Goal: Task Accomplishment & Management: Manage account settings

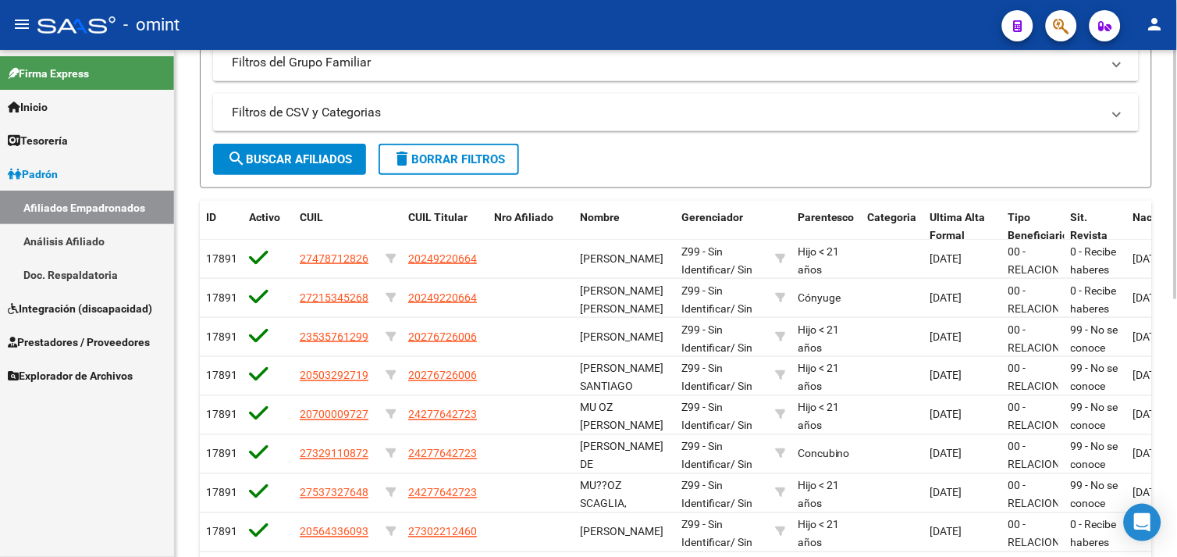
scroll to position [293, 0]
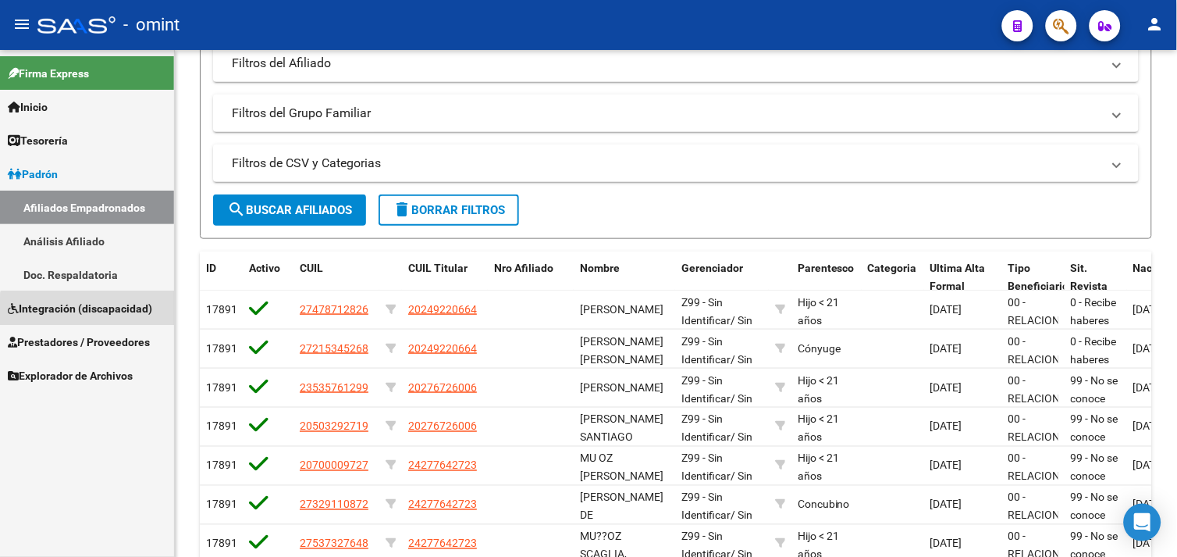
click at [91, 313] on span "Integración (discapacidad)" at bounding box center [80, 308] width 144 height 17
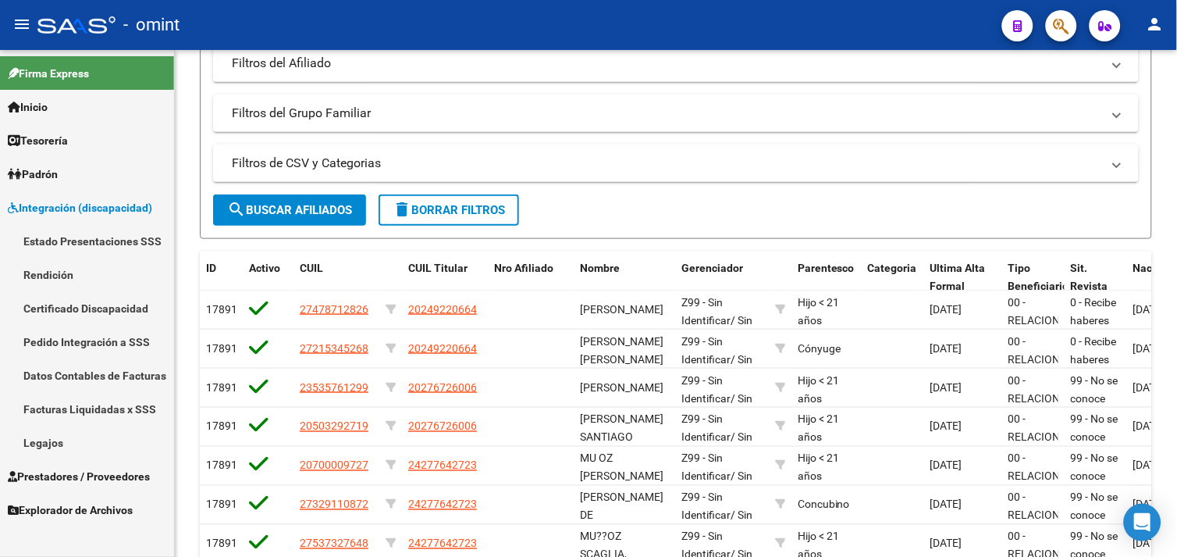
click at [71, 479] on span "Prestadores / Proveedores" at bounding box center [79, 476] width 142 height 17
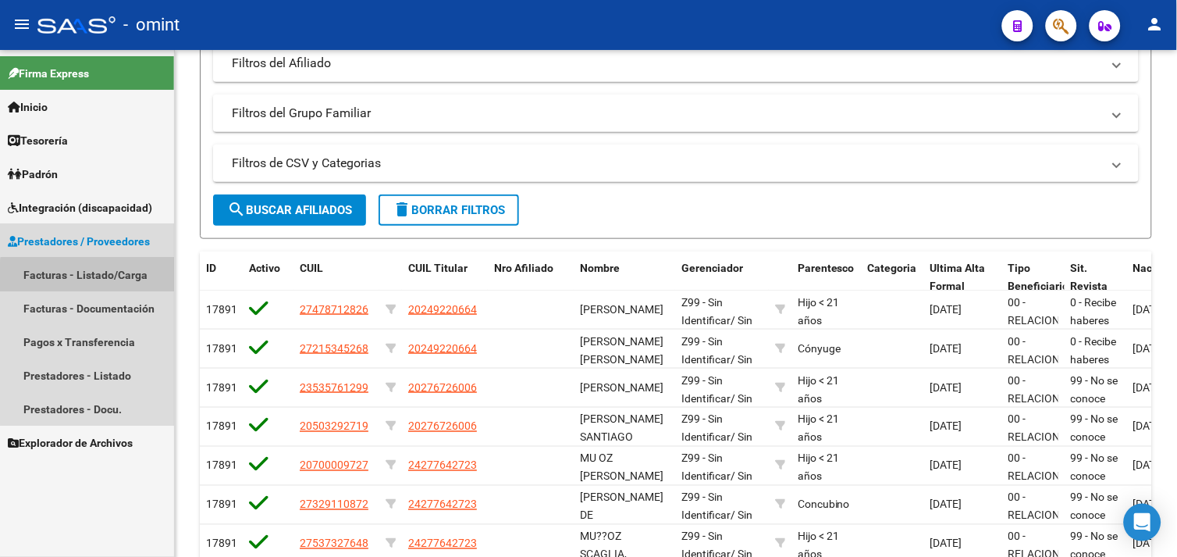
click at [92, 283] on link "Facturas - Listado/Carga" at bounding box center [87, 275] width 174 height 34
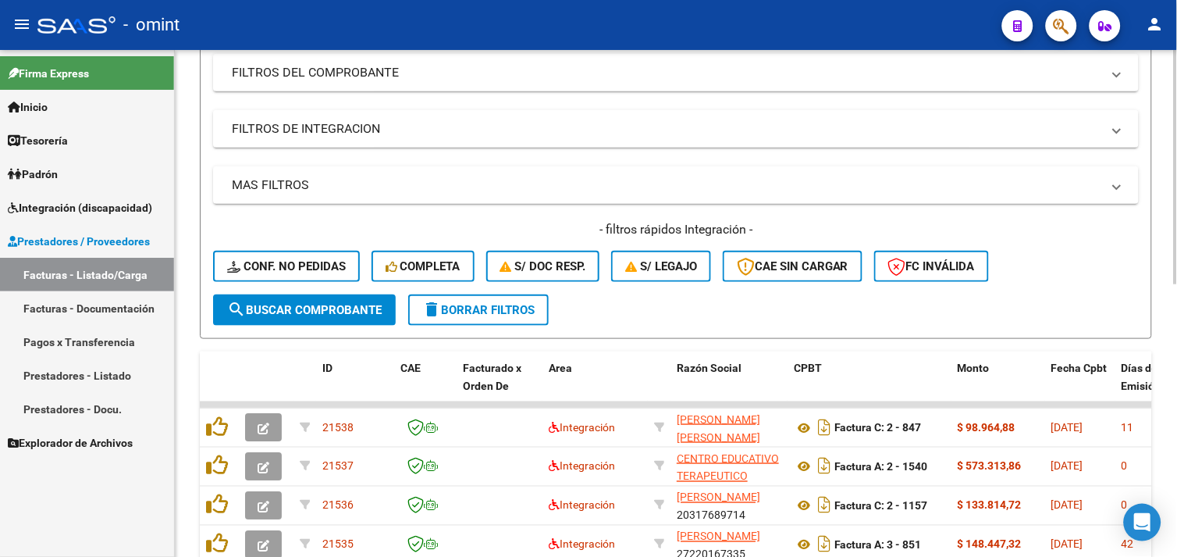
click at [459, 308] on span "delete Borrar Filtros" at bounding box center [478, 310] width 112 height 14
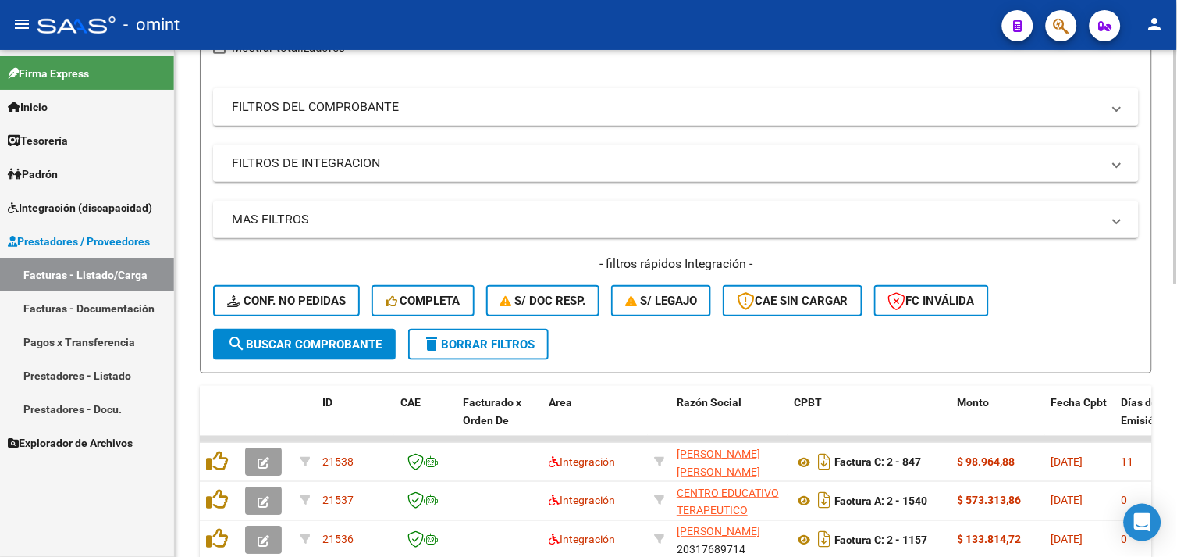
scroll to position [243, 0]
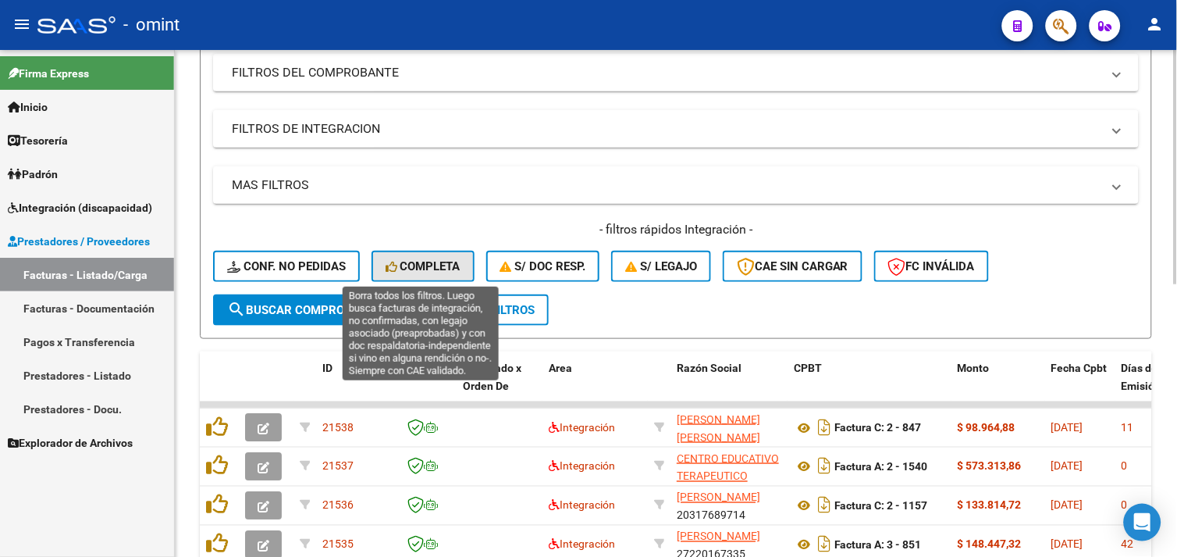
click at [411, 278] on button "Completa" at bounding box center [423, 266] width 103 height 31
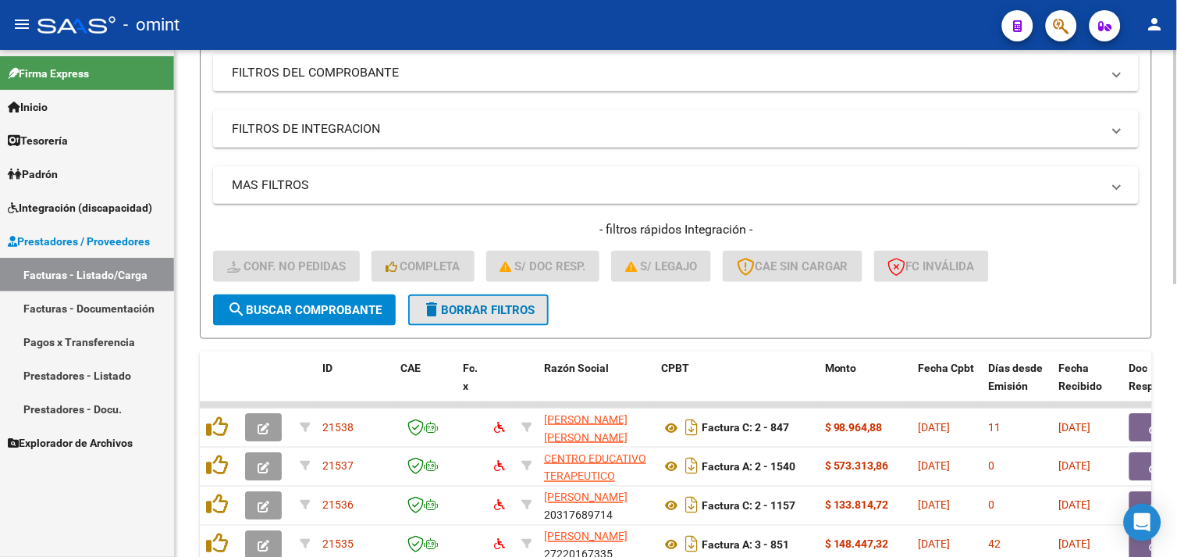
click at [473, 303] on span "delete Borrar Filtros" at bounding box center [478, 310] width 112 height 14
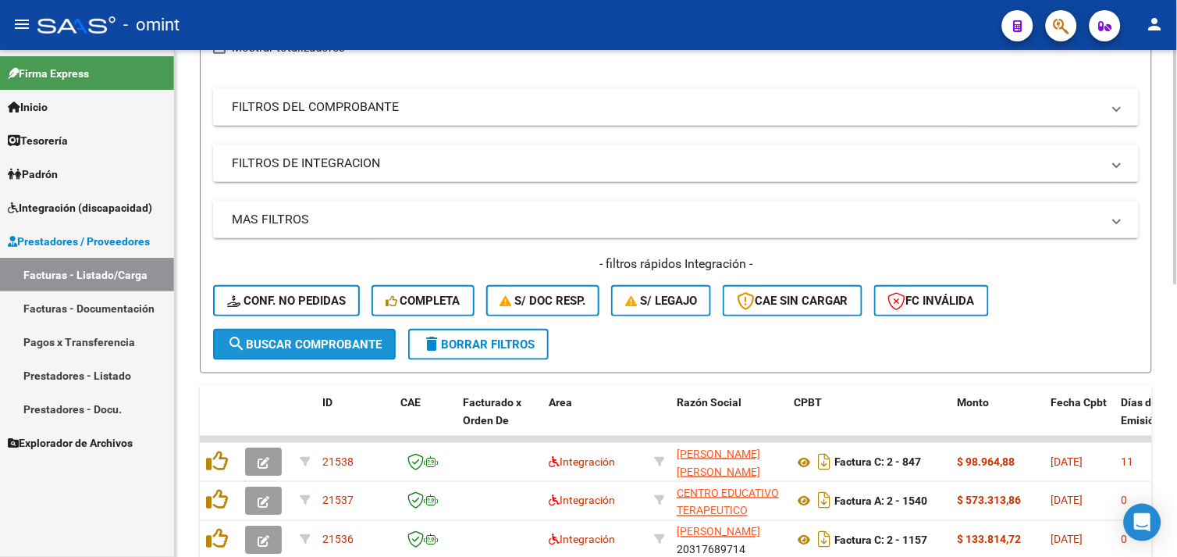
click at [298, 329] on button "search Buscar Comprobante" at bounding box center [304, 344] width 183 height 31
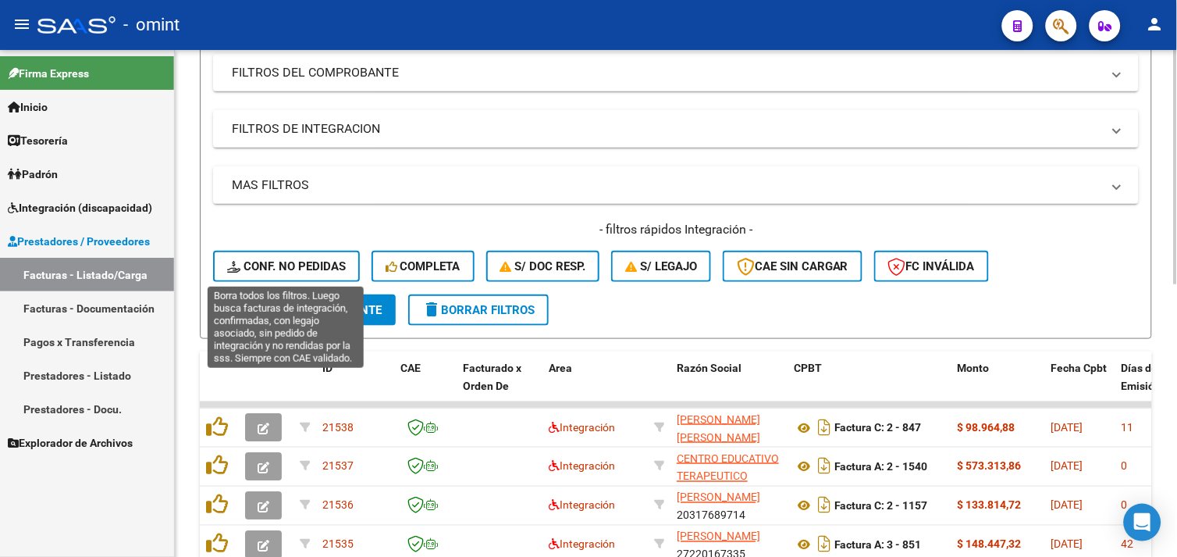
click at [315, 260] on span "Conf. no pedidas" at bounding box center [286, 266] width 119 height 14
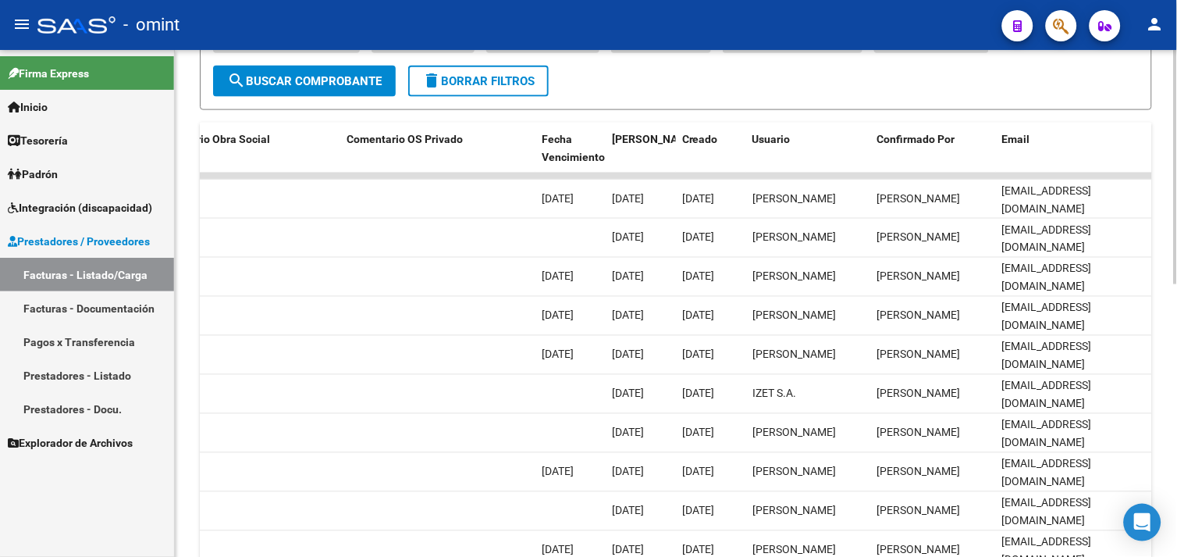
scroll to position [589, 0]
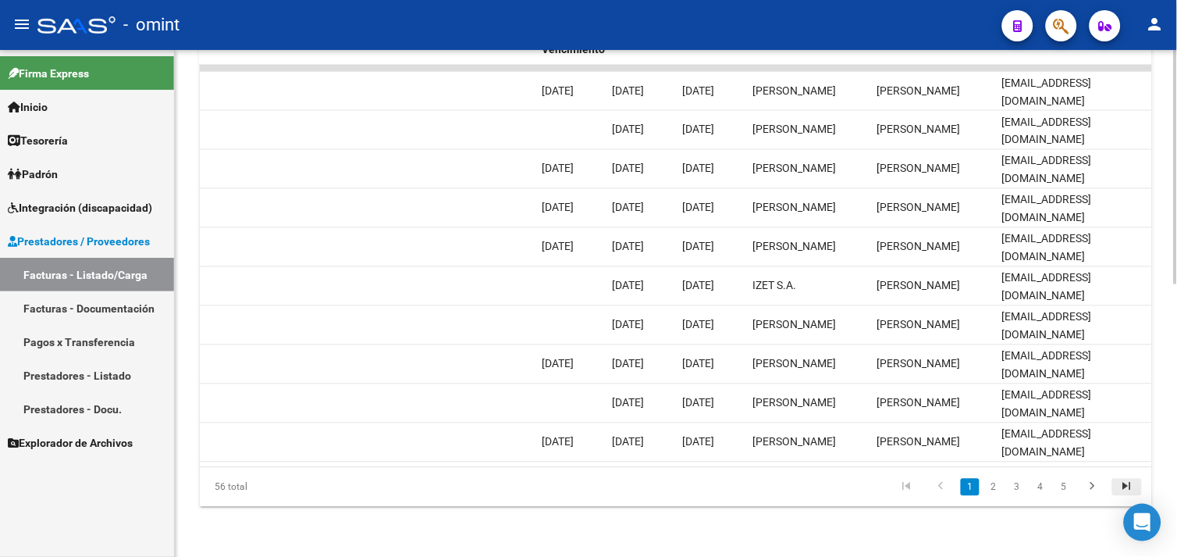
click at [1122, 489] on icon "go to last page" at bounding box center [1127, 488] width 20 height 19
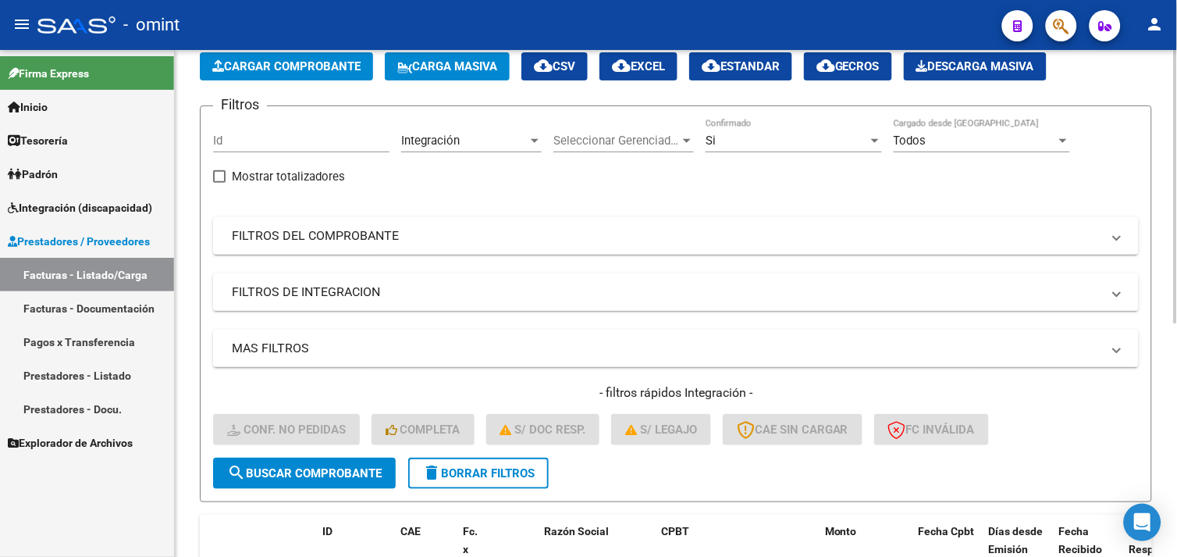
scroll to position [174, 0]
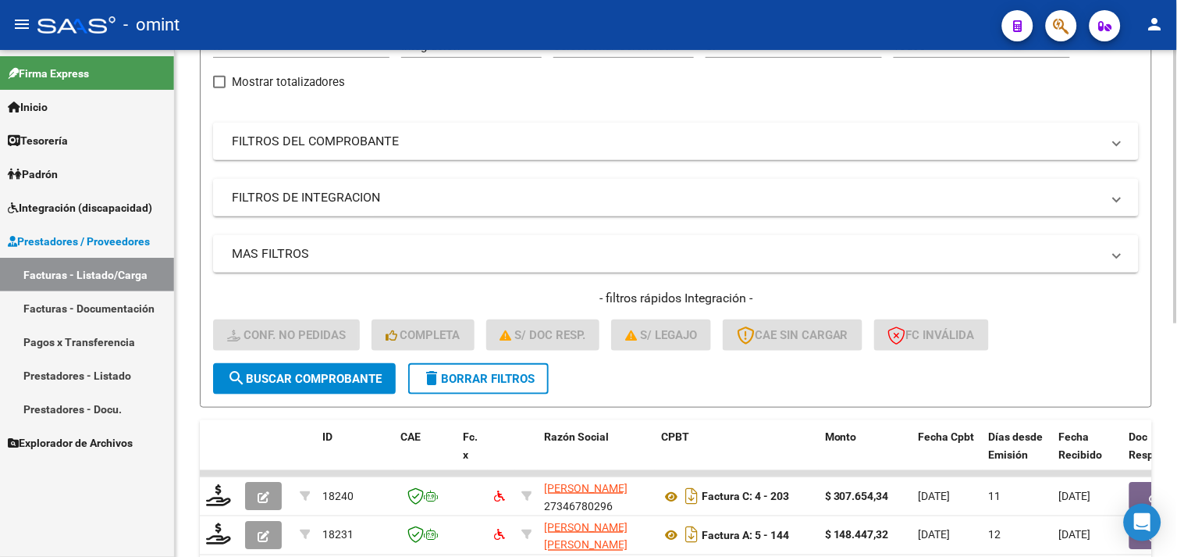
click at [437, 375] on mat-icon "delete" at bounding box center [431, 377] width 19 height 19
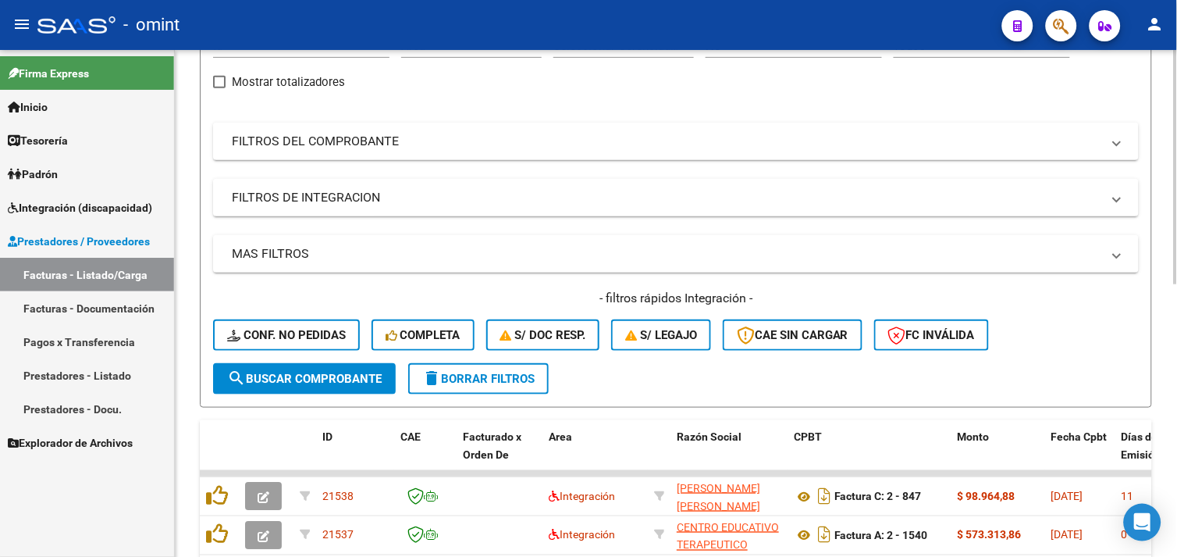
click at [431, 340] on span "Completa" at bounding box center [423, 335] width 75 height 14
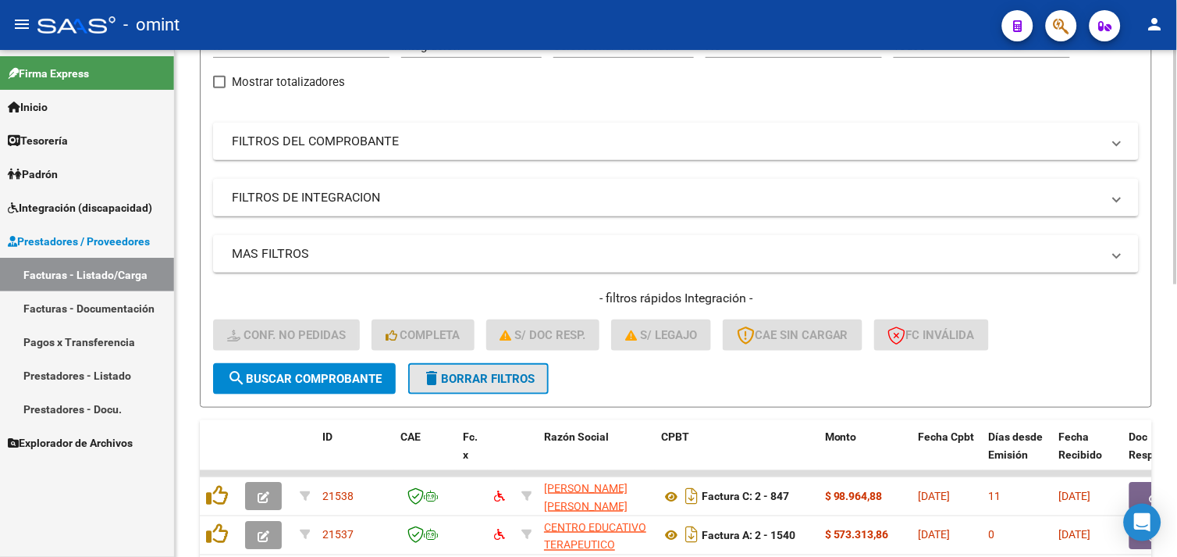
click at [519, 372] on span "delete Borrar Filtros" at bounding box center [478, 379] width 112 height 14
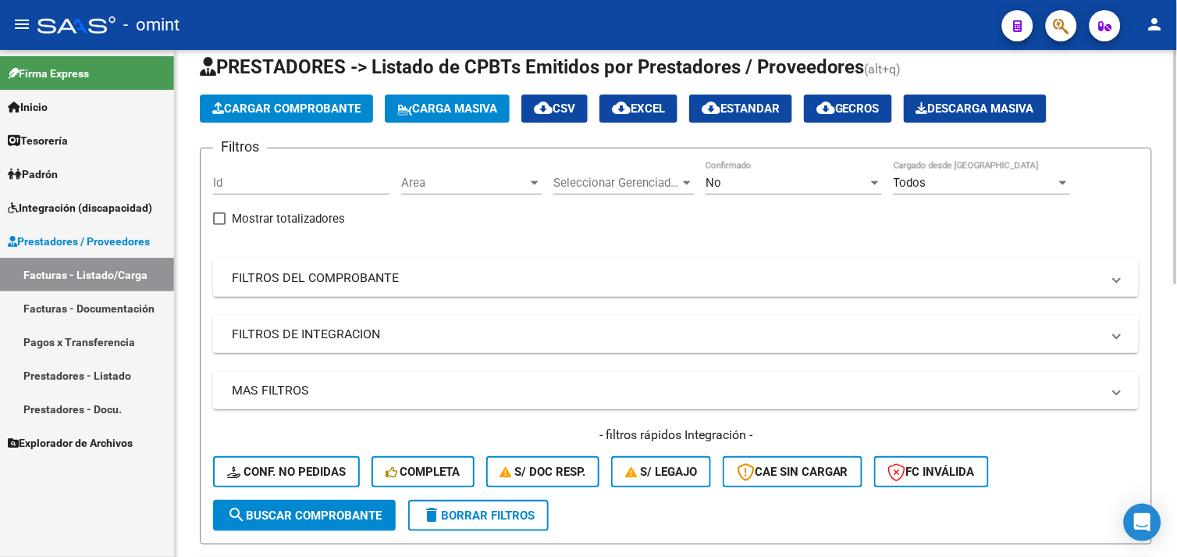
scroll to position [1, 0]
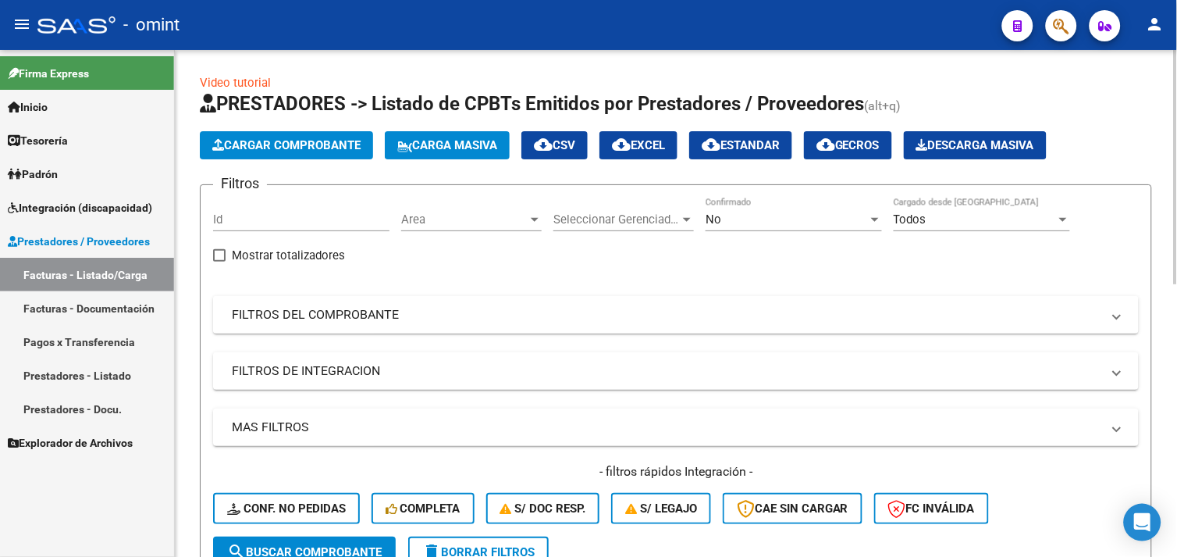
click at [347, 316] on mat-panel-title "FILTROS DEL COMPROBANTE" at bounding box center [667, 314] width 870 height 17
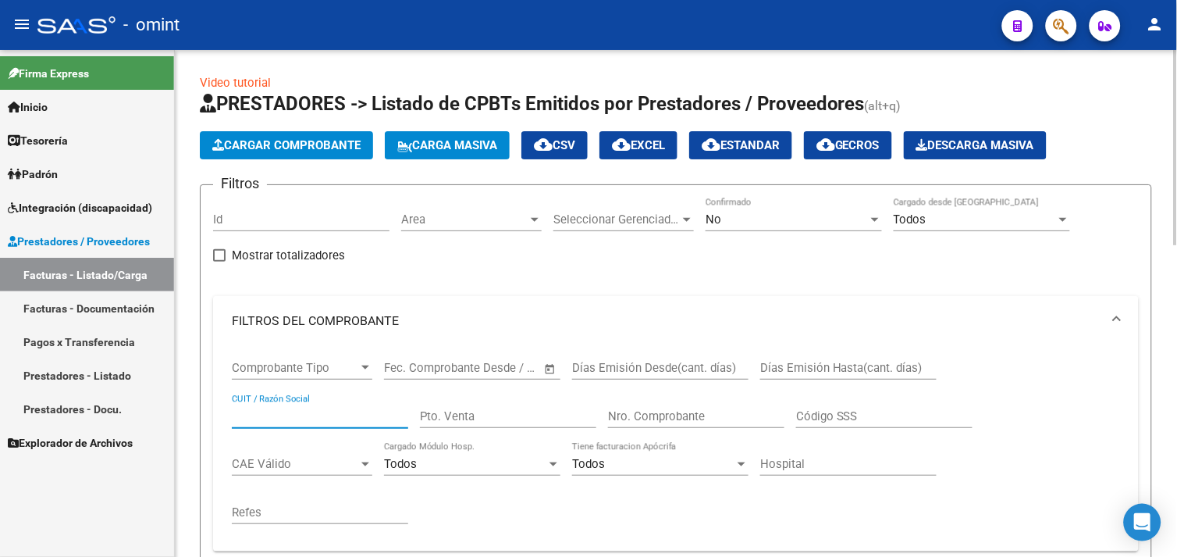
click at [291, 419] on input "CUIT / Razón Social" at bounding box center [320, 416] width 176 height 14
paste input "27279102636"
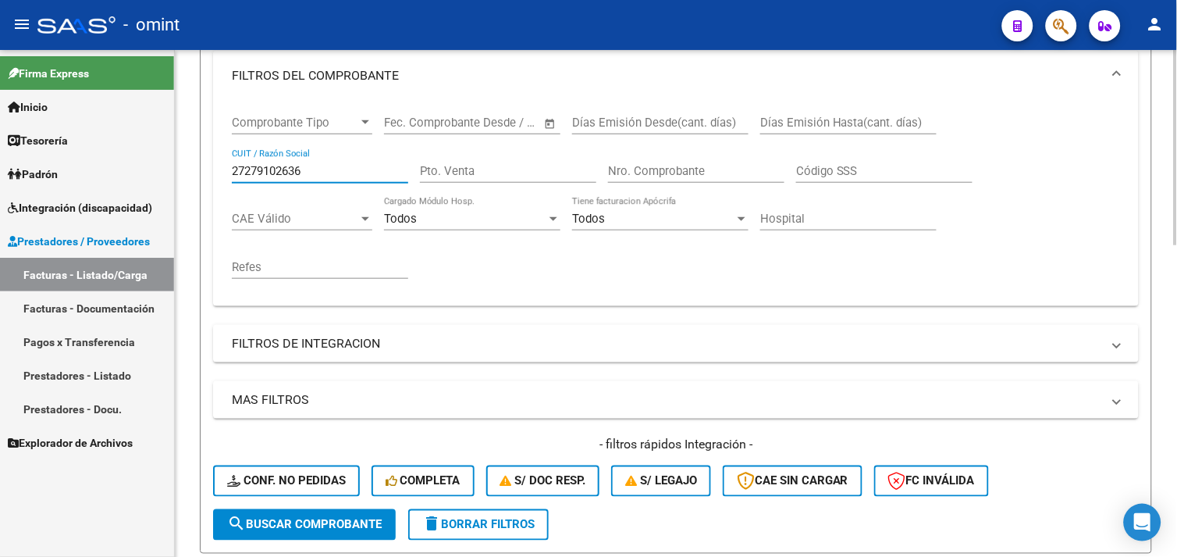
scroll to position [347, 0]
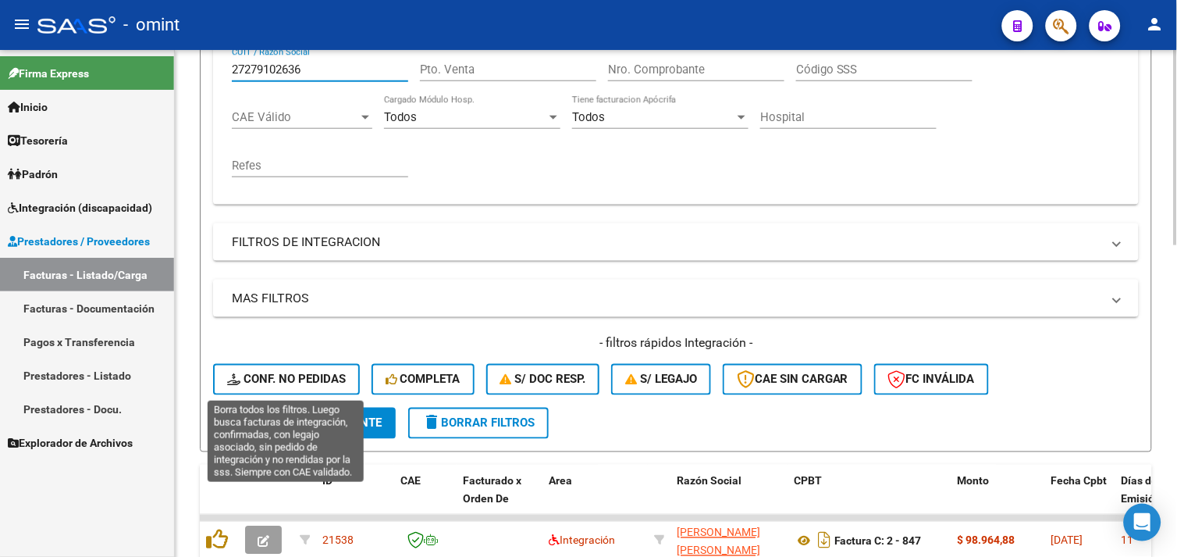
type input "27279102636"
click at [286, 379] on span "Conf. no pedidas" at bounding box center [286, 379] width 119 height 14
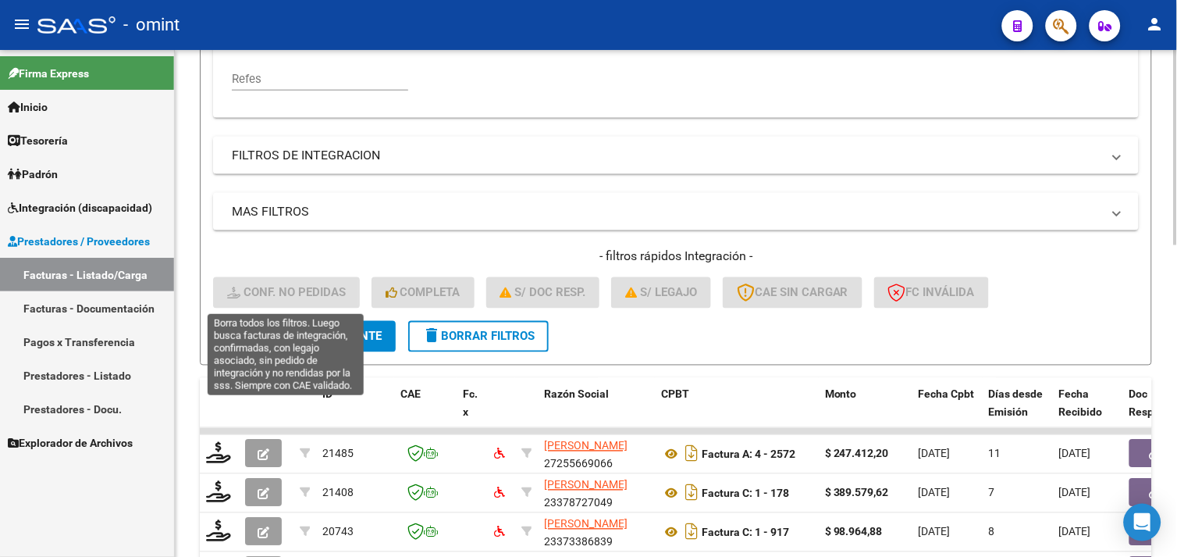
scroll to position [87, 0]
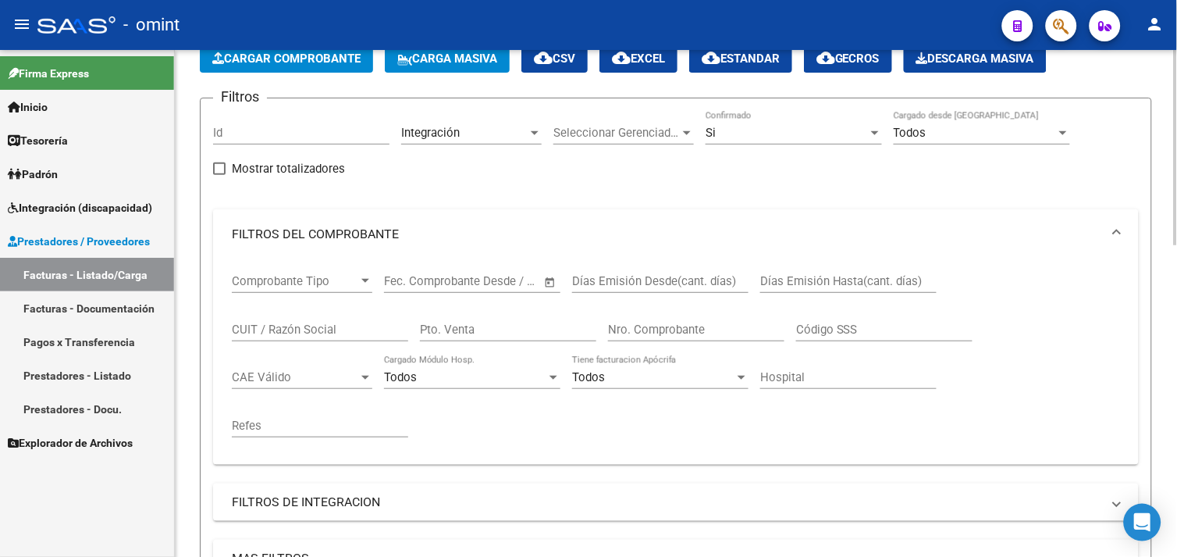
click at [274, 320] on div "CUIT / Razón Social" at bounding box center [320, 325] width 176 height 34
paste input "27279102636"
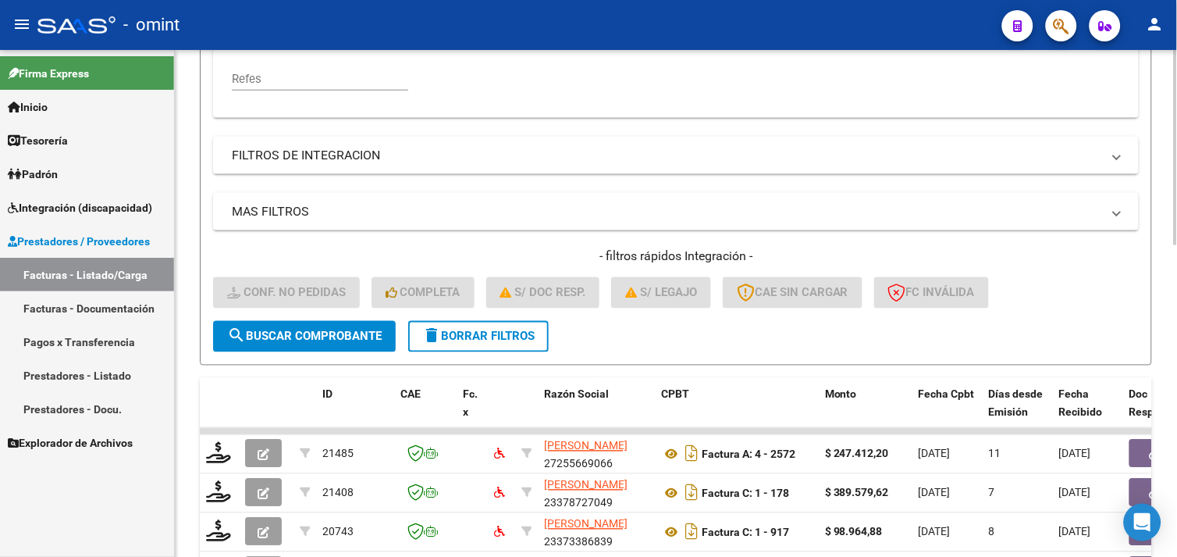
type input "27279102636"
click at [297, 337] on span "search Buscar Comprobante" at bounding box center [304, 336] width 155 height 14
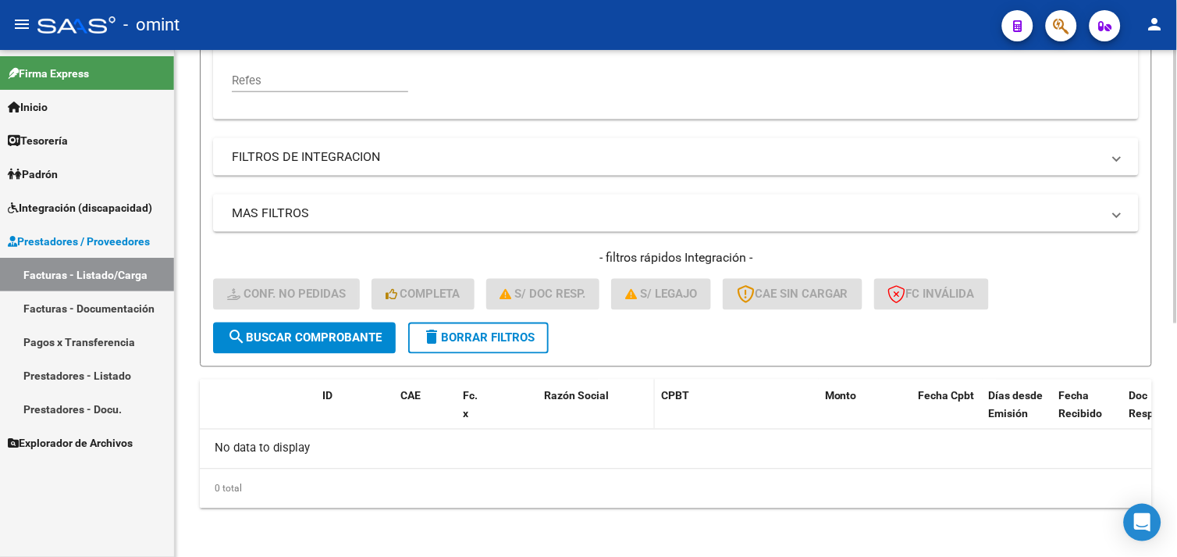
scroll to position [432, 0]
click at [478, 339] on span "delete Borrar Filtros" at bounding box center [478, 339] width 112 height 14
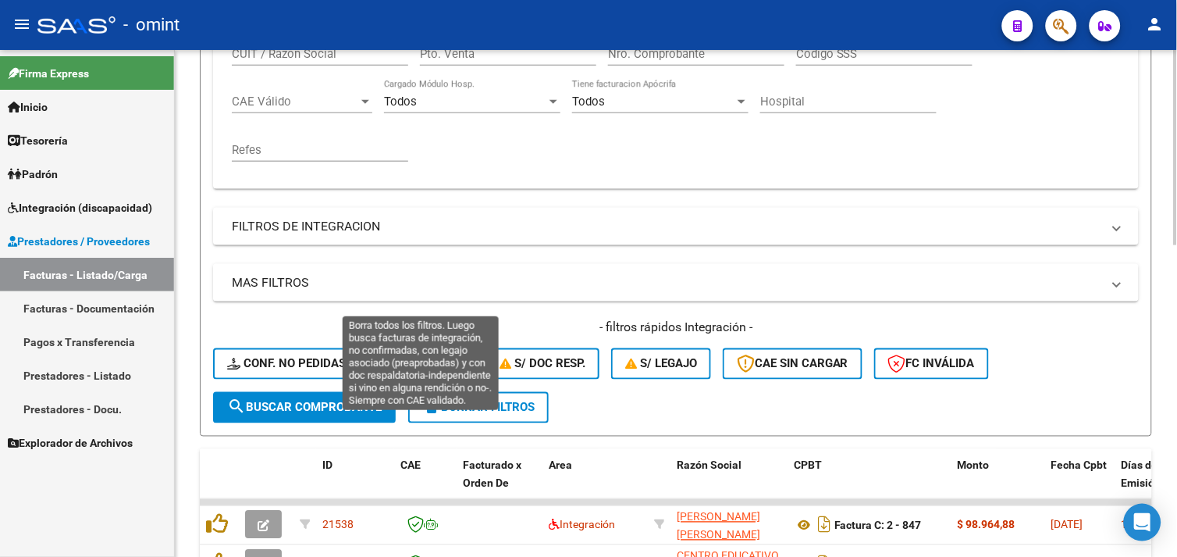
scroll to position [345, 0]
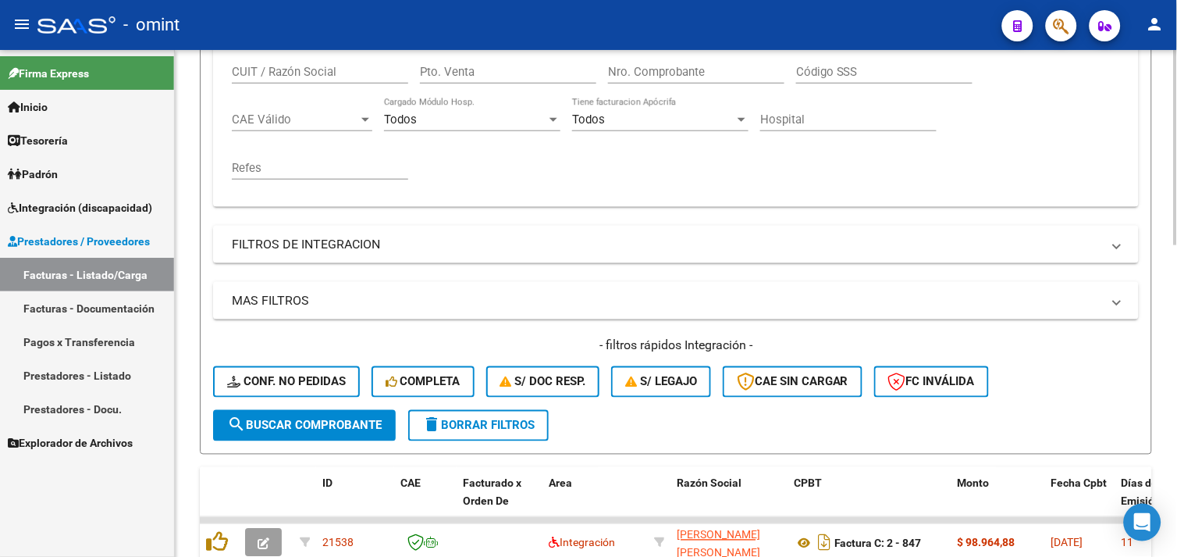
click at [279, 119] on span "CAE Válido" at bounding box center [295, 119] width 126 height 14
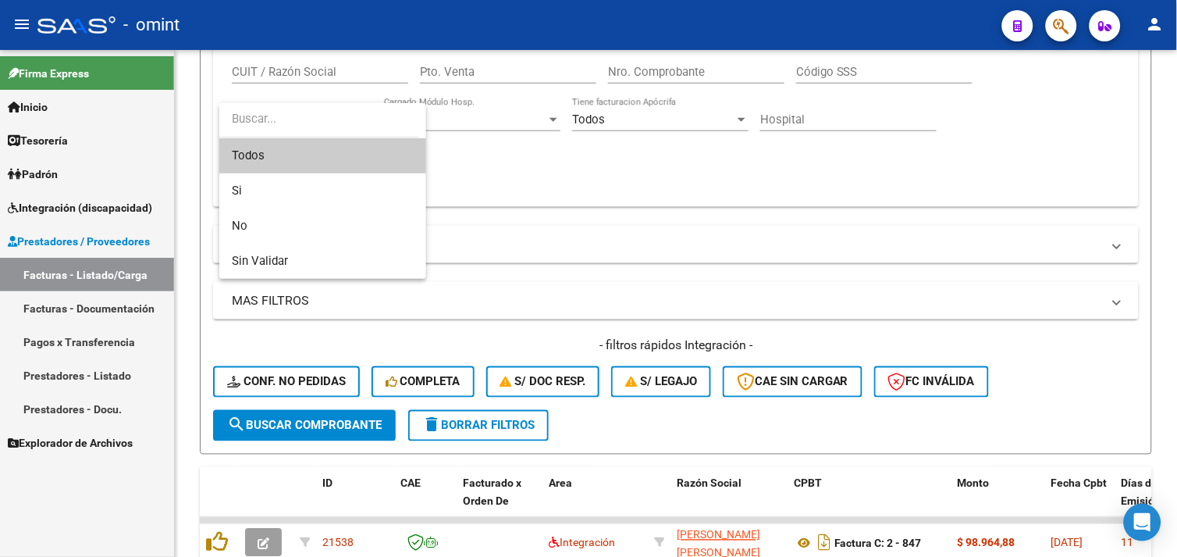
click at [287, 71] on div at bounding box center [588, 278] width 1177 height 557
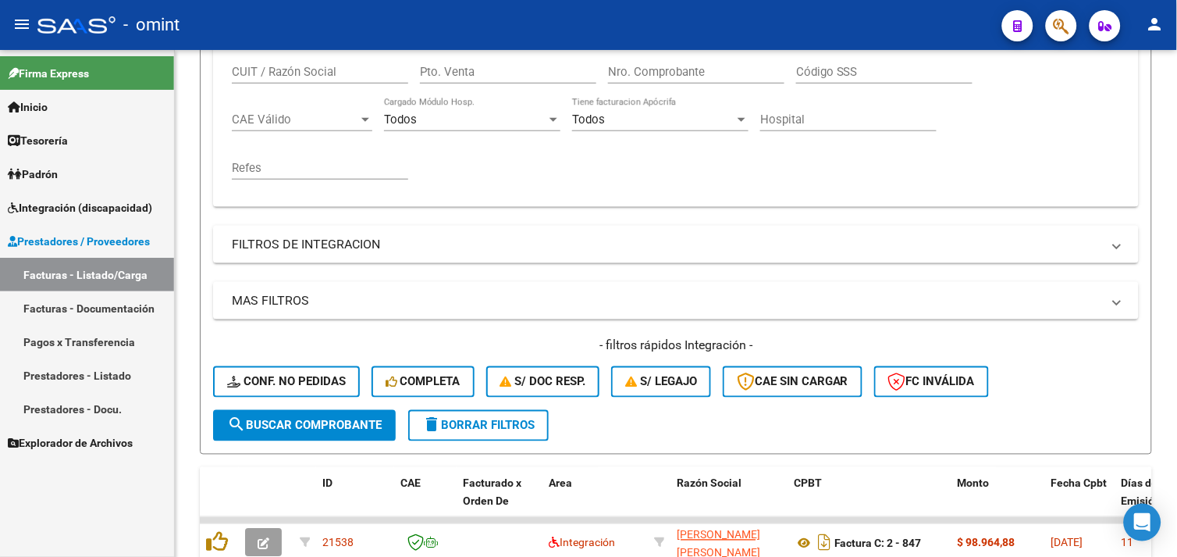
click at [287, 71] on input "CUIT / Razón Social" at bounding box center [320, 72] width 176 height 14
paste input "27279102636"
type input "27279102636"
click at [304, 422] on span "search Buscar Comprobante" at bounding box center [304, 425] width 155 height 14
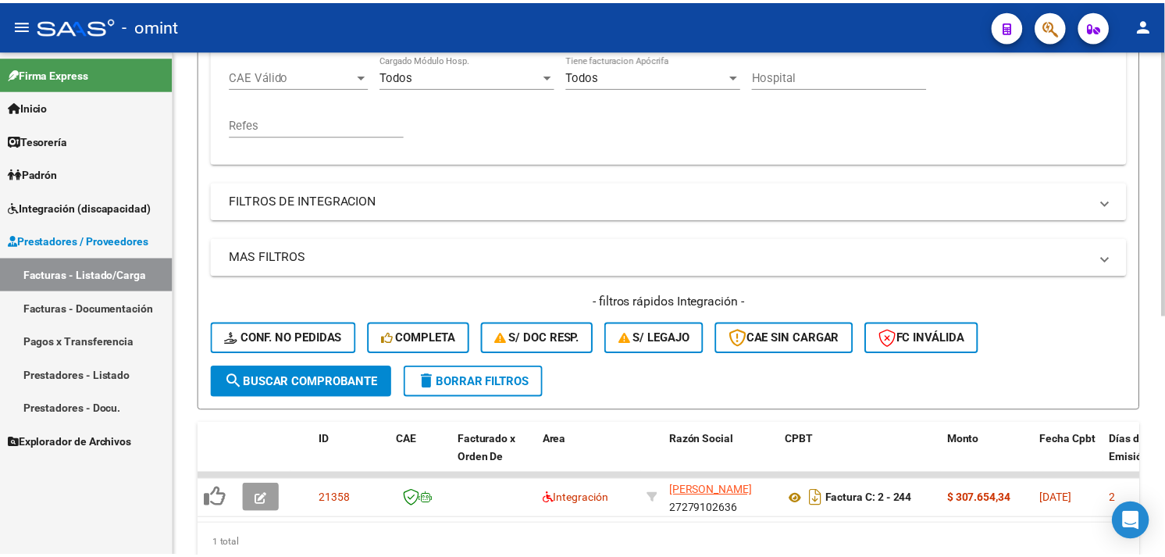
scroll to position [432, 0]
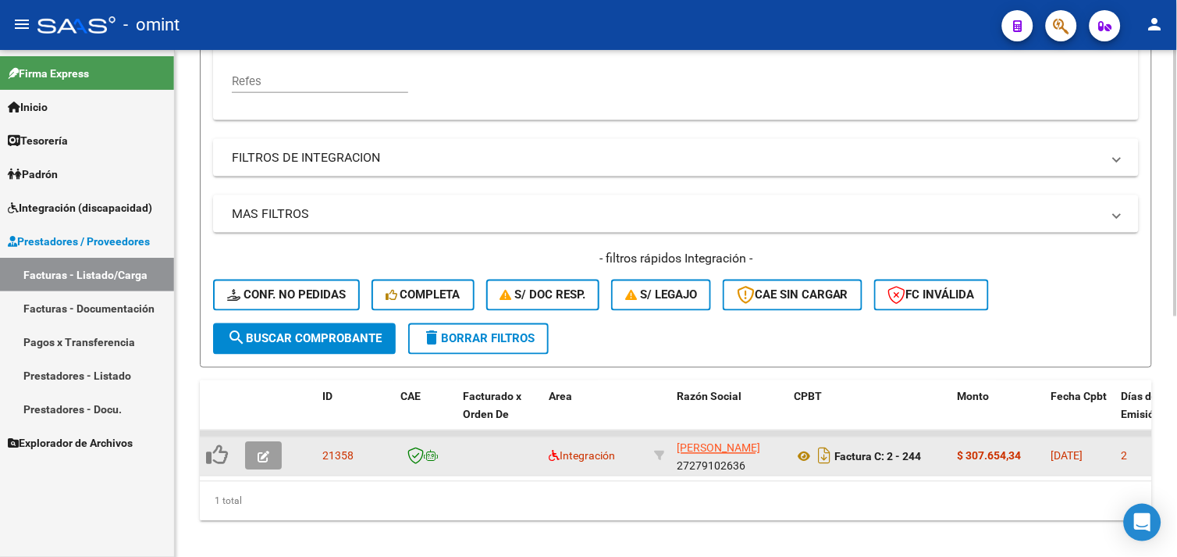
click at [263, 451] on icon "button" at bounding box center [264, 457] width 12 height 12
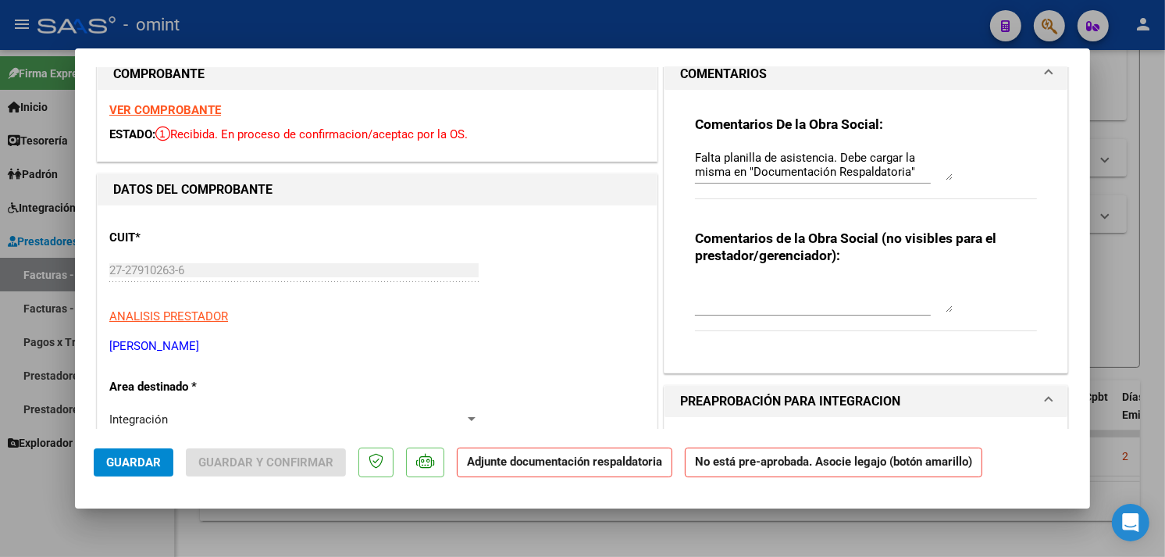
scroll to position [0, 0]
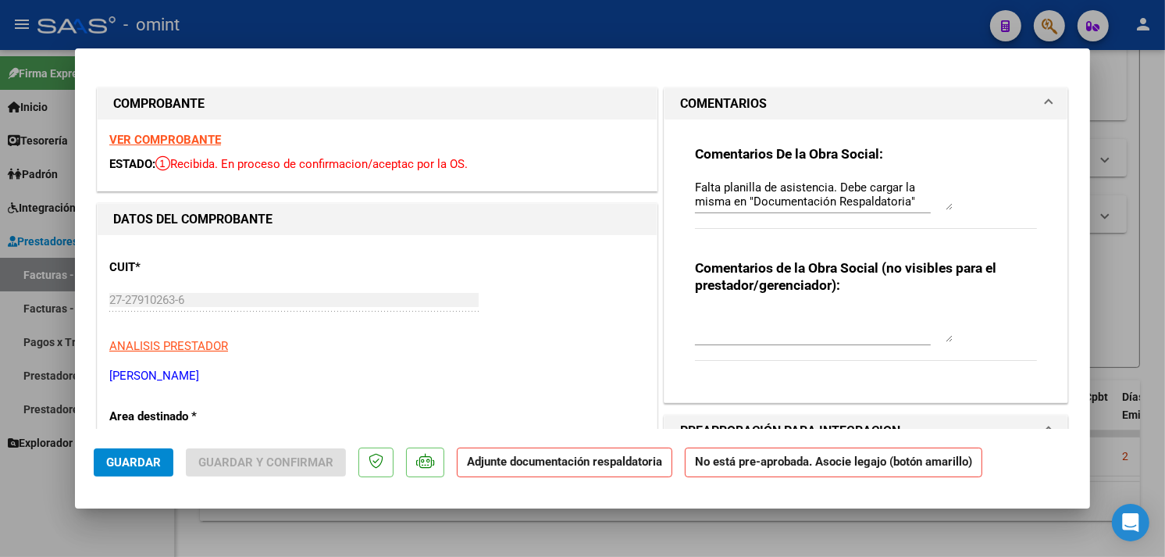
click at [168, 136] on strong "VER COMPROBANTE" at bounding box center [165, 140] width 112 height 14
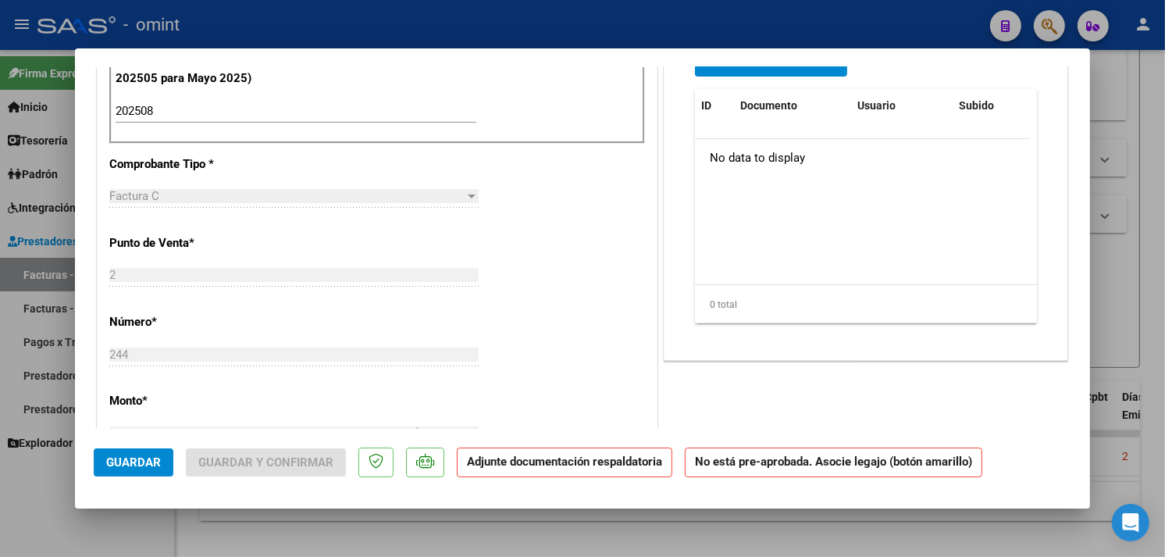
scroll to position [260, 0]
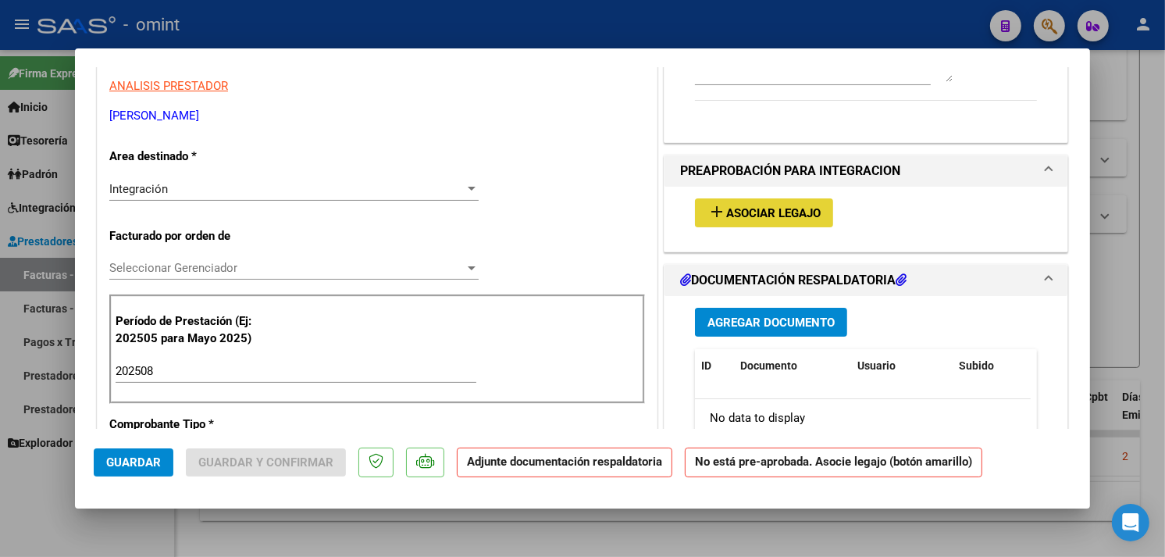
click at [717, 206] on mat-icon "add" at bounding box center [716, 211] width 19 height 19
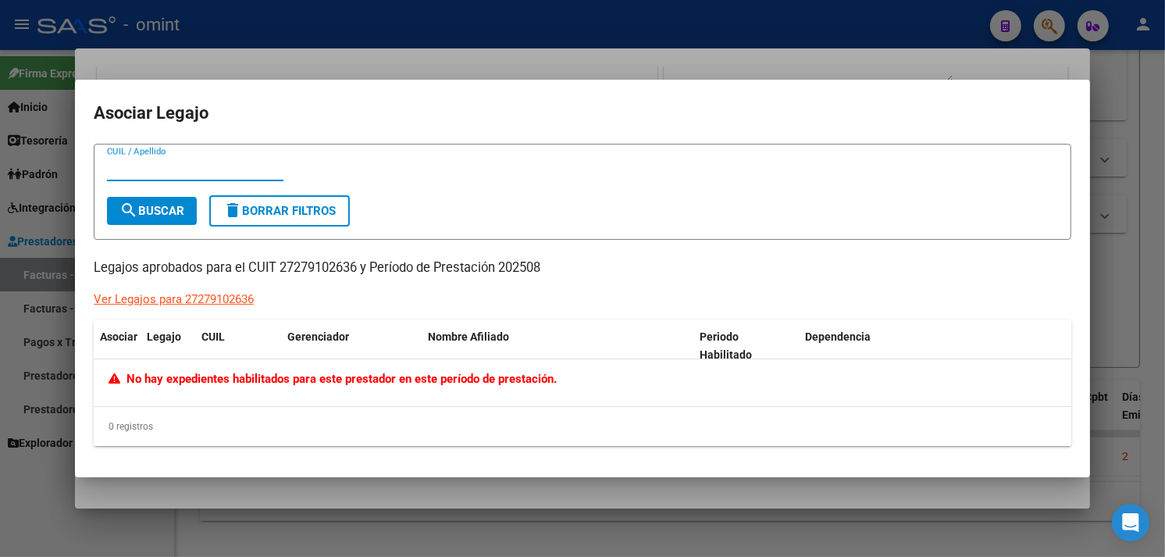
click at [1105, 242] on div at bounding box center [582, 278] width 1165 height 557
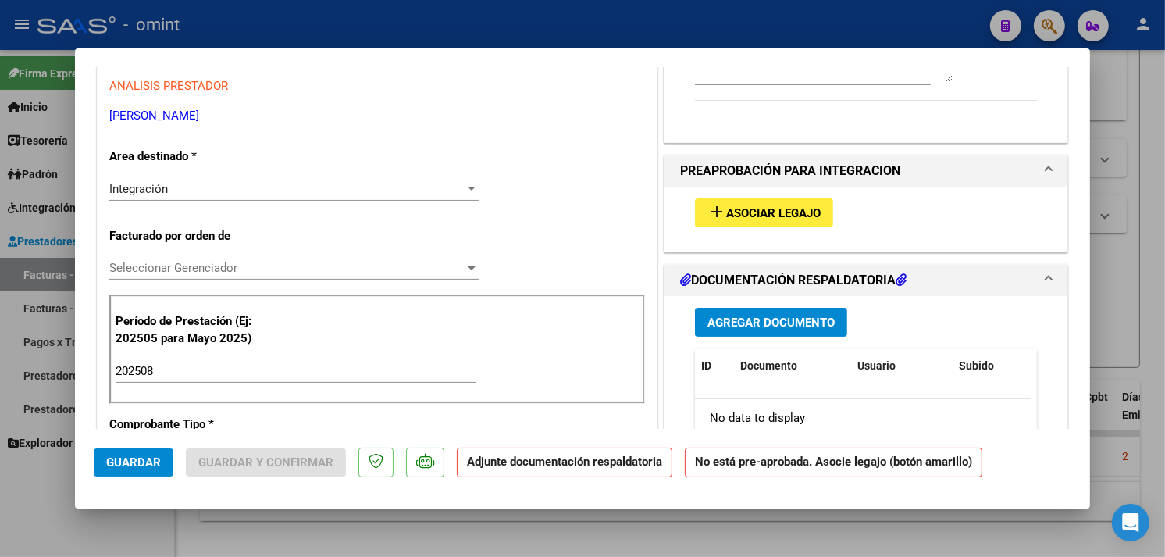
click at [1111, 282] on div at bounding box center [582, 278] width 1165 height 557
type input "$ 0,00"
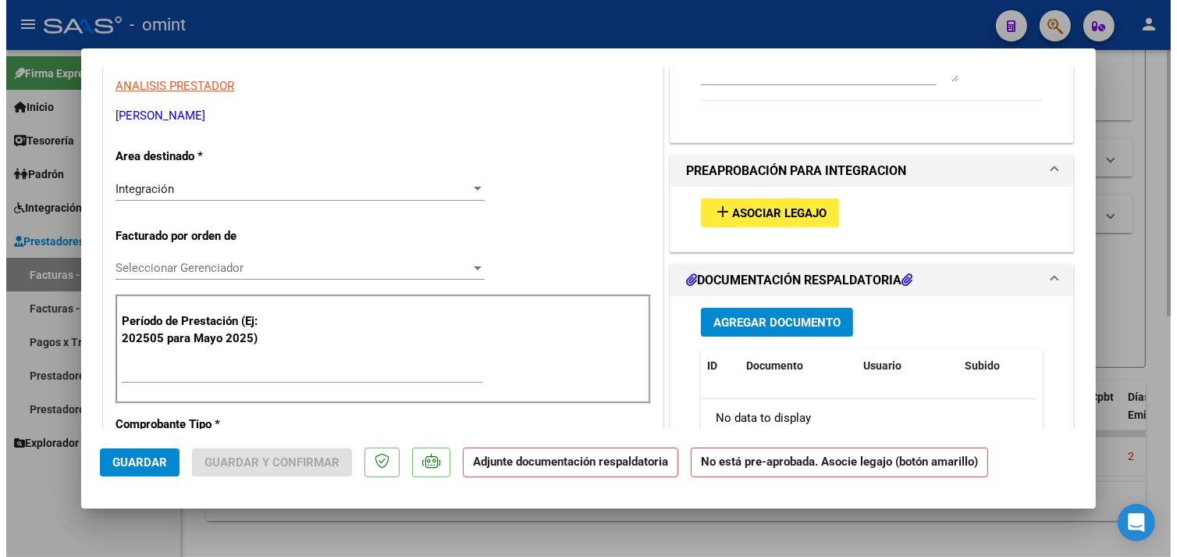
scroll to position [0, 0]
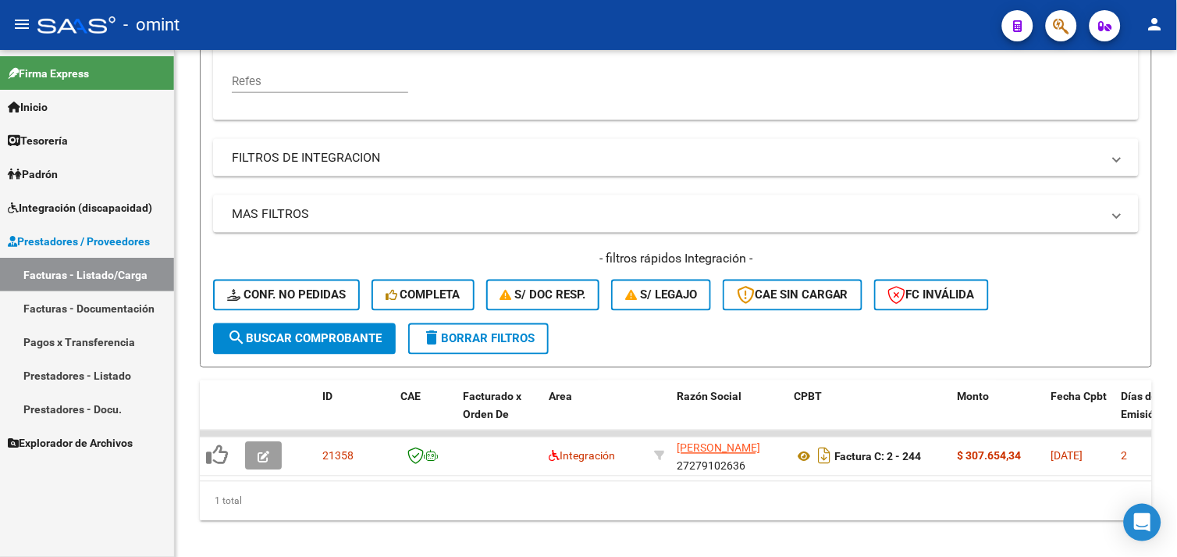
click at [119, 212] on span "Integración (discapacidad)" at bounding box center [80, 207] width 144 height 17
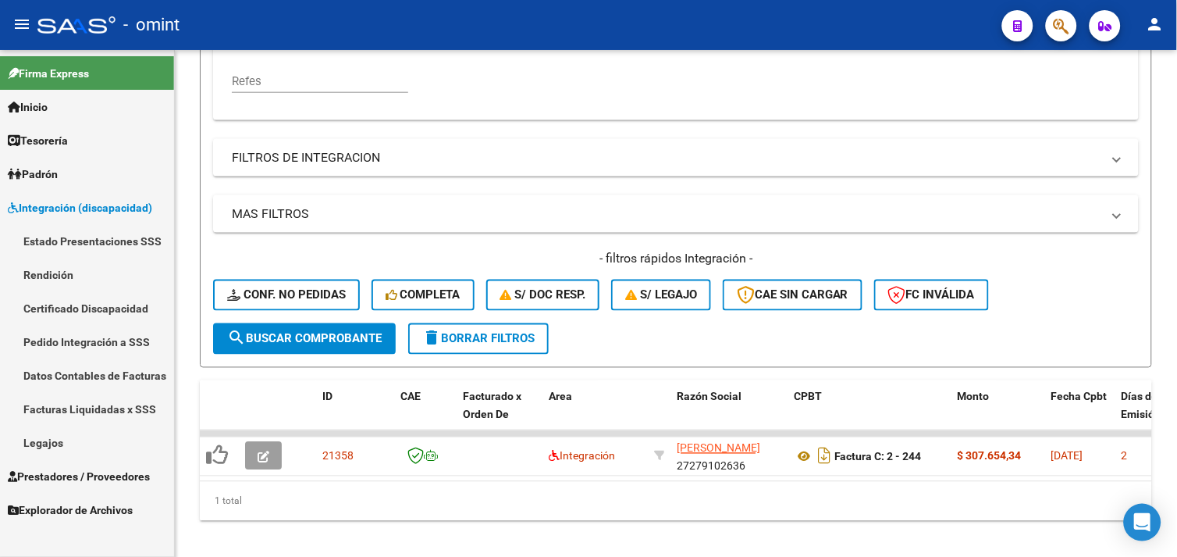
click at [89, 432] on link "Legajos" at bounding box center [87, 442] width 174 height 34
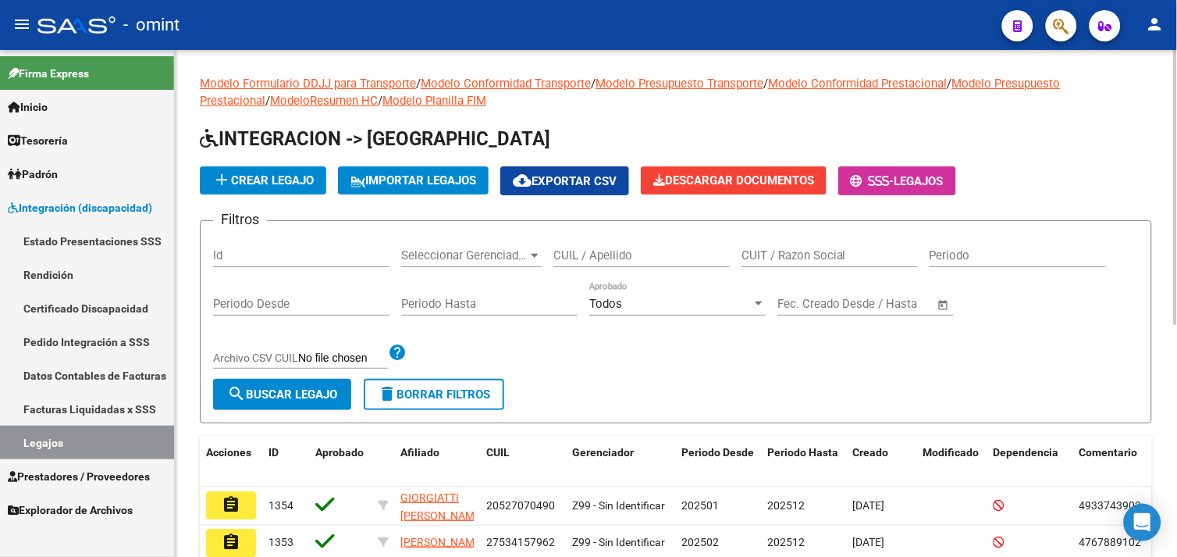
click at [632, 247] on div "CUIL / Apellido" at bounding box center [641, 250] width 176 height 34
click at [646, 266] on div "CUIL / Apellido" at bounding box center [641, 250] width 176 height 34
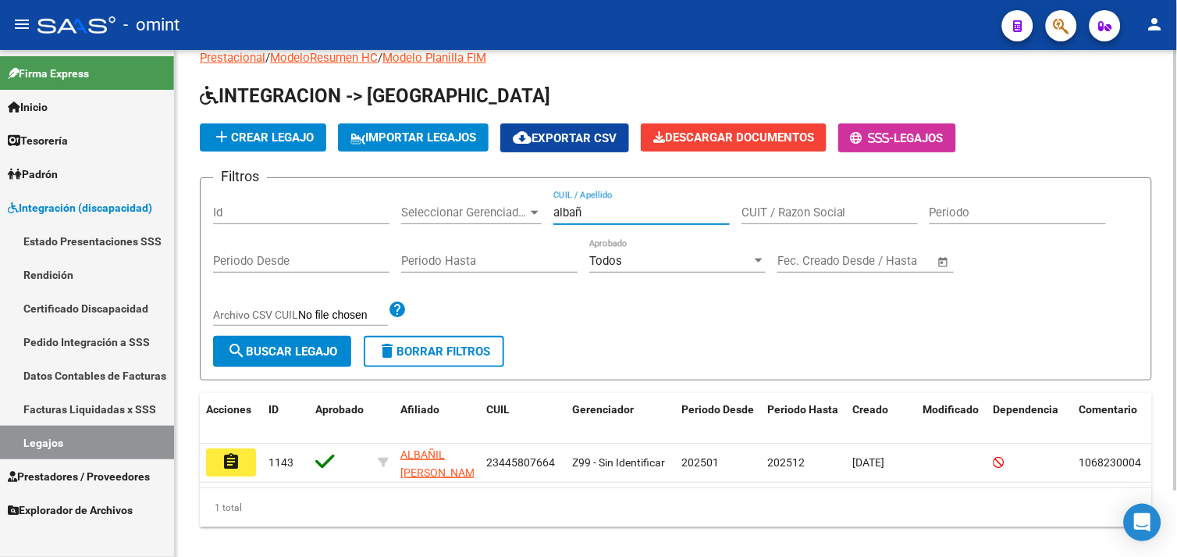
scroll to position [76, 0]
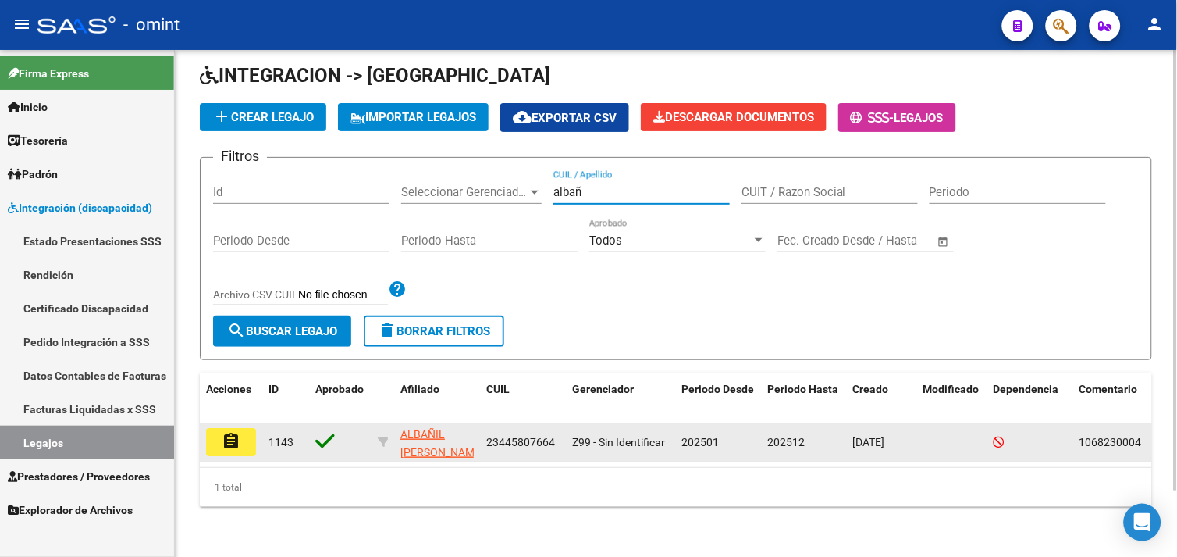
type input "albañ"
click at [222, 432] on mat-icon "assignment" at bounding box center [231, 441] width 19 height 19
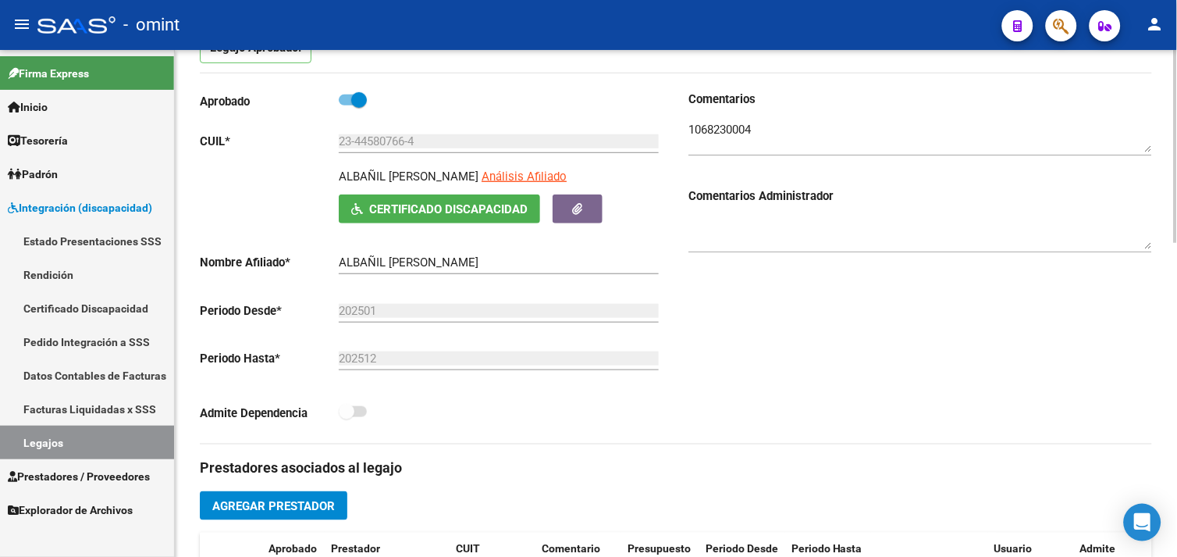
scroll to position [173, 0]
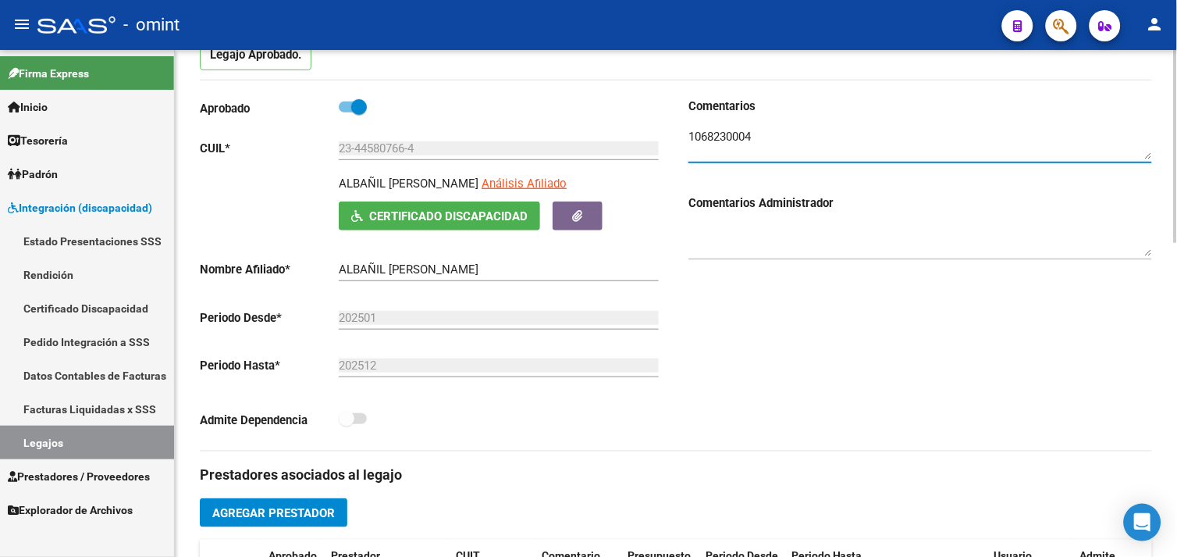
click at [714, 140] on textarea at bounding box center [920, 143] width 464 height 31
click at [106, 434] on link "Legajos" at bounding box center [87, 442] width 174 height 34
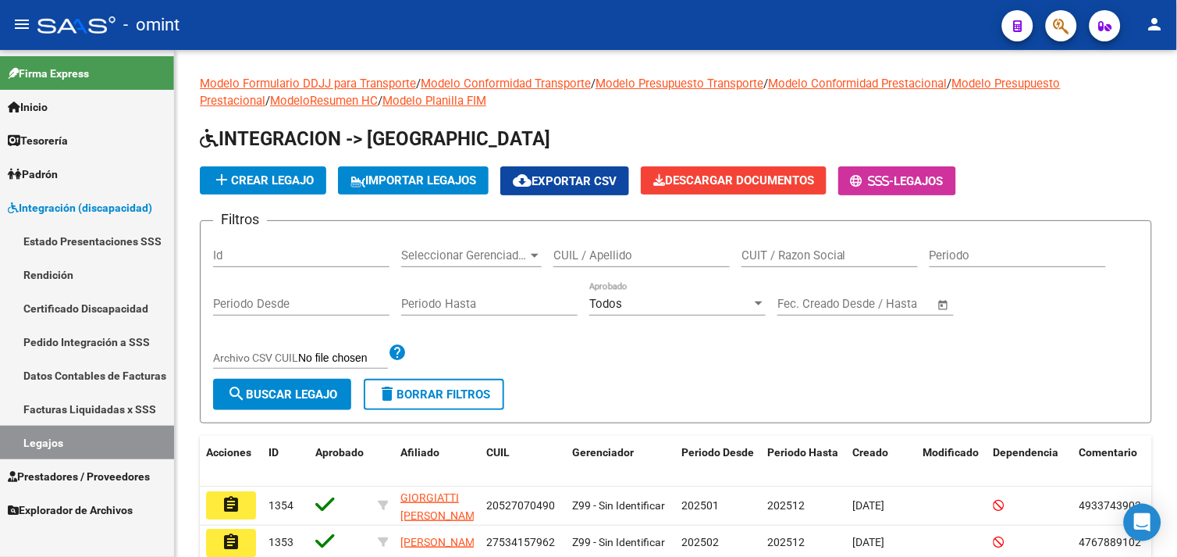
click at [96, 245] on link "Estado Presentaciones SSS" at bounding box center [87, 241] width 174 height 34
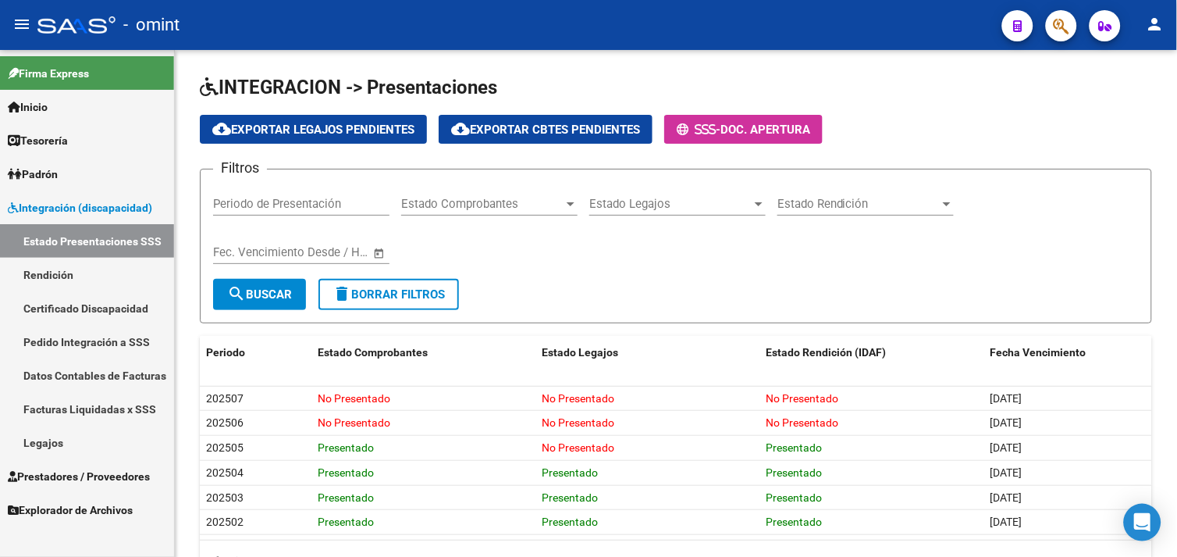
click at [76, 469] on span "Prestadores / Proveedores" at bounding box center [79, 476] width 142 height 17
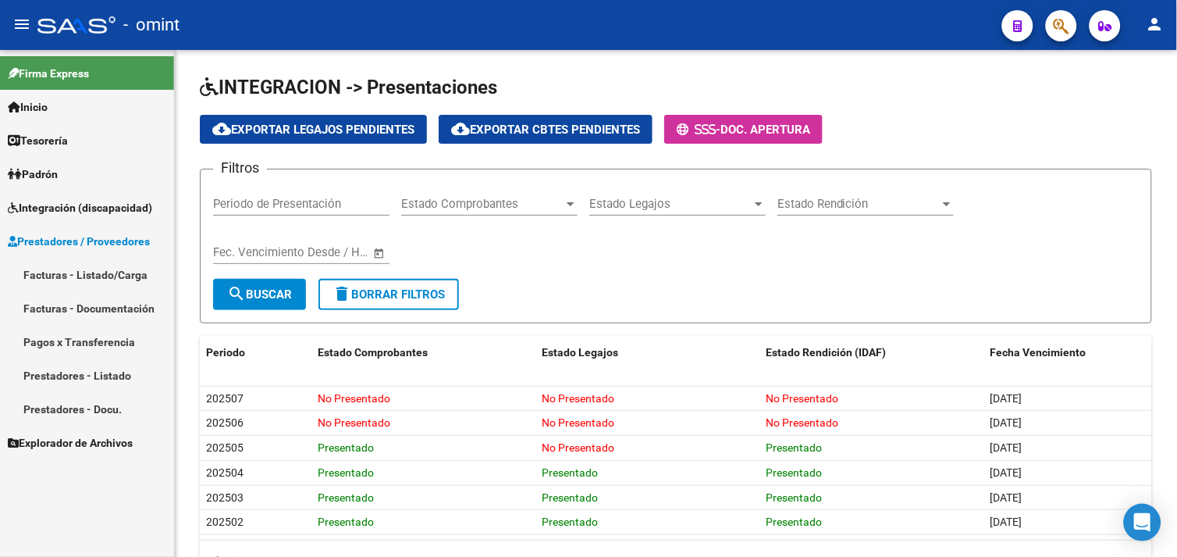
click at [116, 279] on link "Facturas - Listado/Carga" at bounding box center [87, 275] width 174 height 34
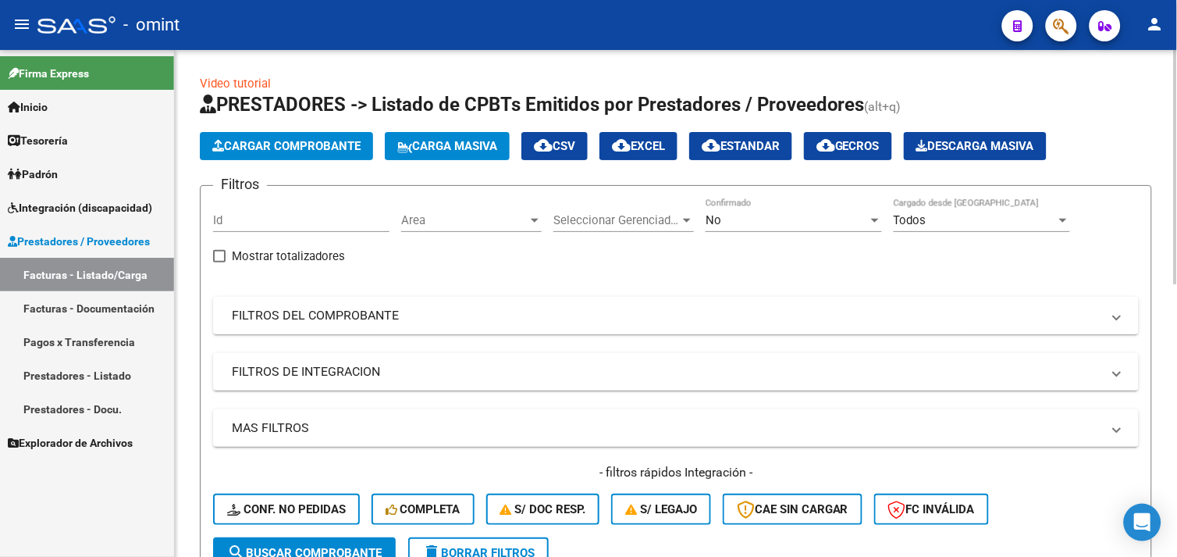
click at [322, 304] on mat-expansion-panel-header "FILTROS DEL COMPROBANTE" at bounding box center [676, 315] width 926 height 37
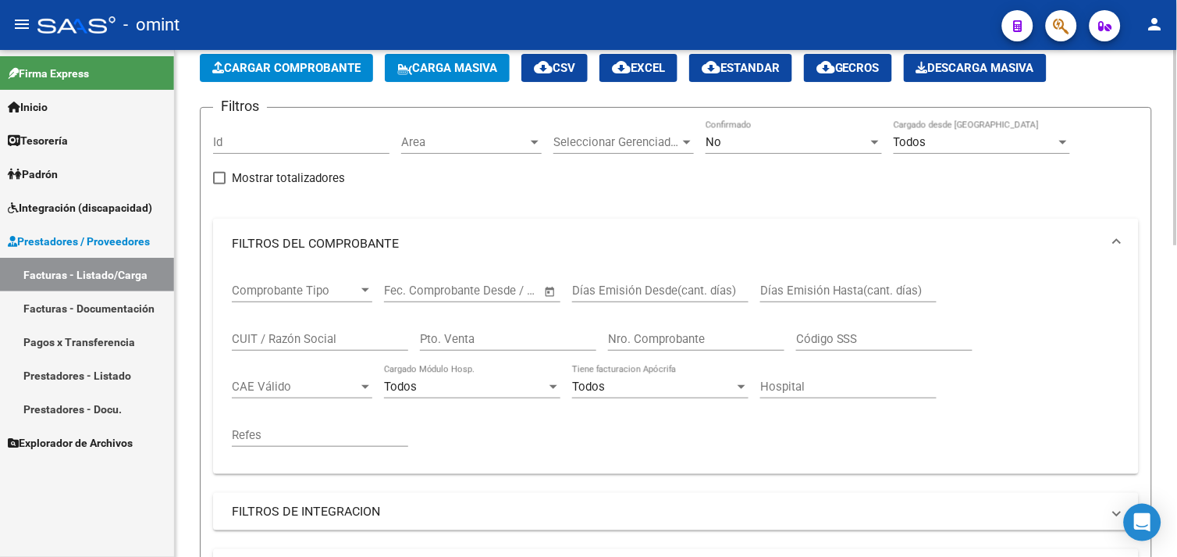
scroll to position [87, 0]
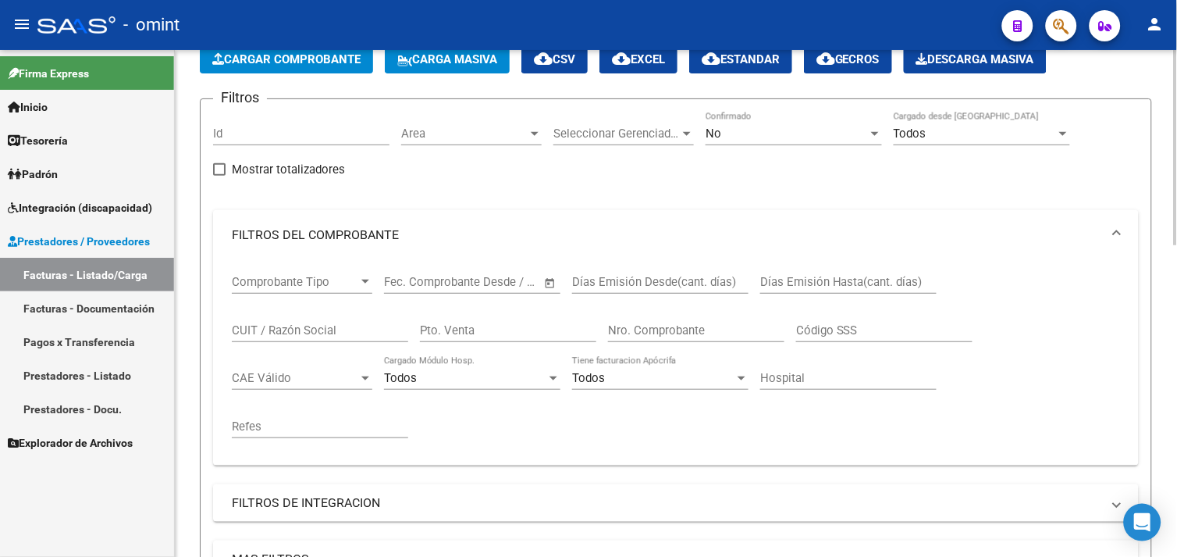
click at [299, 324] on input "CUIT / Razón Social" at bounding box center [320, 330] width 176 height 14
paste input "Integración"
drag, startPoint x: 292, startPoint y: 326, endPoint x: 205, endPoint y: 322, distance: 86.7
click at [205, 322] on form "Filtros Id Area Area Seleccionar Gerenciador Seleccionar Gerenciador No Confirm…" at bounding box center [676, 405] width 952 height 614
paste input "27267485483"
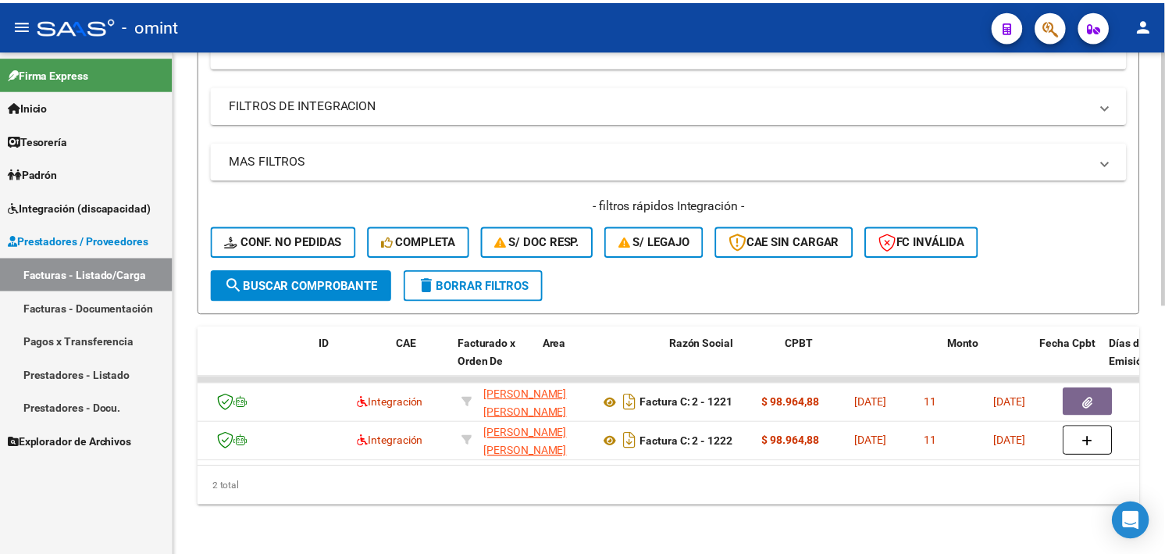
scroll to position [0, 0]
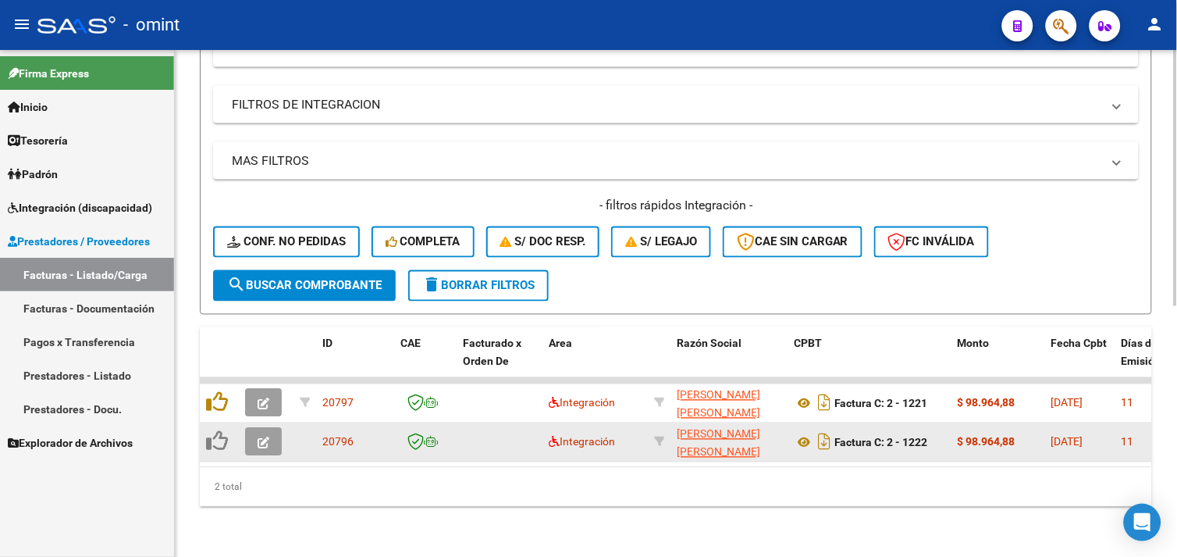
type input "27267485483"
click at [251, 435] on button "button" at bounding box center [263, 442] width 37 height 28
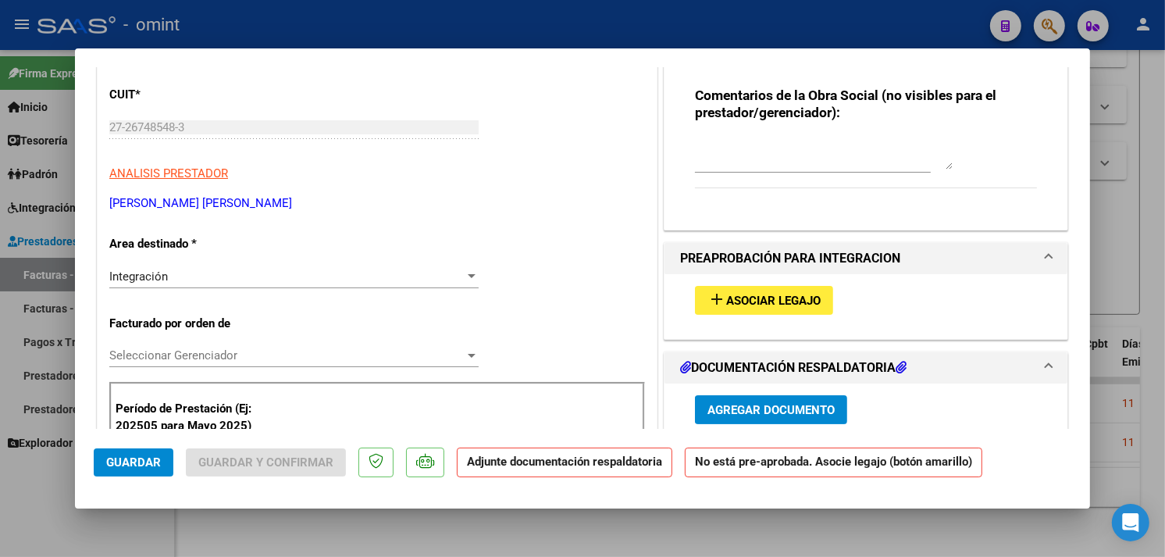
scroll to position [173, 0]
click at [726, 293] on span "Asociar Legajo" at bounding box center [773, 300] width 94 height 14
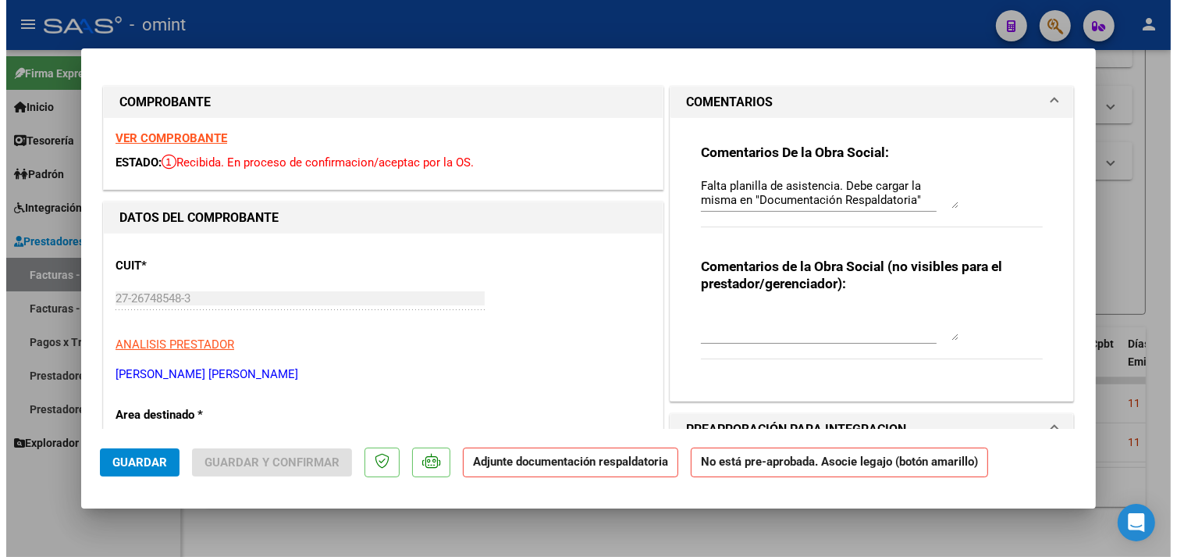
scroll to position [0, 0]
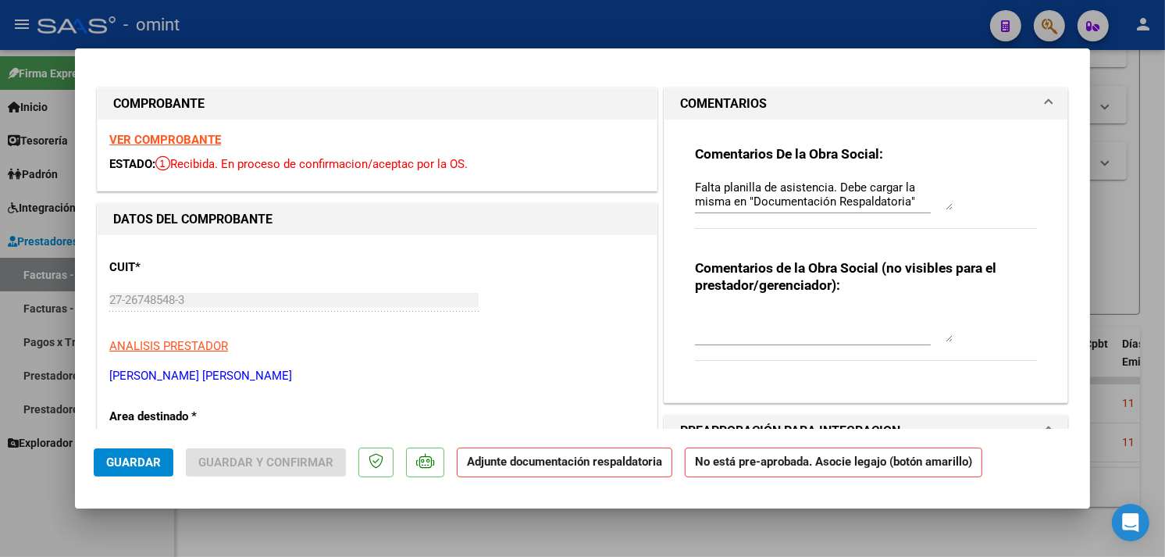
click at [178, 138] on strong "VER COMPROBANTE" at bounding box center [165, 140] width 112 height 14
type input "$ 0,00"
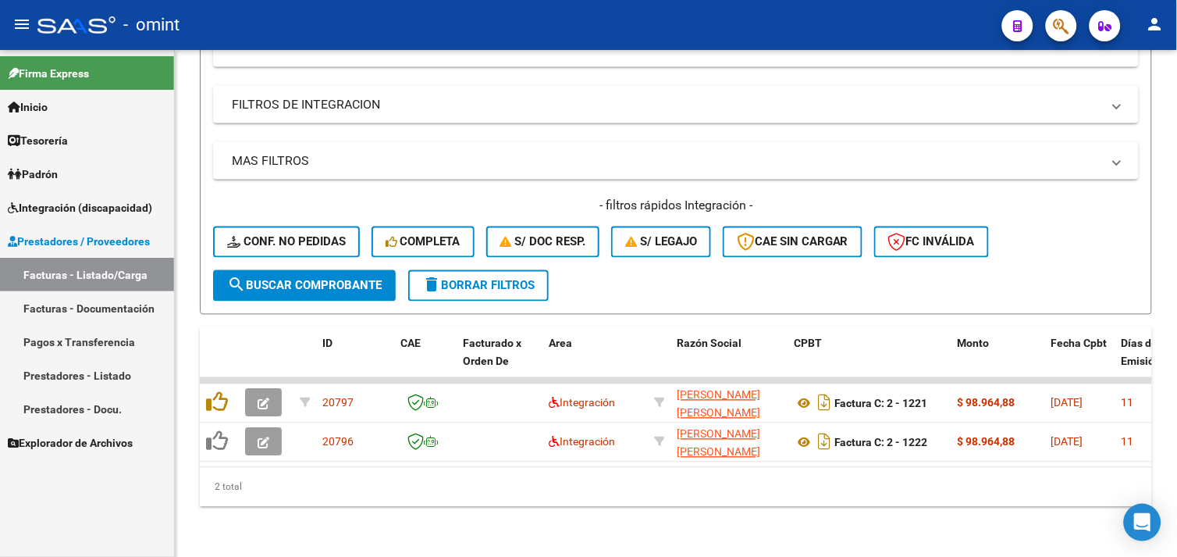
click at [108, 269] on link "Facturas - Listado/Carga" at bounding box center [87, 275] width 174 height 34
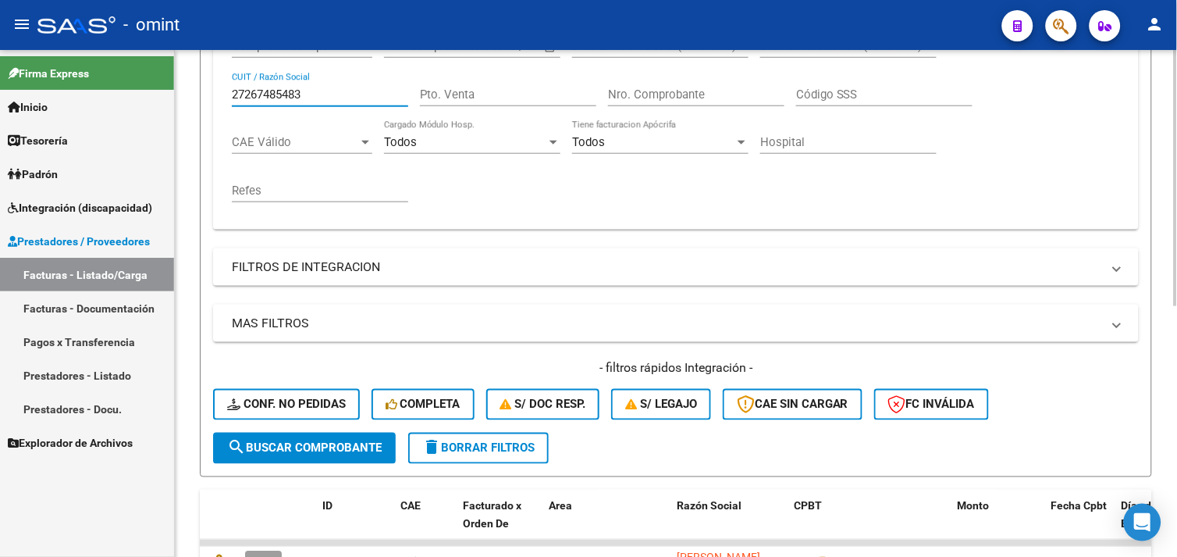
drag, startPoint x: 315, startPoint y: 91, endPoint x: 239, endPoint y: 91, distance: 75.7
click at [239, 91] on input "27267485483" at bounding box center [320, 94] width 176 height 14
paste input "20369897749"
drag, startPoint x: 318, startPoint y: 94, endPoint x: 213, endPoint y: 101, distance: 105.7
click at [197, 92] on div "Video tutorial PRESTADORES -> Listado de CPBTs Emitidos por Prestadores / Prove…" at bounding box center [676, 223] width 1002 height 991
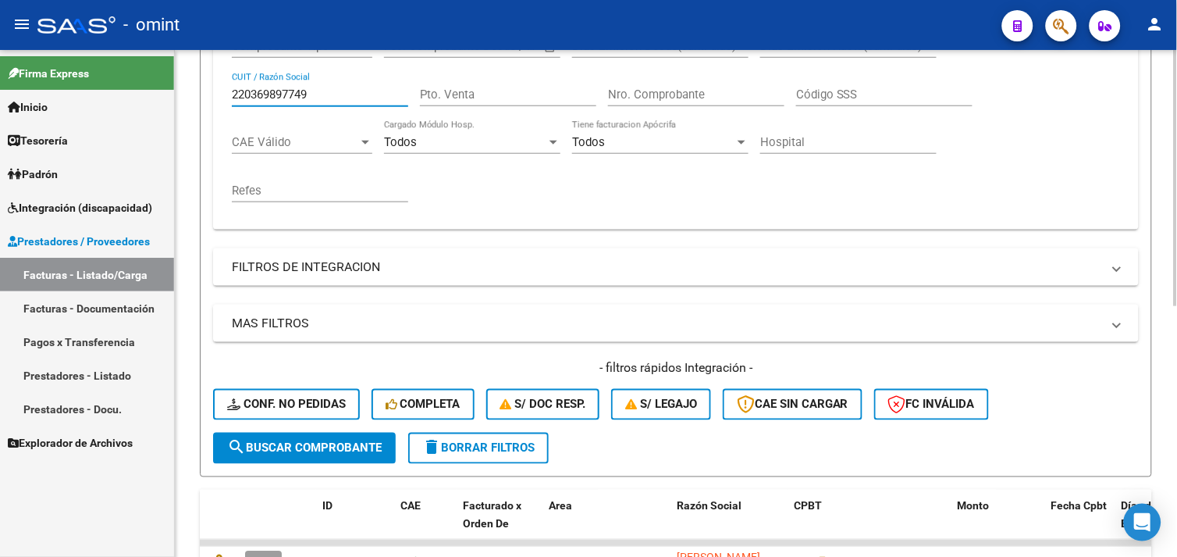
paste input "text"
type input "20369897749"
click at [297, 446] on span "search Buscar Comprobante" at bounding box center [304, 448] width 155 height 14
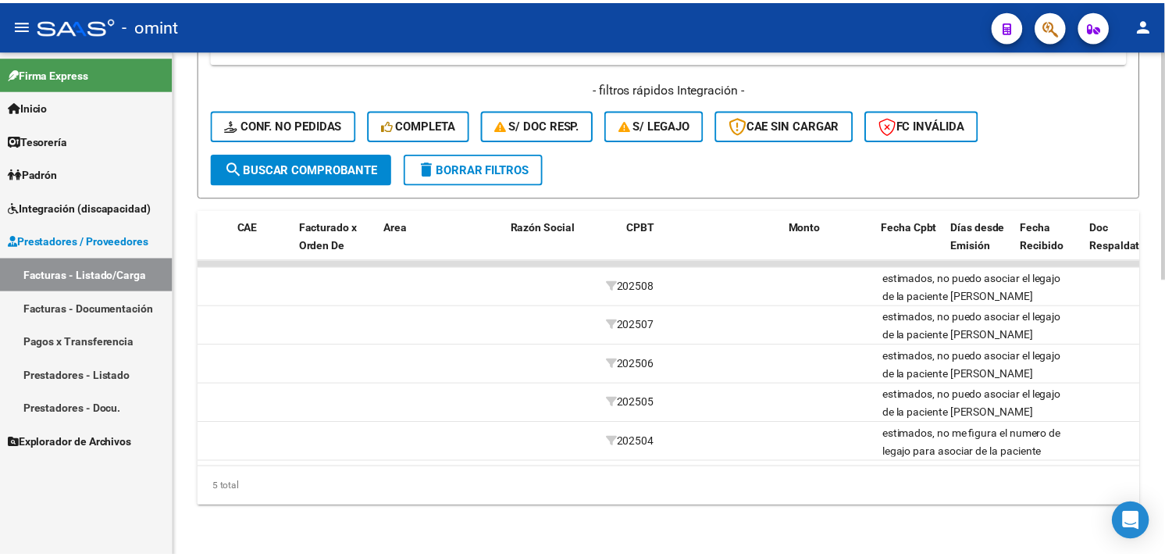
scroll to position [0, 0]
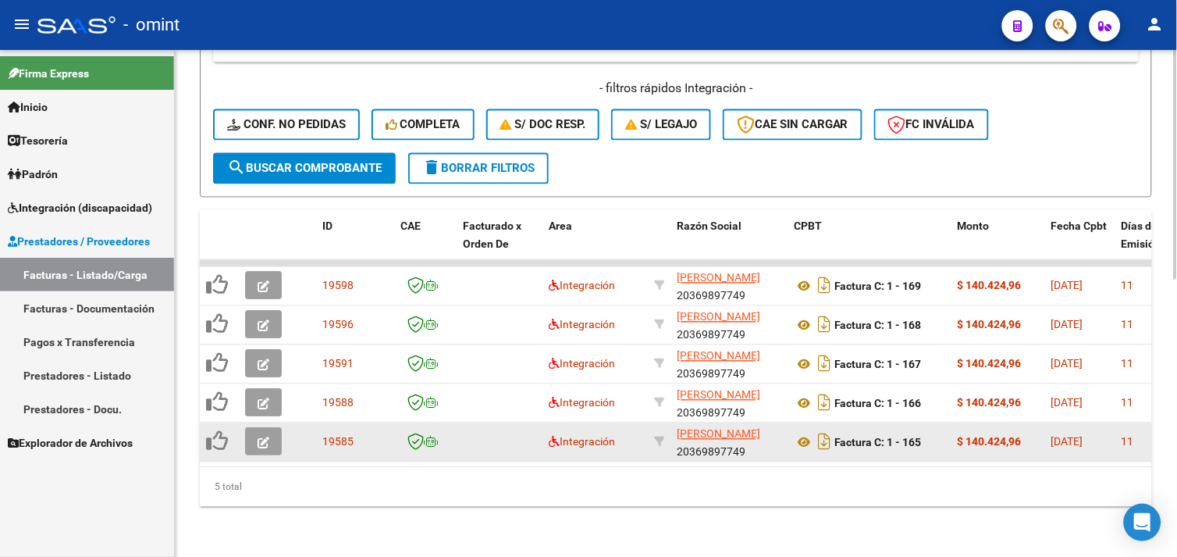
click at [269, 430] on button "button" at bounding box center [263, 442] width 37 height 28
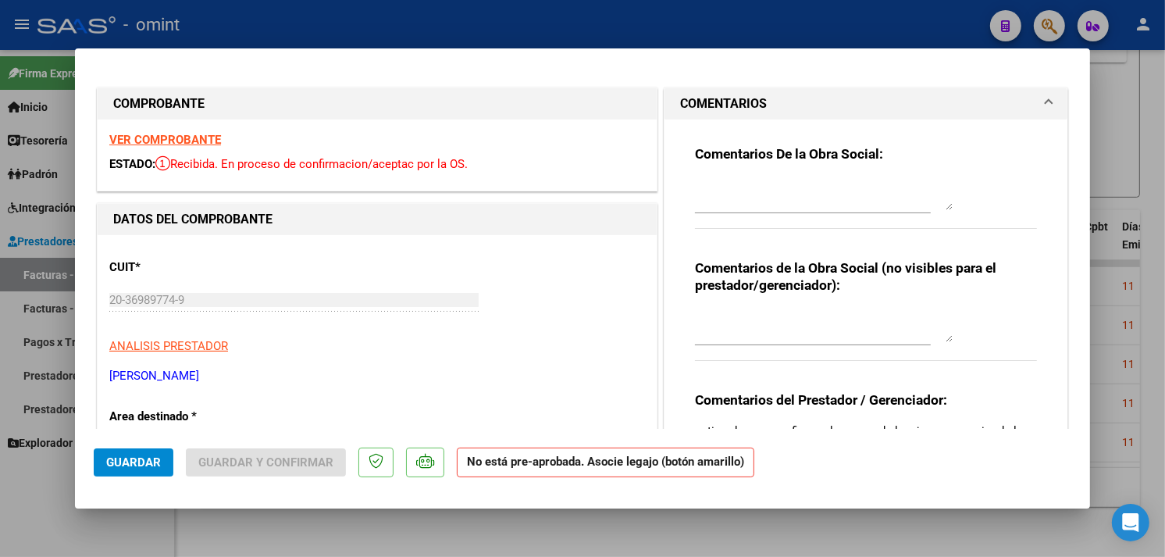
click at [199, 140] on strong "VER COMPROBANTE" at bounding box center [165, 140] width 112 height 14
click at [1124, 175] on div at bounding box center [582, 278] width 1165 height 557
type input "$ 0,00"
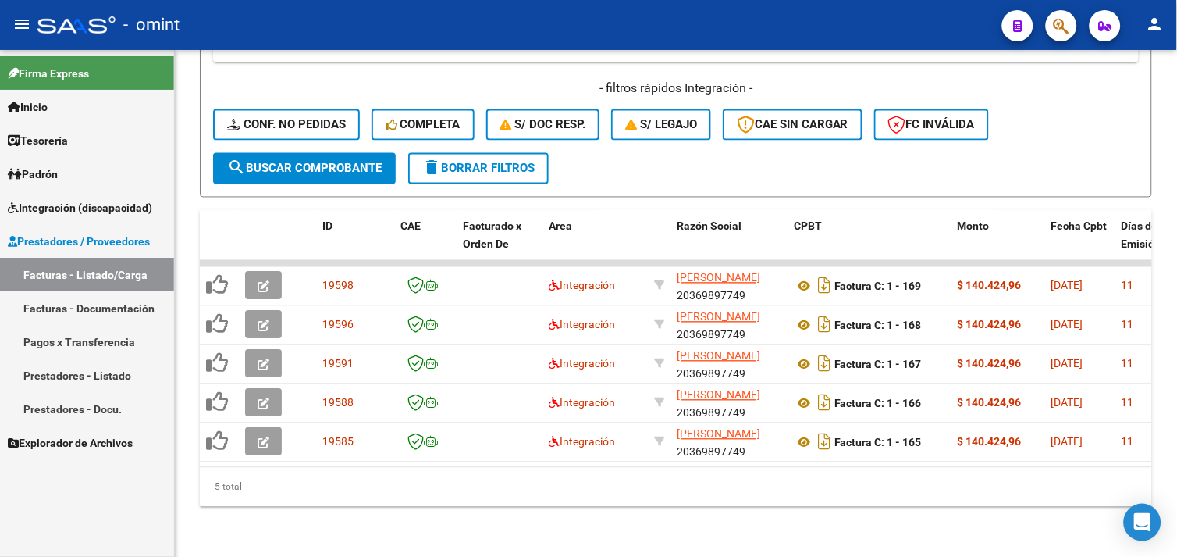
click at [112, 200] on span "Integración (discapacidad)" at bounding box center [80, 207] width 144 height 17
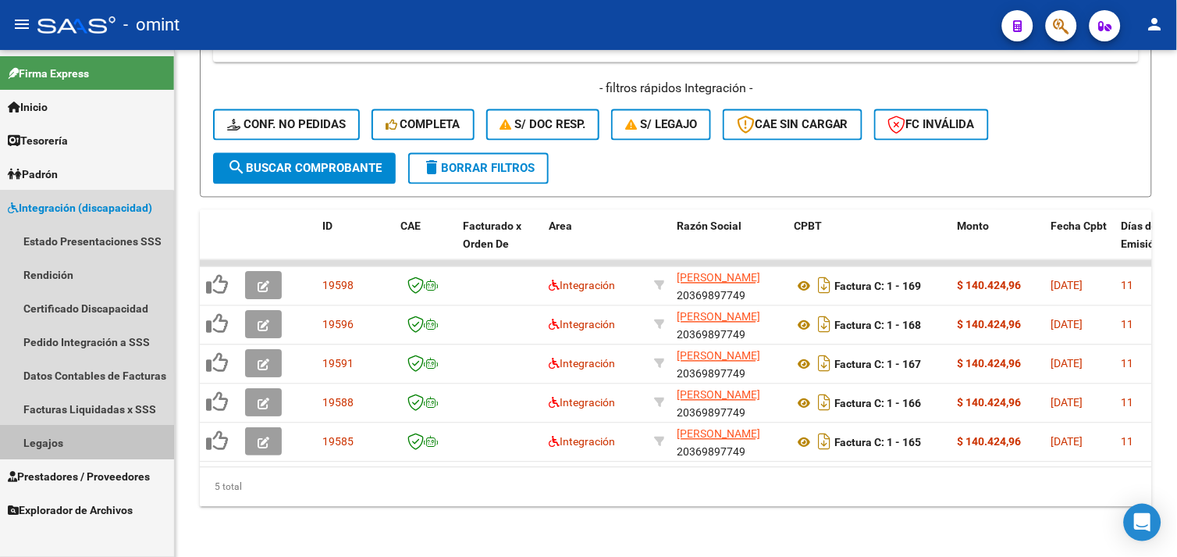
click at [84, 432] on link "Legajos" at bounding box center [87, 442] width 174 height 34
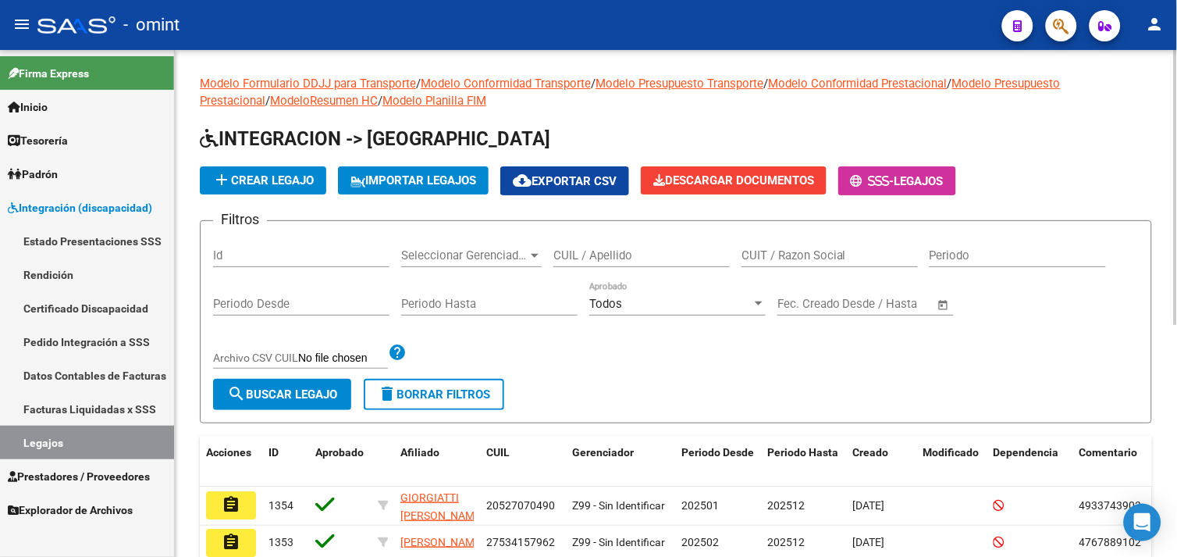
click at [673, 261] on input "CUIL / Apellido" at bounding box center [641, 255] width 176 height 14
type input "[PERSON_NAME]"
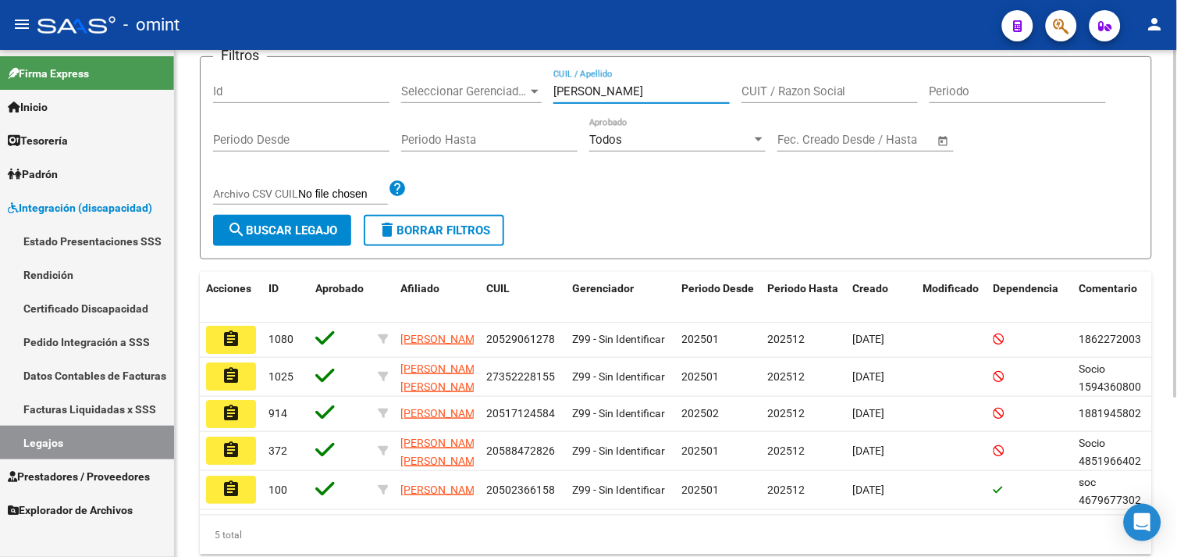
scroll to position [173, 0]
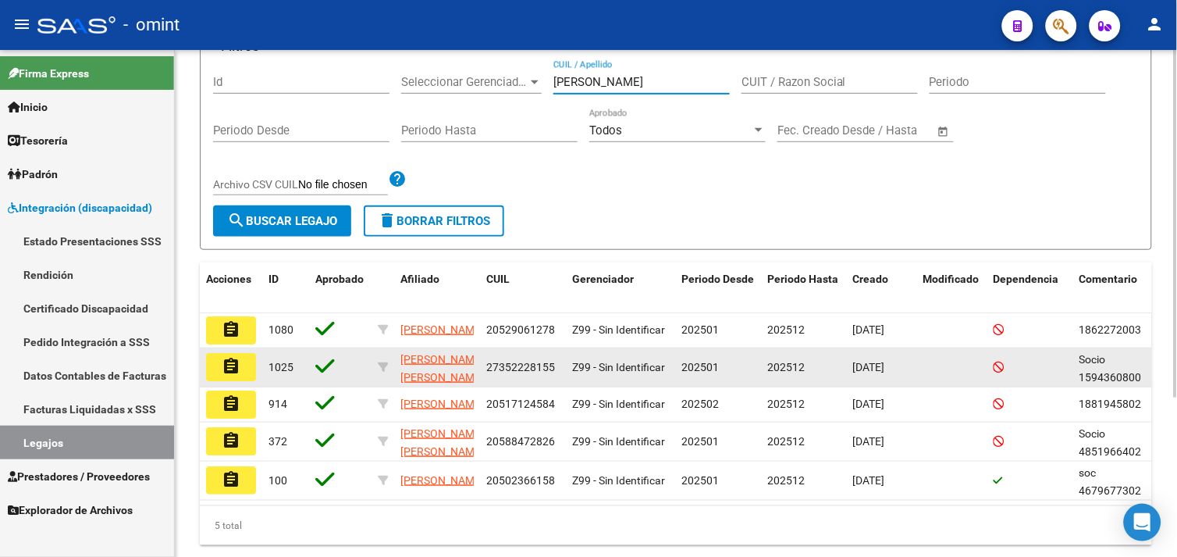
click at [238, 361] on mat-icon "assignment" at bounding box center [231, 366] width 19 height 19
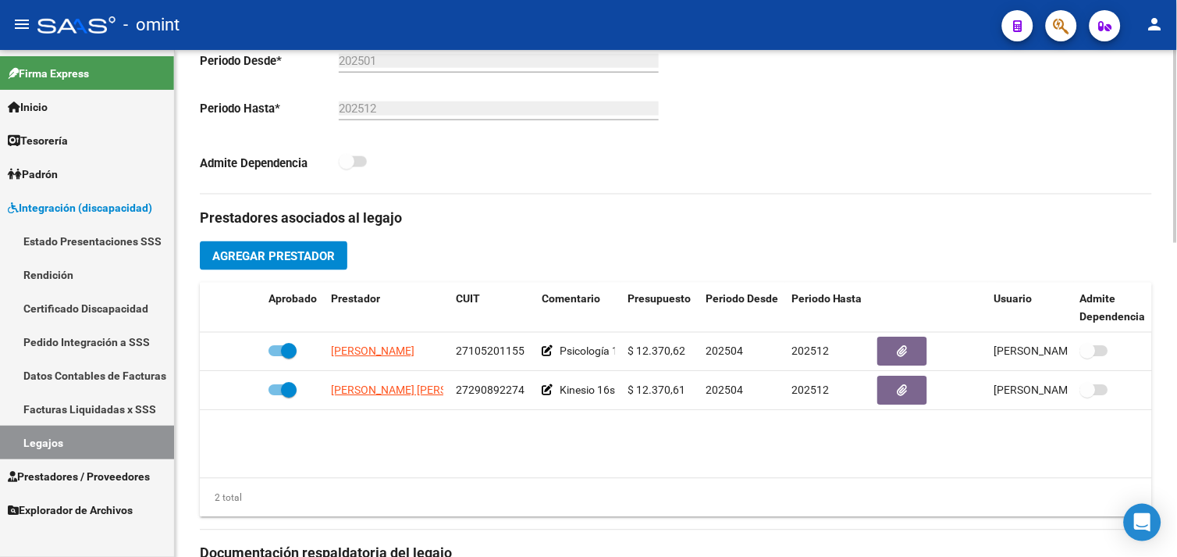
scroll to position [433, 0]
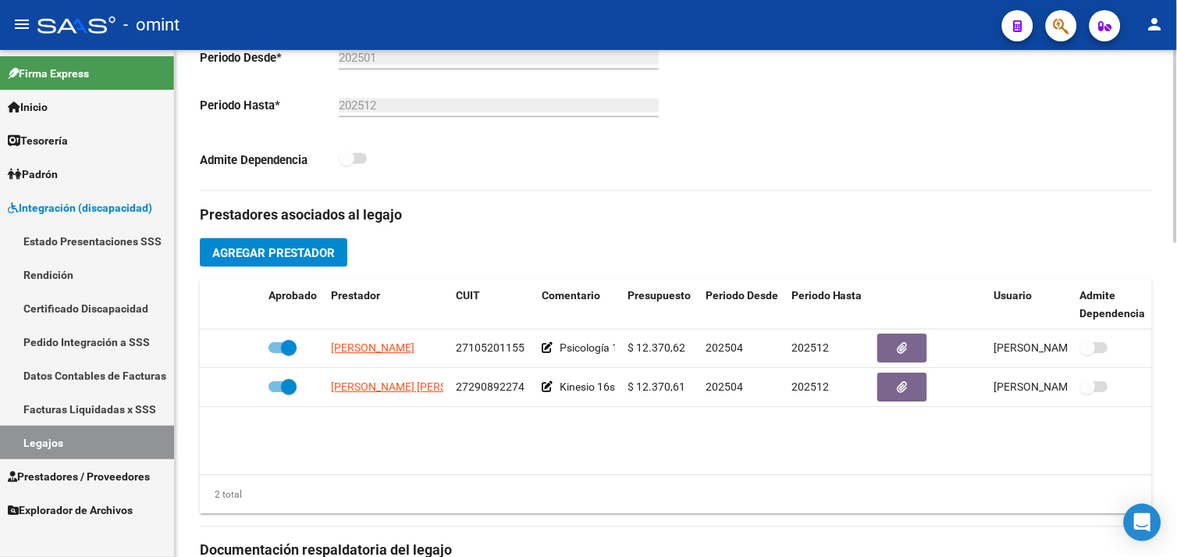
click at [88, 247] on link "Estado Presentaciones SSS" at bounding box center [87, 241] width 174 height 34
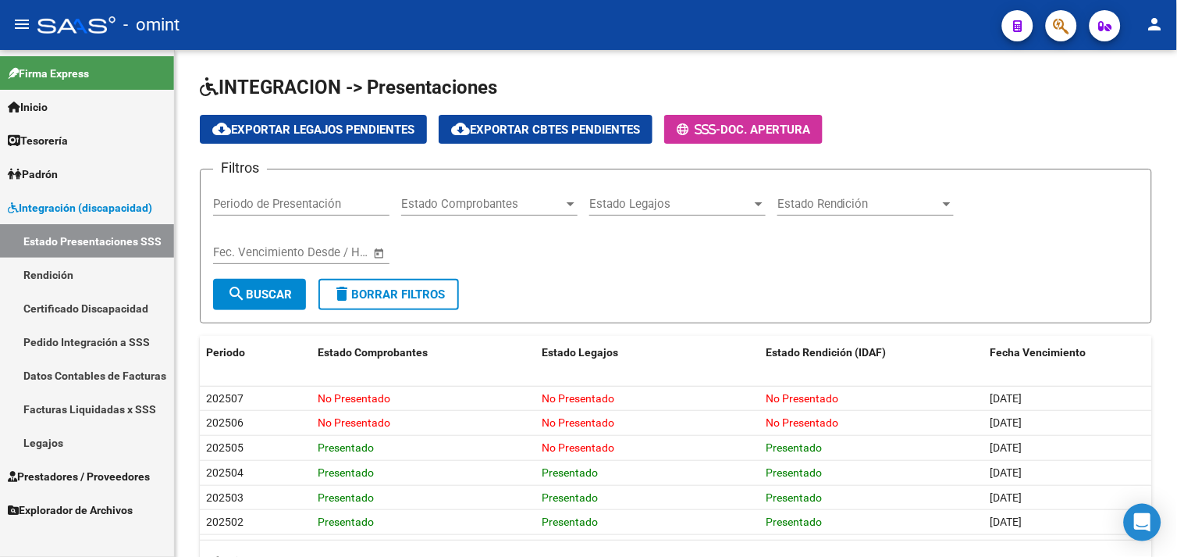
click at [88, 471] on span "Prestadores / Proveedores" at bounding box center [79, 476] width 142 height 17
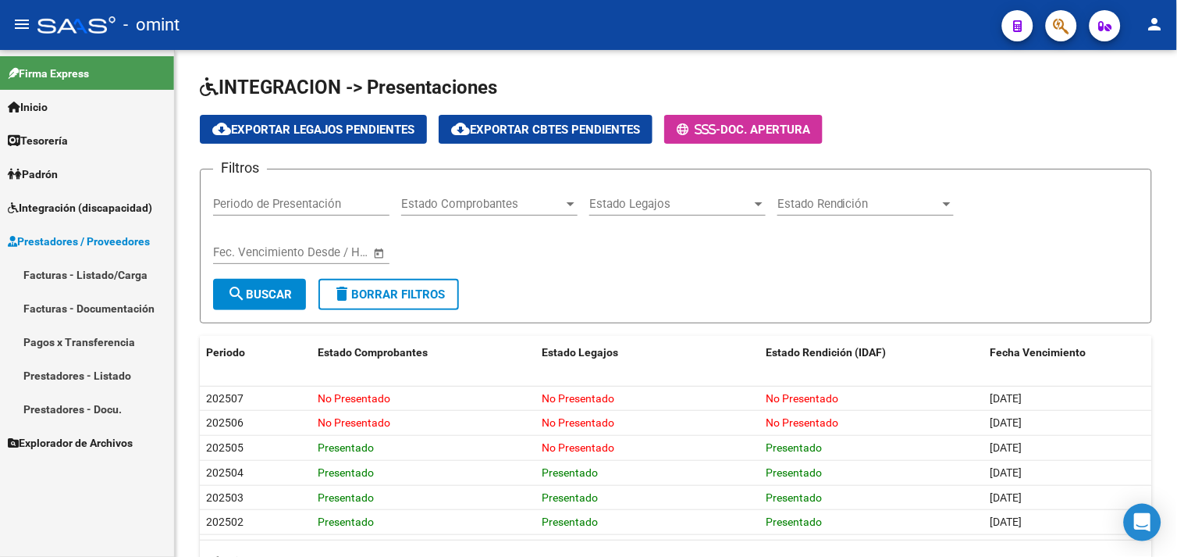
click at [94, 273] on link "Facturas - Listado/Carga" at bounding box center [87, 275] width 174 height 34
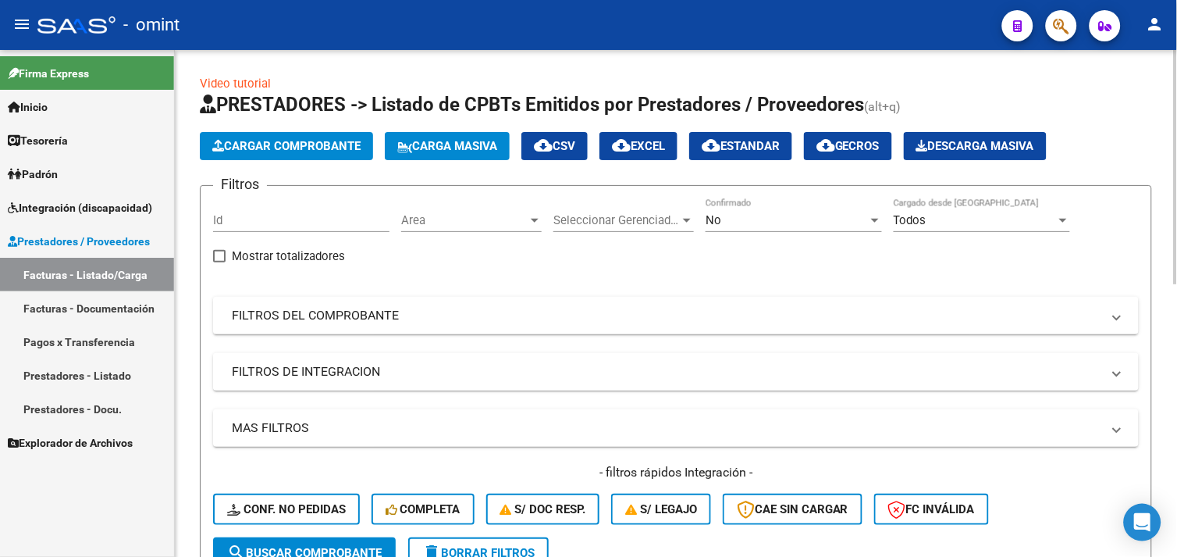
scroll to position [87, 0]
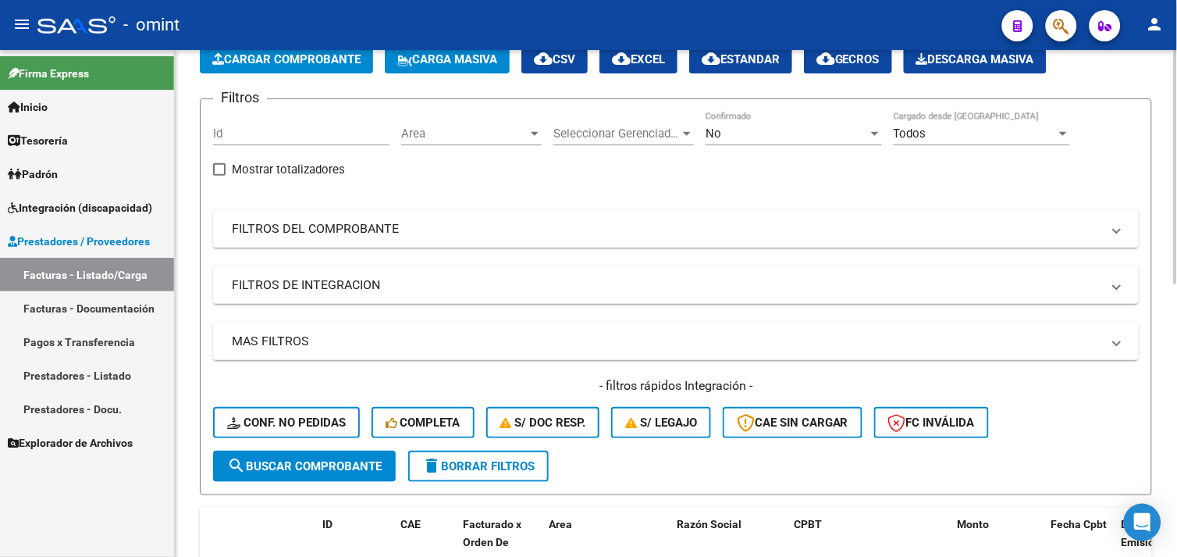
click at [345, 235] on mat-panel-title "FILTROS DEL COMPROBANTE" at bounding box center [667, 228] width 870 height 17
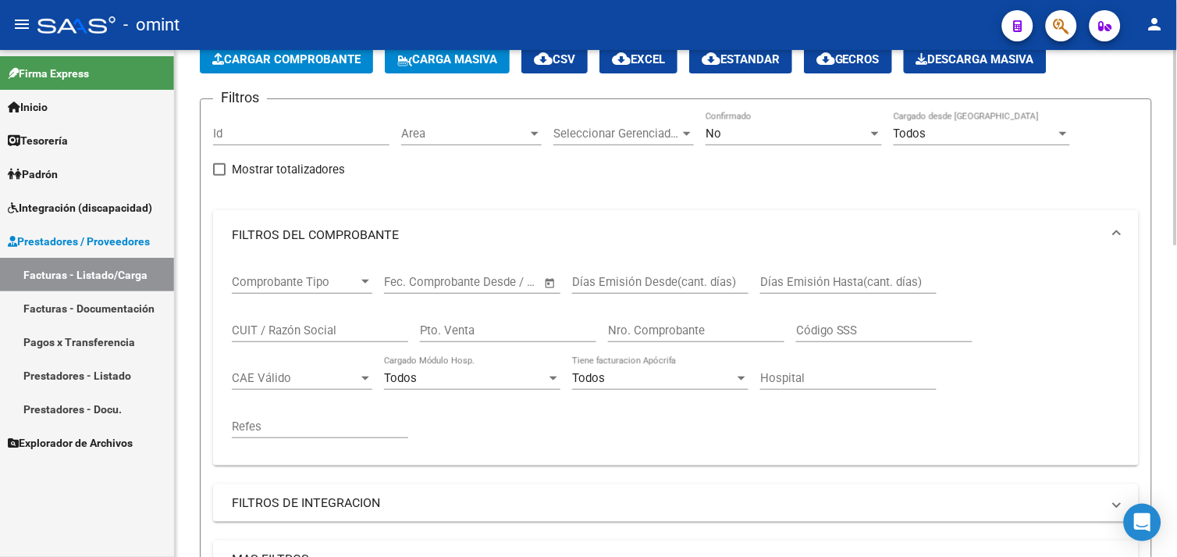
click at [290, 330] on input "CUIT / Razón Social" at bounding box center [320, 330] width 176 height 14
paste input "27260310742"
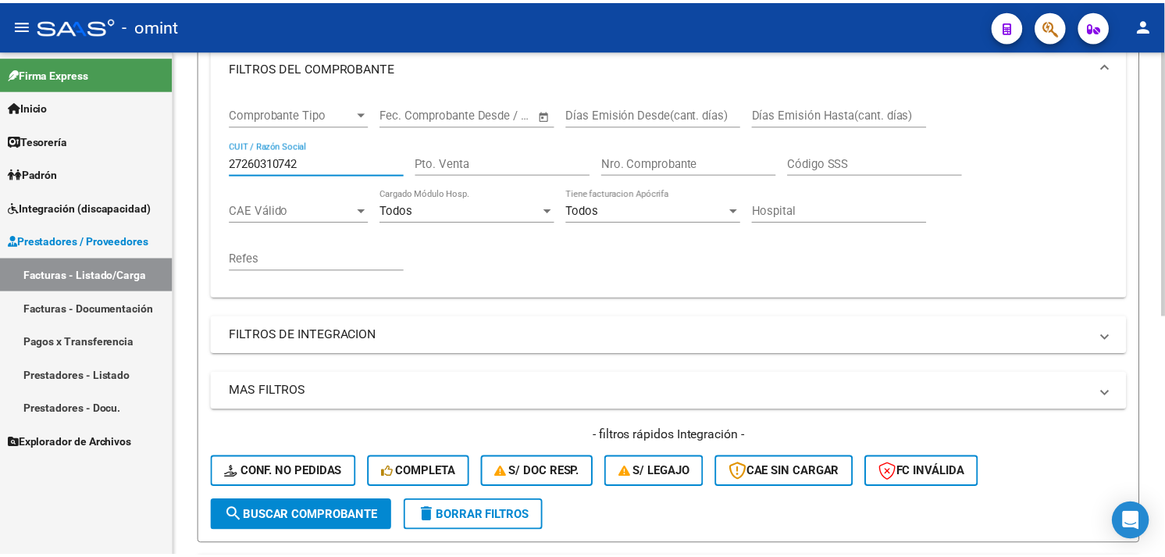
scroll to position [433, 0]
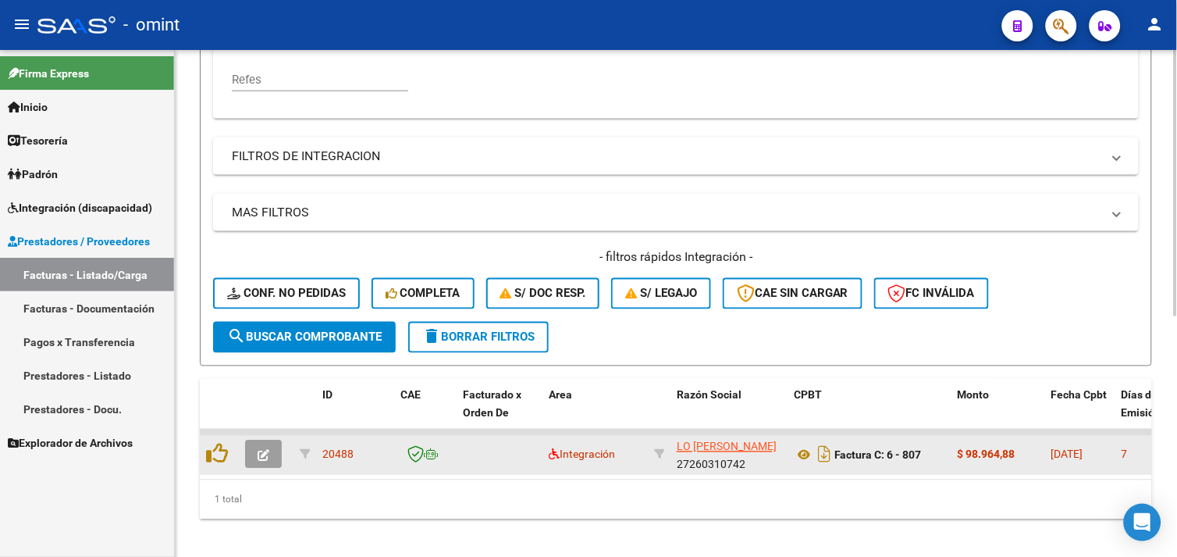
type input "27260310742"
click at [273, 457] on button "button" at bounding box center [263, 454] width 37 height 28
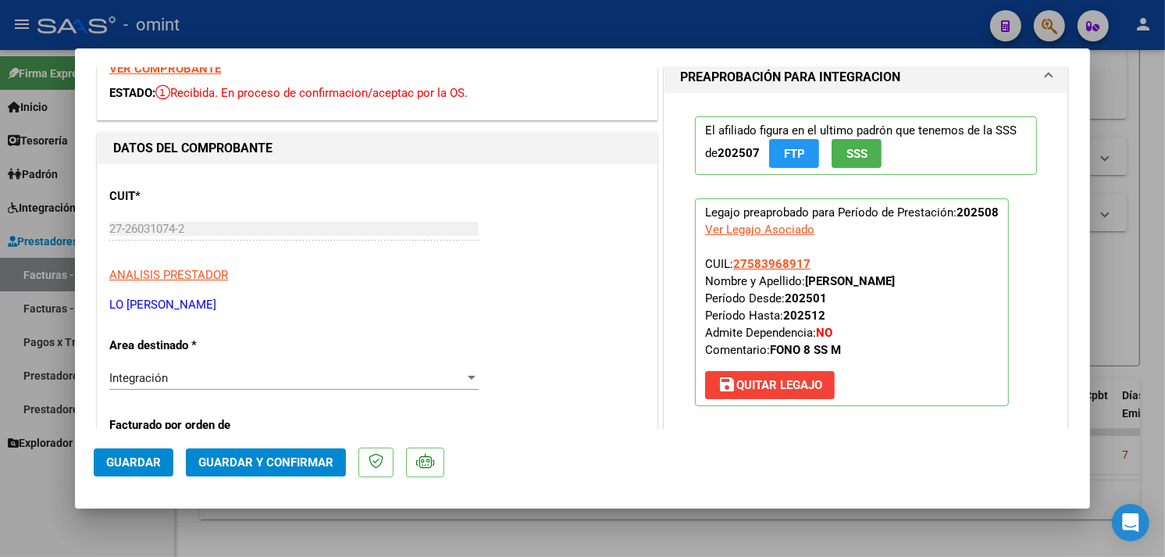
scroll to position [0, 0]
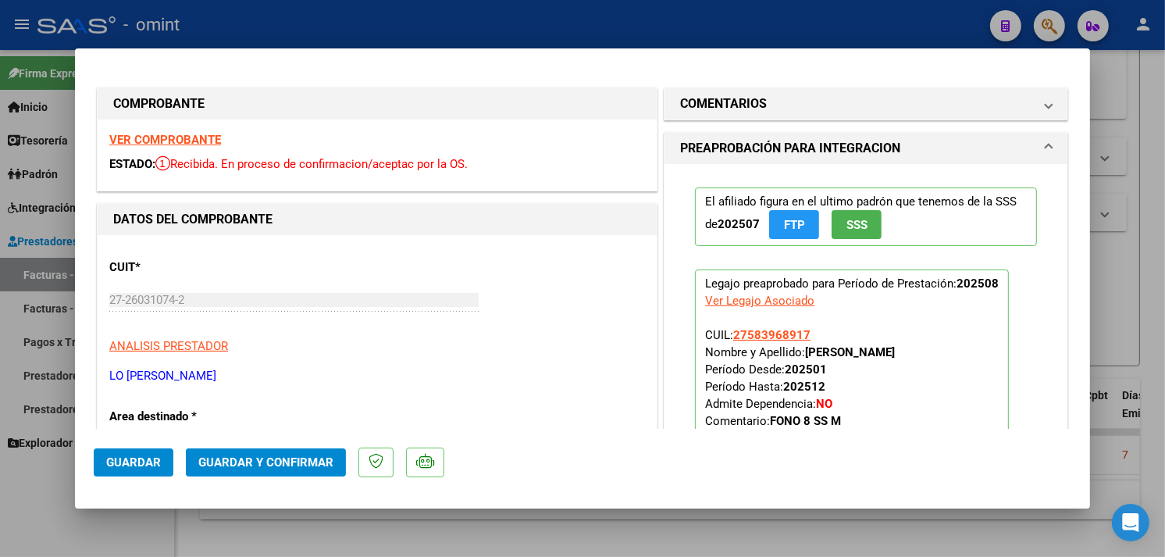
click at [197, 140] on strong "VER COMPROBANTE" at bounding box center [165, 140] width 112 height 14
click at [206, 137] on strong "VER COMPROBANTE" at bounding box center [165, 140] width 112 height 14
click at [186, 146] on strong "VER COMPROBANTE" at bounding box center [165, 140] width 112 height 14
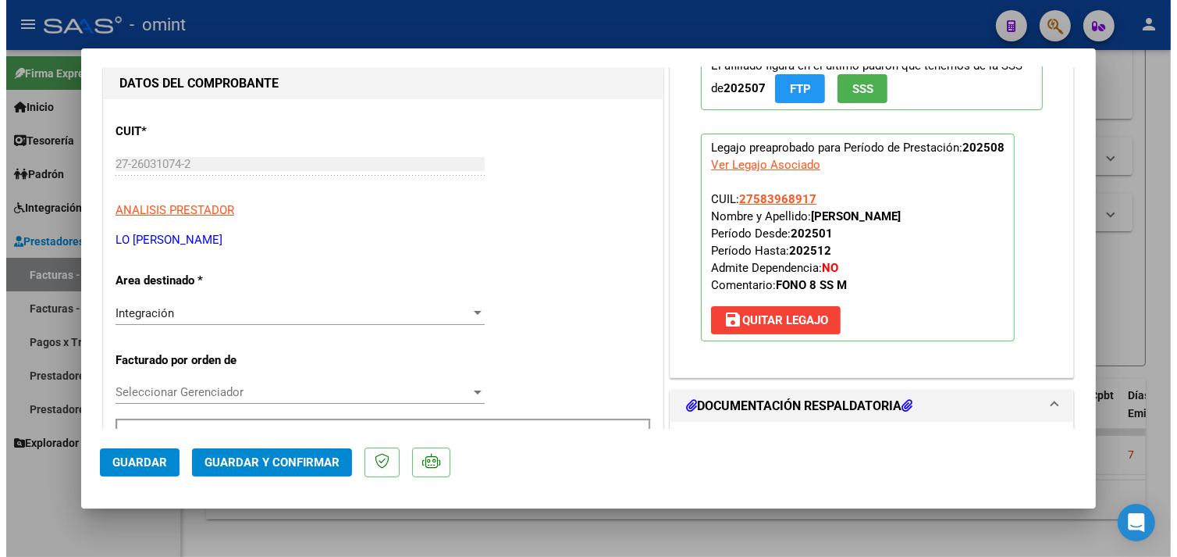
scroll to position [173, 0]
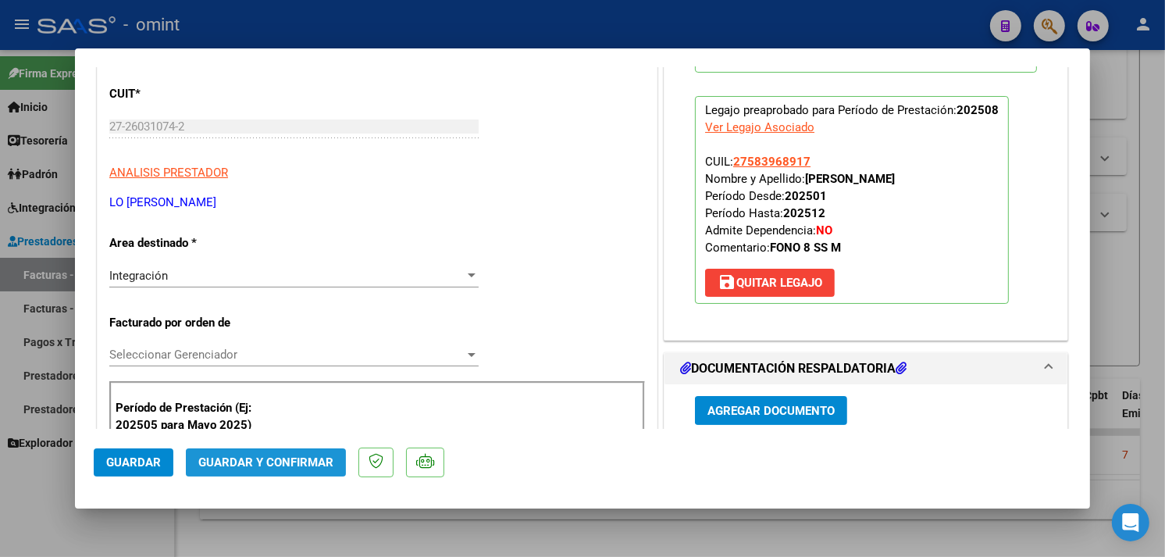
click at [309, 461] on span "Guardar y Confirmar" at bounding box center [265, 462] width 135 height 14
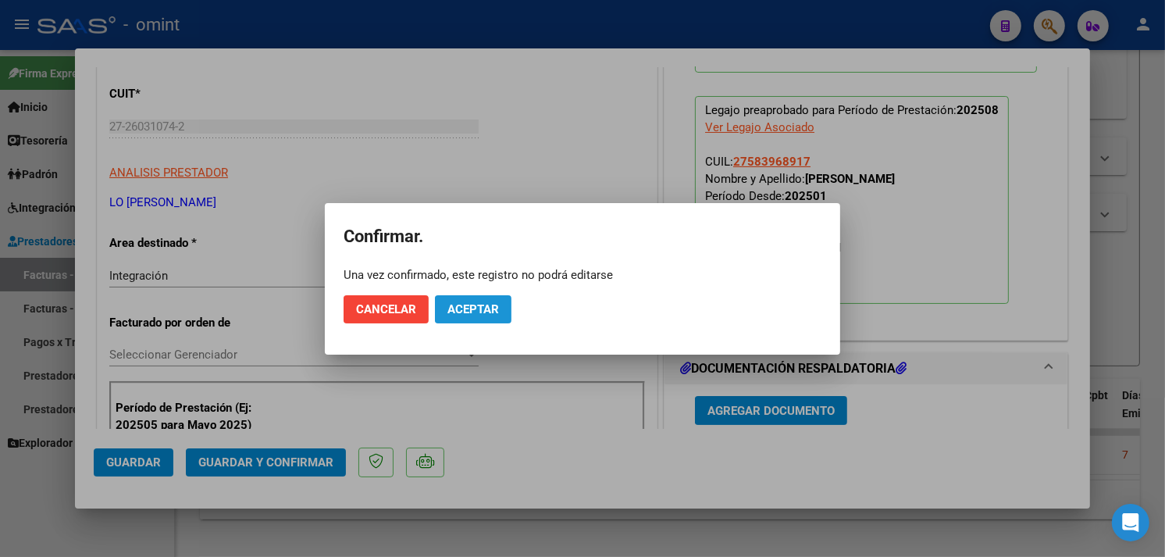
click at [478, 307] on span "Aceptar" at bounding box center [473, 309] width 52 height 14
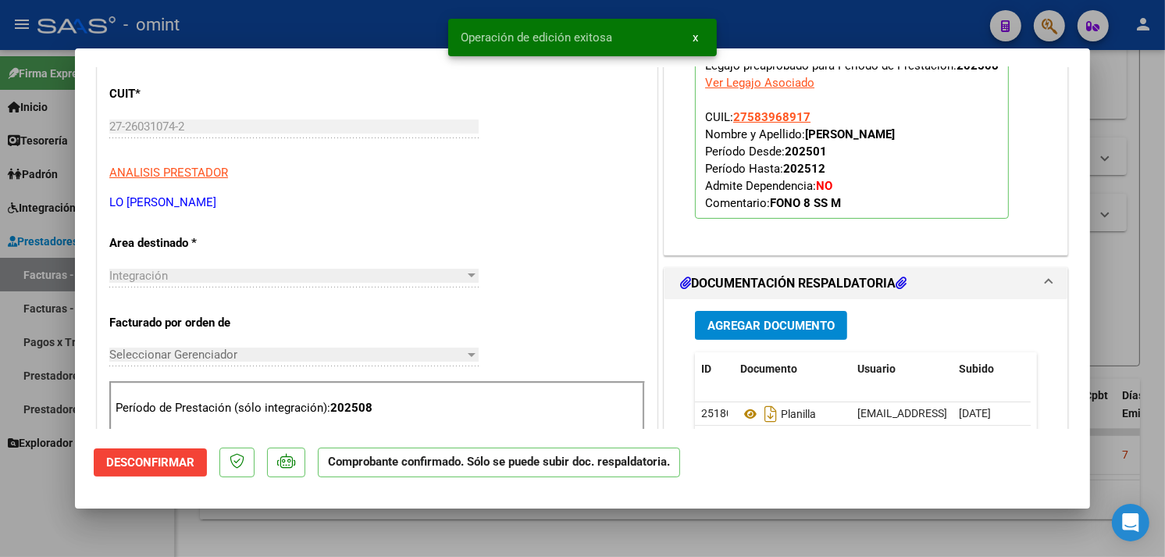
type input "$ 0,00"
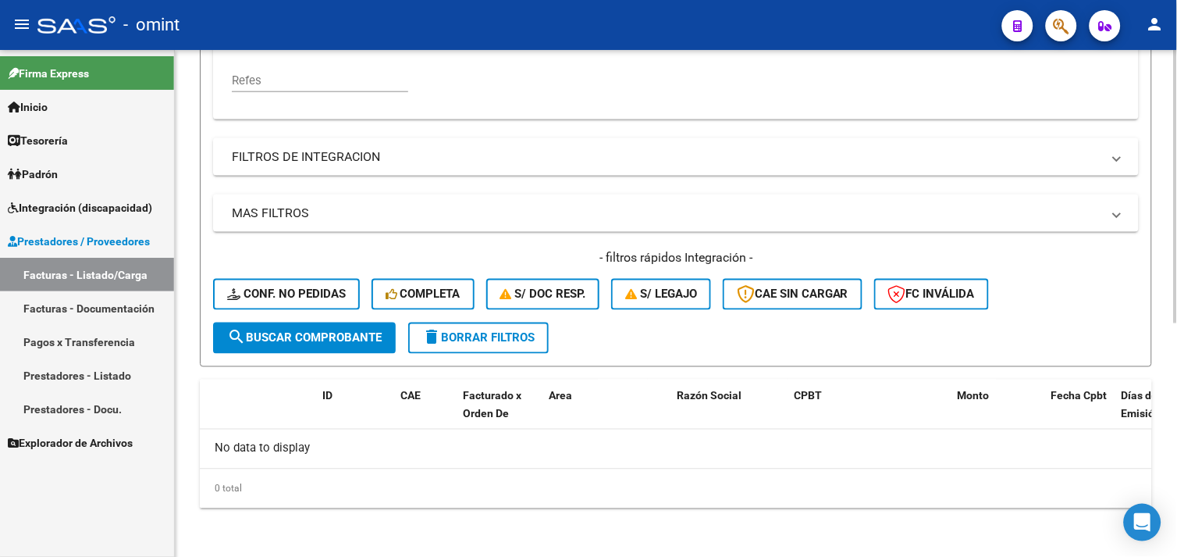
scroll to position [259, 0]
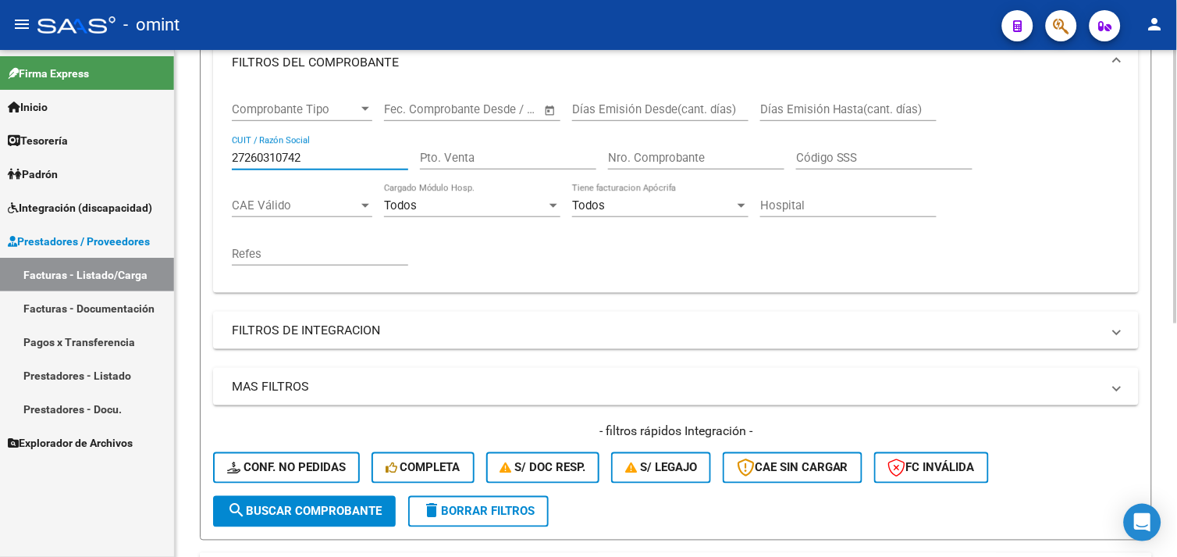
drag, startPoint x: 323, startPoint y: 157, endPoint x: 192, endPoint y: 156, distance: 131.1
click at [192, 156] on div "Video tutorial PRESTADORES -> Listado de CPBTs Emitidos por Prestadores / Prove…" at bounding box center [676, 261] width 1002 height 941
paste input "148665473"
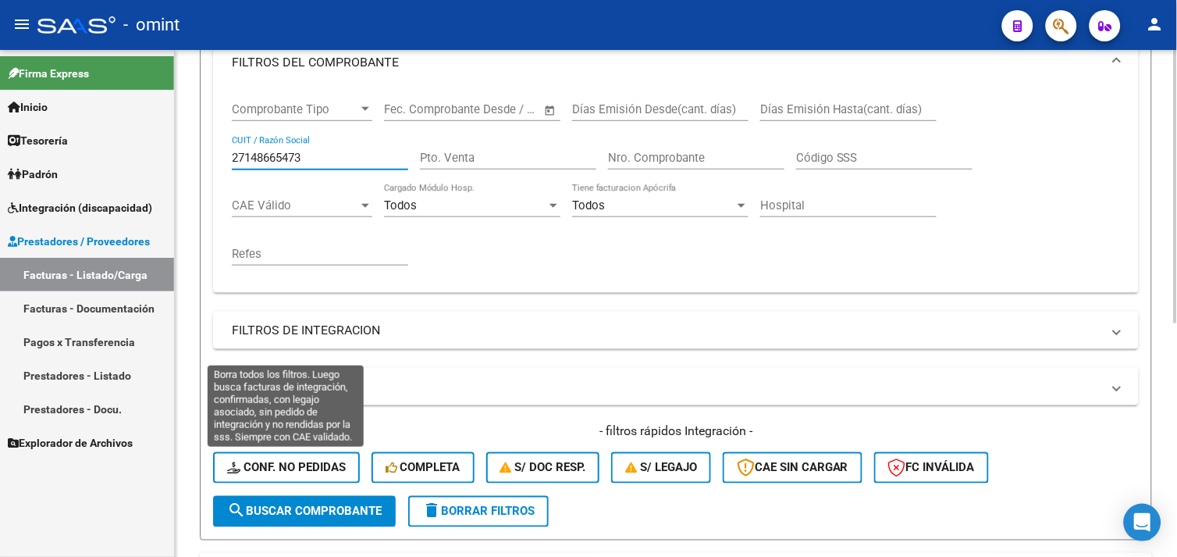
type input "27148665473"
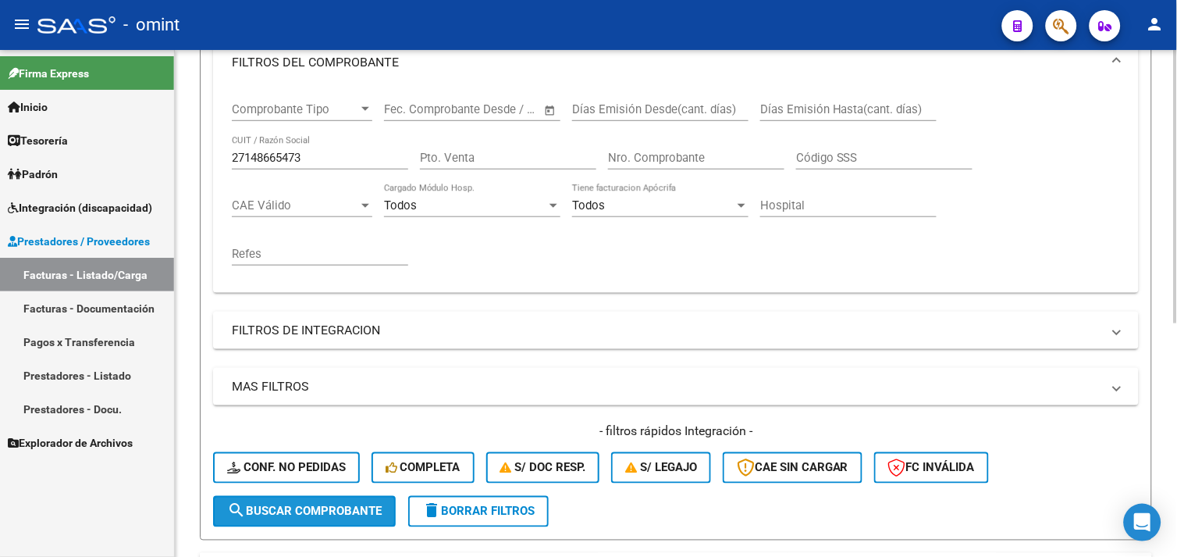
click at [318, 502] on button "search Buscar Comprobante" at bounding box center [304, 511] width 183 height 31
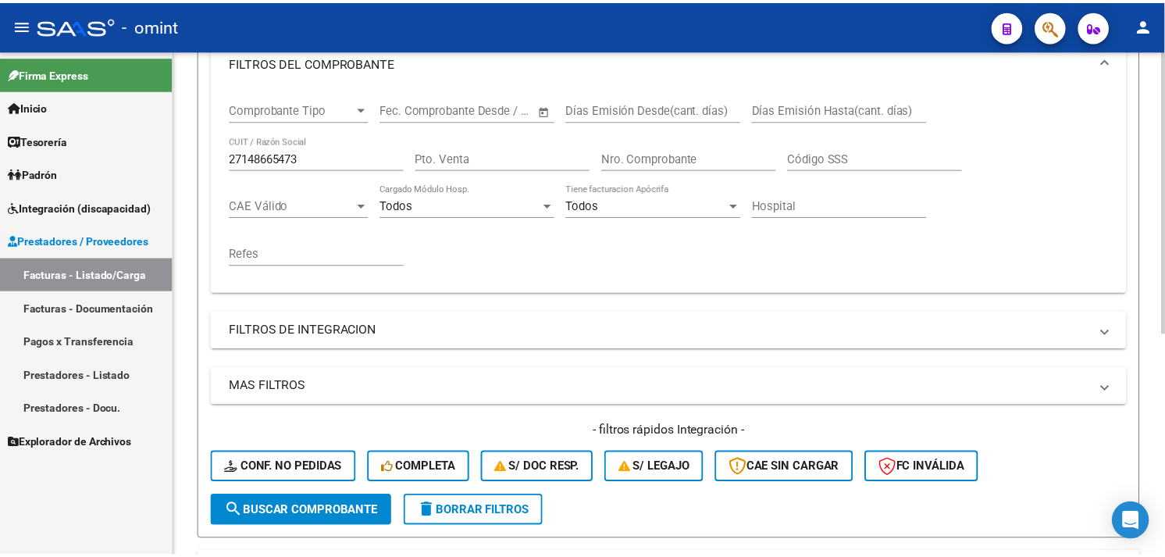
scroll to position [397, 0]
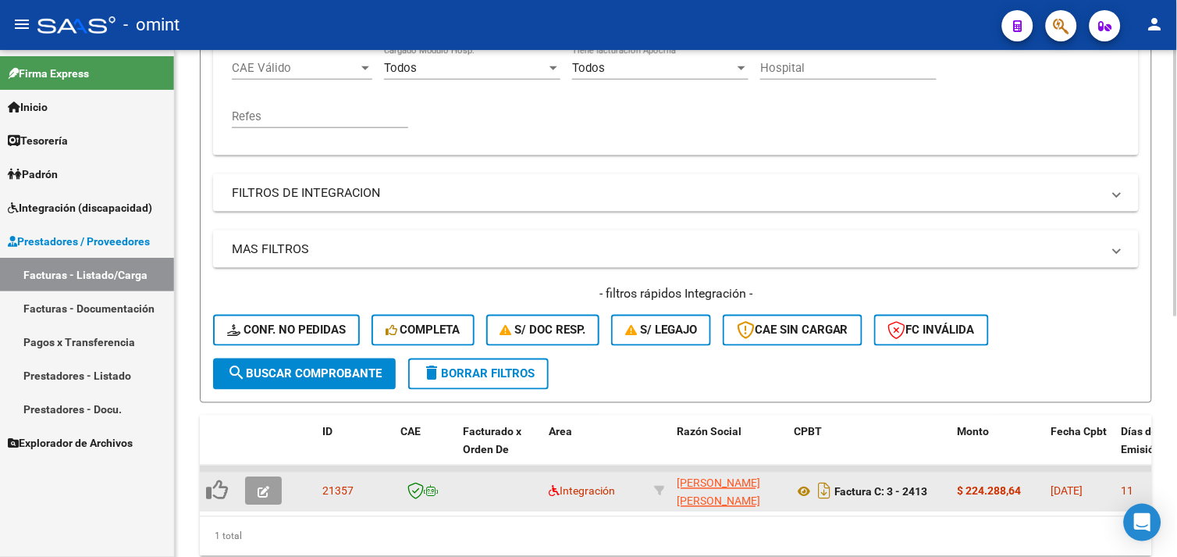
click at [260, 489] on icon "button" at bounding box center [264, 492] width 12 height 12
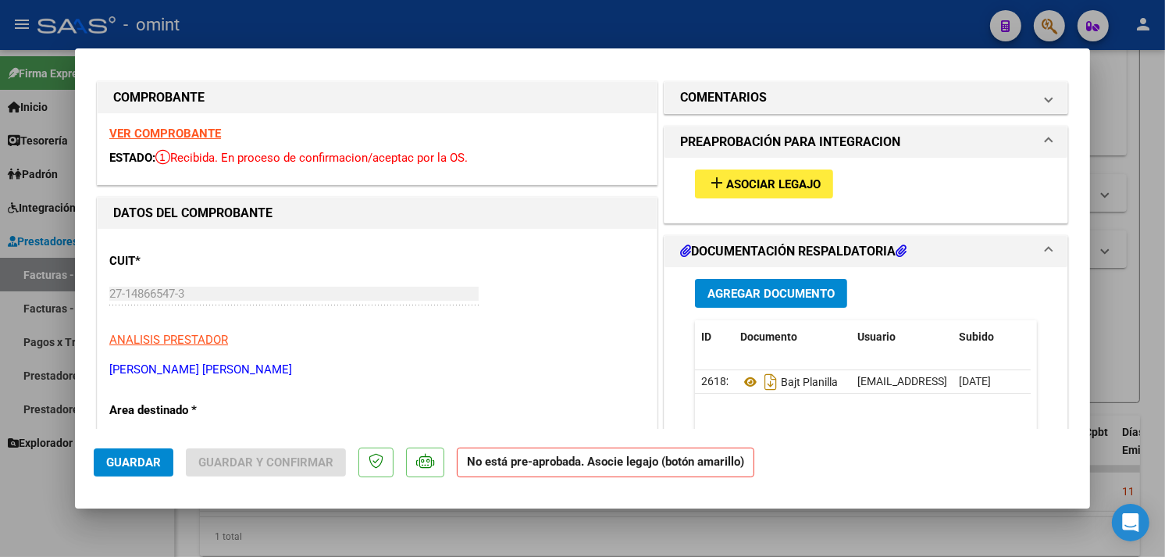
scroll to position [0, 0]
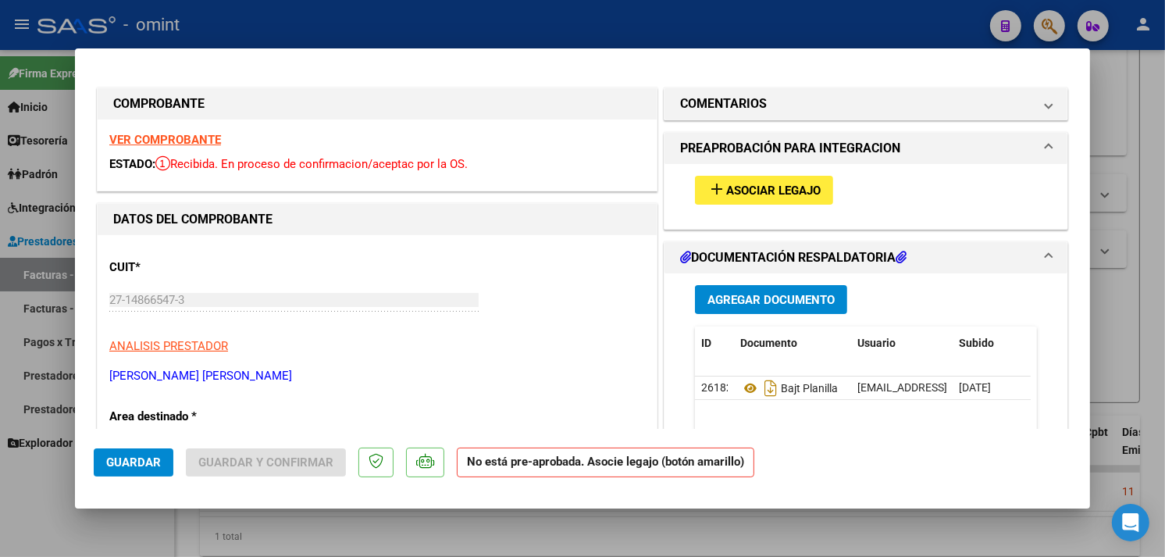
click at [719, 199] on button "add Asociar Legajo" at bounding box center [764, 190] width 138 height 29
click at [183, 140] on strong "VER COMPROBANTE" at bounding box center [165, 140] width 112 height 14
drag, startPoint x: 1145, startPoint y: 159, endPoint x: 1114, endPoint y: 169, distance: 32.6
click at [1145, 159] on div at bounding box center [582, 278] width 1165 height 557
type input "$ 0,00"
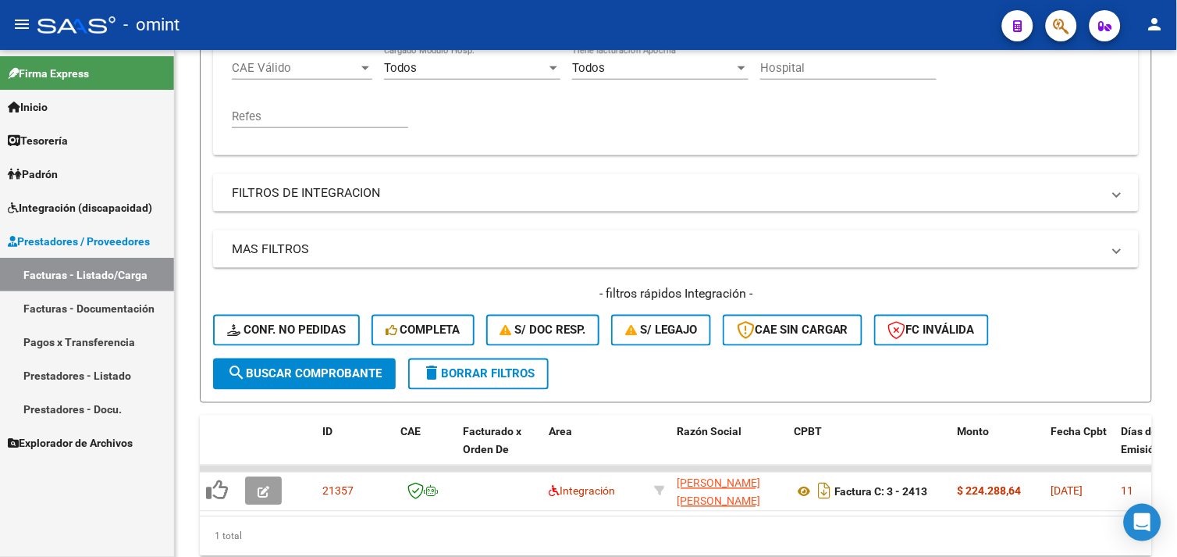
click at [98, 206] on span "Integración (discapacidad)" at bounding box center [80, 207] width 144 height 17
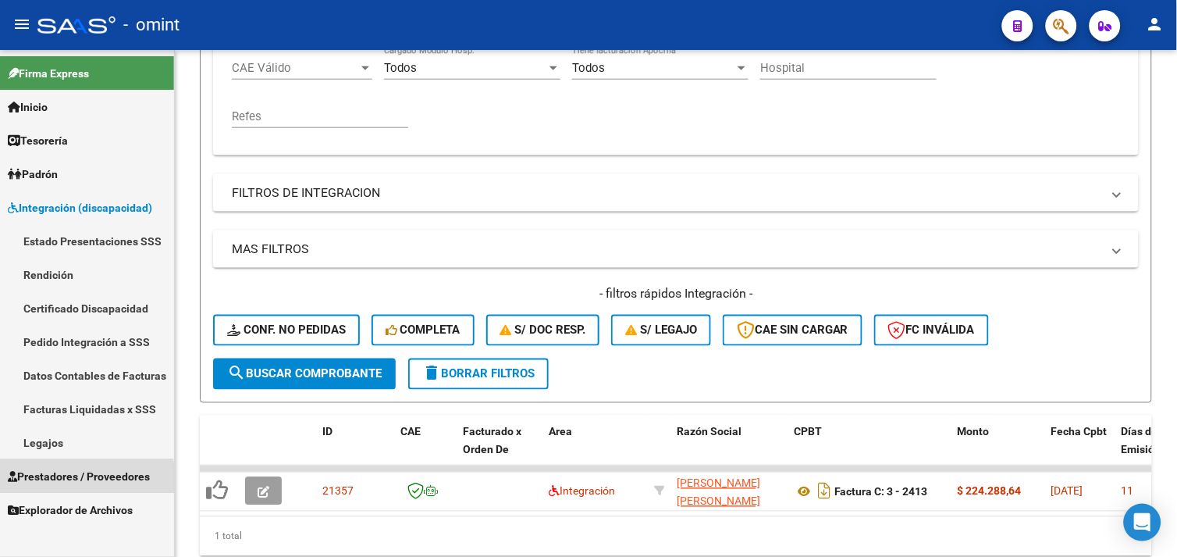
click at [69, 479] on span "Prestadores / Proveedores" at bounding box center [79, 476] width 142 height 17
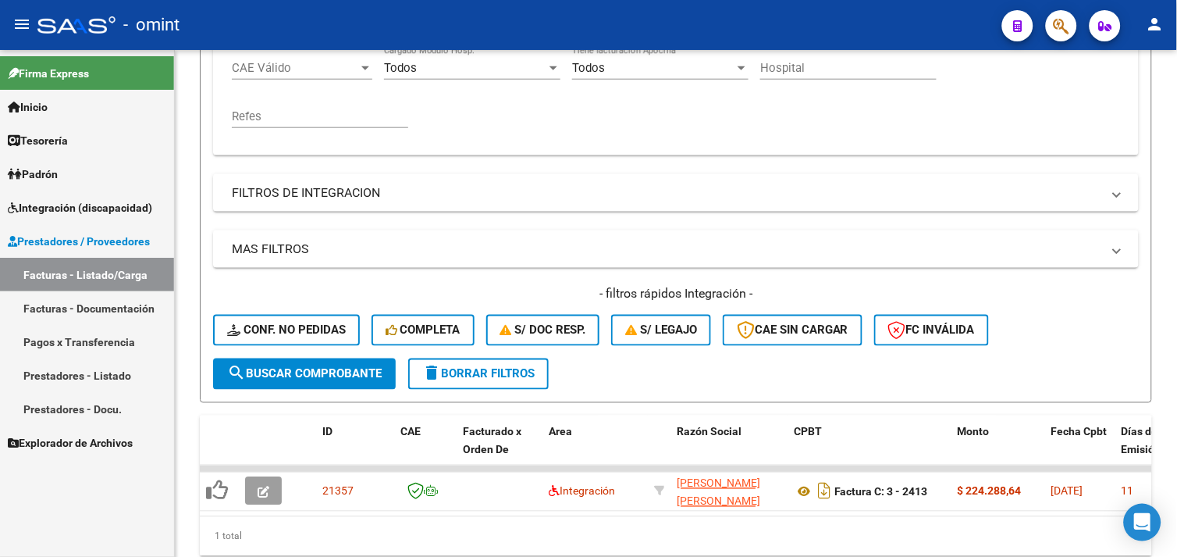
click at [80, 311] on link "Facturas - Documentación" at bounding box center [87, 308] width 174 height 34
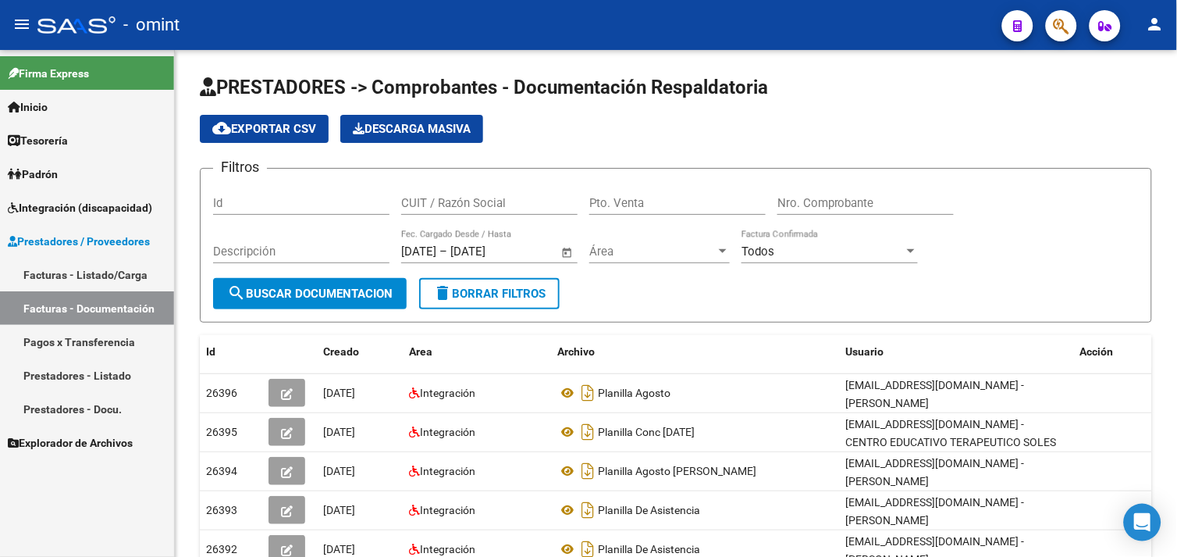
click at [84, 244] on span "Prestadores / Proveedores" at bounding box center [79, 241] width 142 height 17
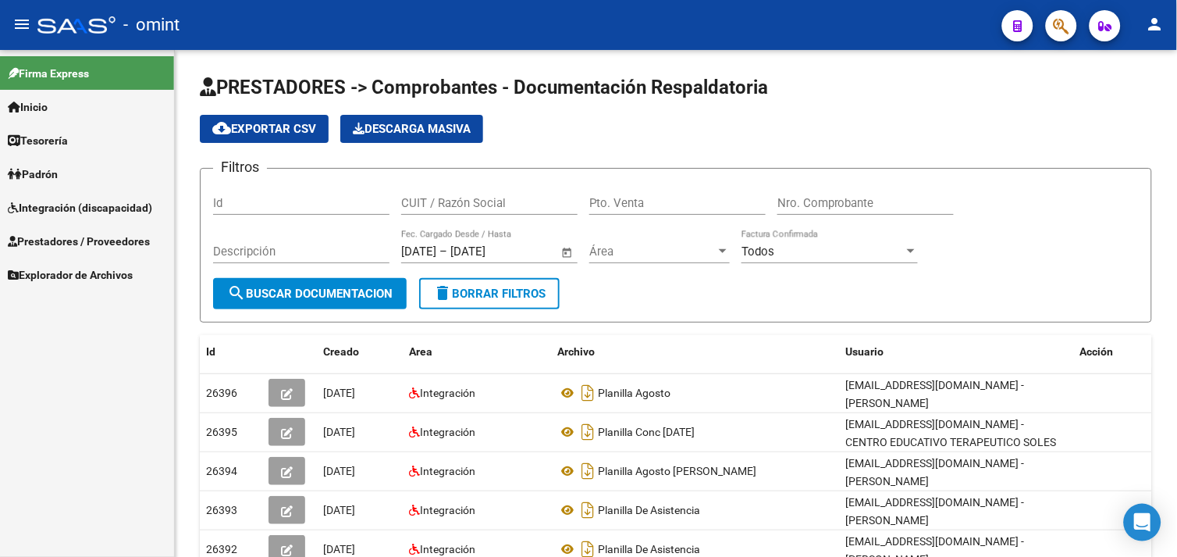
click at [92, 209] on span "Integración (discapacidad)" at bounding box center [80, 207] width 144 height 17
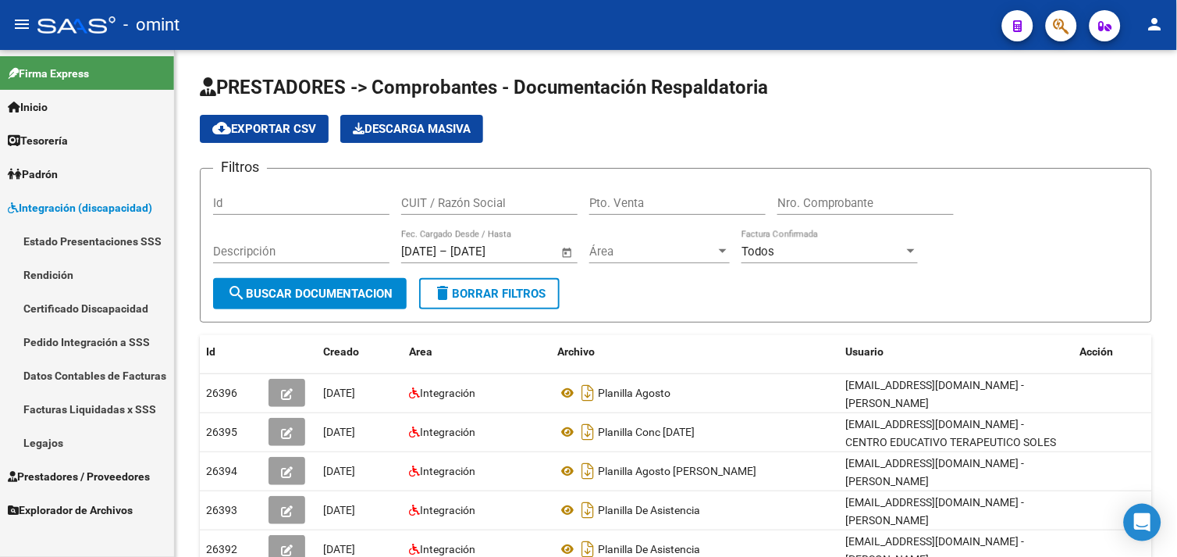
click at [97, 235] on link "Estado Presentaciones SSS" at bounding box center [87, 241] width 174 height 34
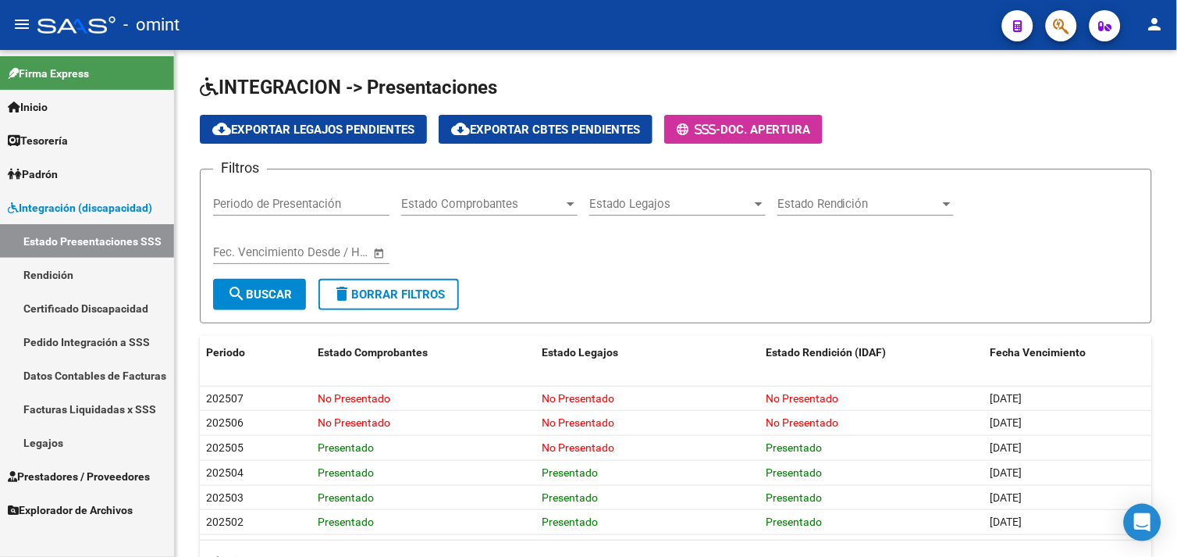
click at [90, 472] on span "Prestadores / Proveedores" at bounding box center [79, 476] width 142 height 17
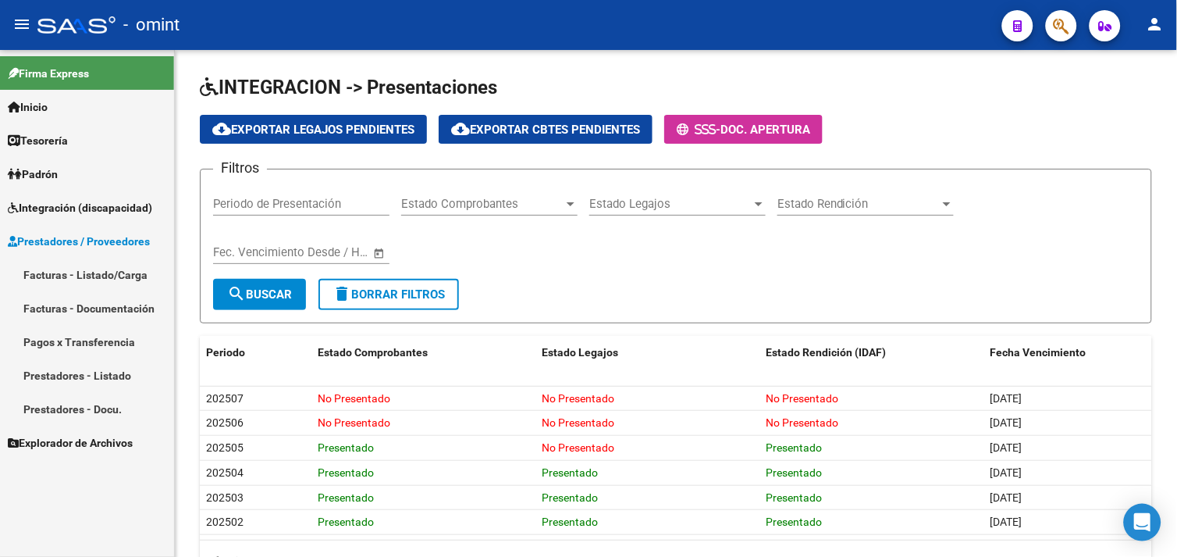
click at [91, 276] on link "Facturas - Listado/Carga" at bounding box center [87, 275] width 174 height 34
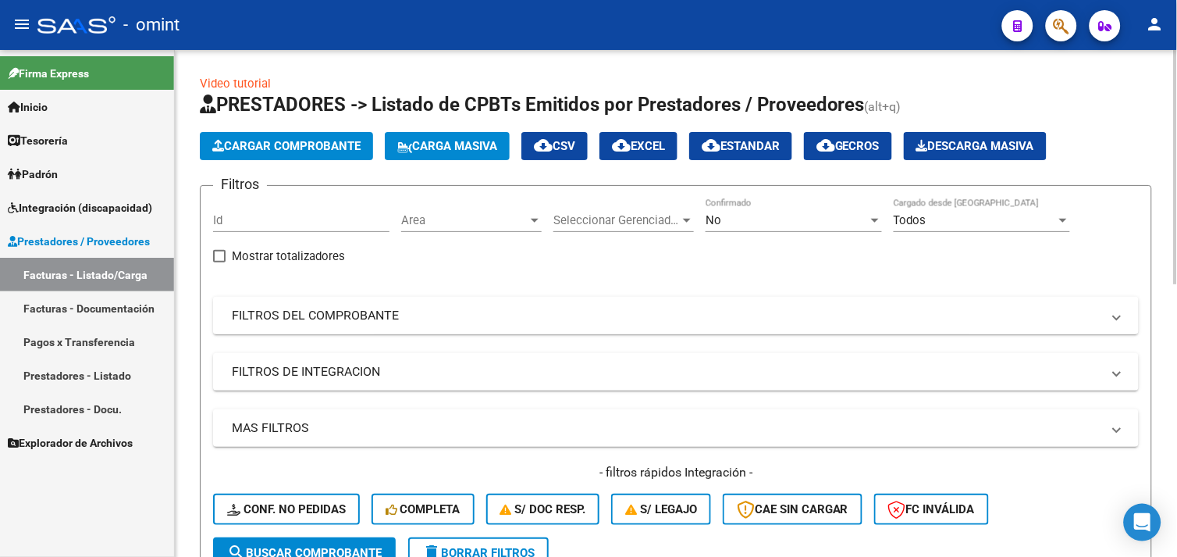
click at [297, 317] on mat-panel-title "FILTROS DEL COMPROBANTE" at bounding box center [667, 315] width 870 height 17
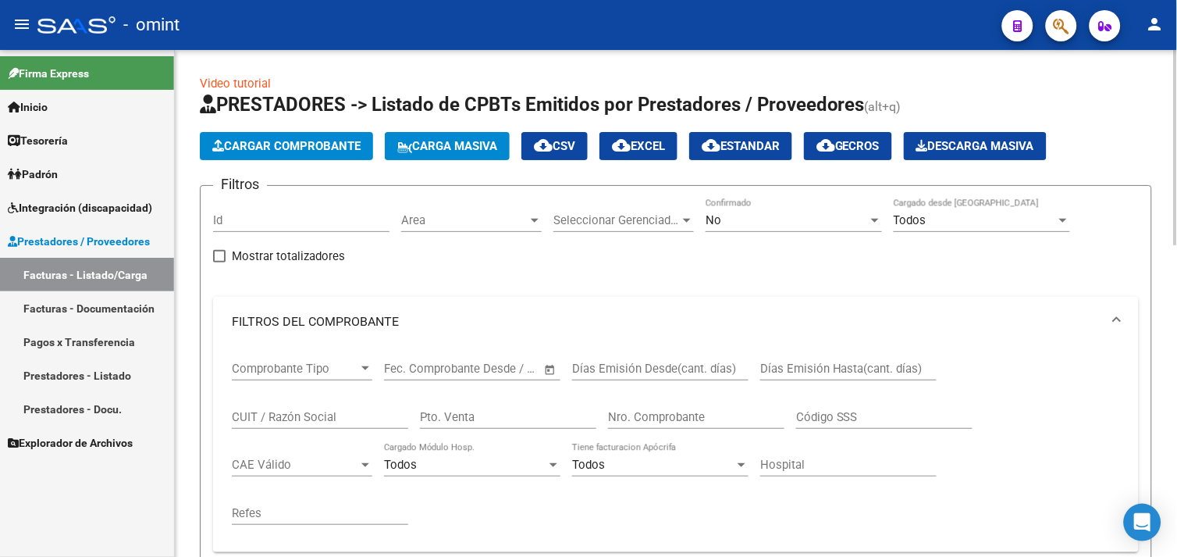
click at [278, 418] on input "CUIT / Razón Social" at bounding box center [320, 417] width 176 height 14
paste input "27280331762"
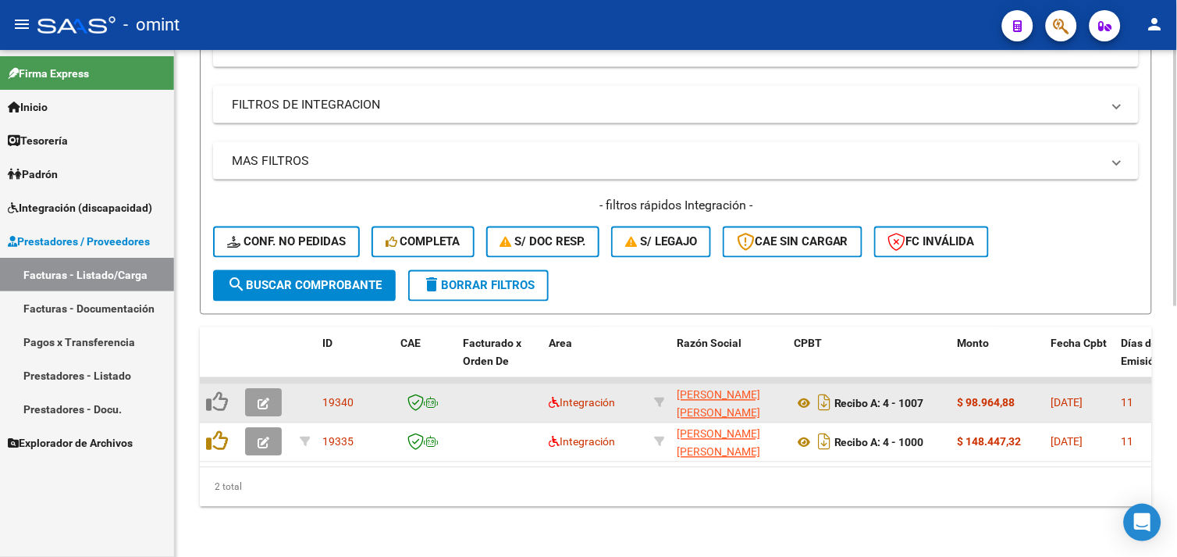
type input "27280331762"
click at [254, 392] on button "button" at bounding box center [263, 403] width 37 height 28
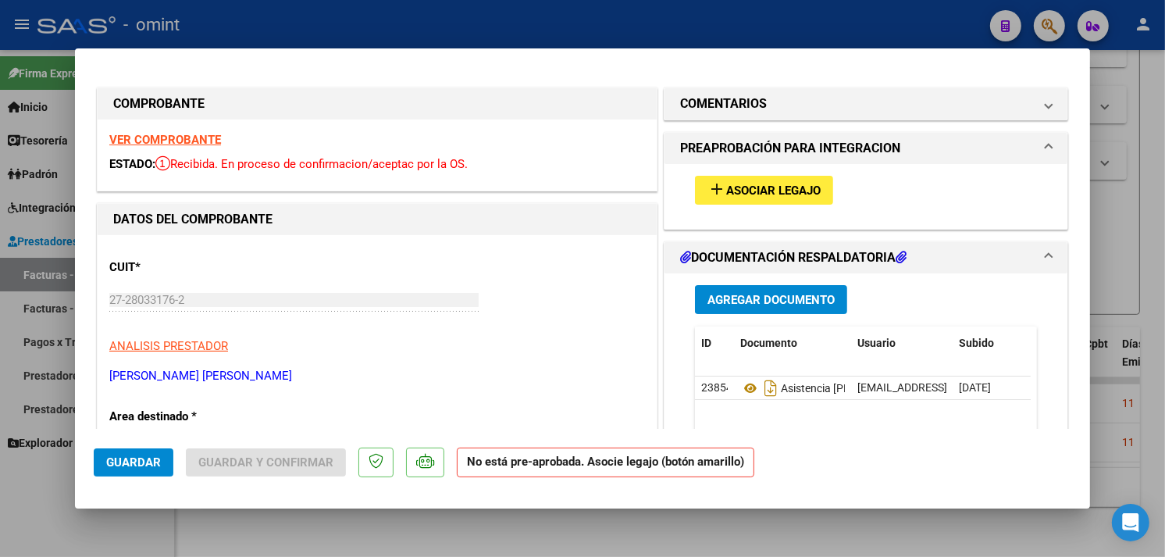
click at [731, 197] on span "Asociar Legajo" at bounding box center [773, 190] width 94 height 14
click at [196, 143] on strong "VER COMPROBANTE" at bounding box center [165, 140] width 112 height 14
click at [1107, 205] on div at bounding box center [582, 278] width 1165 height 557
type input "$ 0,00"
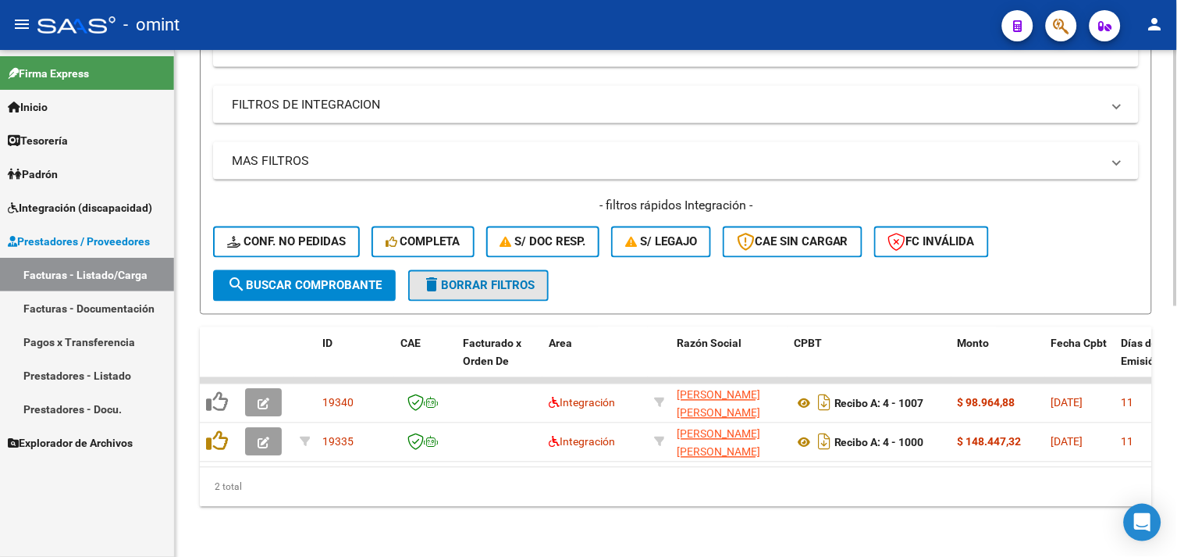
click at [475, 279] on span "delete Borrar Filtros" at bounding box center [478, 286] width 112 height 14
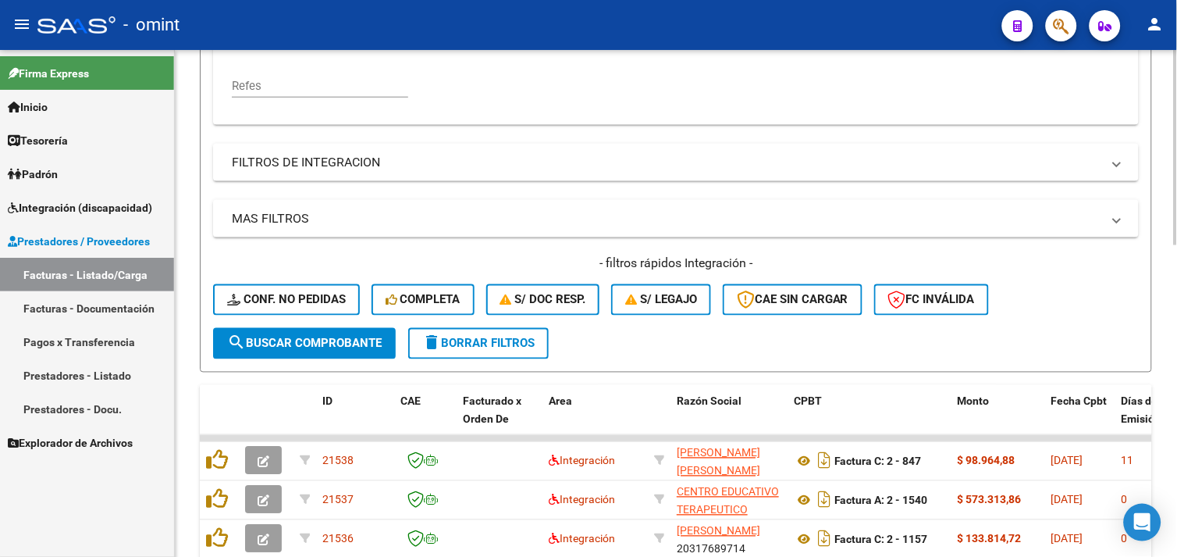
scroll to position [496, 0]
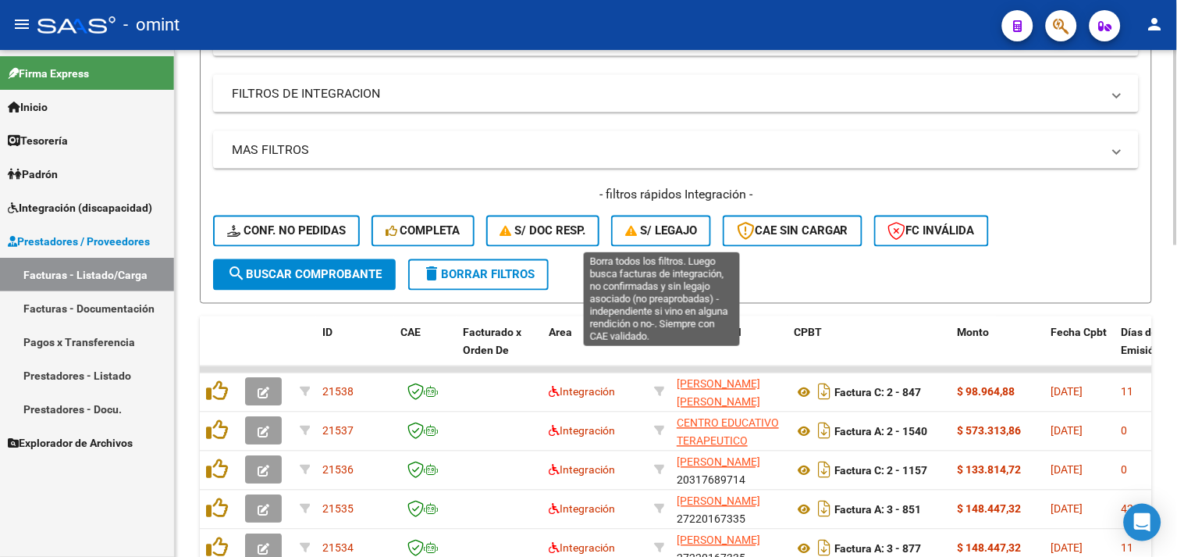
click at [681, 229] on span "S/ legajo" at bounding box center [661, 231] width 72 height 14
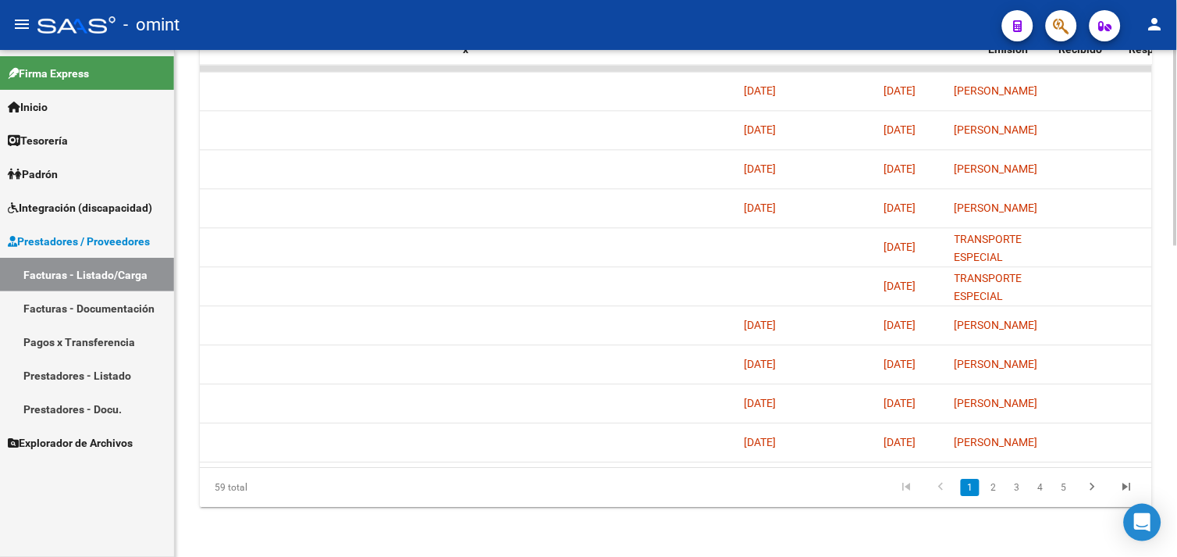
scroll to position [0, 0]
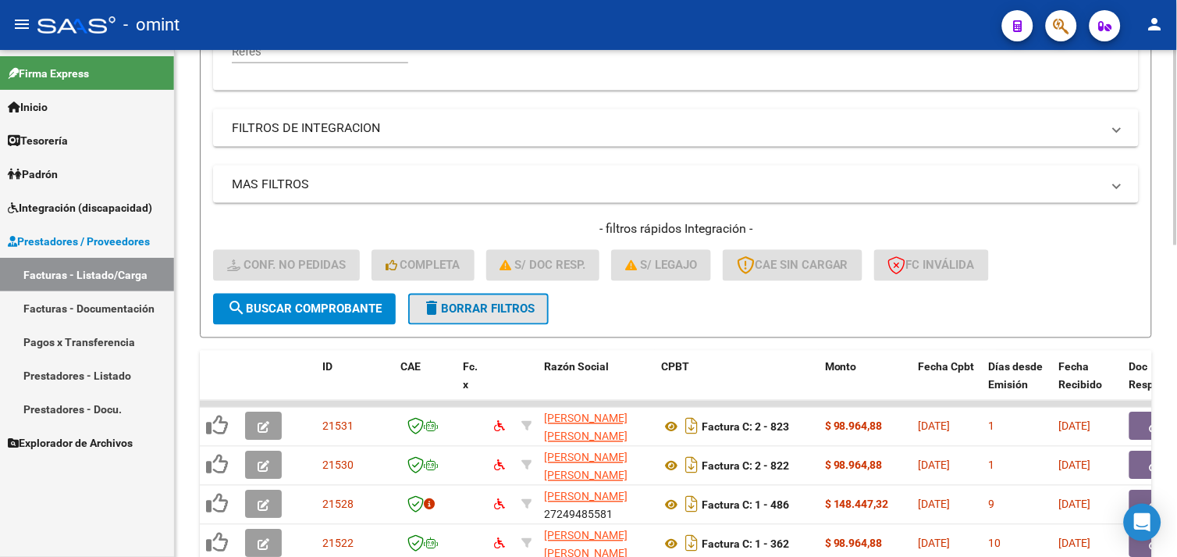
click at [477, 306] on span "delete Borrar Filtros" at bounding box center [478, 309] width 112 height 14
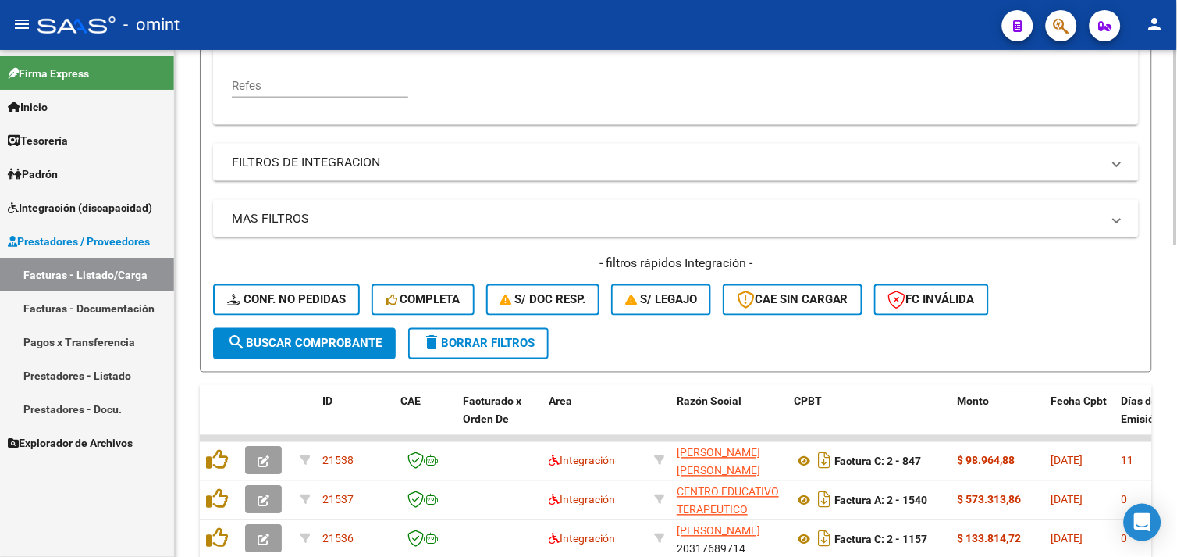
scroll to position [461, 0]
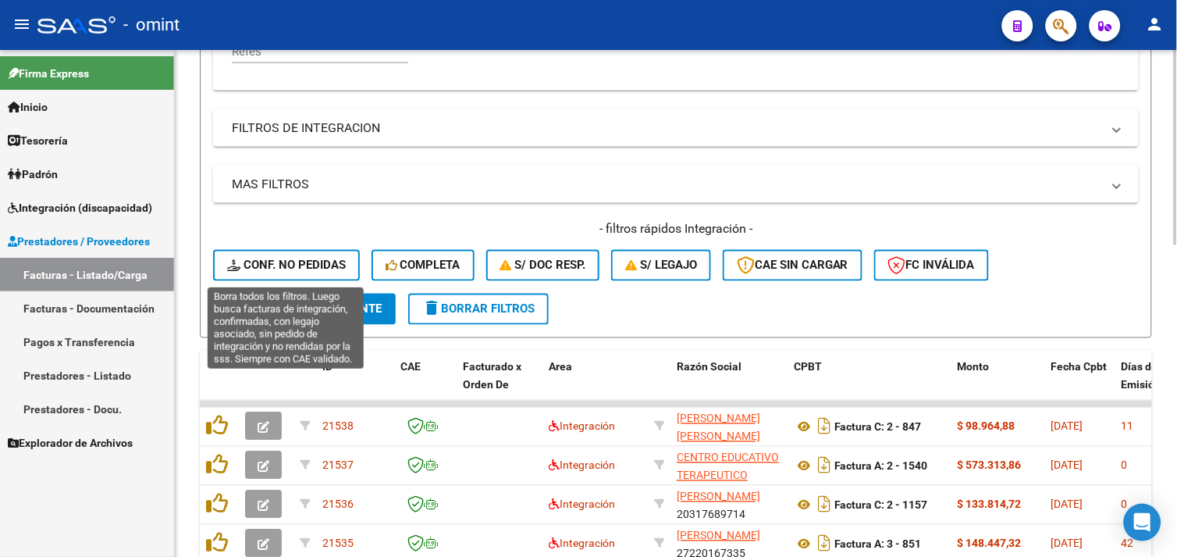
click at [297, 265] on span "Conf. no pedidas" at bounding box center [286, 265] width 119 height 14
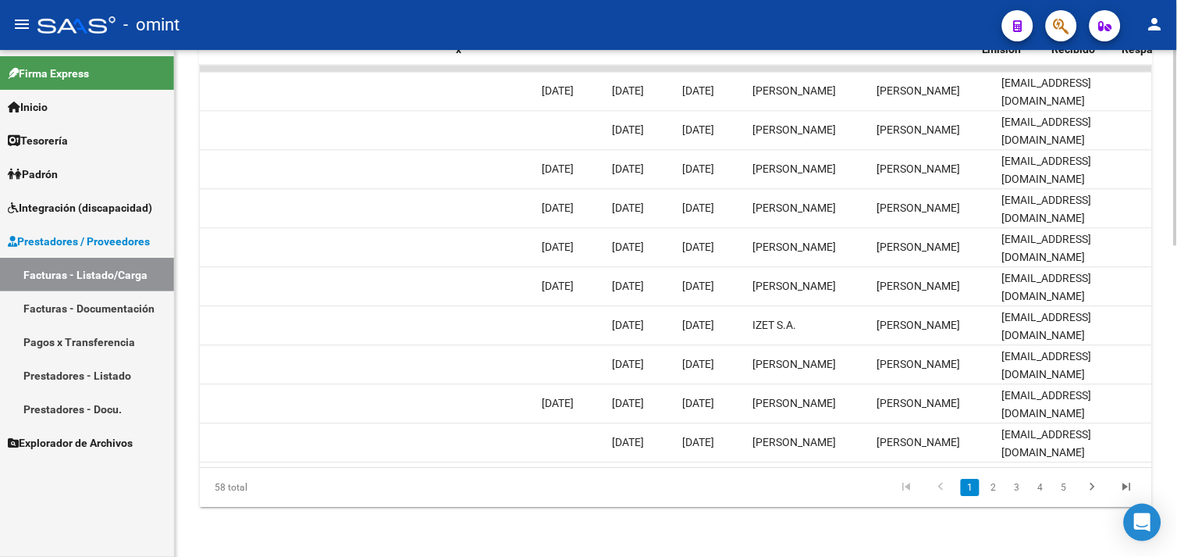
scroll to position [0, 0]
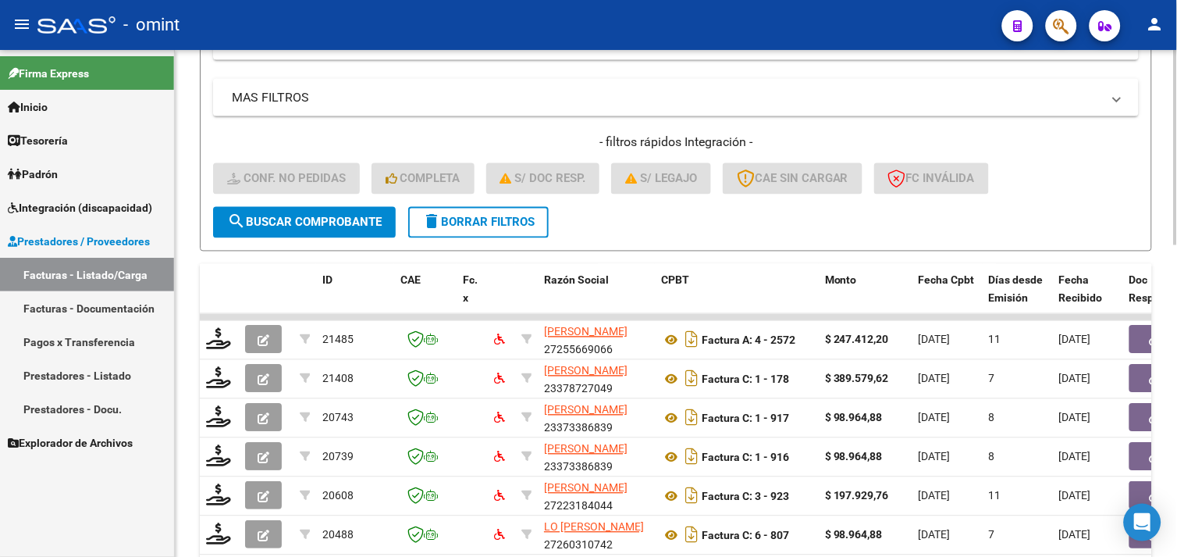
click at [489, 230] on button "delete Borrar Filtros" at bounding box center [478, 222] width 140 height 31
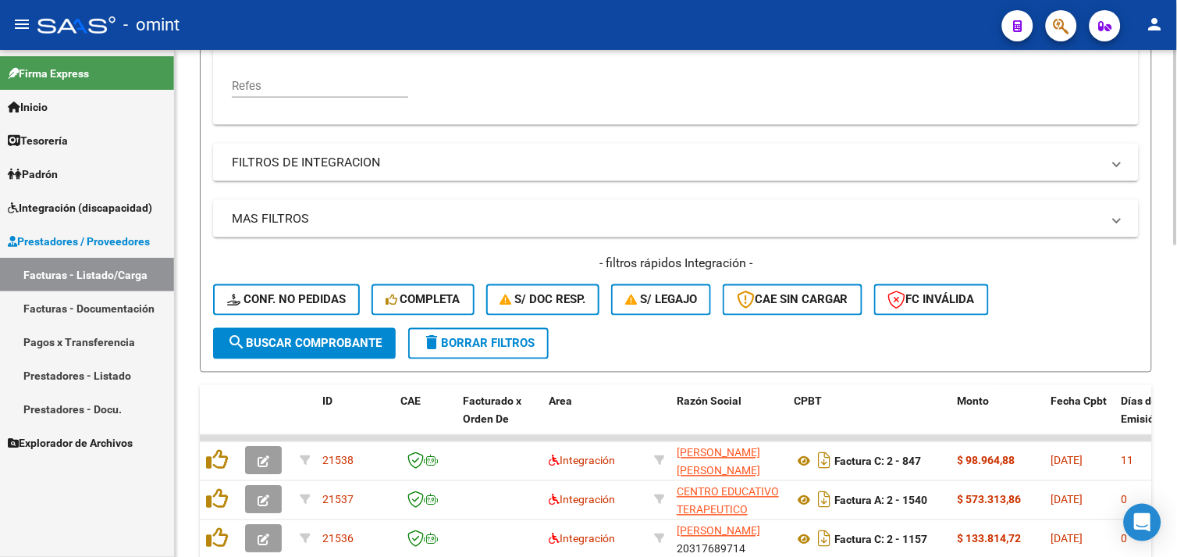
scroll to position [548, 0]
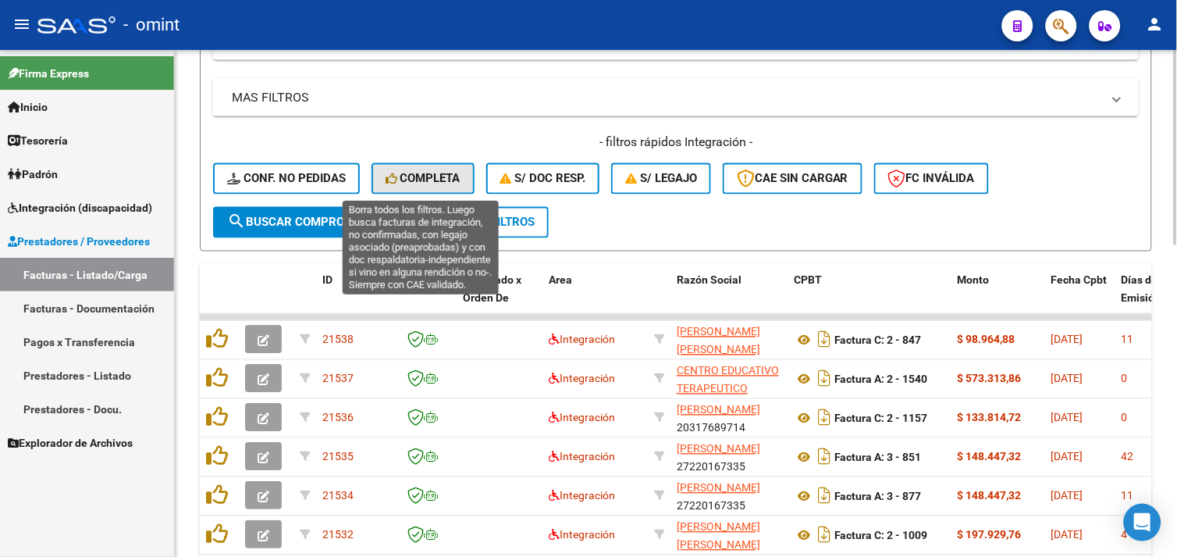
click at [407, 183] on span "Completa" at bounding box center [423, 179] width 75 height 14
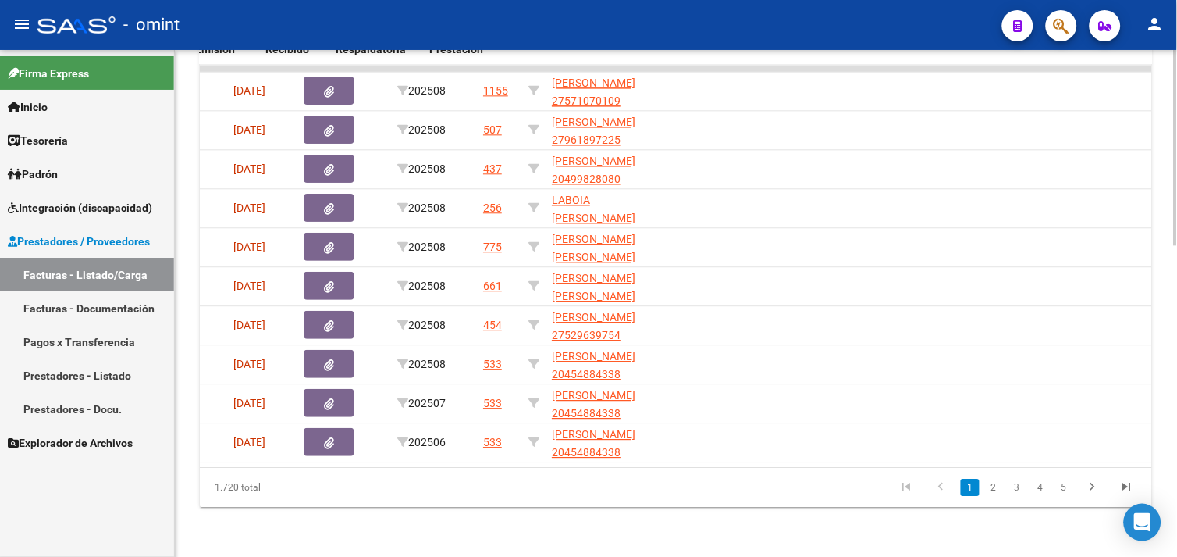
scroll to position [0, 793]
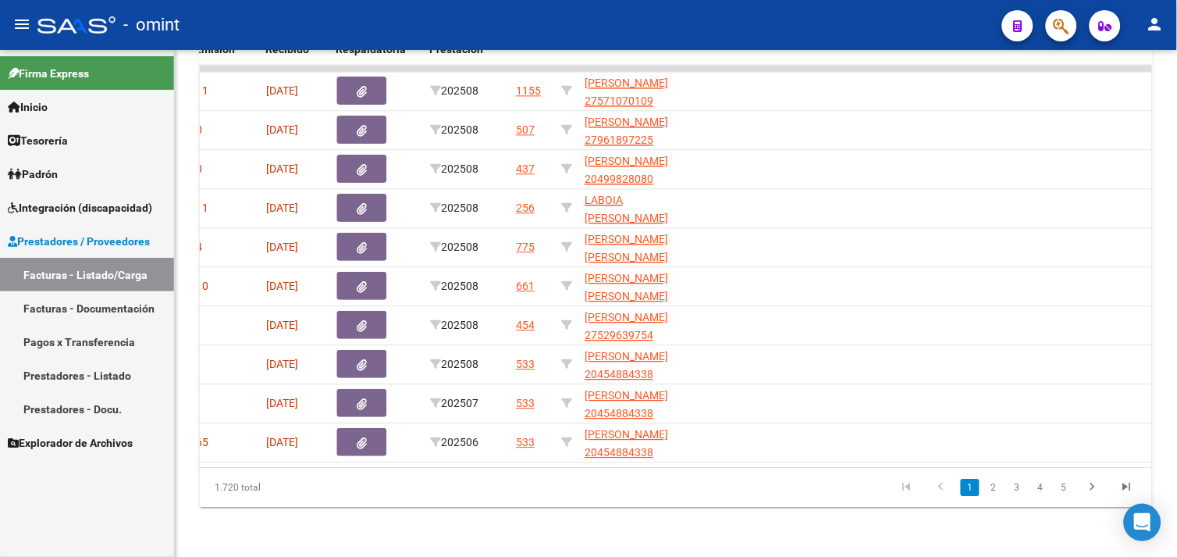
click at [122, 277] on link "Facturas - Listado/Carga" at bounding box center [87, 275] width 174 height 34
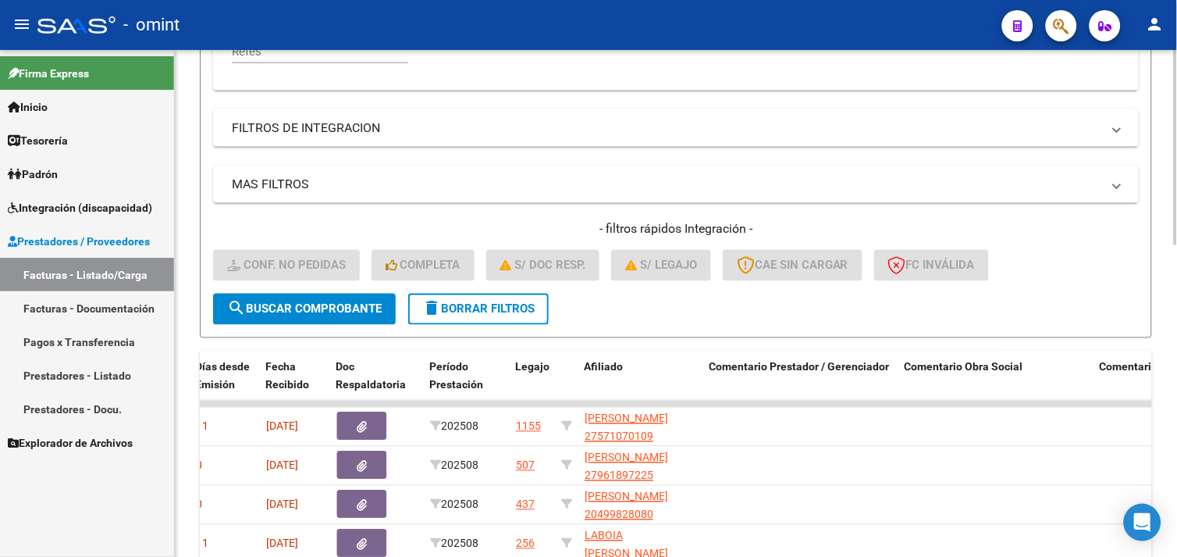
click at [450, 310] on span "delete Borrar Filtros" at bounding box center [478, 309] width 112 height 14
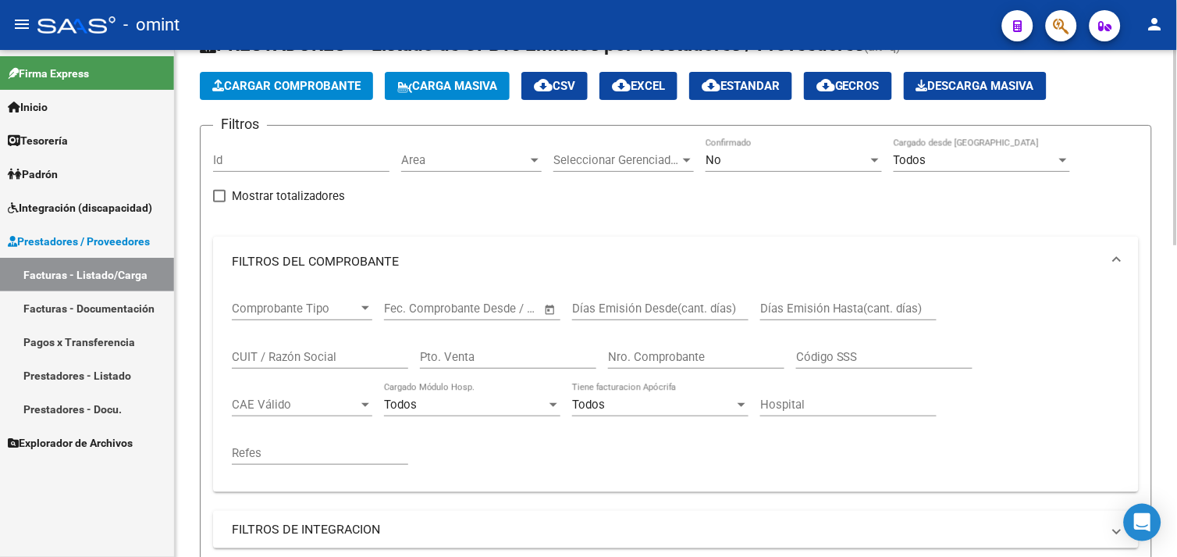
scroll to position [0, 0]
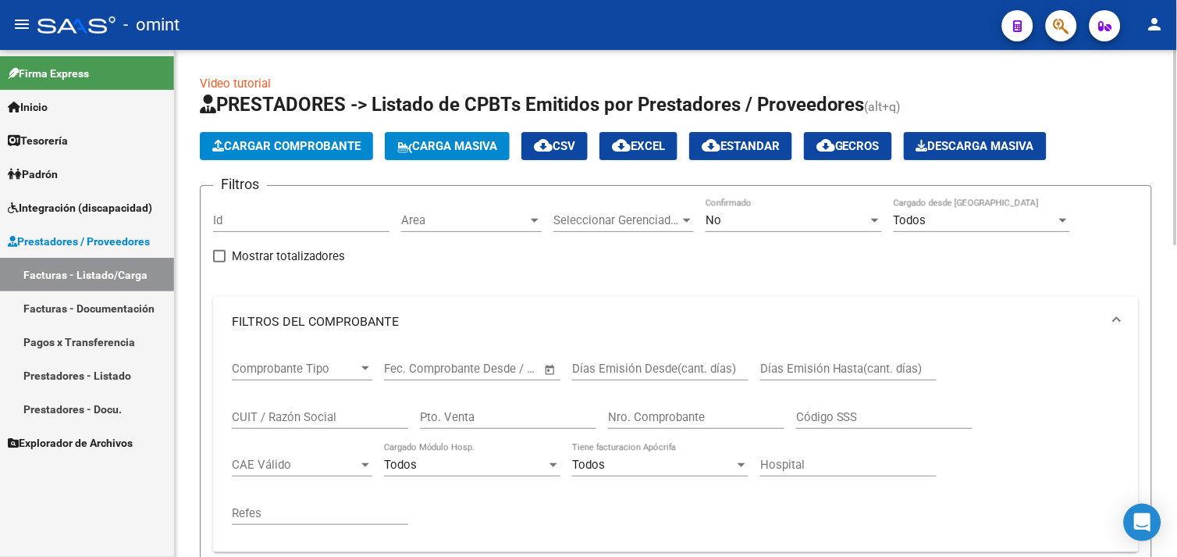
click at [297, 419] on input "CUIT / Razón Social" at bounding box center [320, 417] width 176 height 14
paste input "27148665473"
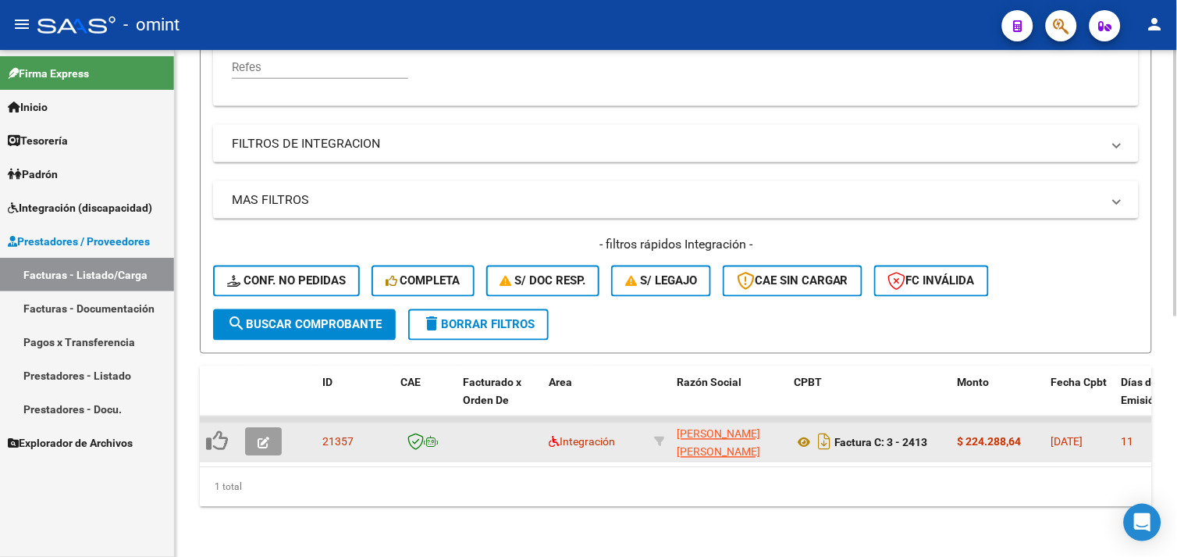
type input "27148665473"
click at [276, 430] on button "button" at bounding box center [263, 442] width 37 height 28
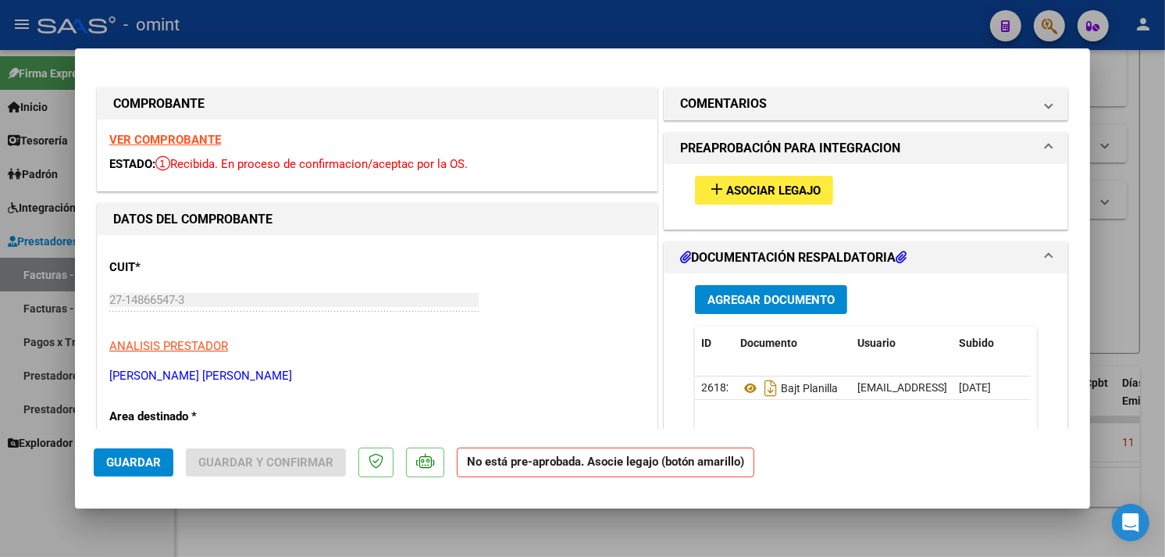
click at [201, 139] on strong "VER COMPROBANTE" at bounding box center [165, 140] width 112 height 14
type input "$ 0,00"
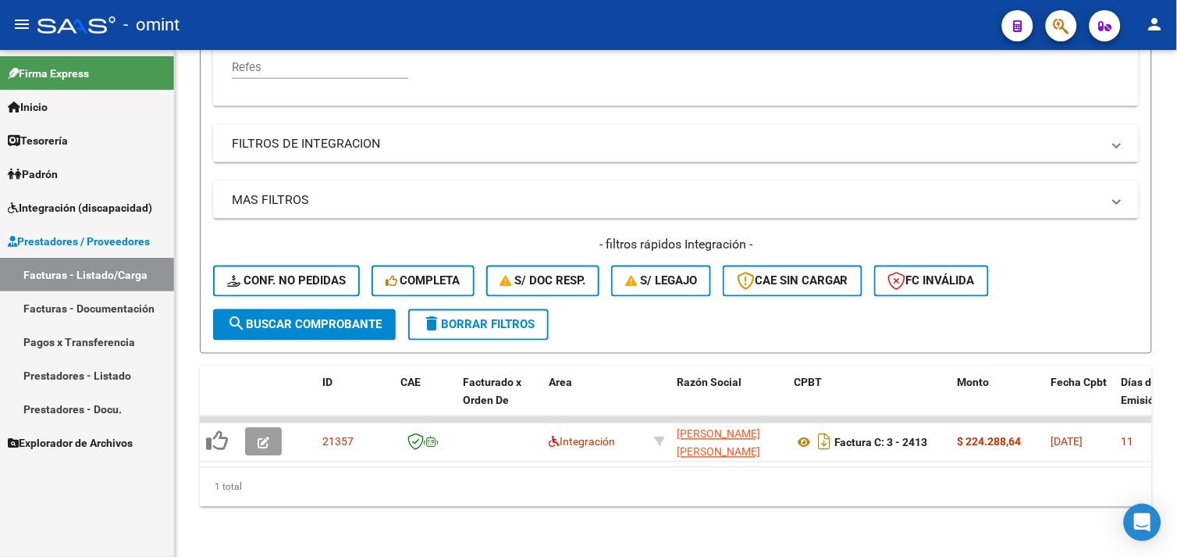
click at [97, 212] on span "Integración (discapacidad)" at bounding box center [80, 207] width 144 height 17
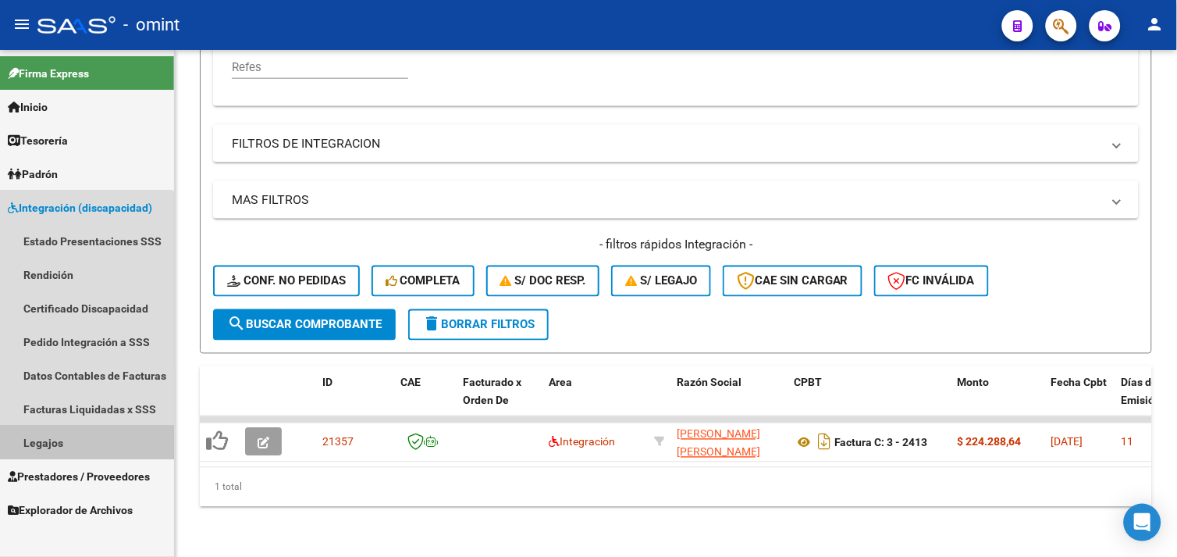
click at [70, 443] on link "Legajos" at bounding box center [87, 442] width 174 height 34
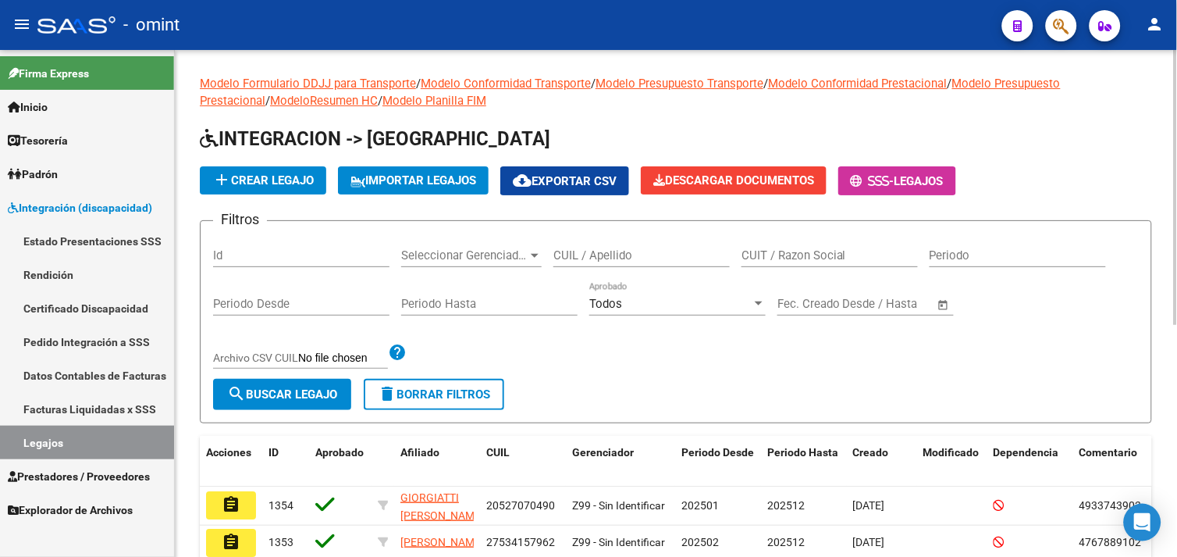
click at [291, 310] on input "Periodo Desde" at bounding box center [301, 304] width 176 height 14
click at [69, 478] on span "Prestadores / Proveedores" at bounding box center [79, 476] width 142 height 17
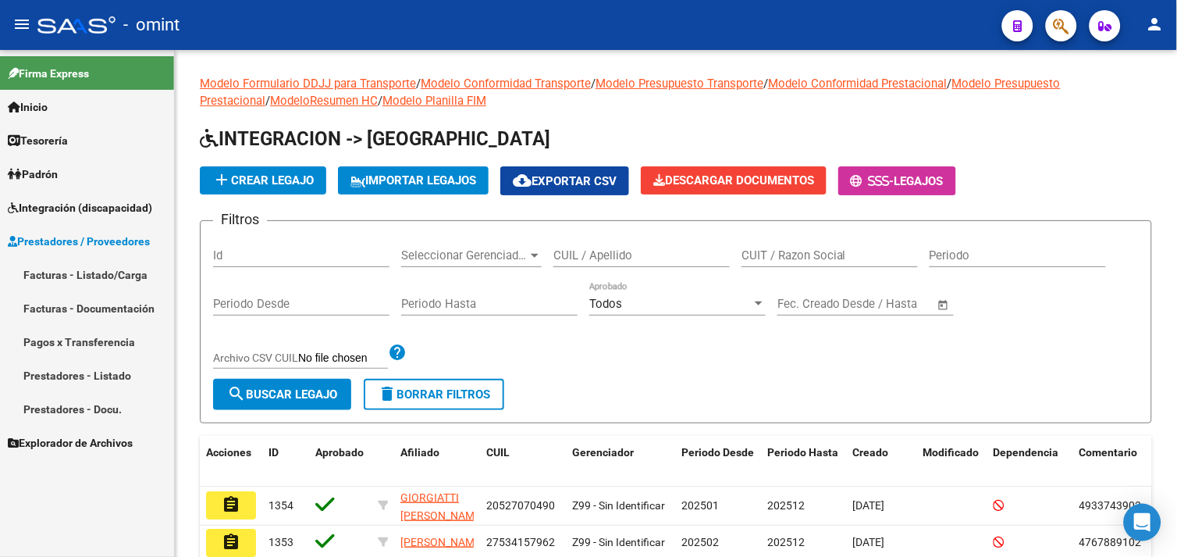
click at [84, 287] on link "Facturas - Listado/Carga" at bounding box center [87, 275] width 174 height 34
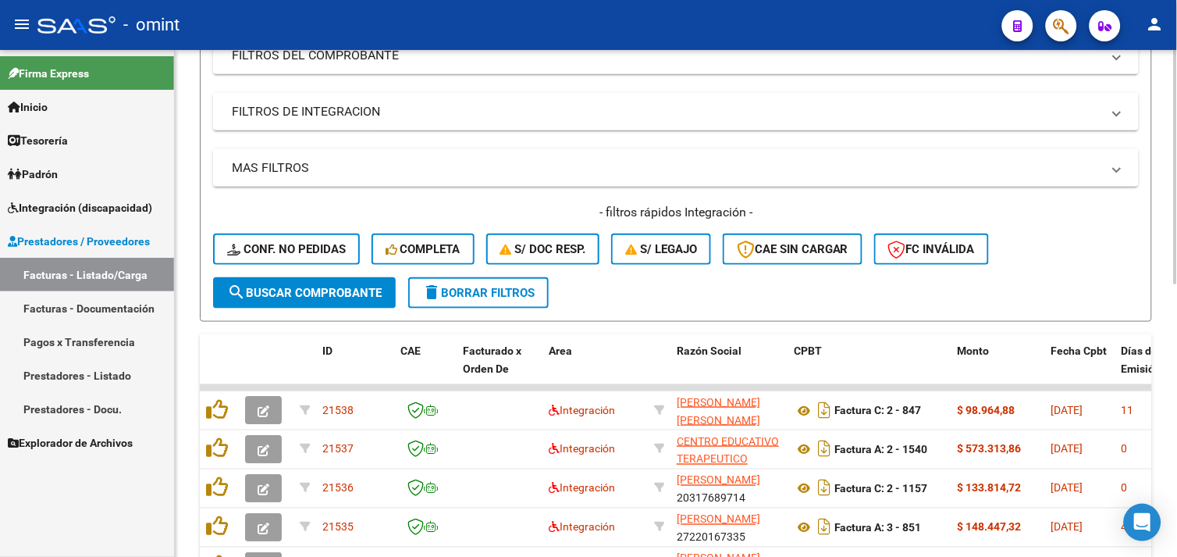
click at [501, 293] on span "delete Borrar Filtros" at bounding box center [478, 293] width 112 height 14
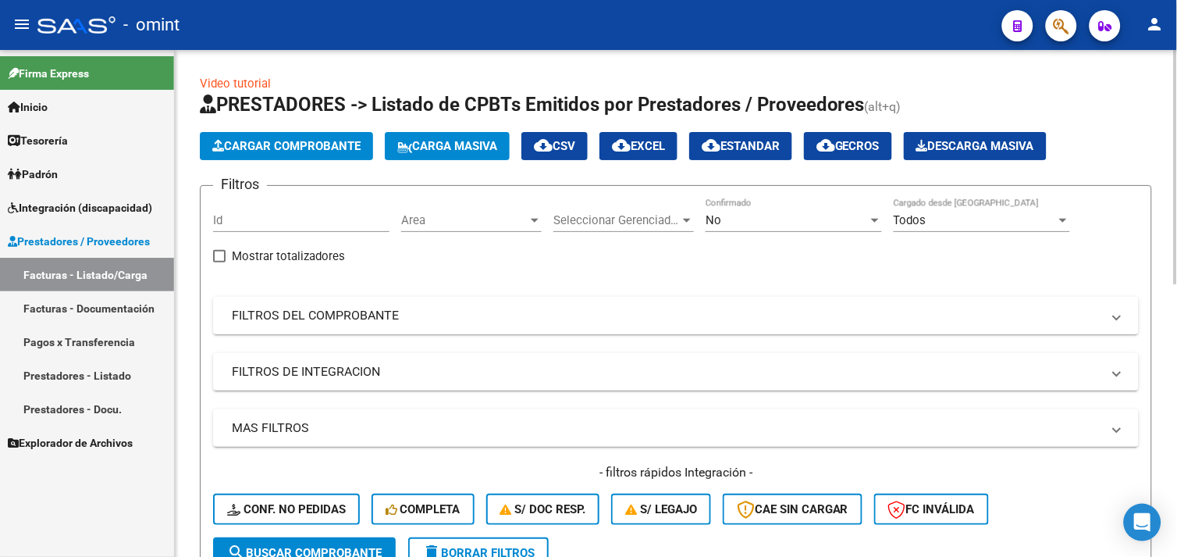
click at [402, 318] on mat-panel-title "FILTROS DEL COMPROBANTE" at bounding box center [667, 315] width 870 height 17
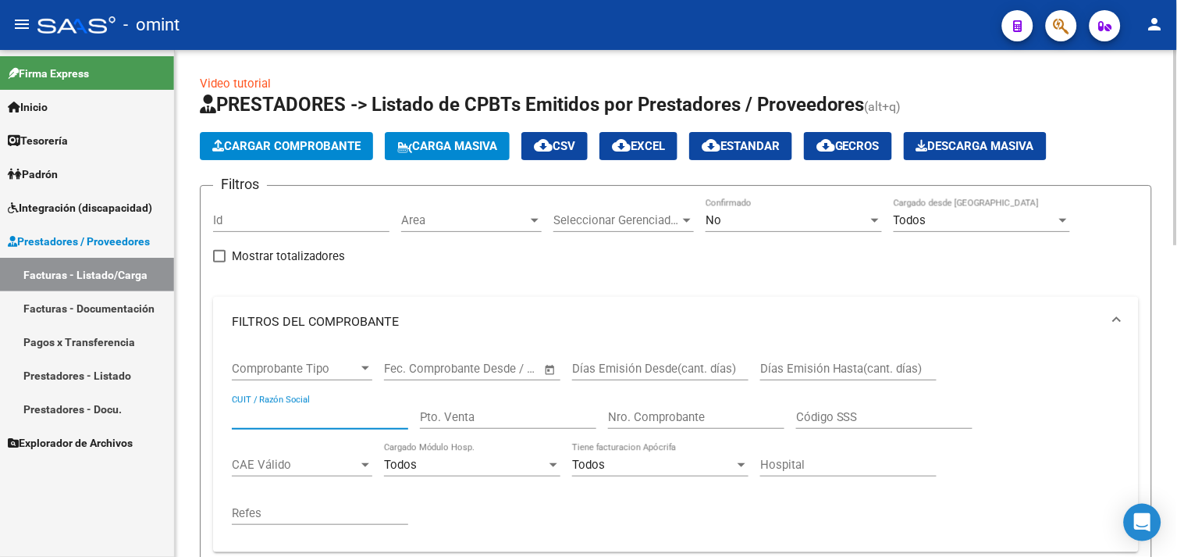
click at [286, 422] on input "CUIT / Razón Social" at bounding box center [320, 417] width 176 height 14
paste input "27148665473"
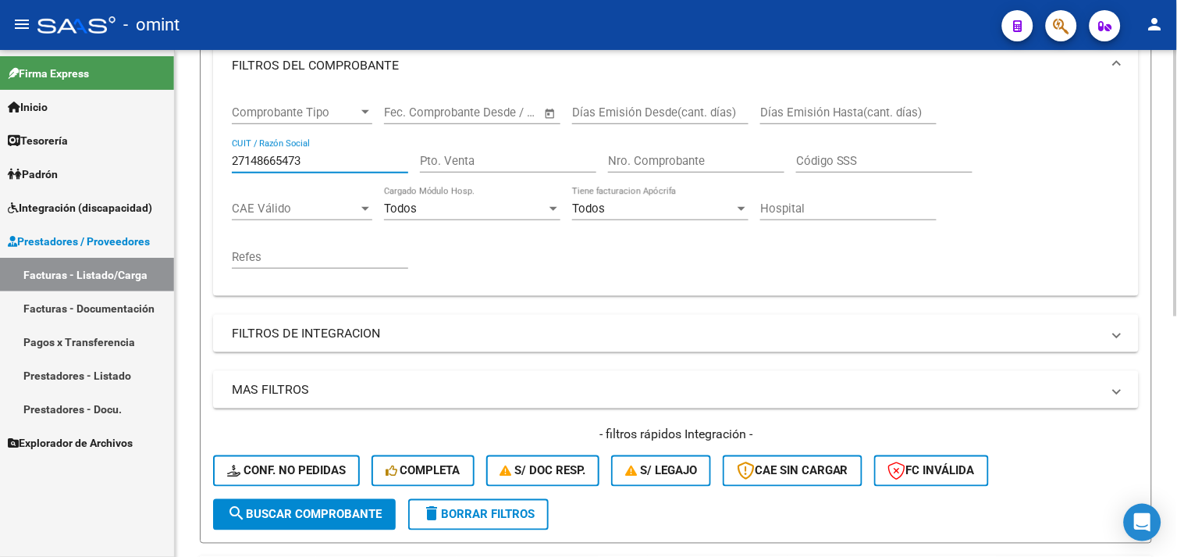
scroll to position [457, 0]
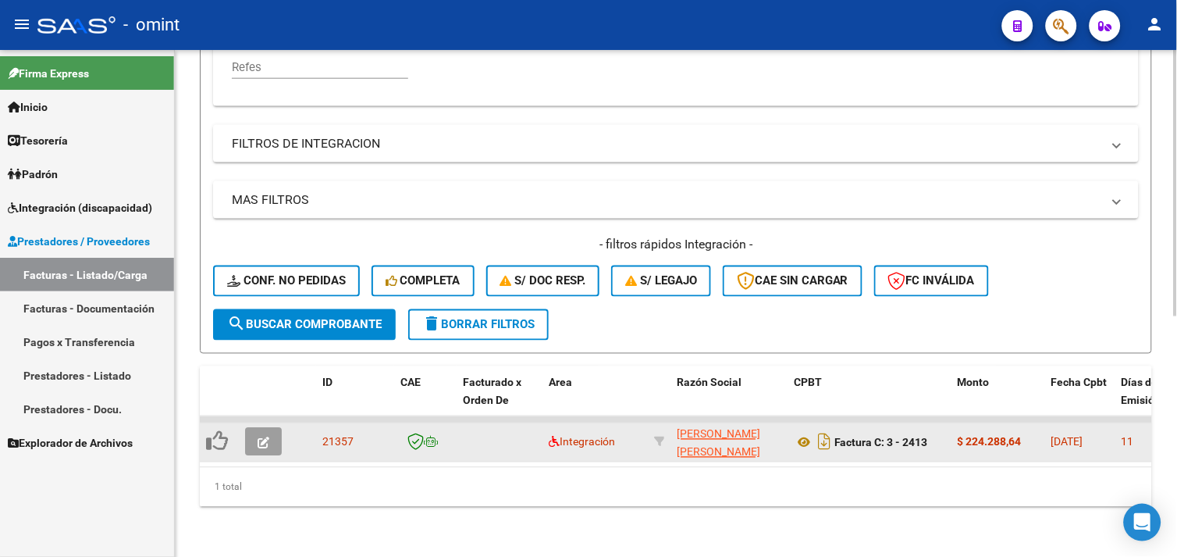
type input "27148665473"
click at [247, 428] on button "button" at bounding box center [263, 442] width 37 height 28
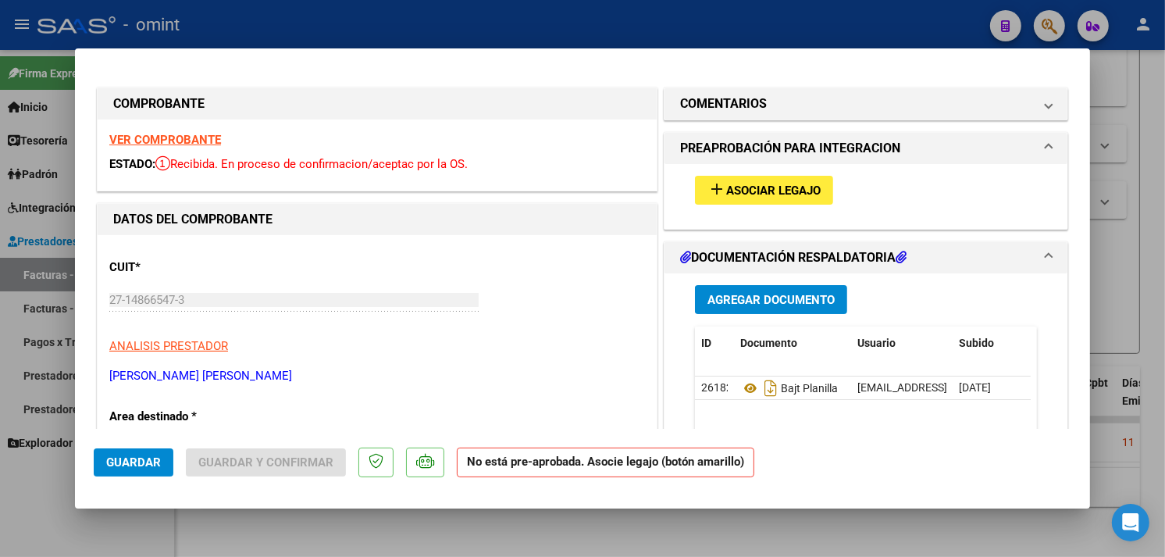
click at [180, 130] on div "VER COMPROBANTE ESTADO: Recibida. En proceso de confirmacion/aceptac por la OS." at bounding box center [377, 154] width 559 height 71
click at [180, 133] on strong "VER COMPROBANTE" at bounding box center [165, 140] width 112 height 14
type input "$ 0,00"
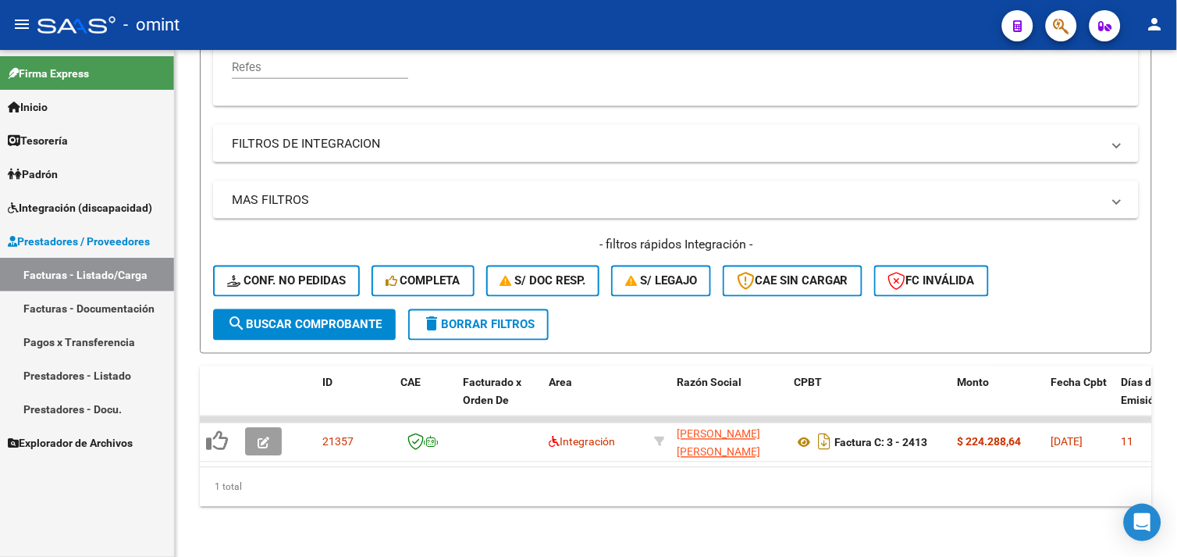
click at [82, 208] on span "Integración (discapacidad)" at bounding box center [80, 207] width 144 height 17
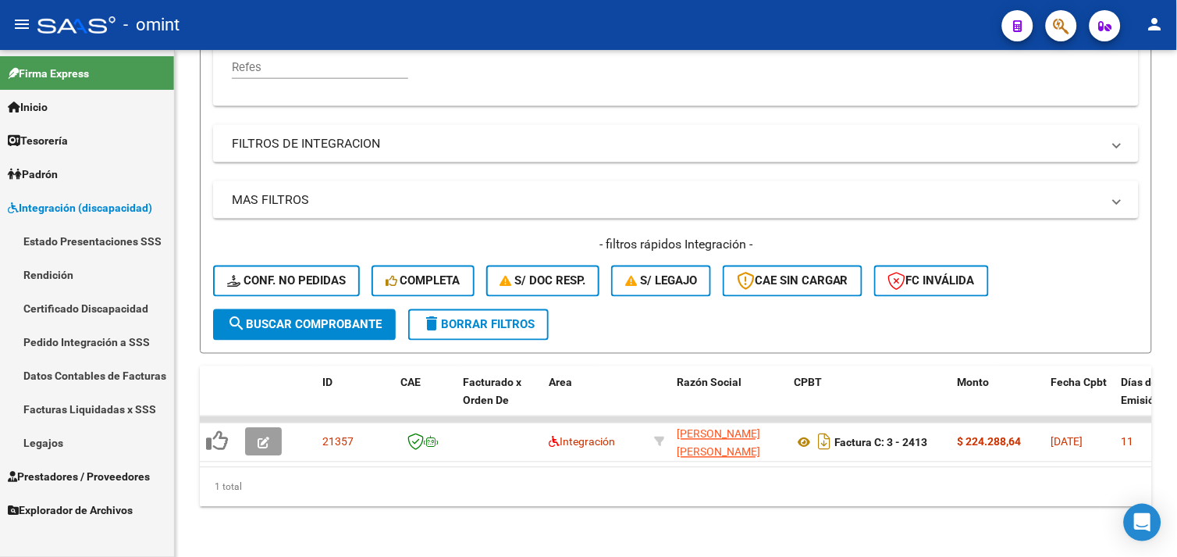
click at [57, 432] on link "Legajos" at bounding box center [87, 442] width 174 height 34
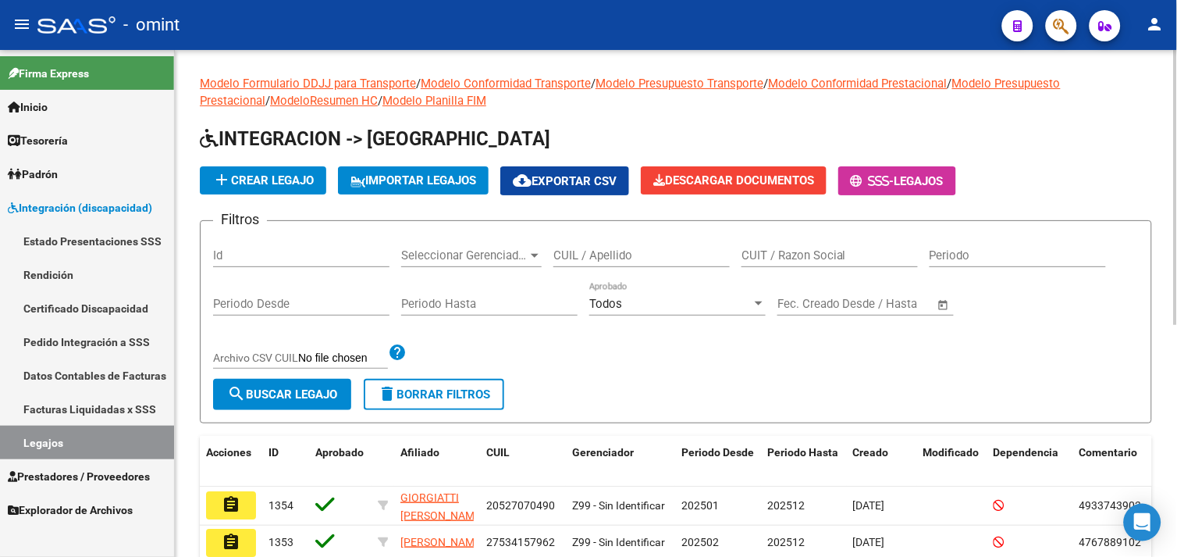
click at [638, 260] on input "CUIL / Apellido" at bounding box center [641, 255] width 176 height 14
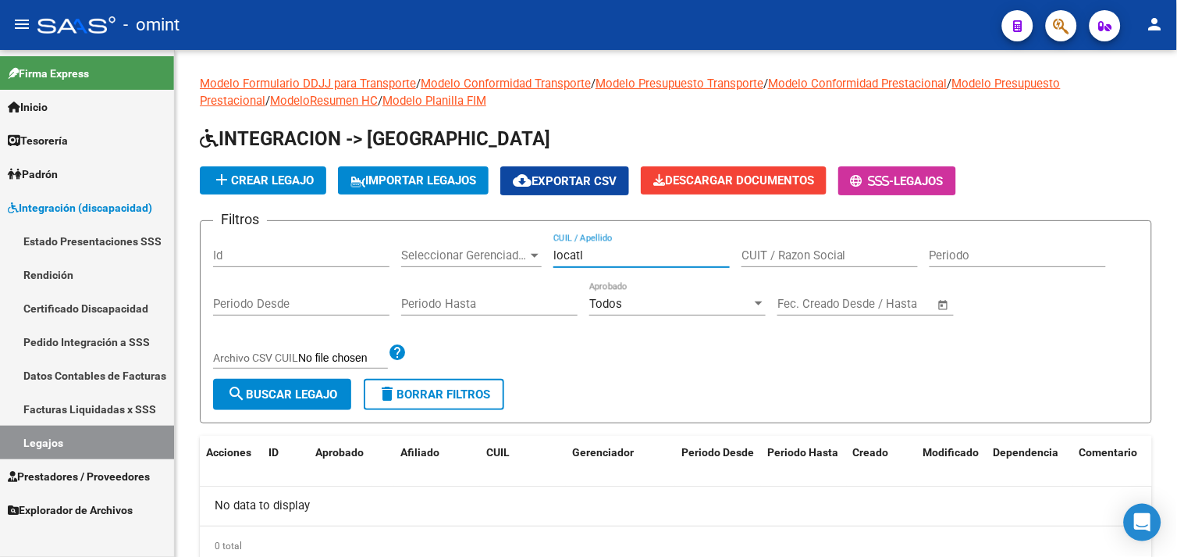
type input "locat"
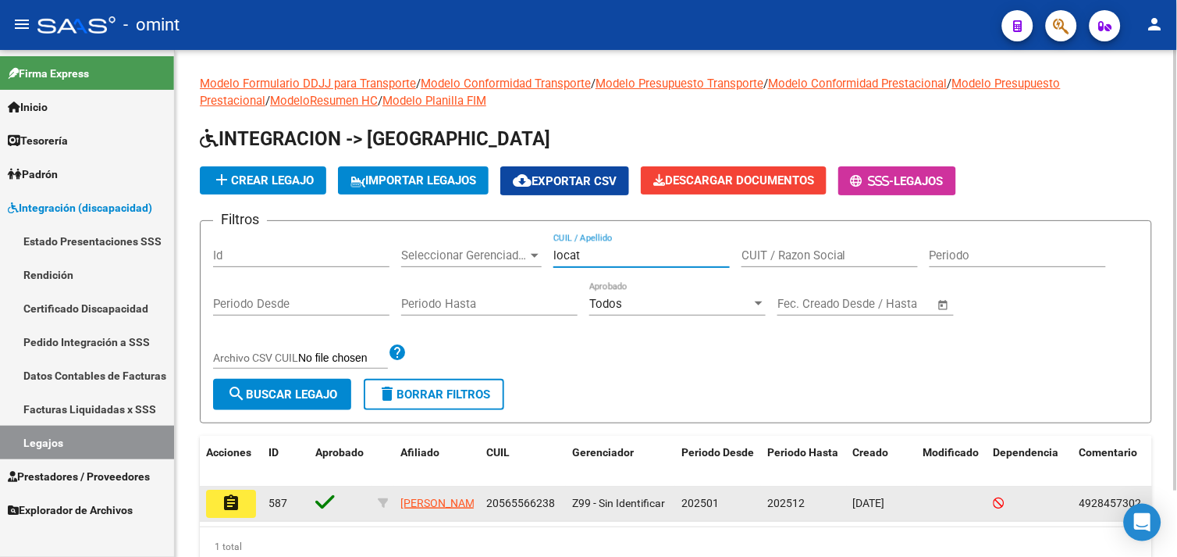
click at [219, 509] on button "assignment" at bounding box center [231, 503] width 50 height 28
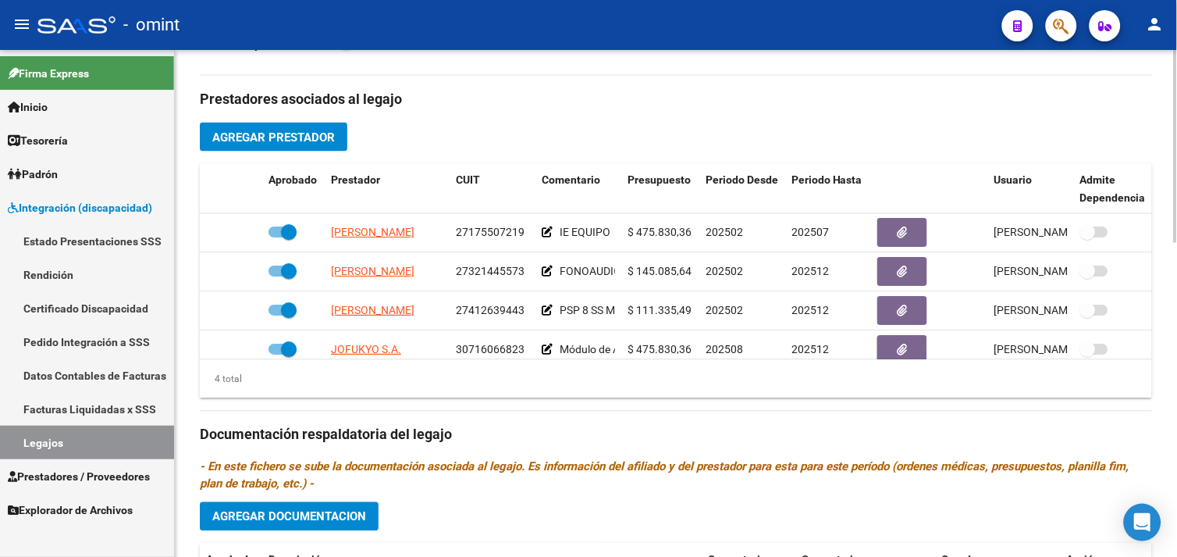
scroll to position [555, 0]
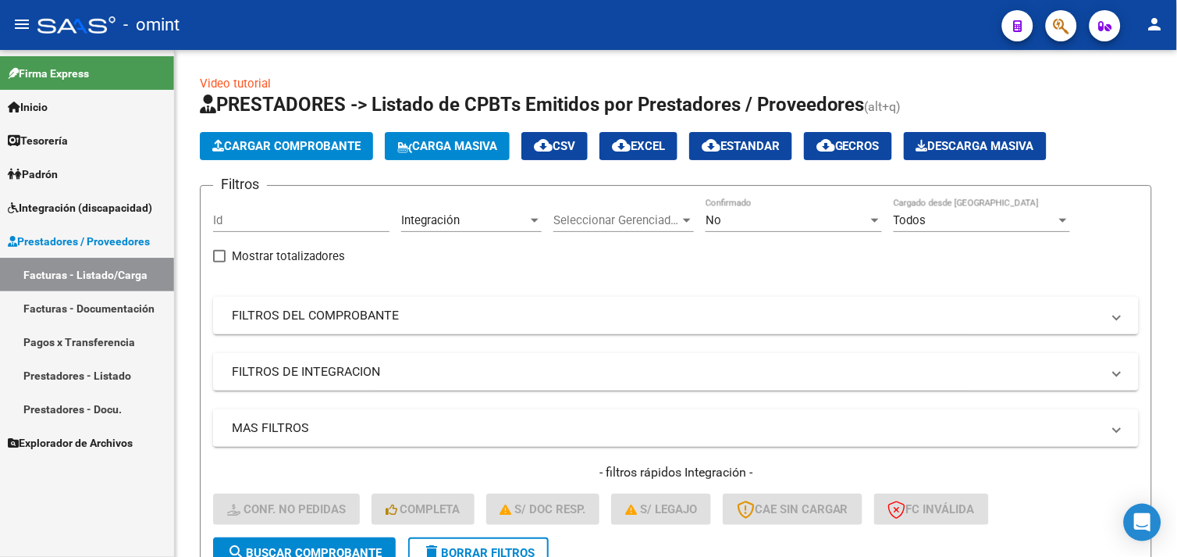
scroll to position [589, 0]
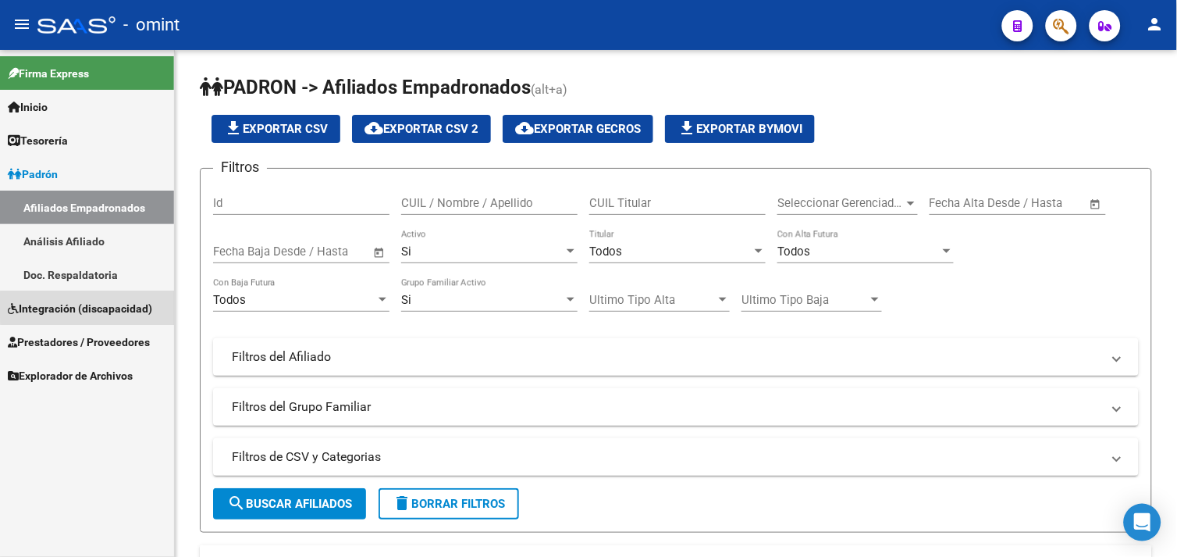
click at [120, 305] on span "Integración (discapacidad)" at bounding box center [80, 308] width 144 height 17
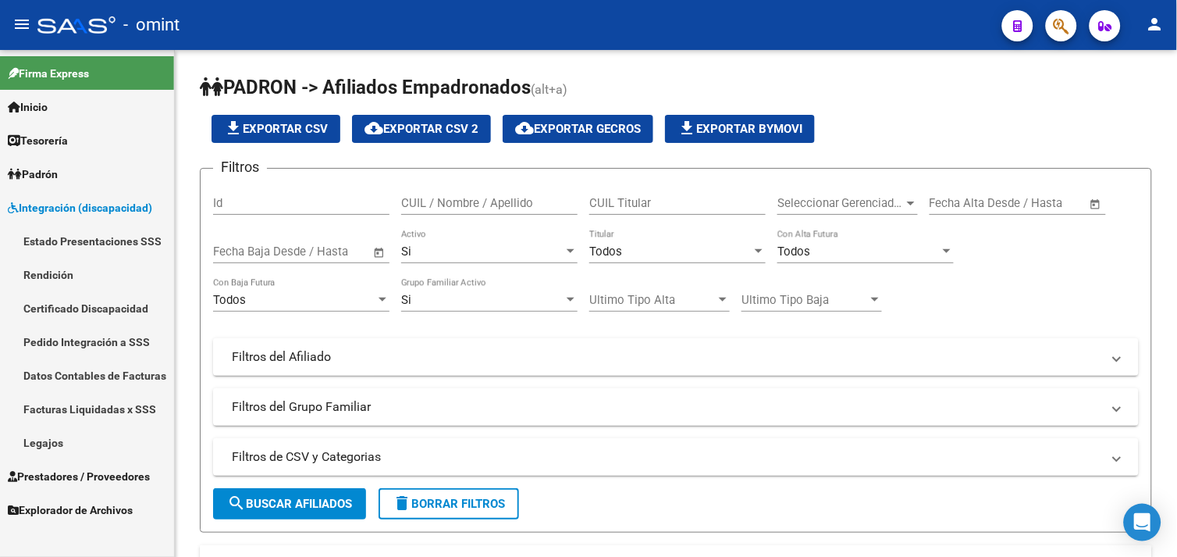
click at [60, 456] on link "Legajos" at bounding box center [87, 442] width 174 height 34
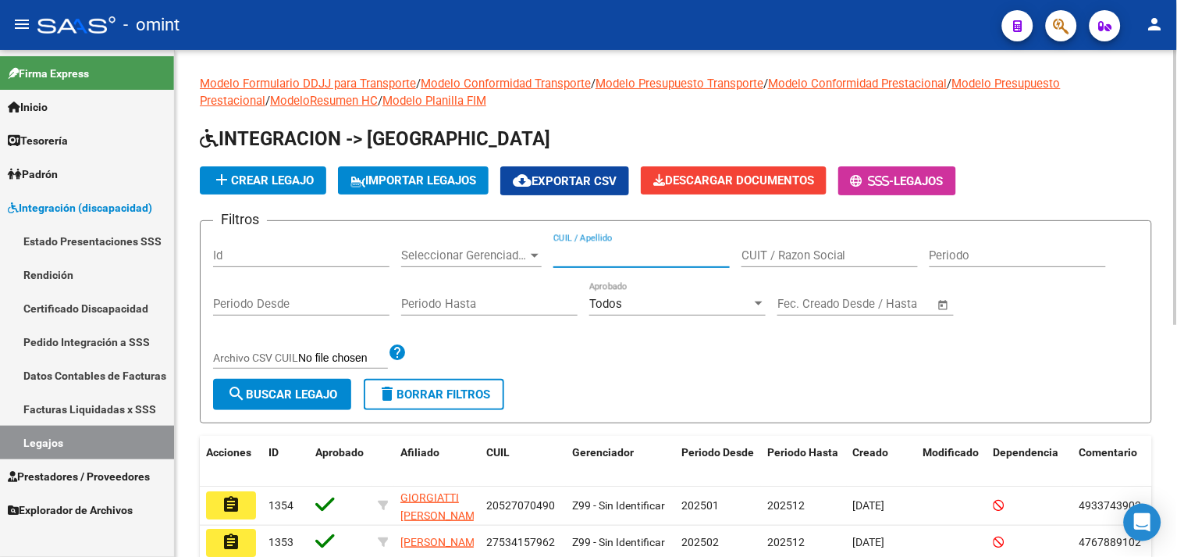
click at [583, 259] on input "CUIL / Apellido" at bounding box center [641, 255] width 176 height 14
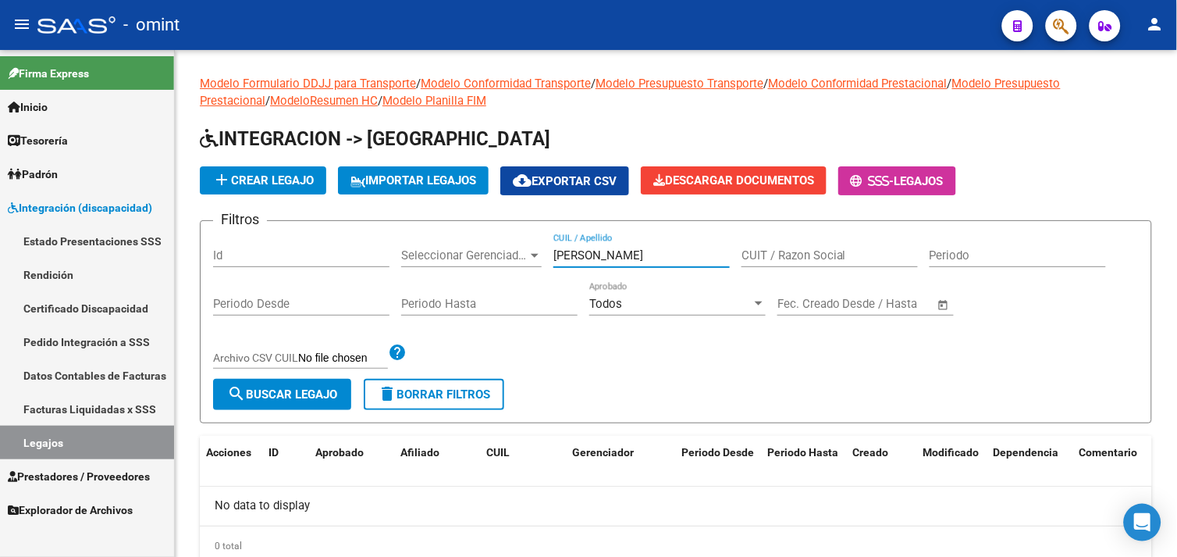
click at [99, 439] on link "Legajos" at bounding box center [87, 442] width 174 height 34
click at [636, 254] on input "araujo" at bounding box center [641, 255] width 176 height 14
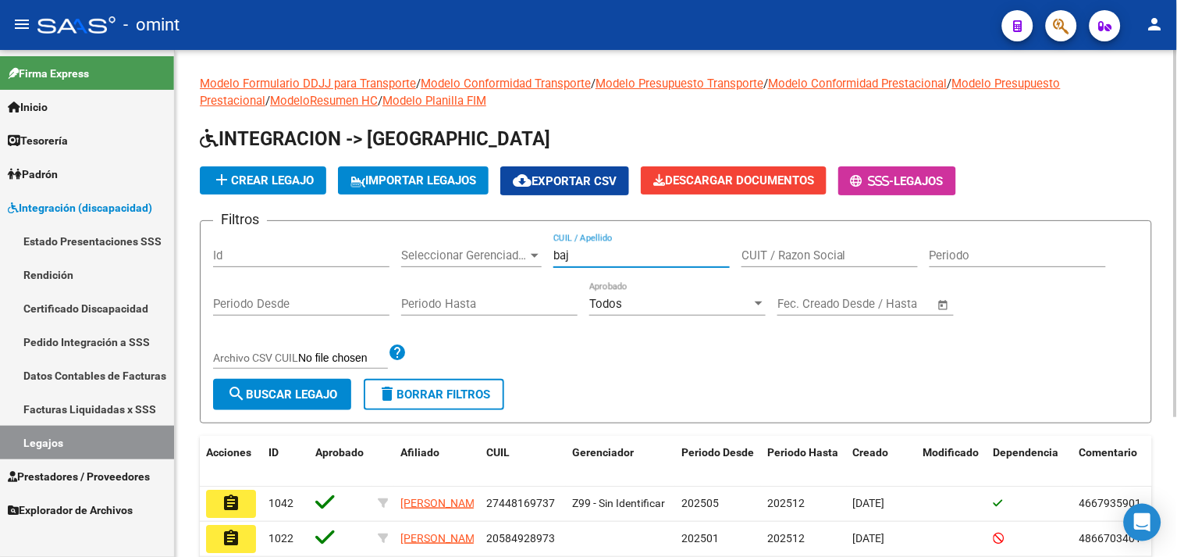
scroll to position [193, 0]
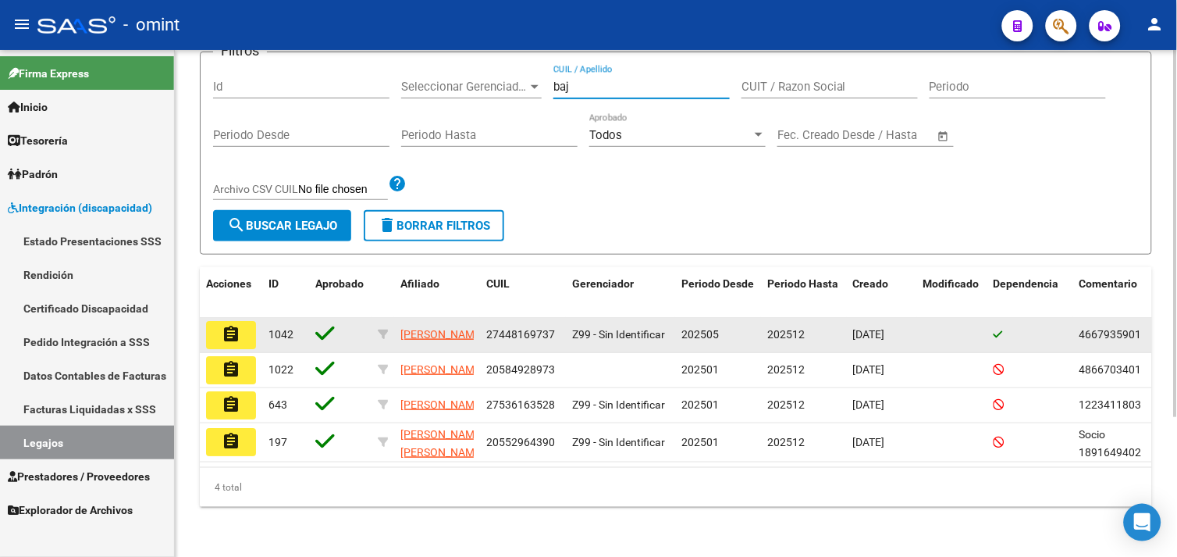
type input "baj"
click at [231, 325] on mat-icon "assignment" at bounding box center [231, 334] width 19 height 19
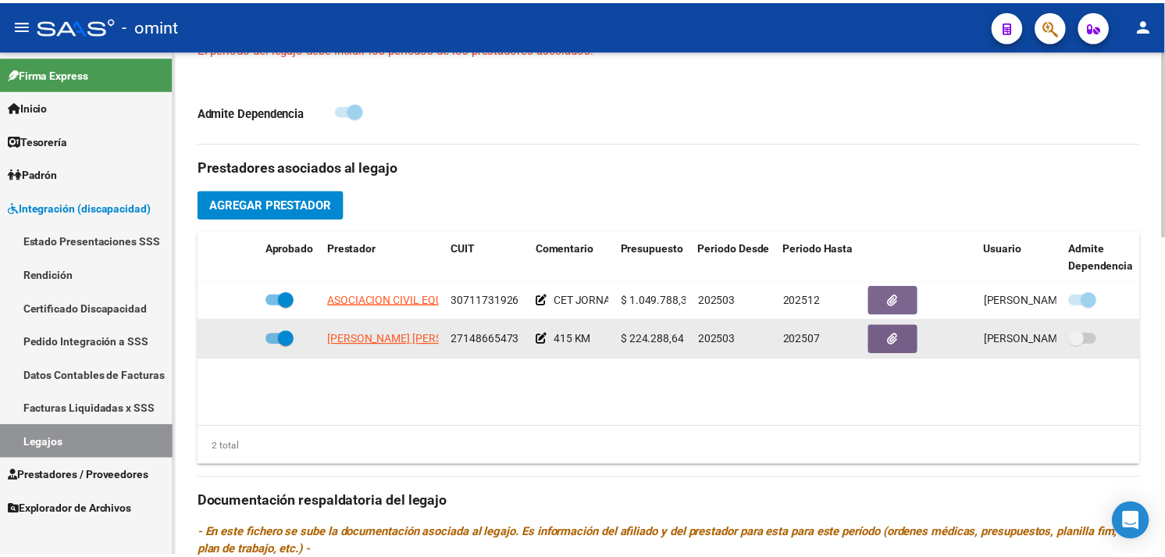
scroll to position [520, 0]
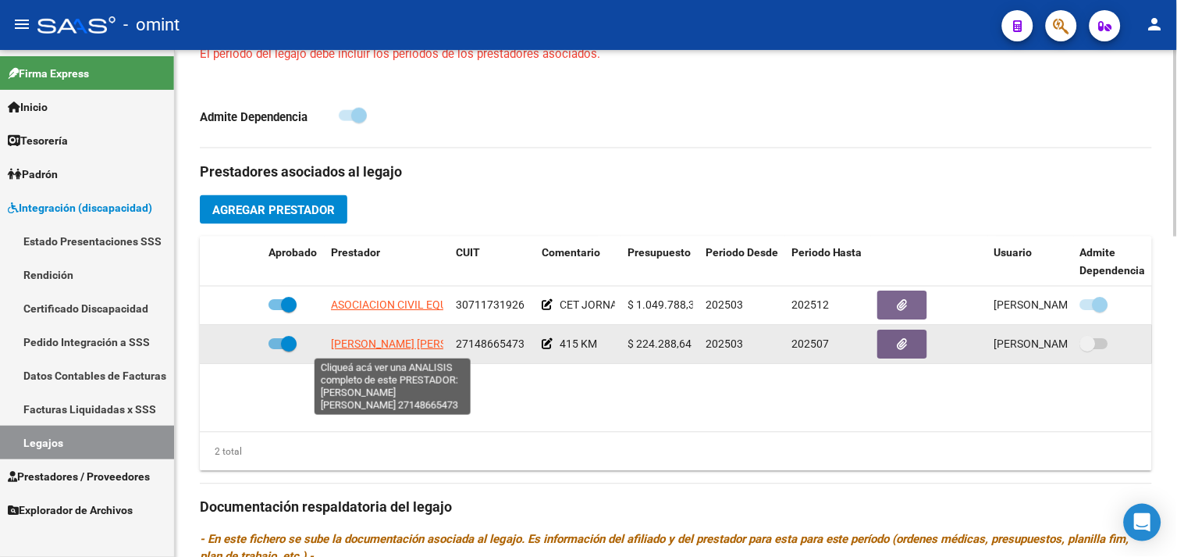
click at [393, 342] on span "[PERSON_NAME] [PERSON_NAME]" at bounding box center [415, 344] width 169 height 12
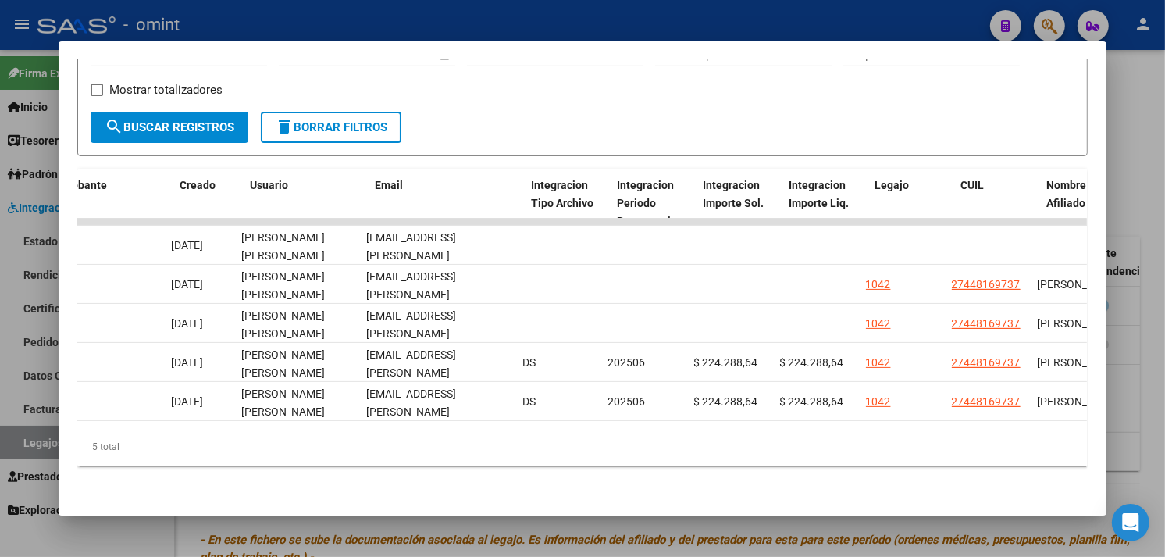
scroll to position [0, 1668]
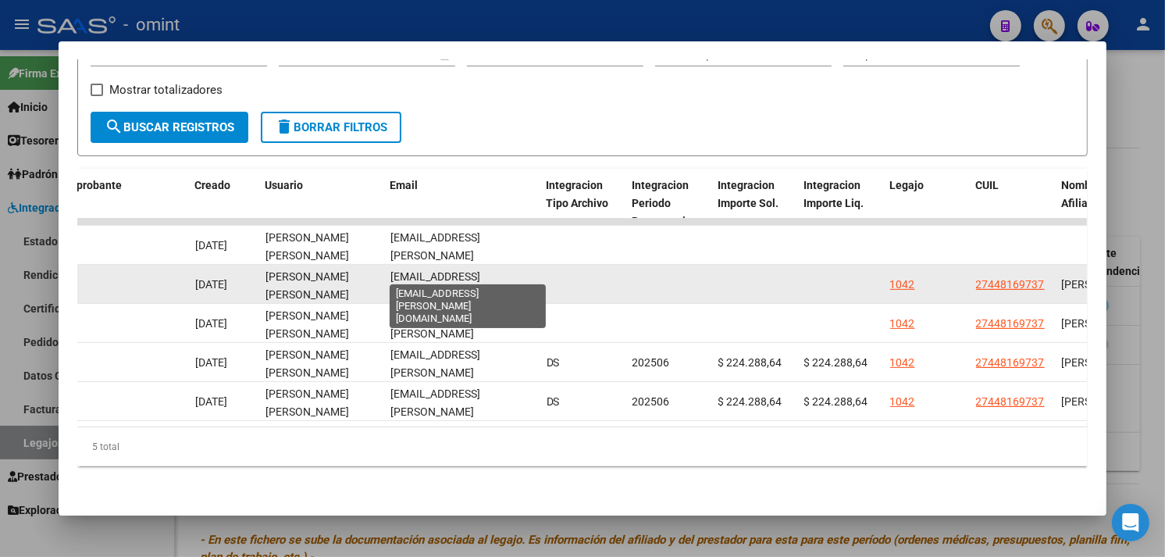
click at [437, 273] on span "[EMAIL_ADDRESS][PERSON_NAME][DOMAIN_NAME]" at bounding box center [435, 294] width 90 height 48
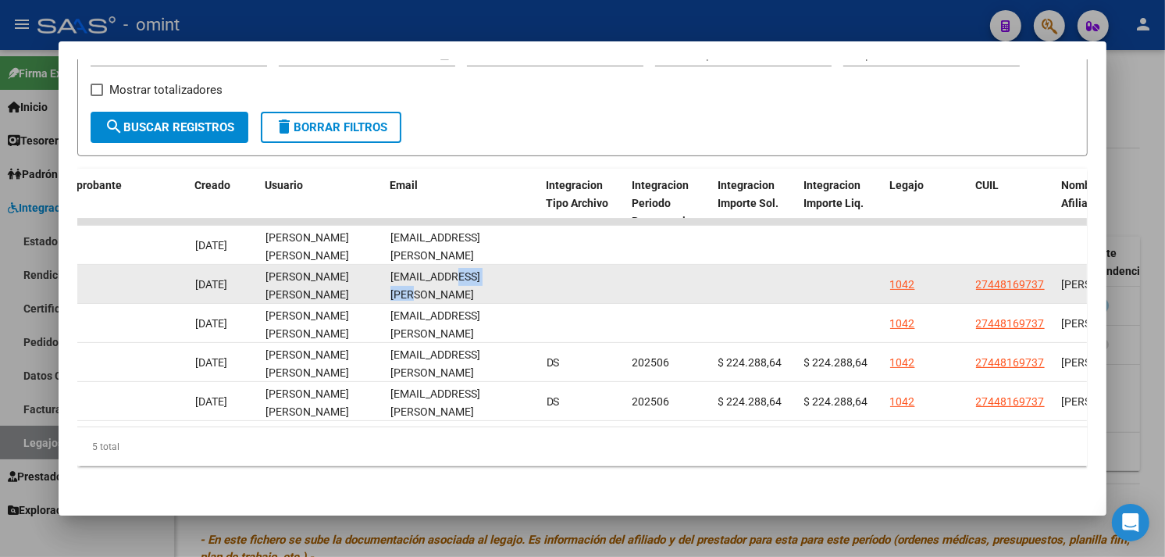
click at [437, 273] on span "[EMAIL_ADDRESS][PERSON_NAME][DOMAIN_NAME]" at bounding box center [435, 294] width 90 height 48
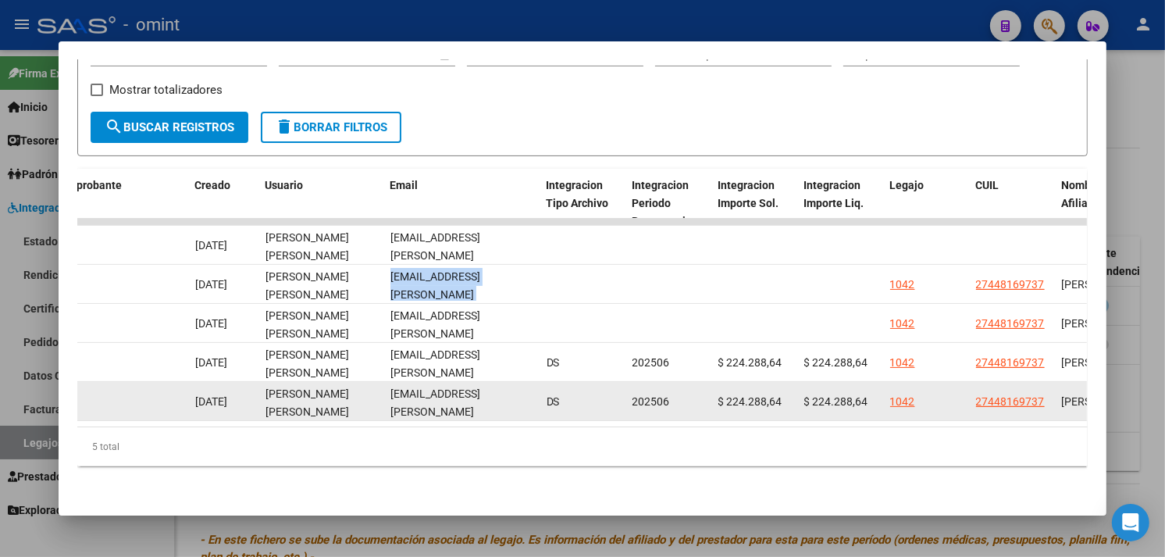
copy span "[EMAIL_ADDRESS][PERSON_NAME][DOMAIN_NAME]"
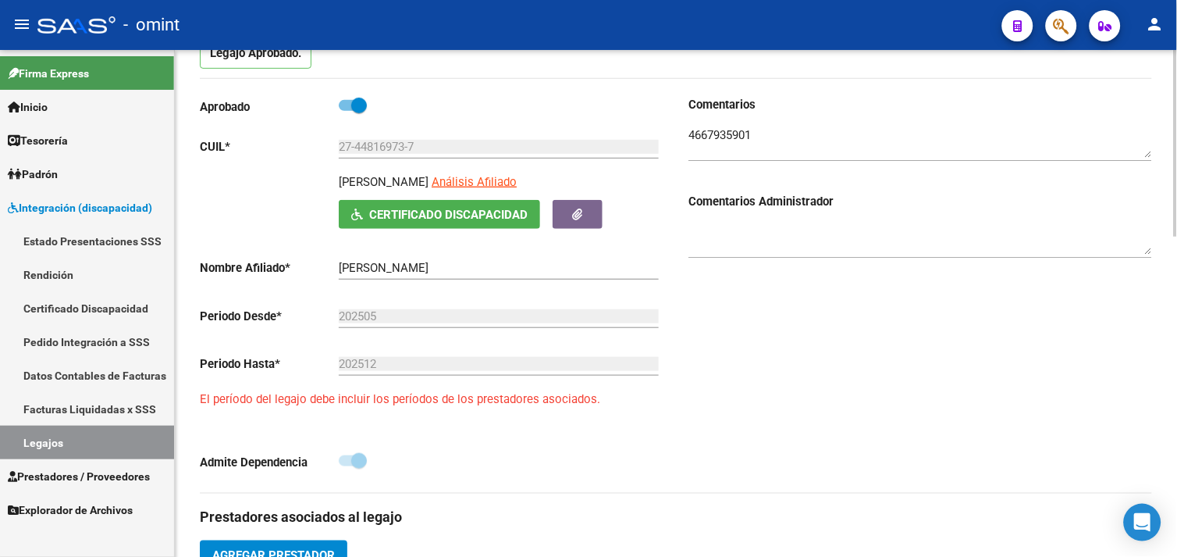
scroll to position [173, 0]
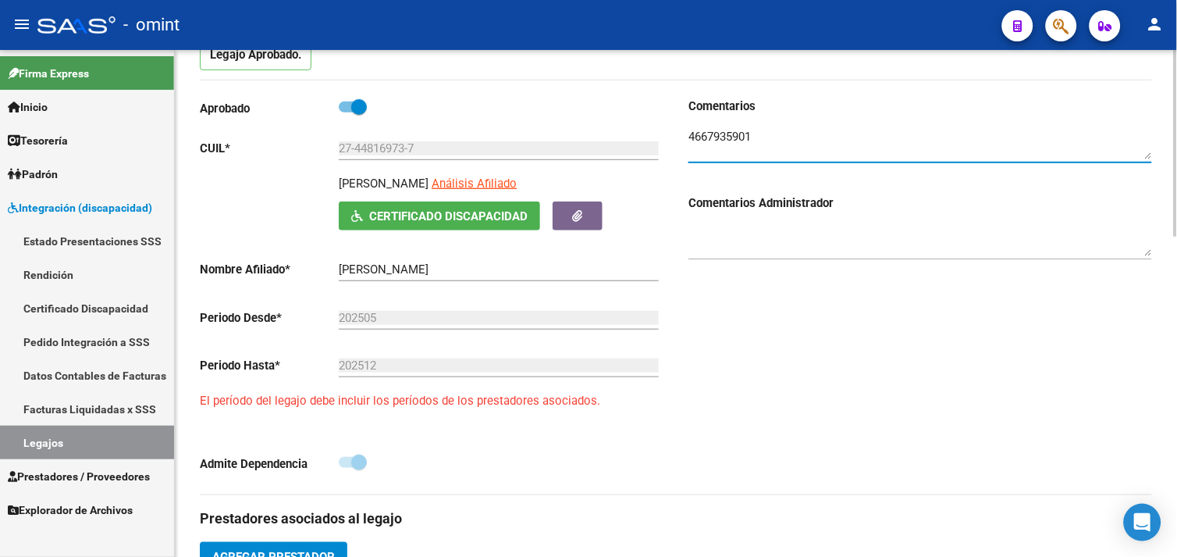
click at [743, 137] on textarea at bounding box center [920, 143] width 464 height 31
drag, startPoint x: 57, startPoint y: 443, endPoint x: 83, endPoint y: 442, distance: 25.8
click at [58, 443] on link "Legajos" at bounding box center [87, 442] width 174 height 34
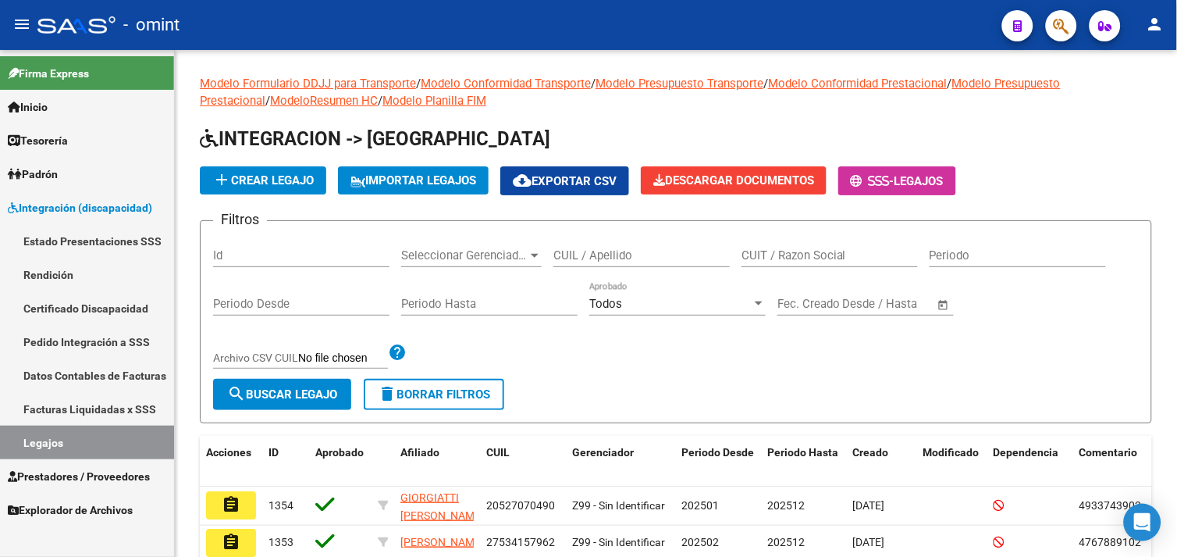
click at [58, 172] on span "Padrón" at bounding box center [33, 173] width 50 height 17
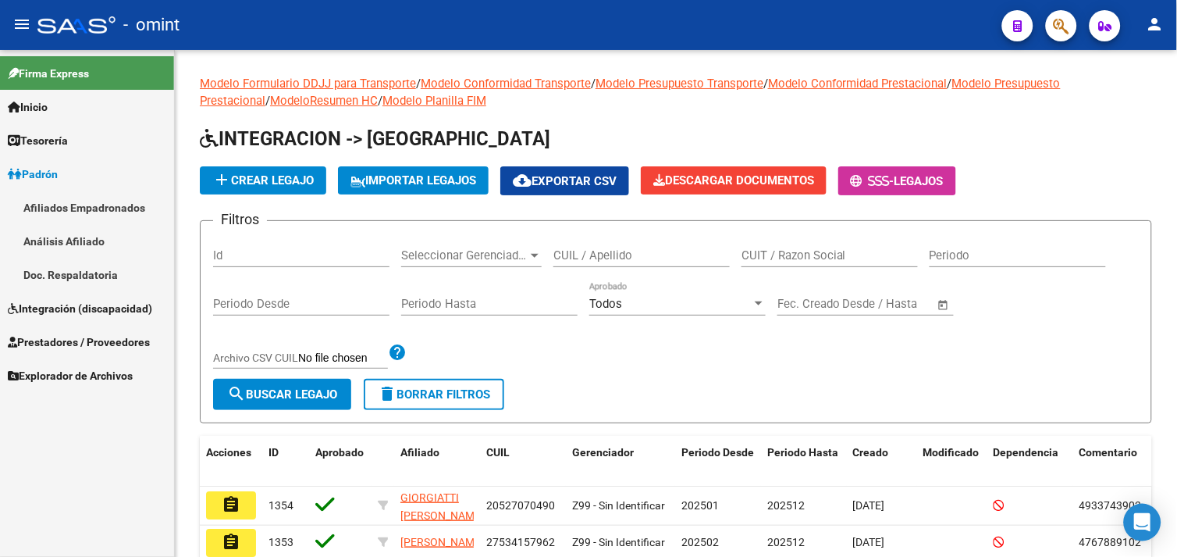
click at [94, 340] on span "Prestadores / Proveedores" at bounding box center [79, 341] width 142 height 17
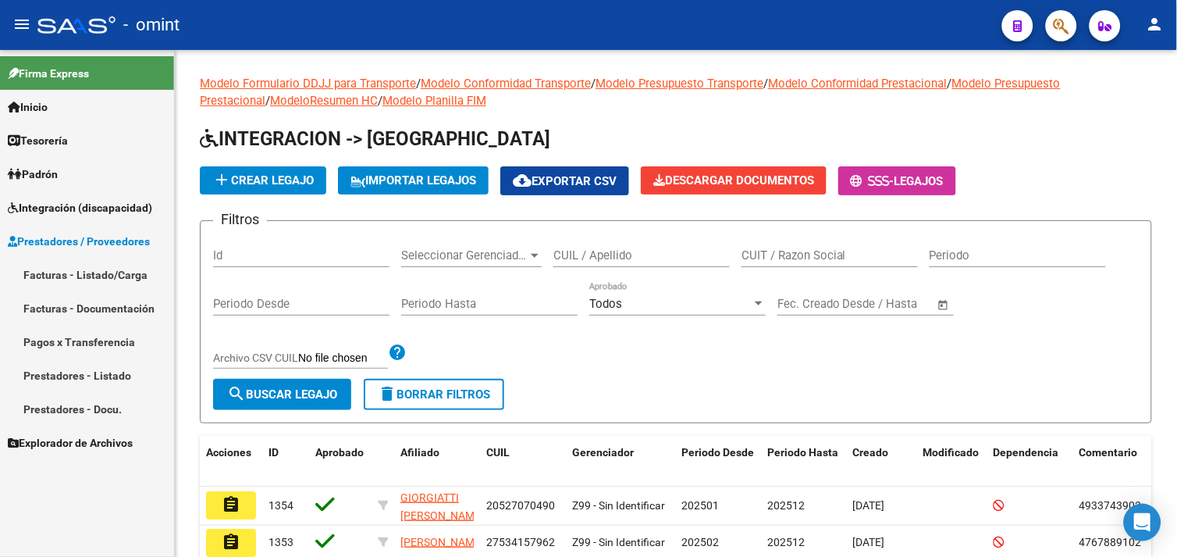
click at [110, 272] on link "Facturas - Listado/Carga" at bounding box center [87, 275] width 174 height 34
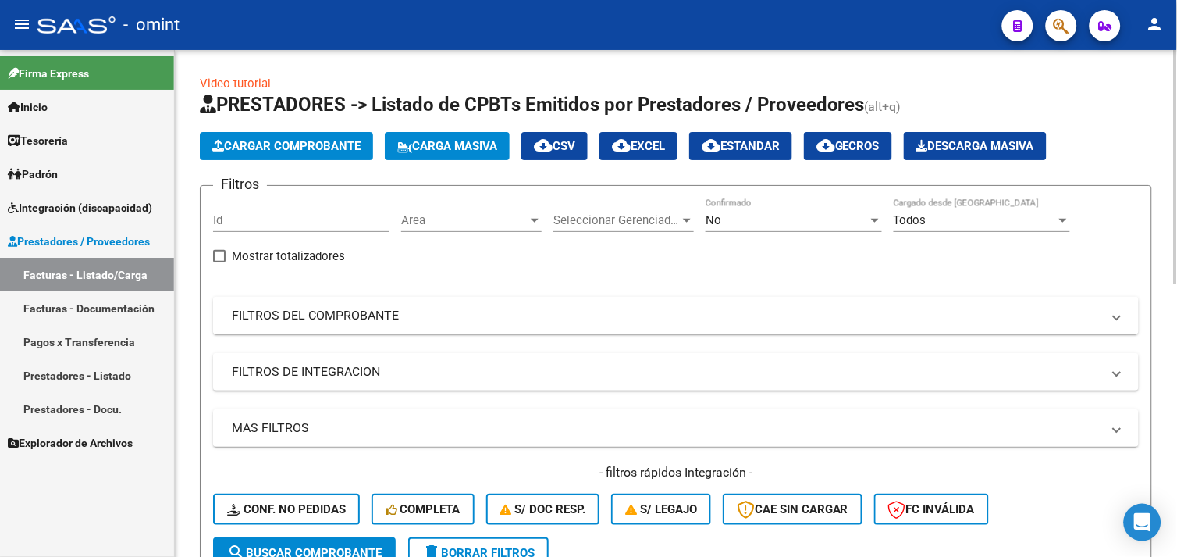
click at [322, 320] on mat-panel-title "FILTROS DEL COMPROBANTE" at bounding box center [667, 315] width 870 height 17
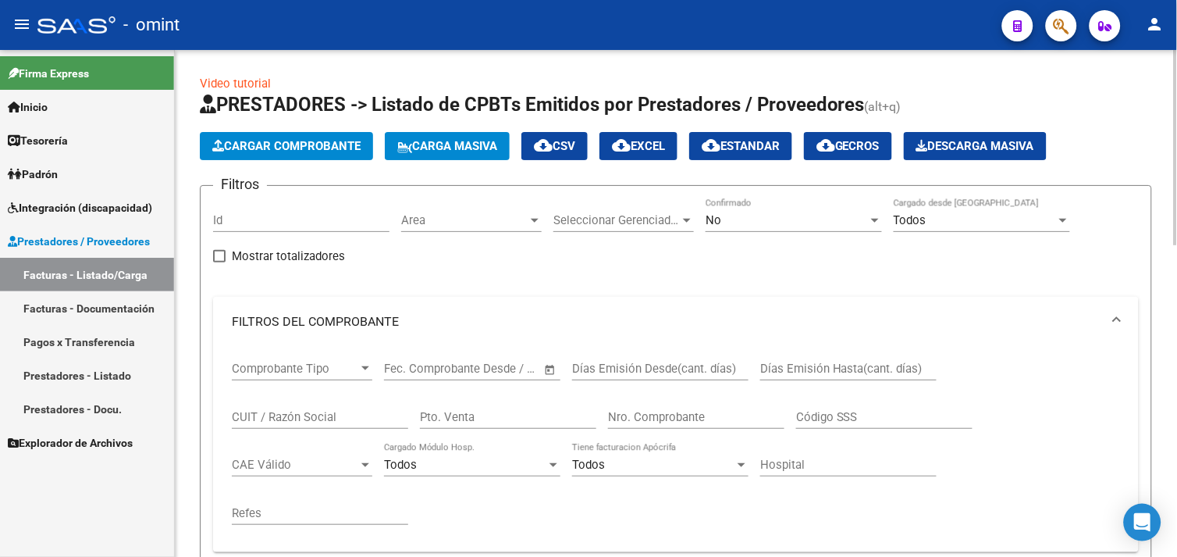
click at [277, 421] on input "CUIT / Razón Social" at bounding box center [320, 417] width 176 height 14
paste input "27260310742"
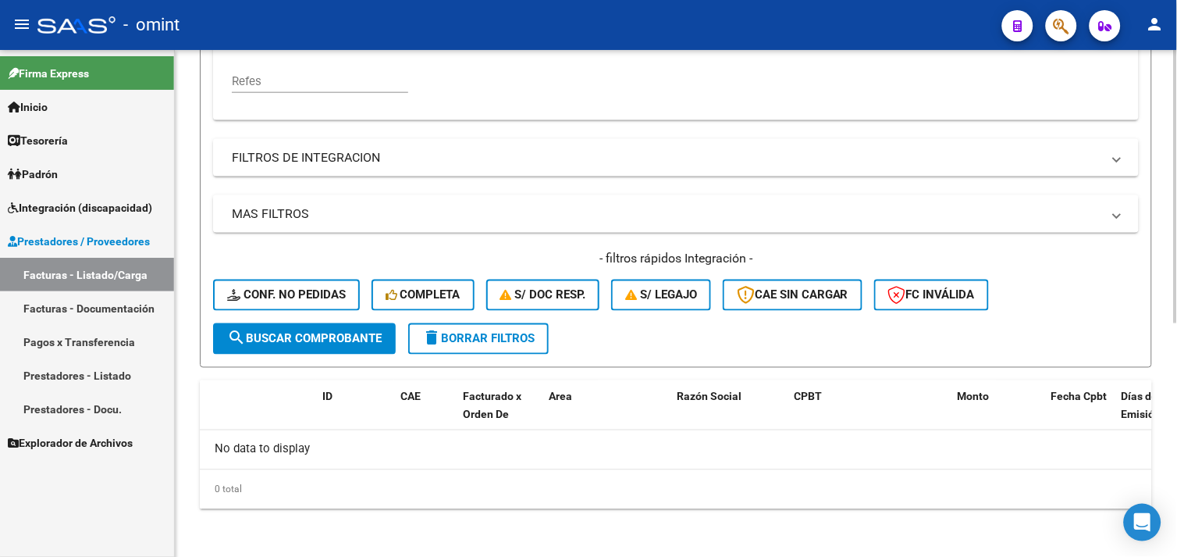
scroll to position [258, 0]
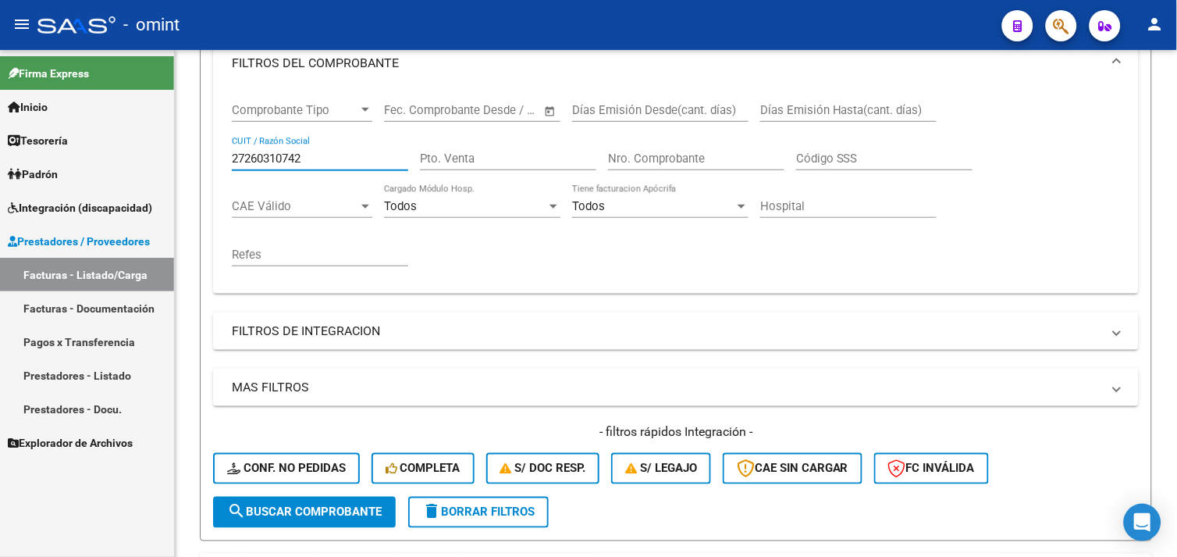
drag, startPoint x: 315, startPoint y: 156, endPoint x: 161, endPoint y: 156, distance: 154.5
click at [161, 156] on mat-sidenav-container "Firma Express Inicio Calendario SSS Instructivos Contacto OS Tesorería Extracto…" at bounding box center [588, 303] width 1177 height 507
paste input "23360780"
type input "27223360780"
click at [303, 513] on span "search Buscar Comprobante" at bounding box center [304, 512] width 155 height 14
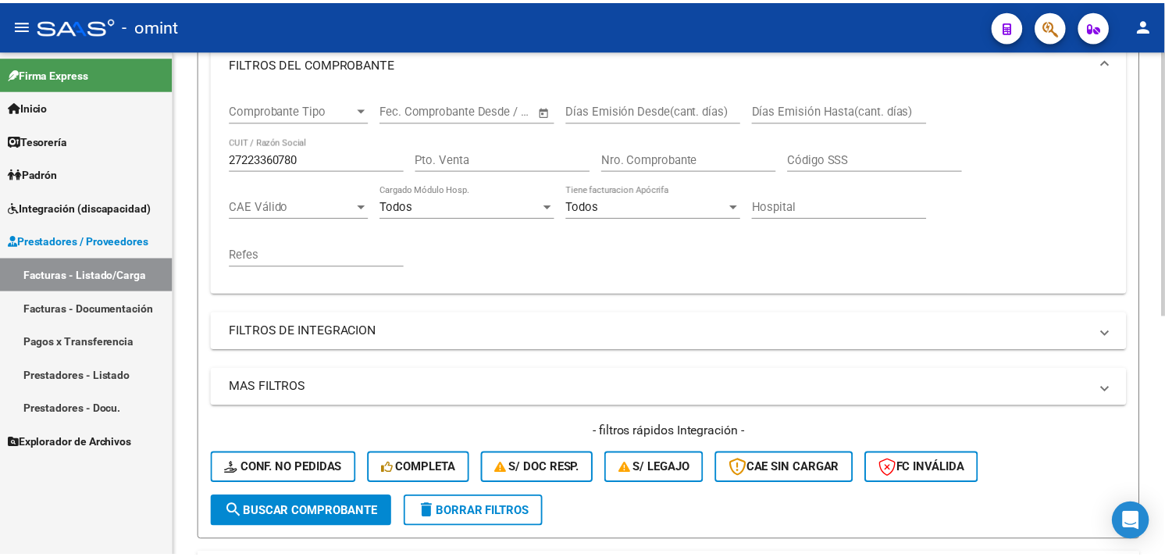
scroll to position [397, 0]
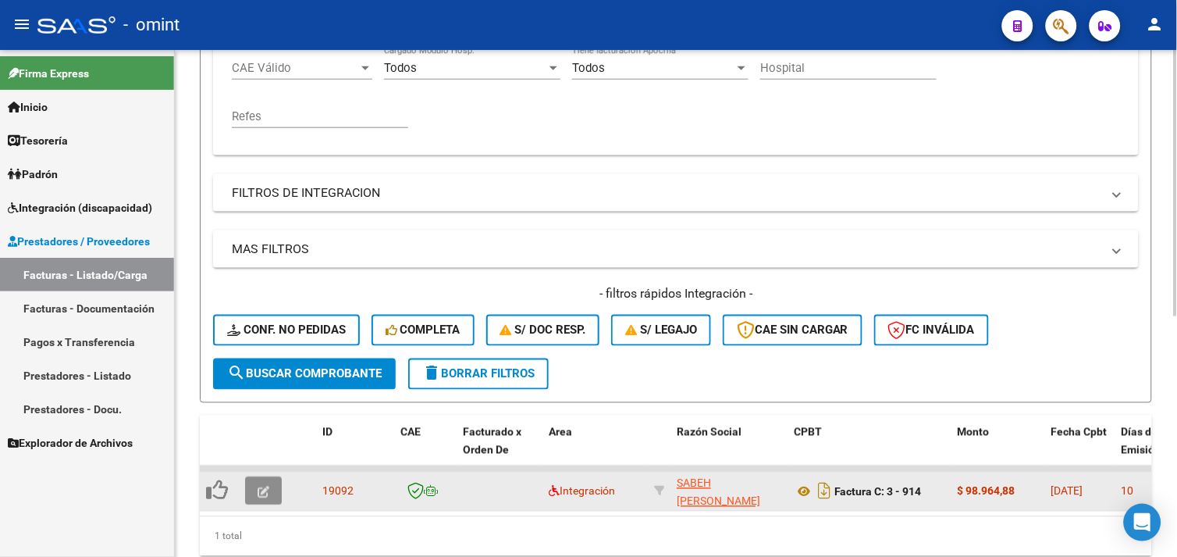
click at [265, 487] on icon "button" at bounding box center [264, 492] width 12 height 12
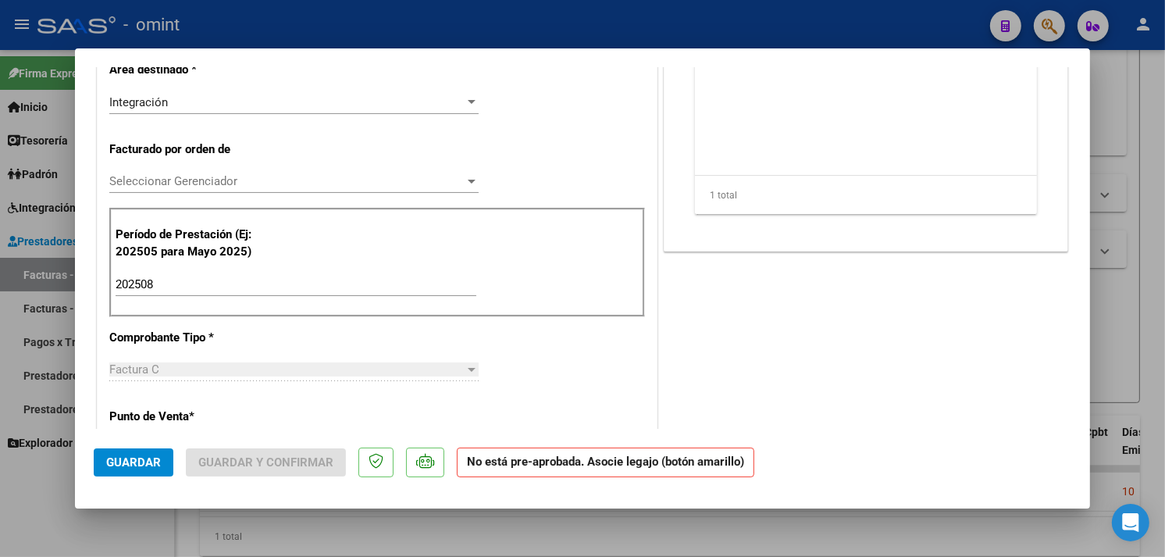
scroll to position [0, 0]
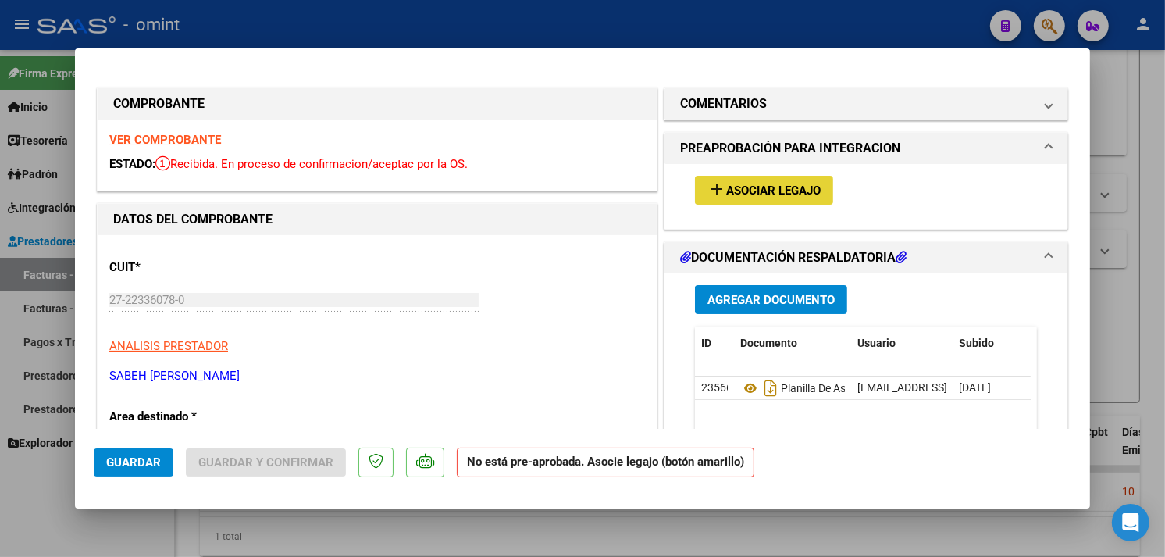
click at [726, 184] on span "Asociar Legajo" at bounding box center [773, 190] width 94 height 14
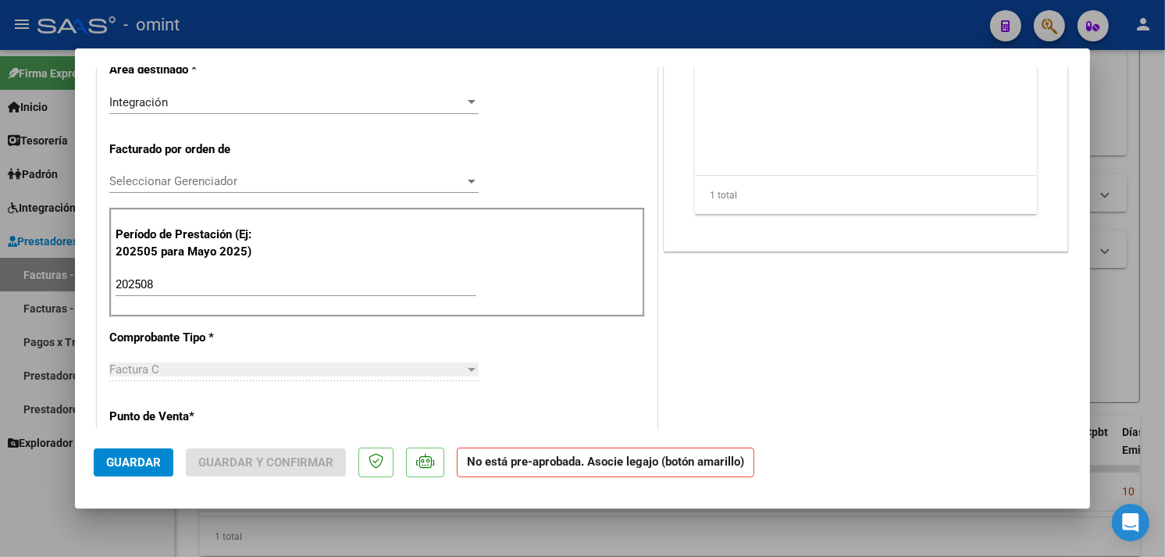
type input "$ 0,00"
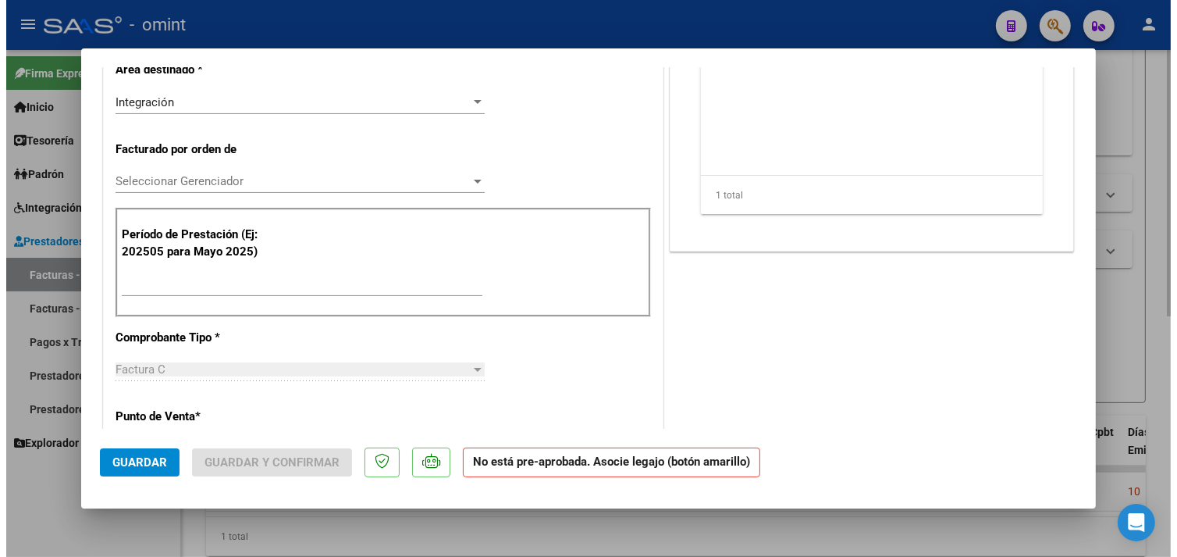
scroll to position [336, 0]
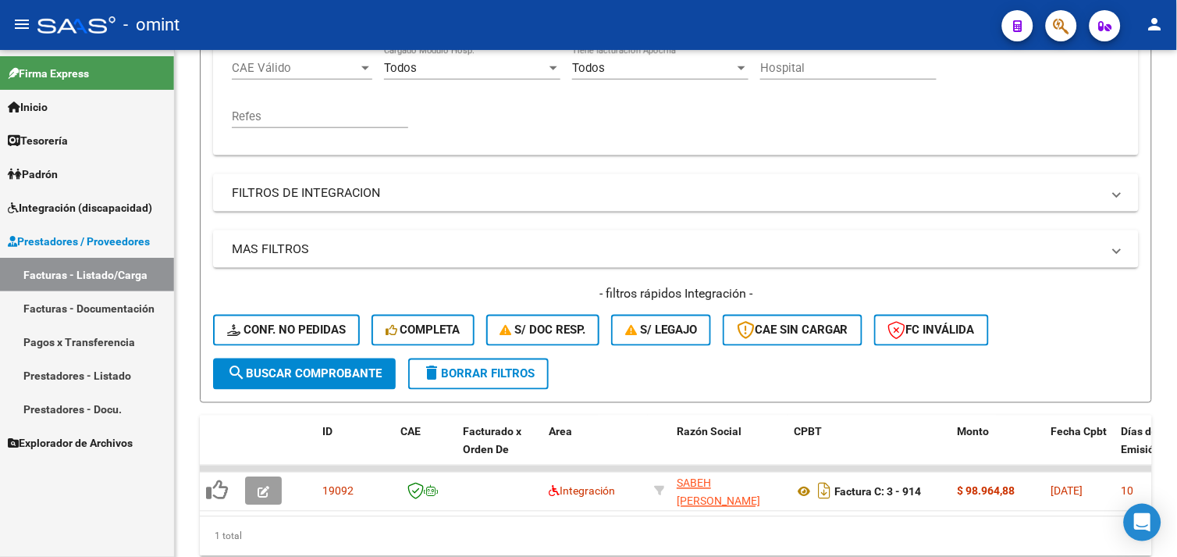
click at [63, 204] on span "Integración (discapacidad)" at bounding box center [80, 207] width 144 height 17
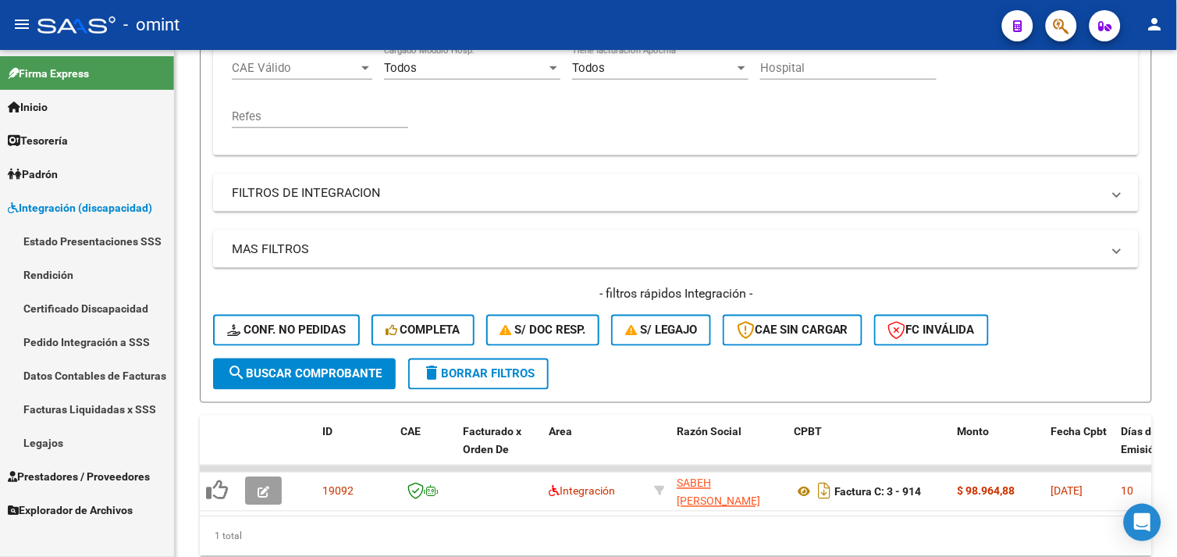
click at [55, 437] on link "Legajos" at bounding box center [87, 442] width 174 height 34
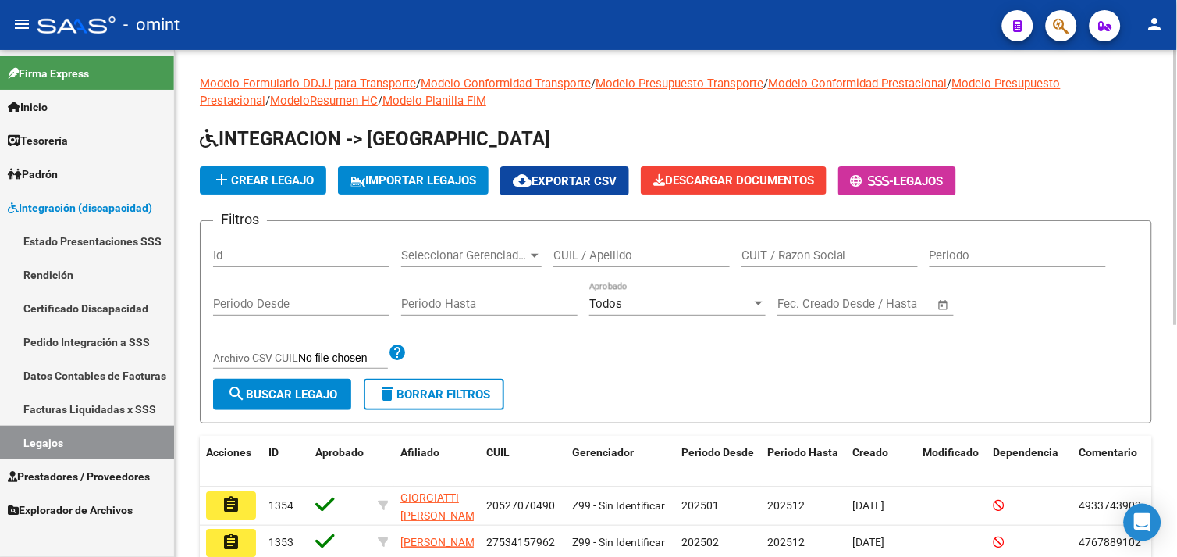
click at [570, 256] on input "CUIL / Apellido" at bounding box center [641, 255] width 176 height 14
click at [94, 439] on link "Legajos" at bounding box center [87, 442] width 174 height 34
click at [75, 209] on span "Integración (discapacidad)" at bounding box center [80, 207] width 144 height 17
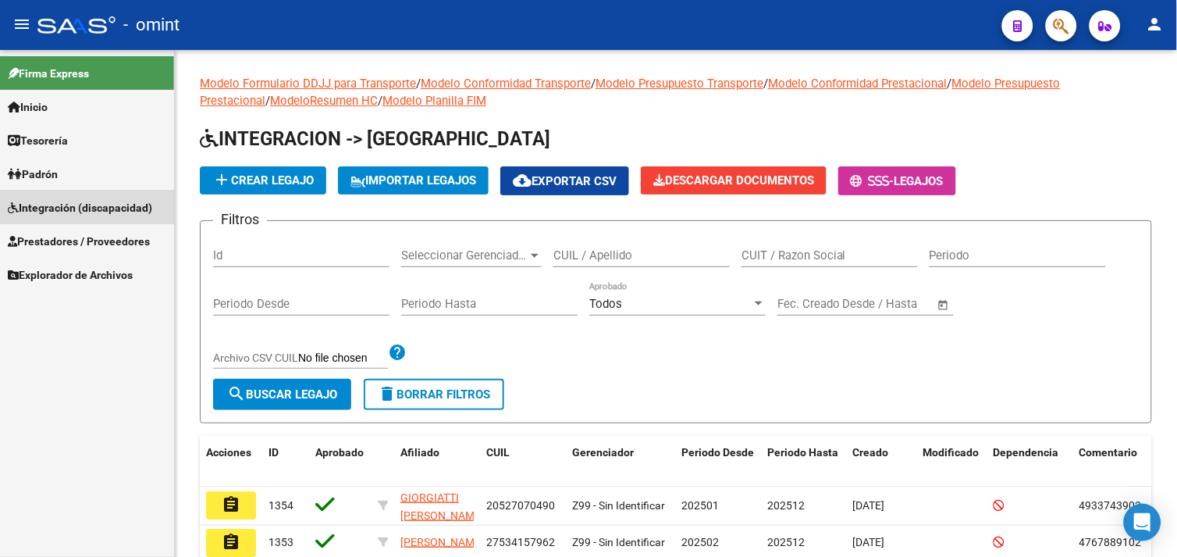
click at [96, 207] on span "Integración (discapacidad)" at bounding box center [80, 207] width 144 height 17
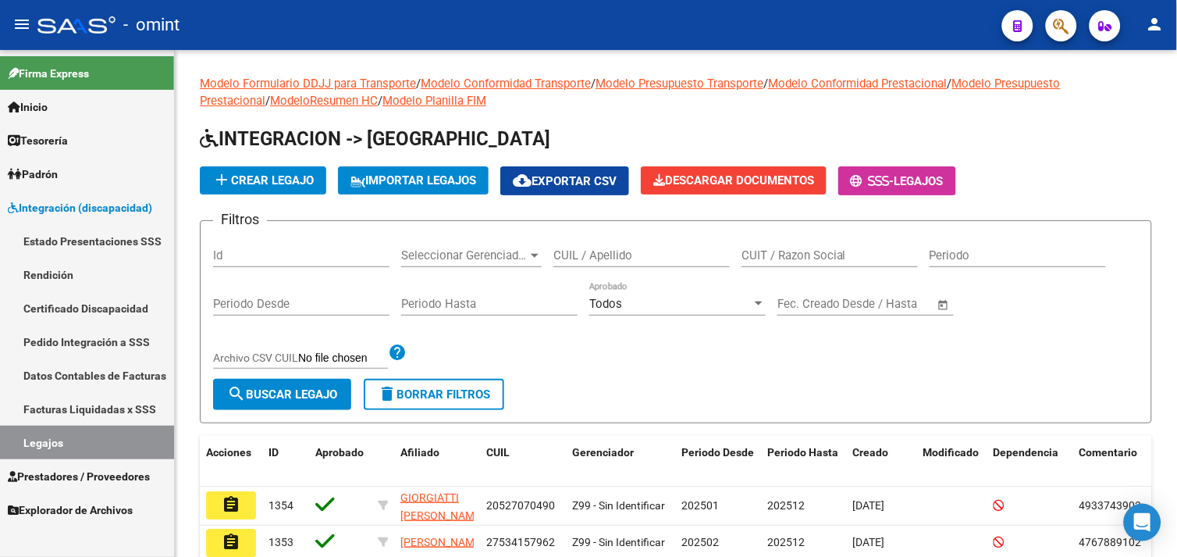
click at [92, 236] on link "Estado Presentaciones SSS" at bounding box center [87, 241] width 174 height 34
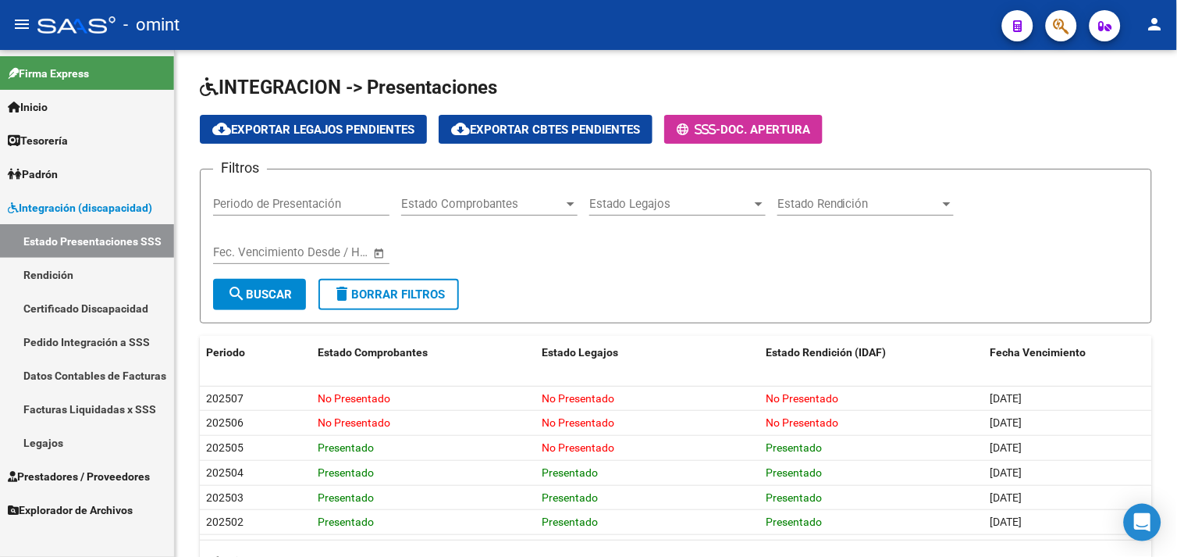
click at [84, 474] on span "Prestadores / Proveedores" at bounding box center [79, 476] width 142 height 17
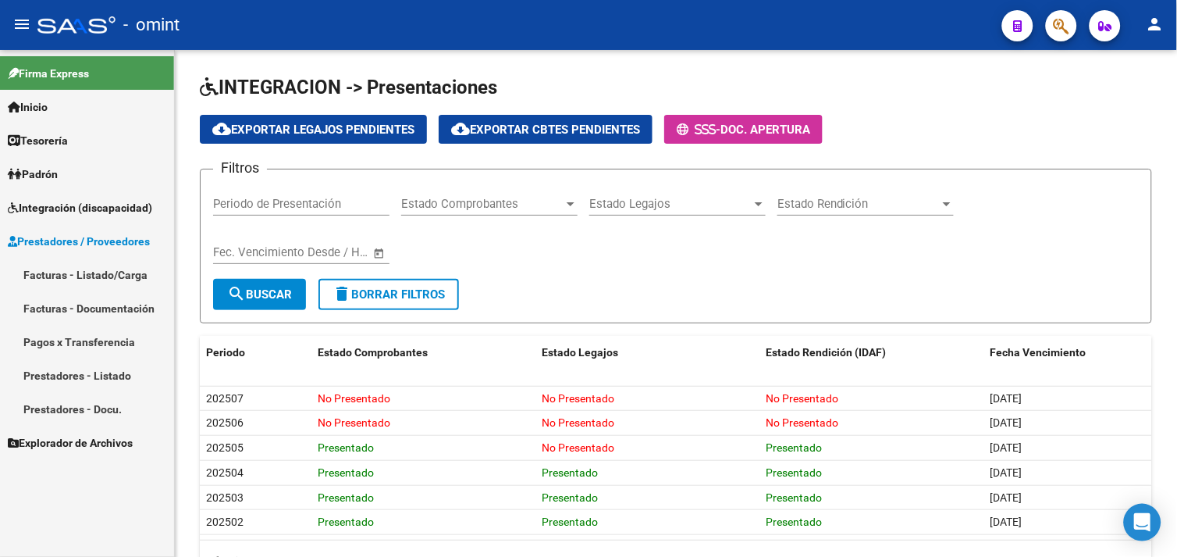
click at [90, 268] on link "Facturas - Listado/Carga" at bounding box center [87, 275] width 174 height 34
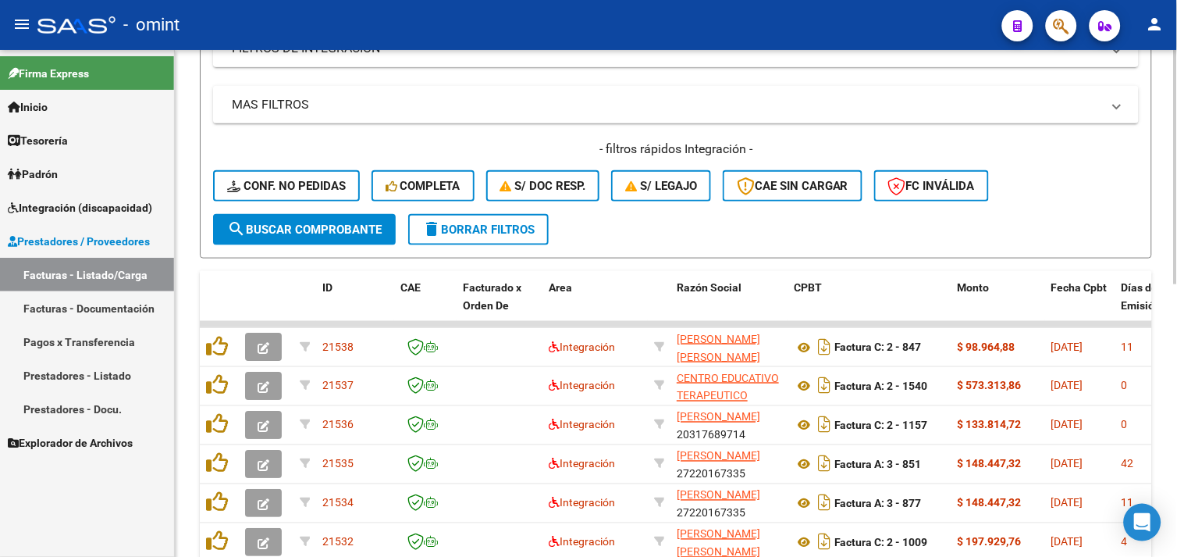
scroll to position [69, 0]
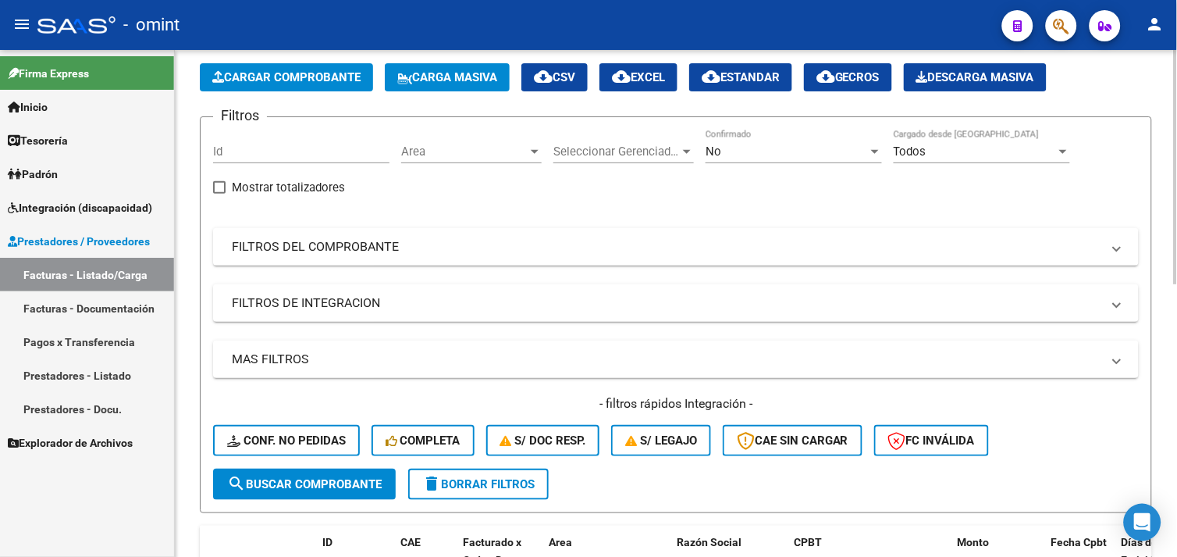
click at [751, 154] on div "No" at bounding box center [787, 151] width 162 height 14
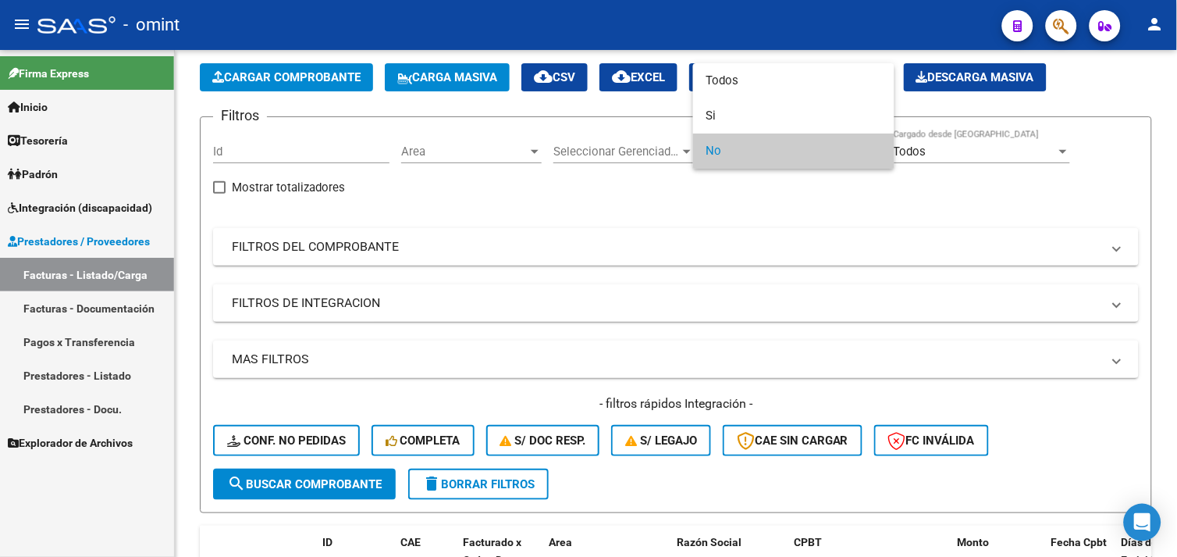
click at [743, 223] on div at bounding box center [588, 278] width 1177 height 557
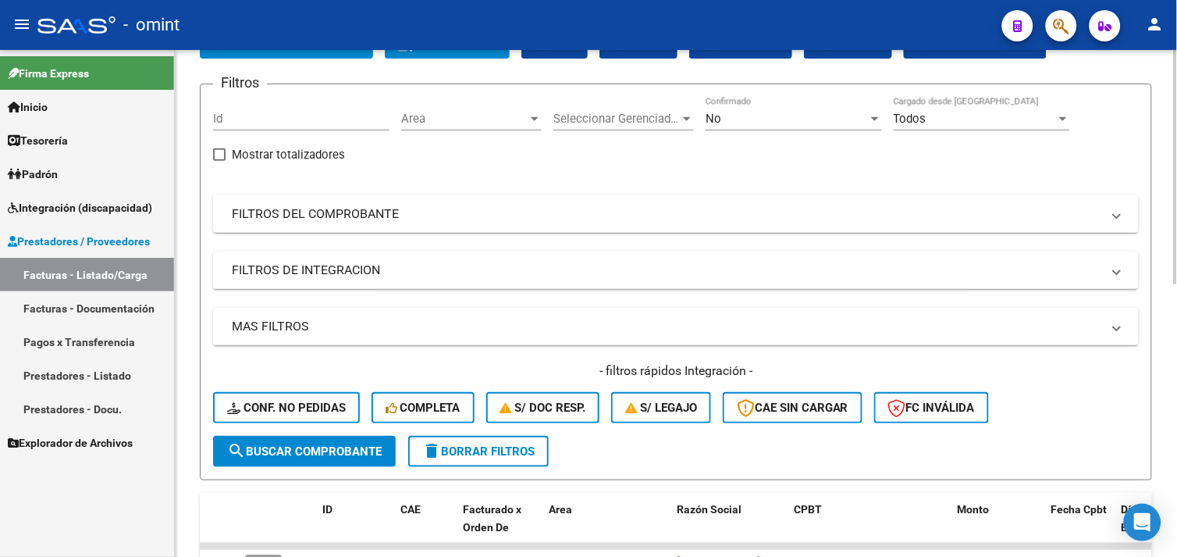
scroll to position [0, 0]
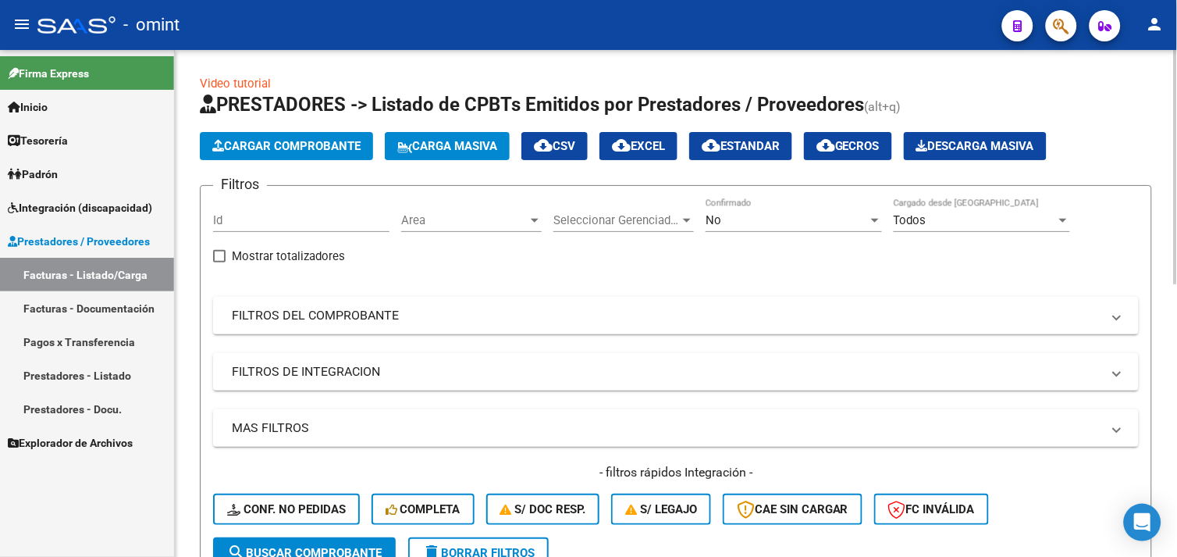
click at [451, 228] on div "Area Area" at bounding box center [471, 215] width 140 height 34
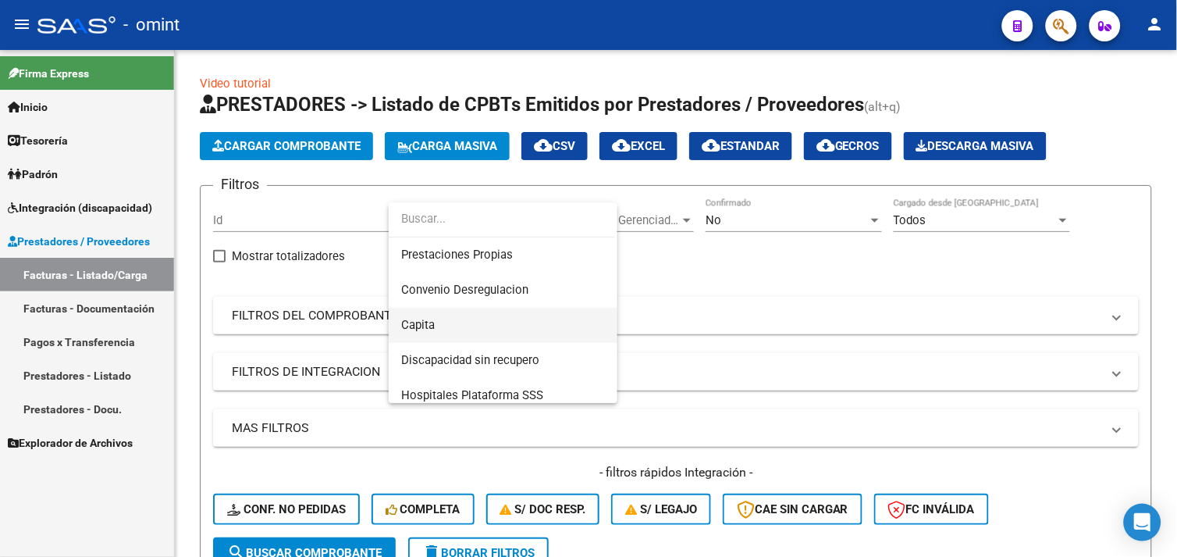
scroll to position [186, 0]
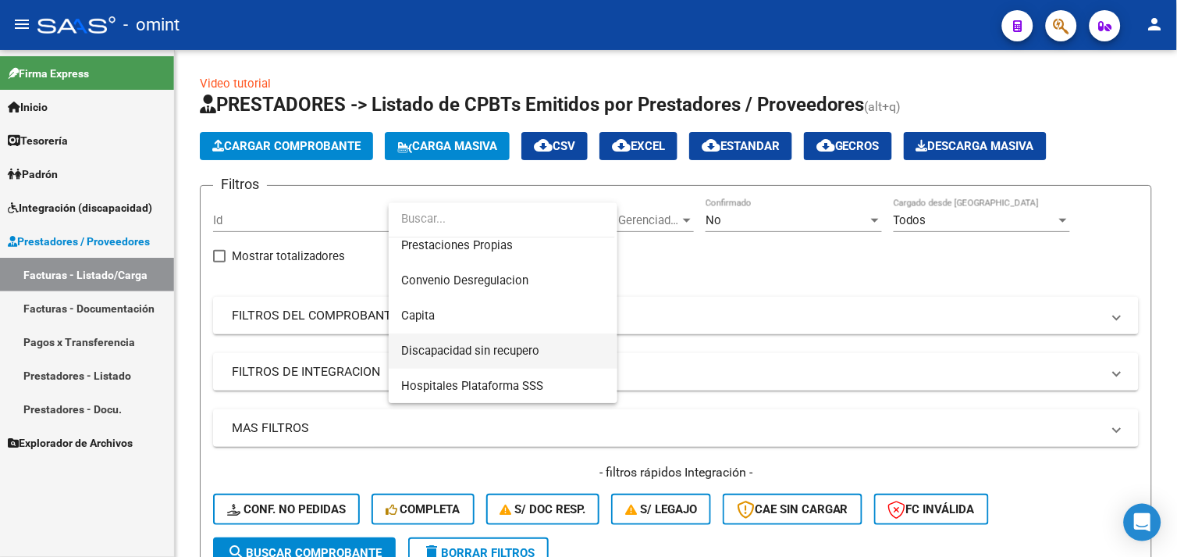
click at [521, 347] on span "Discapacidad sin recupero" at bounding box center [470, 350] width 138 height 14
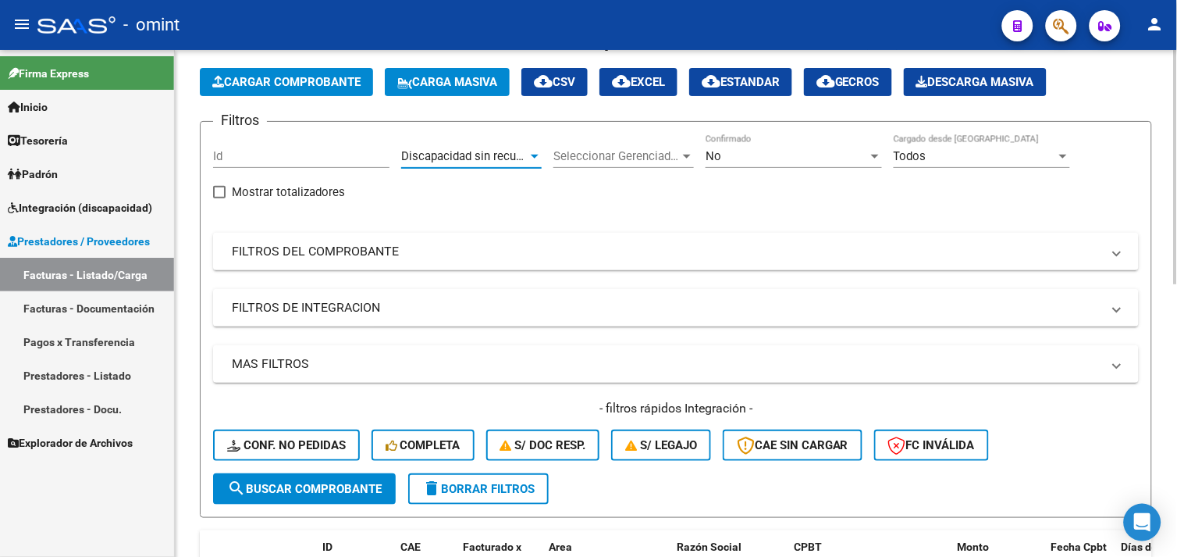
scroll to position [173, 0]
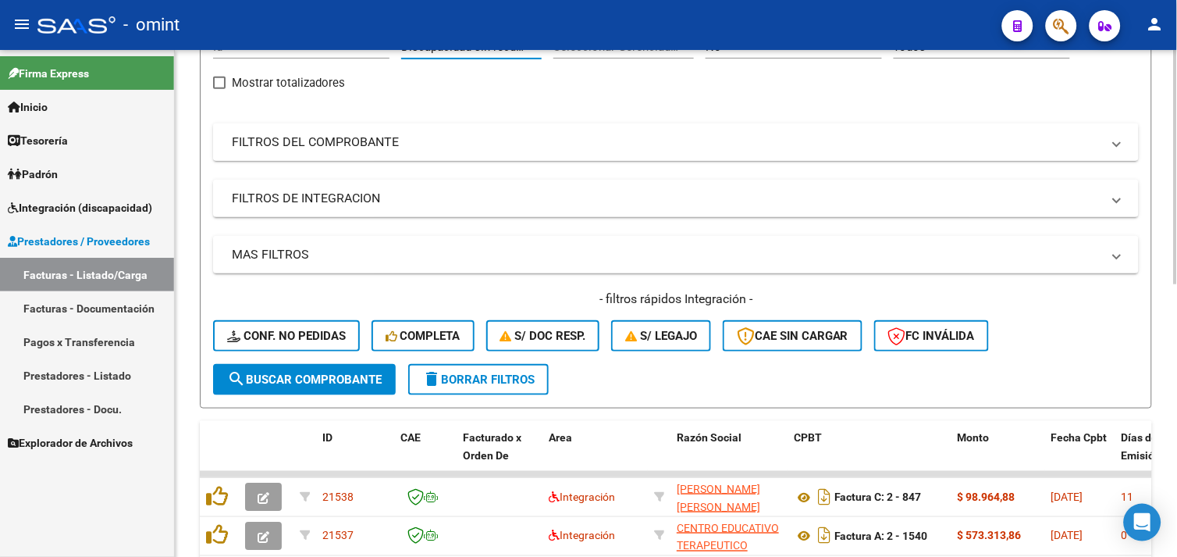
click at [315, 136] on mat-panel-title "FILTROS DEL COMPROBANTE" at bounding box center [667, 141] width 870 height 17
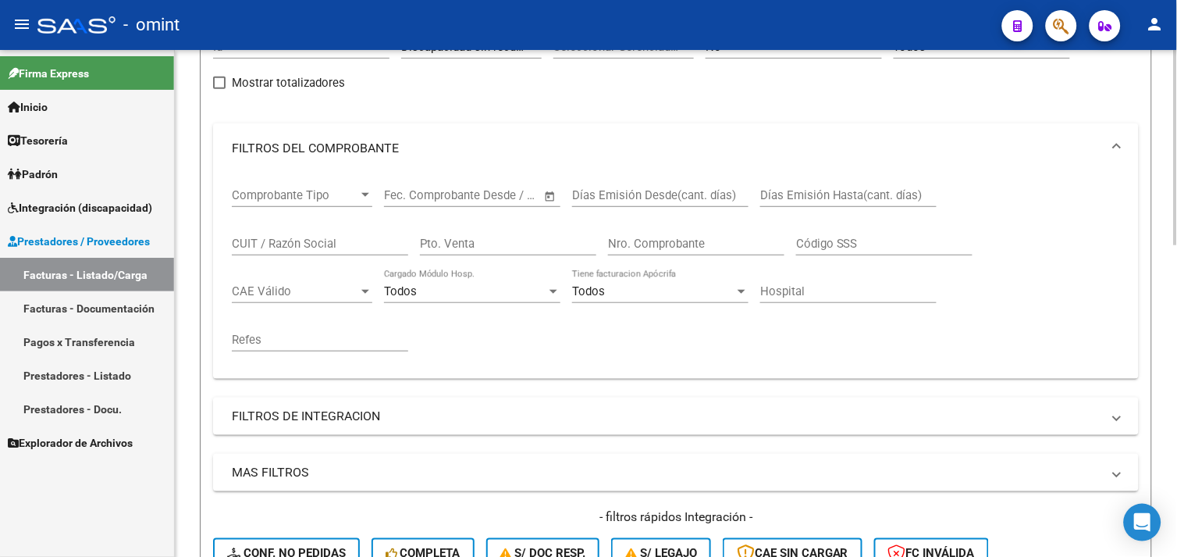
click at [289, 242] on input "CUIT / Razón Social" at bounding box center [320, 244] width 176 height 14
paste input "27321445573"
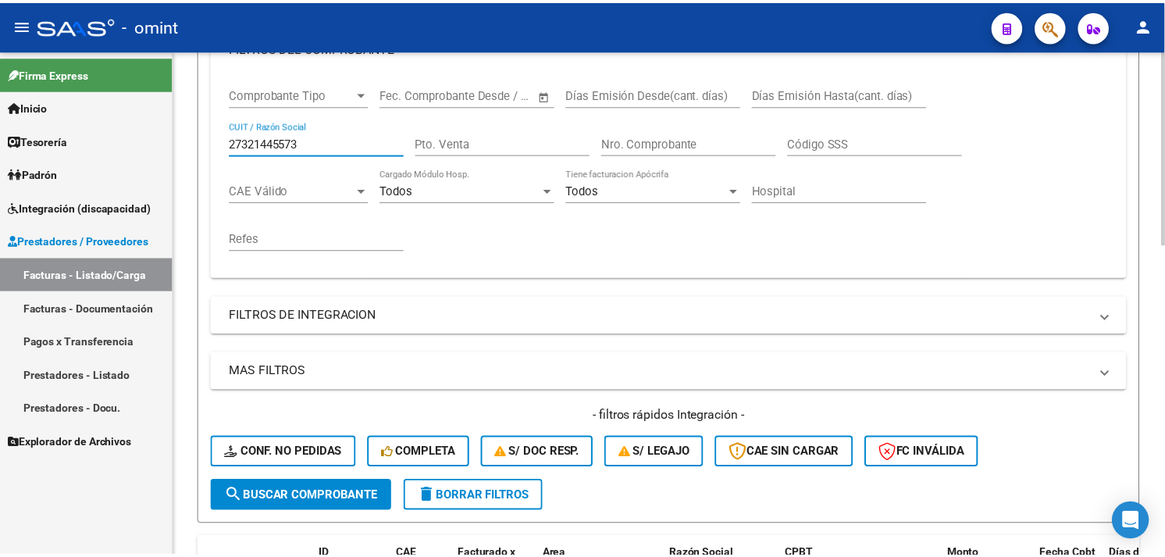
scroll to position [433, 0]
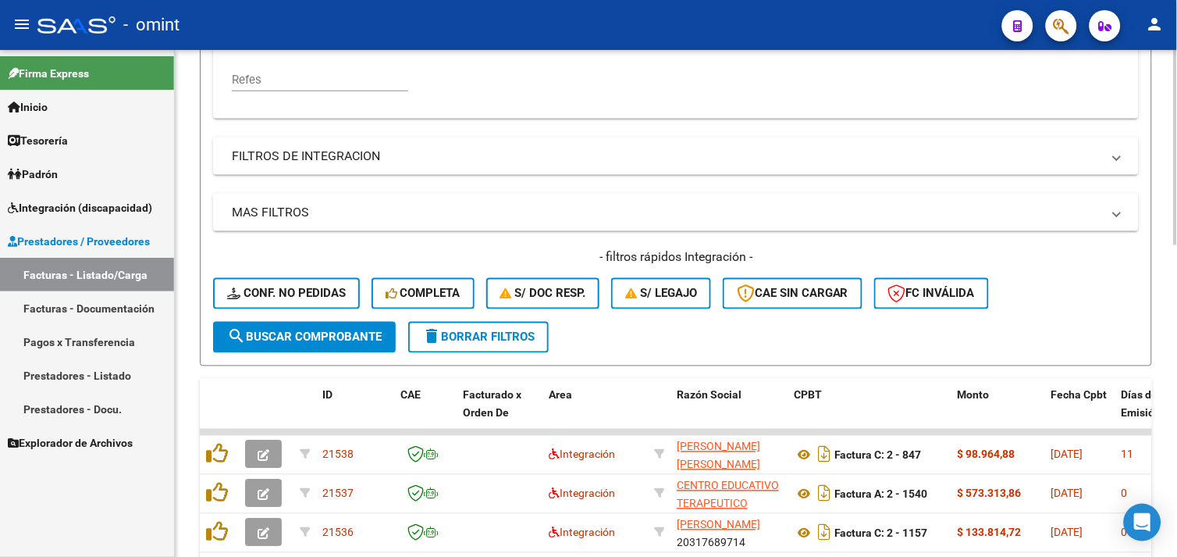
type input "27321445573"
click at [307, 347] on button "search Buscar Comprobante" at bounding box center [304, 337] width 183 height 31
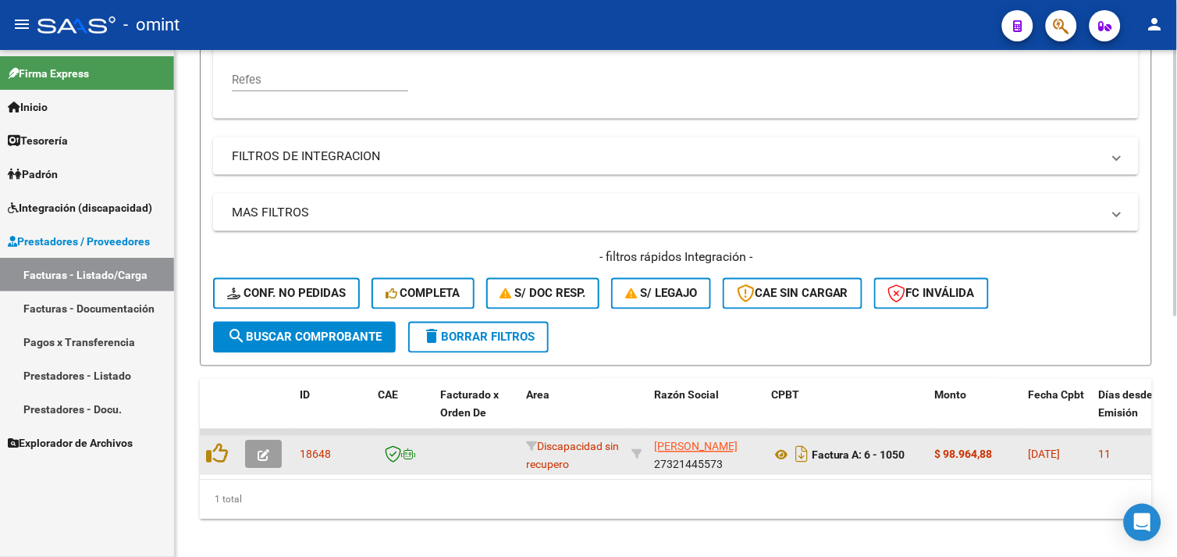
click at [275, 454] on button "button" at bounding box center [263, 454] width 37 height 28
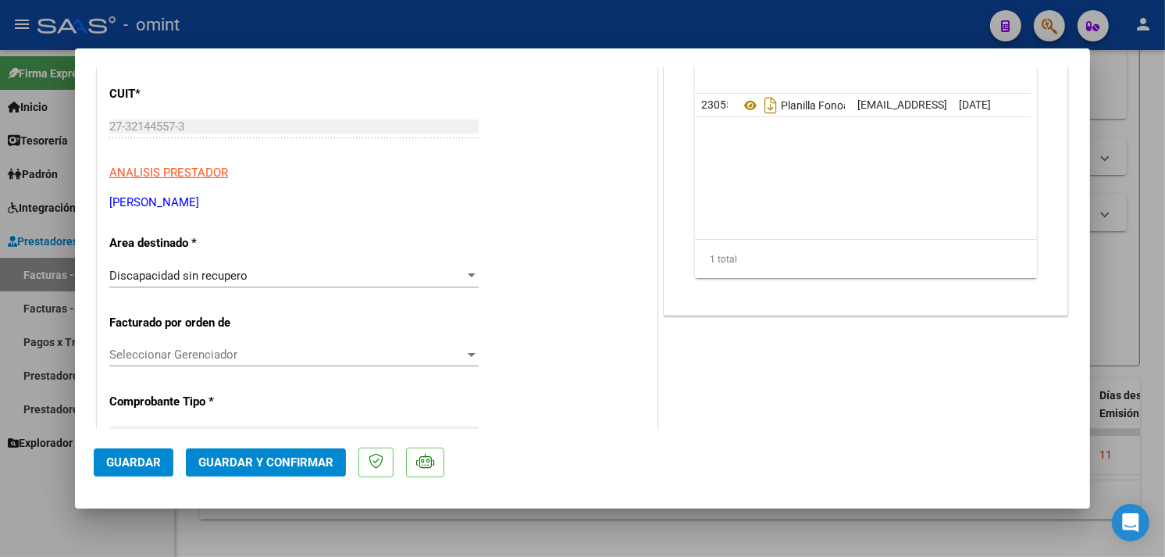
scroll to position [0, 0]
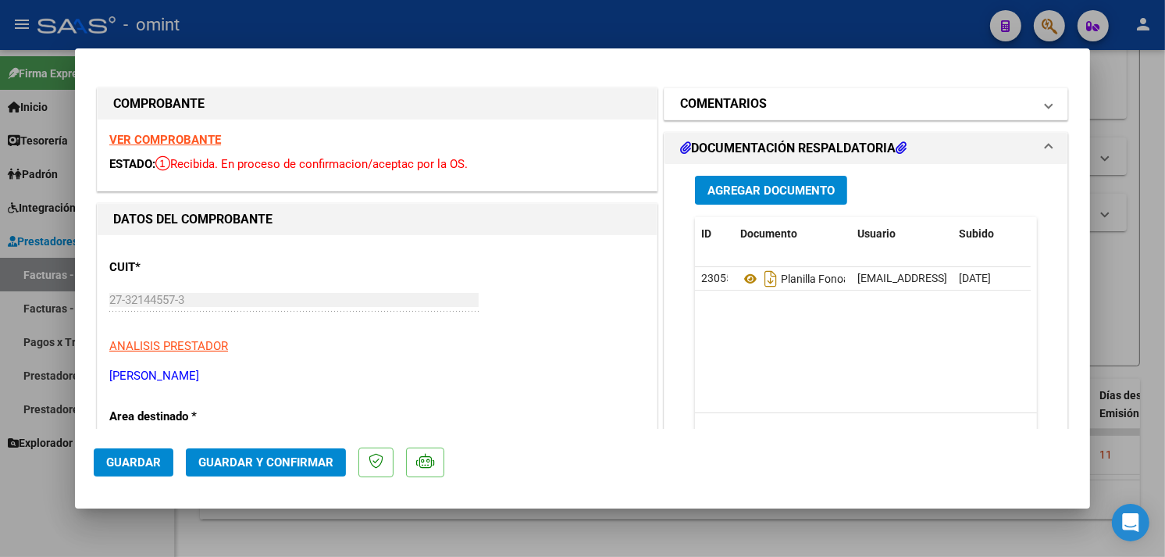
click at [730, 113] on mat-expansion-panel-header "COMENTARIOS" at bounding box center [865, 103] width 403 height 31
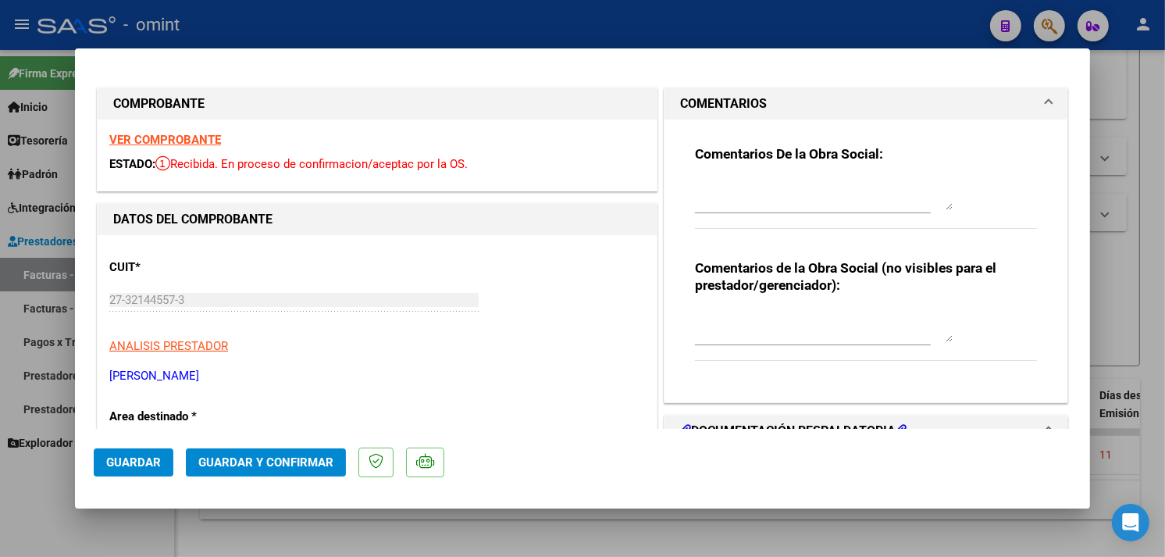
click at [180, 139] on strong "VER COMPROBANTE" at bounding box center [165, 140] width 112 height 14
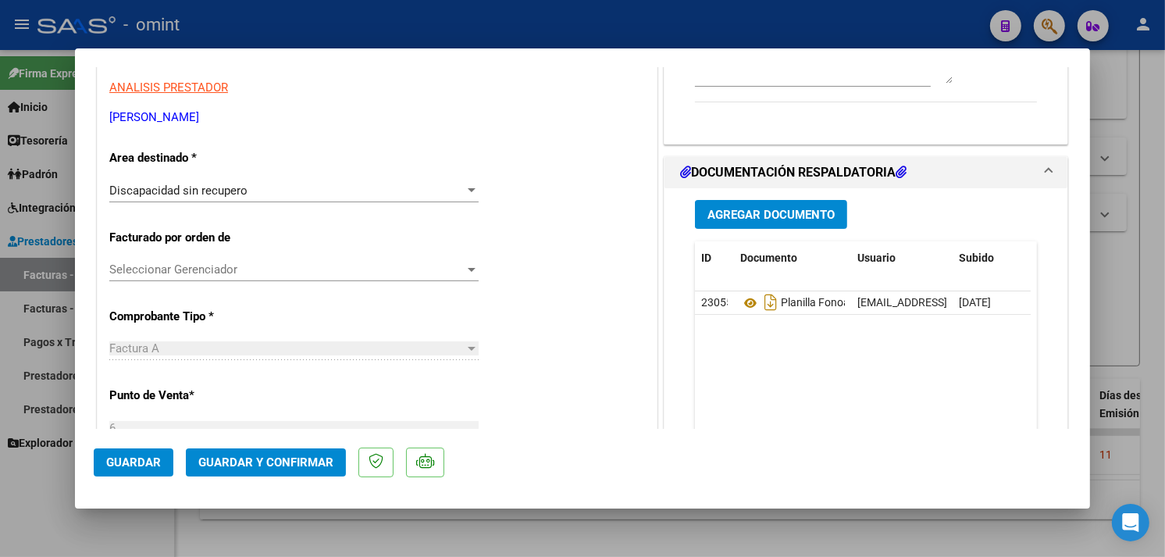
scroll to position [260, 0]
click at [289, 184] on div "Discapacidad sin recupero" at bounding box center [286, 189] width 355 height 14
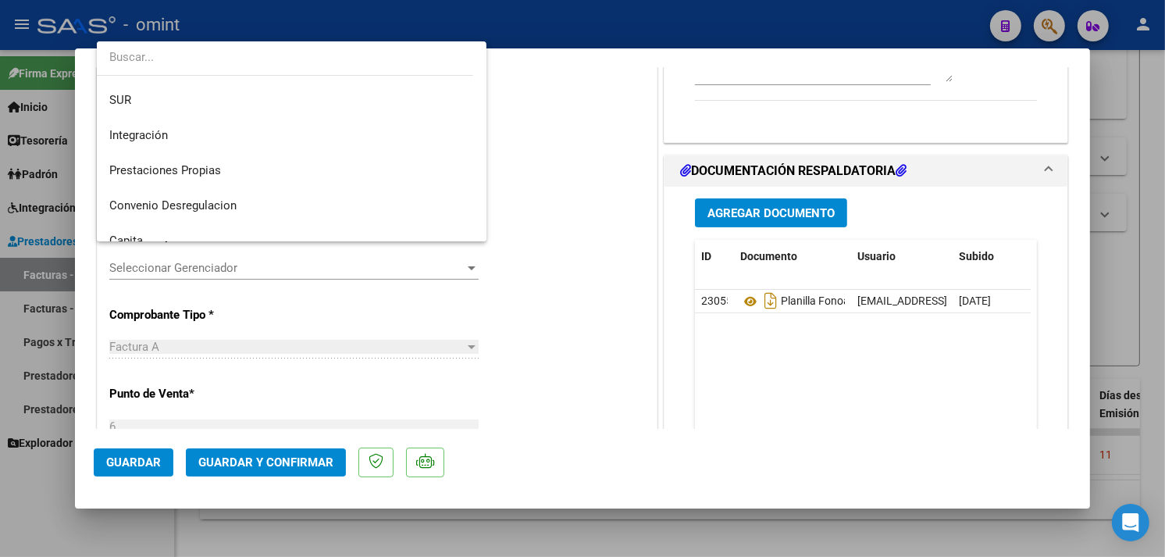
scroll to position [0, 0]
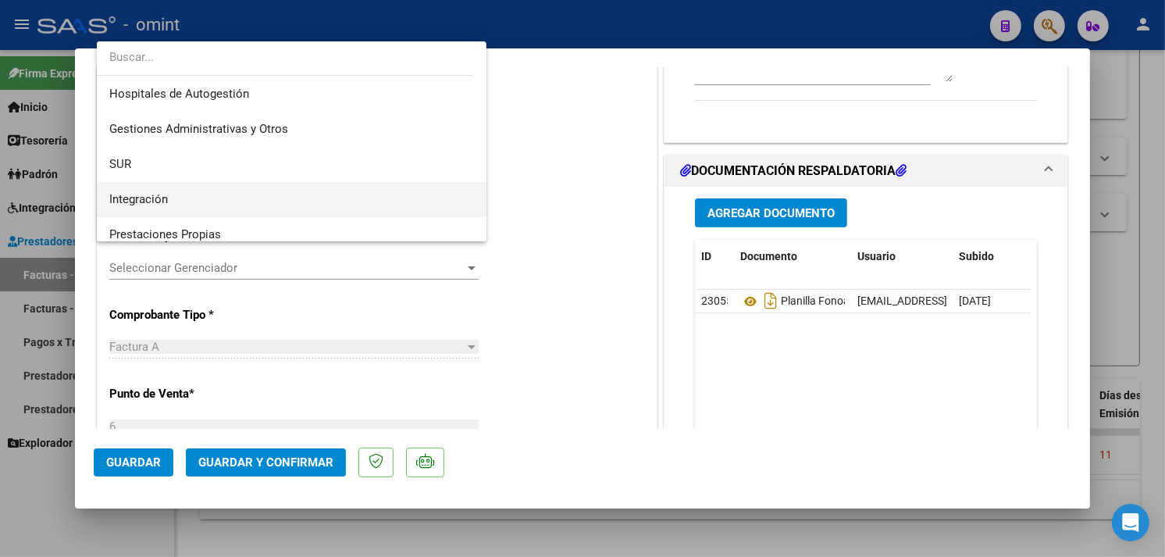
click at [204, 198] on span "Integración" at bounding box center [291, 199] width 365 height 35
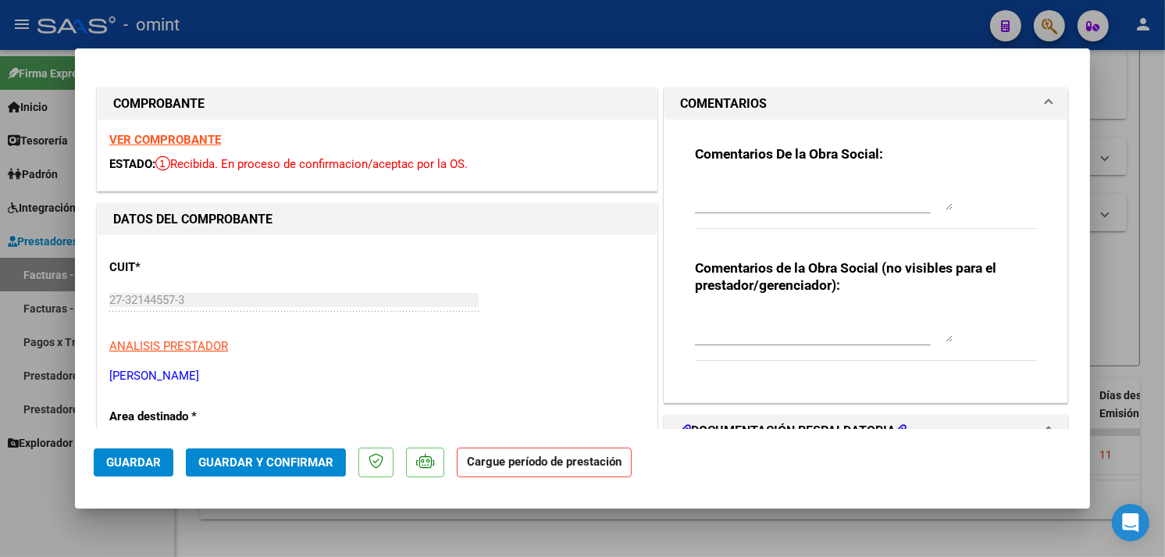
click at [192, 136] on strong "VER COMPROBANTE" at bounding box center [165, 140] width 112 height 14
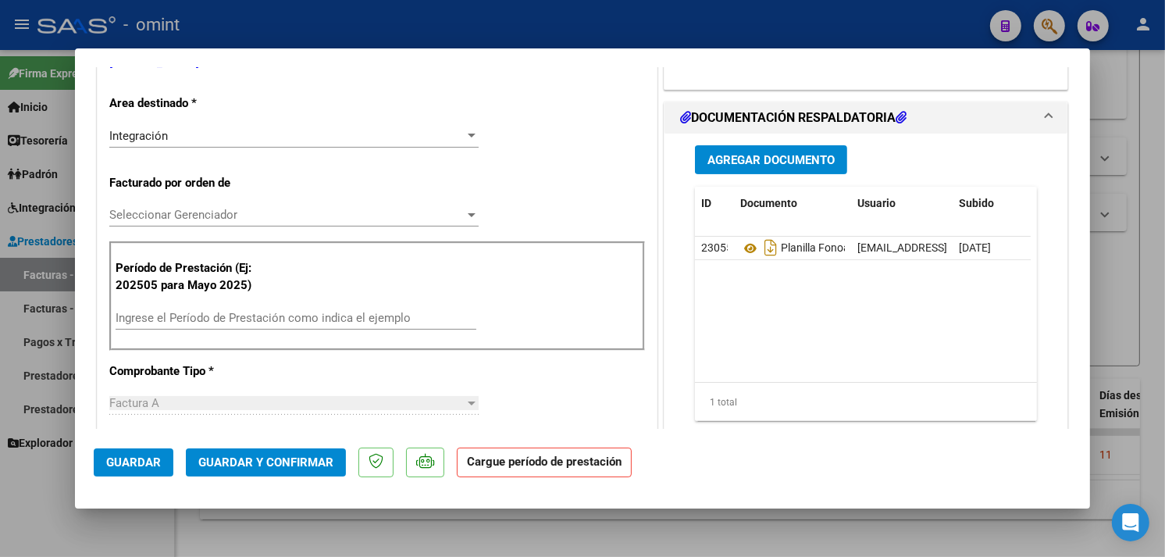
scroll to position [347, 0]
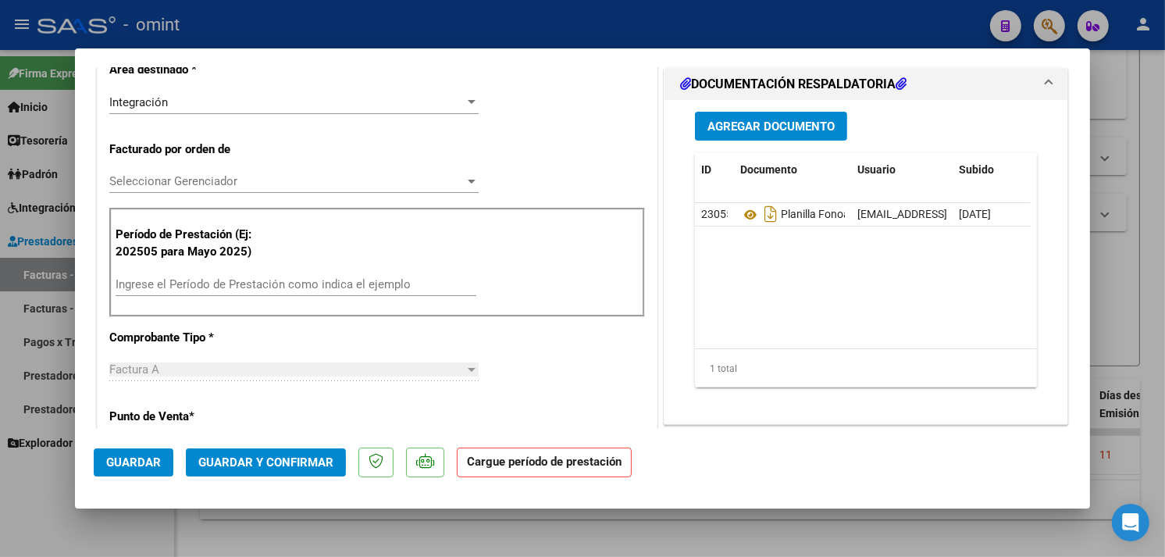
click at [206, 293] on div "Ingrese el Período de Prestación como indica el ejemplo" at bounding box center [296, 283] width 361 height 23
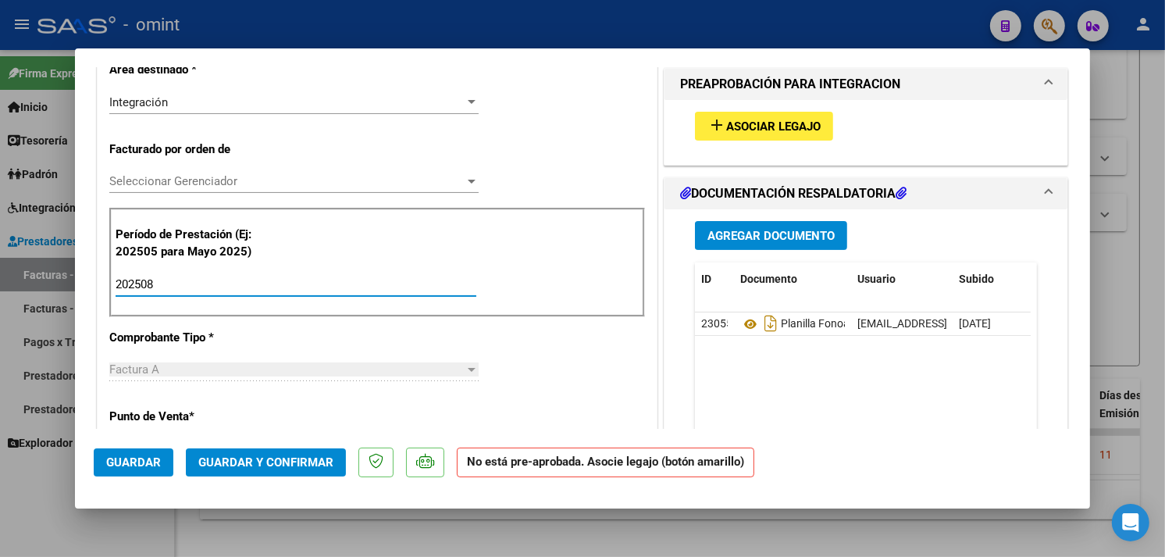
type input "202508"
click at [707, 117] on mat-icon "add" at bounding box center [716, 125] width 19 height 19
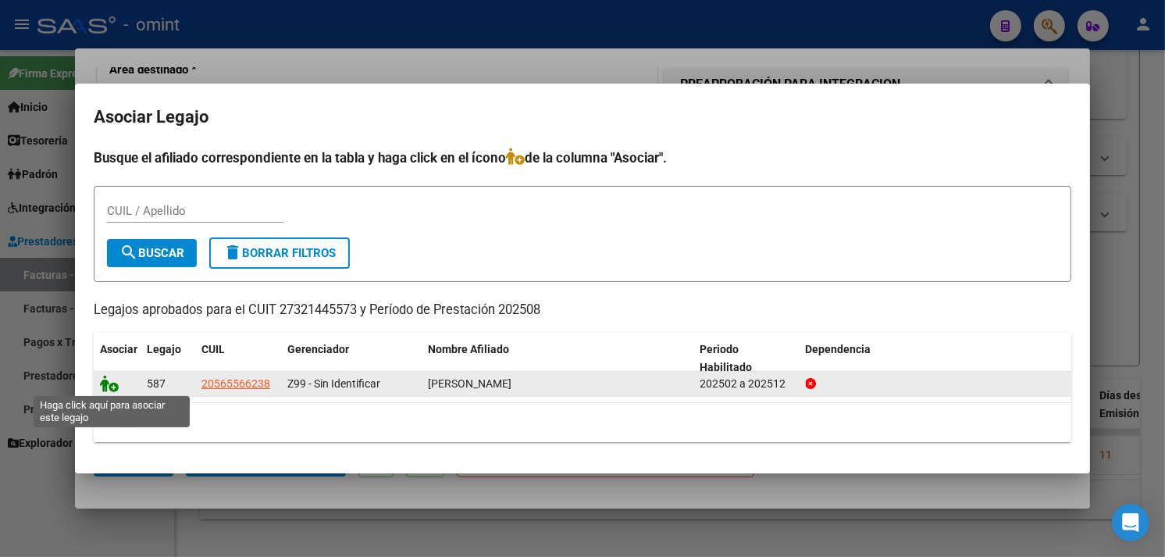
click at [111, 386] on icon at bounding box center [109, 383] width 19 height 17
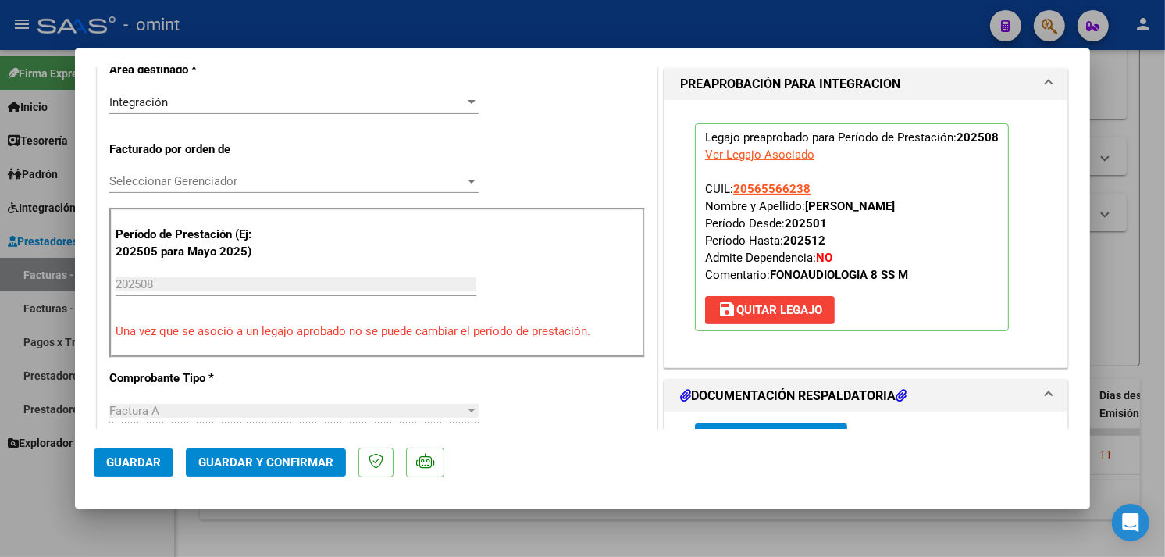
scroll to position [606, 0]
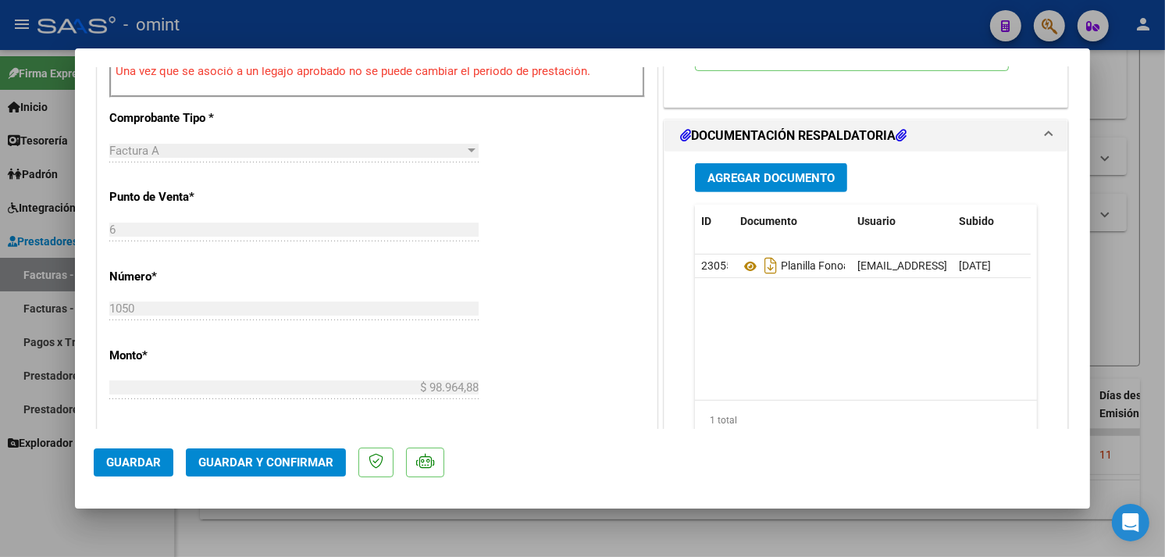
click at [137, 466] on span "Guardar" at bounding box center [133, 462] width 55 height 14
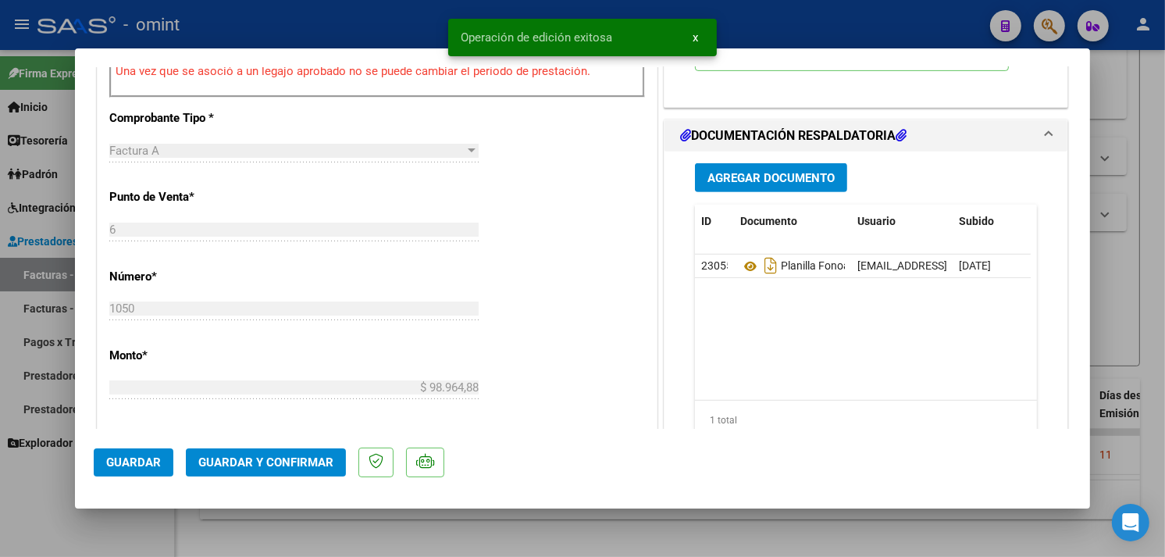
type input "$ 0,00"
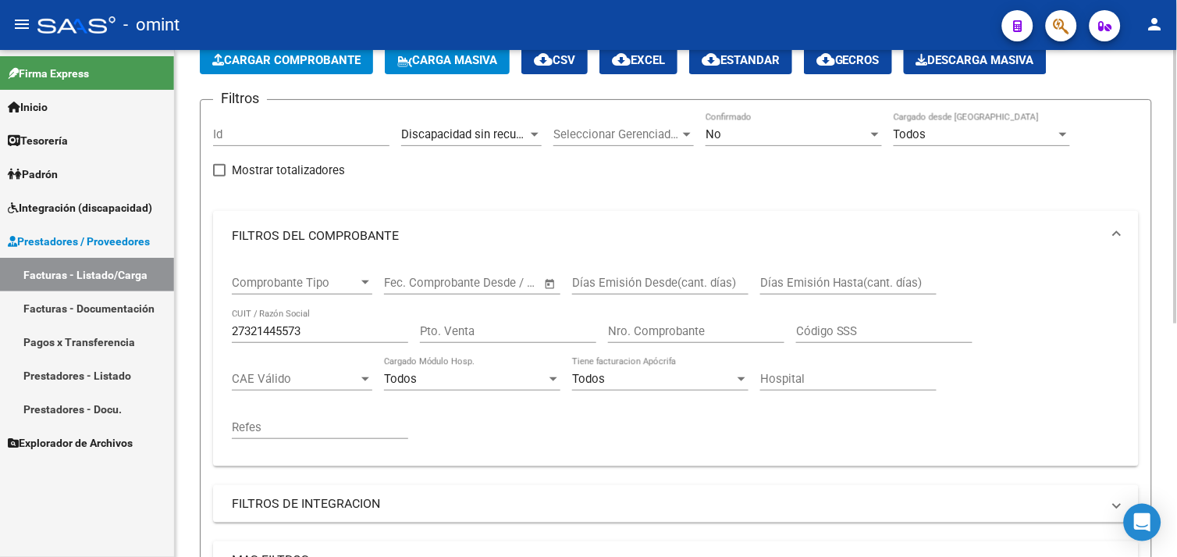
scroll to position [0, 0]
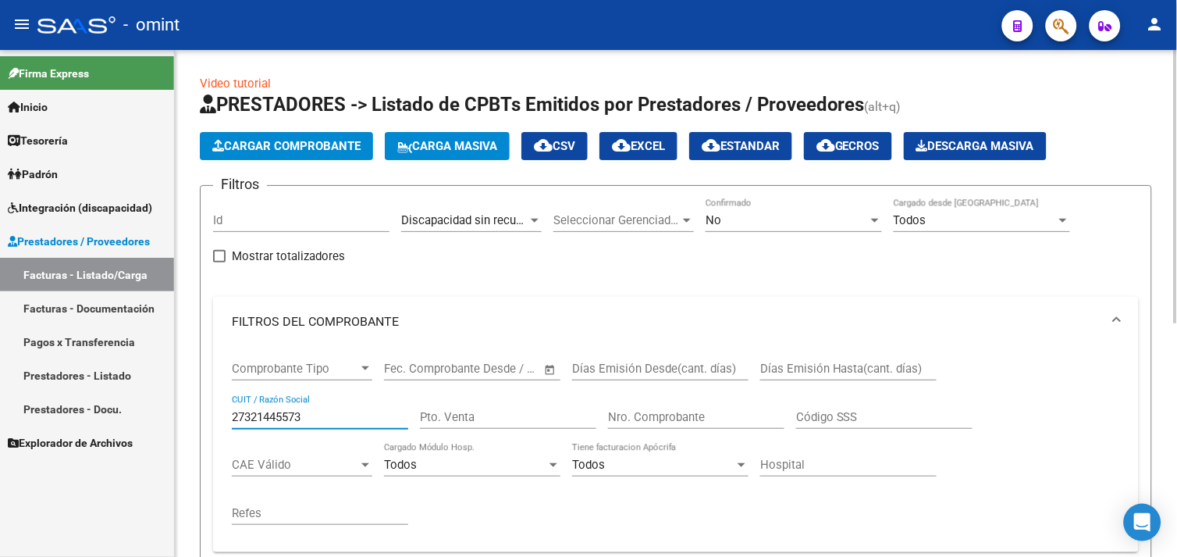
drag, startPoint x: 312, startPoint y: 415, endPoint x: 186, endPoint y: 403, distance: 127.1
click at [186, 403] on div "Video tutorial PRESTADORES -> Listado de CPBTs Emitidos por Prestadores / Prove…" at bounding box center [676, 520] width 1002 height 941
paste input "128020689"
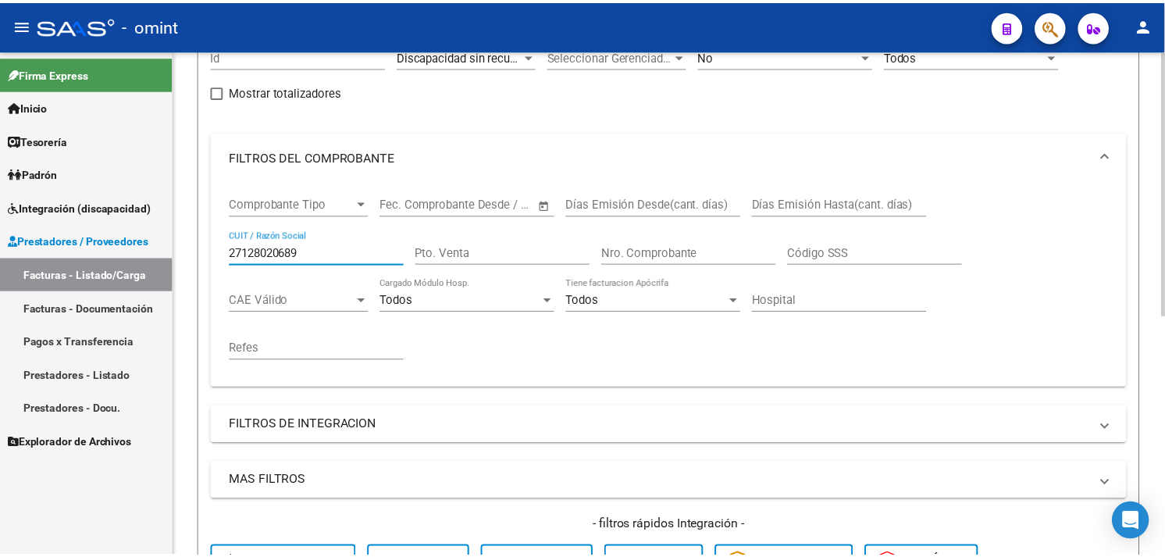
scroll to position [457, 0]
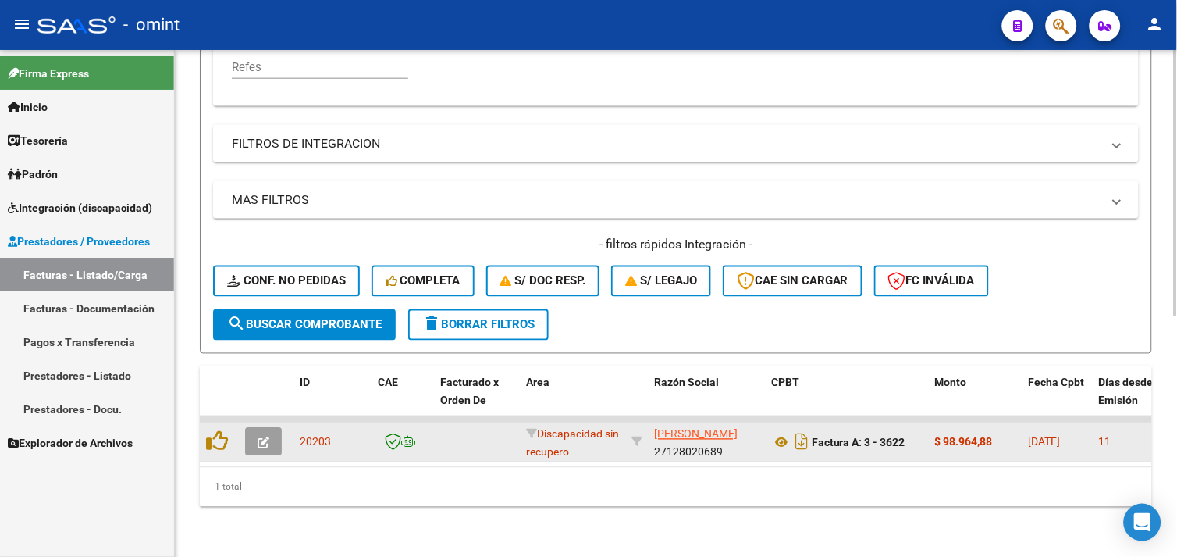
type input "27128020689"
click at [270, 432] on button "button" at bounding box center [263, 442] width 37 height 28
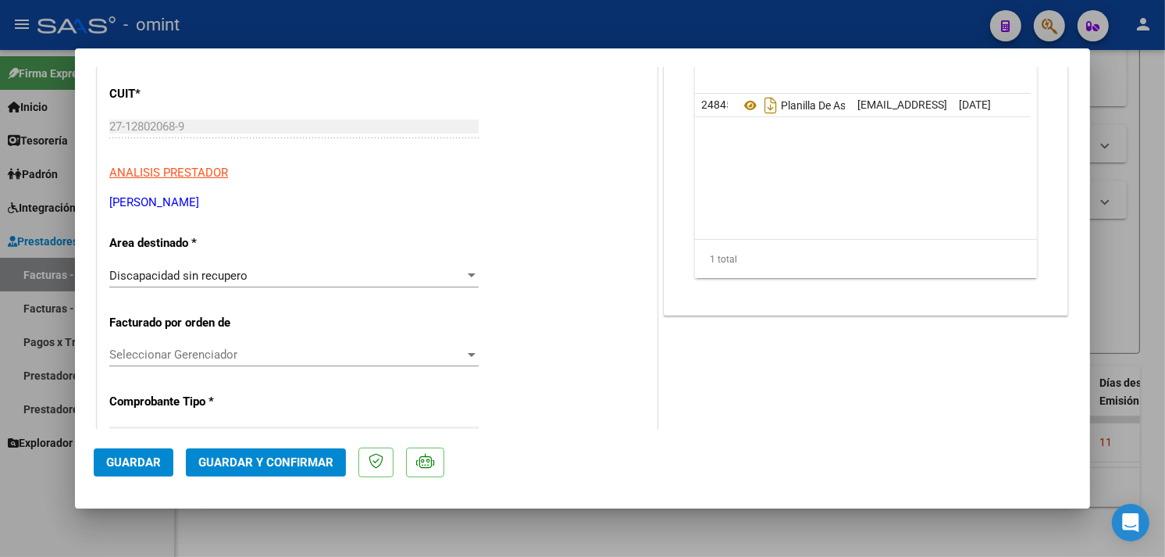
scroll to position [0, 0]
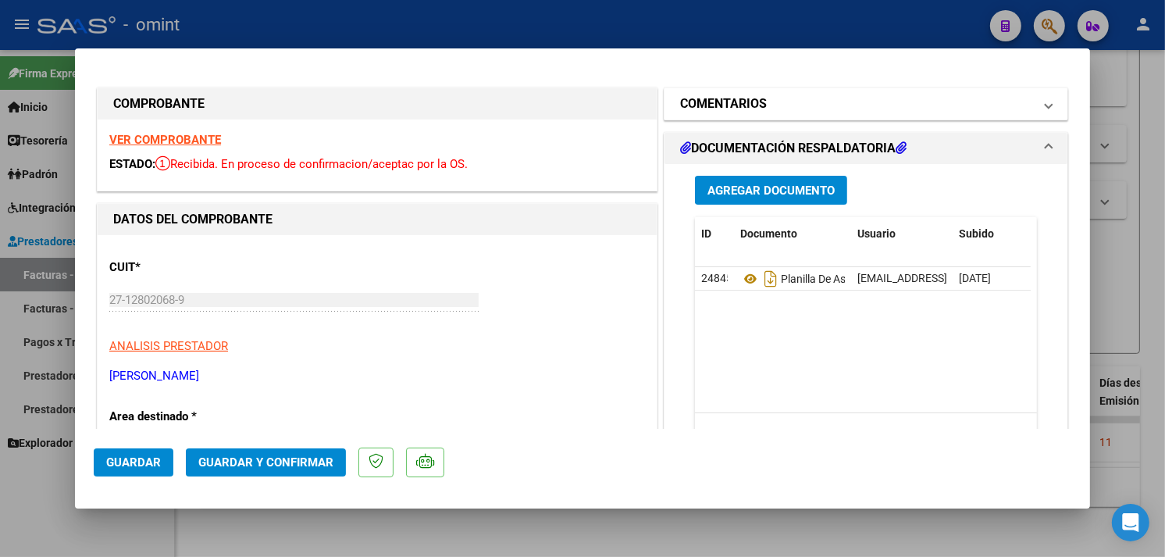
click at [748, 119] on mat-expansion-panel-header "COMENTARIOS" at bounding box center [865, 103] width 403 height 31
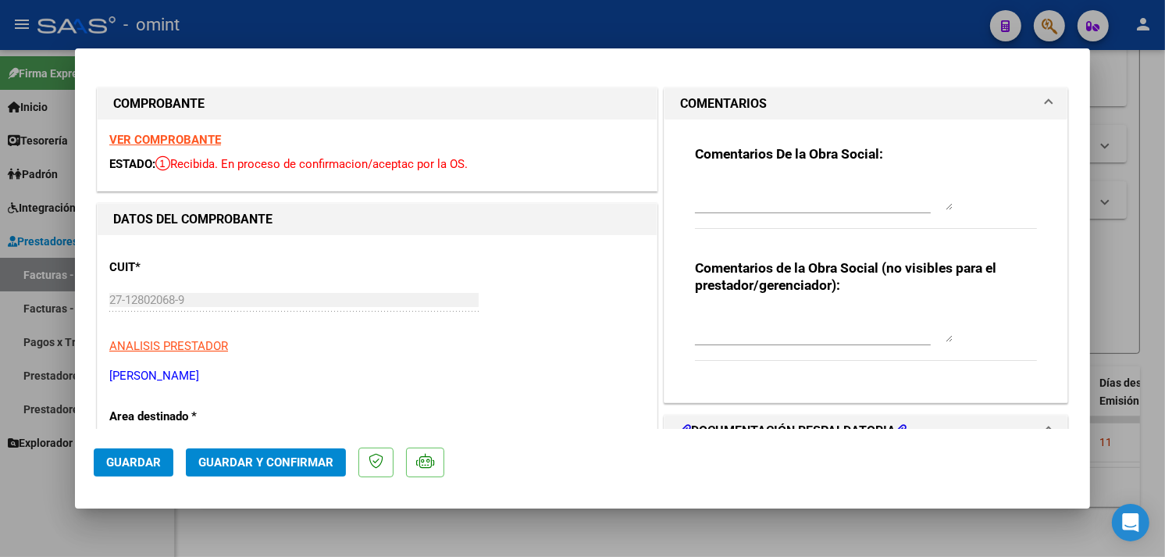
click at [193, 129] on div "VER COMPROBANTE ESTADO: Recibida. En proceso de confirmacion/aceptac por la OS." at bounding box center [377, 154] width 559 height 71
click at [192, 130] on div "VER COMPROBANTE ESTADO: Recibida. En proceso de confirmacion/aceptac por la OS." at bounding box center [377, 154] width 559 height 71
click at [194, 135] on strong "VER COMPROBANTE" at bounding box center [165, 140] width 112 height 14
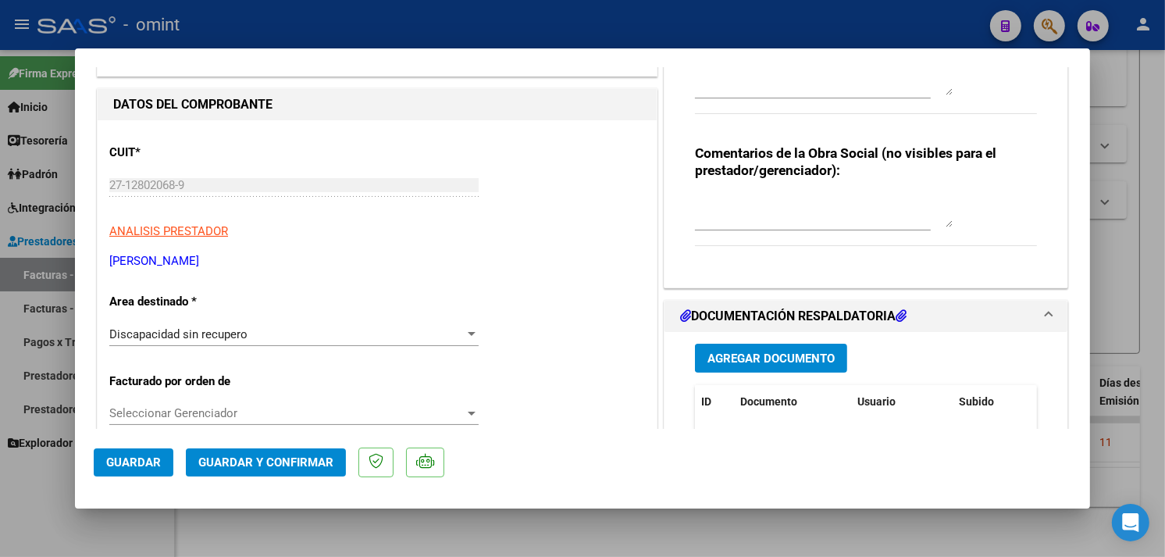
scroll to position [260, 0]
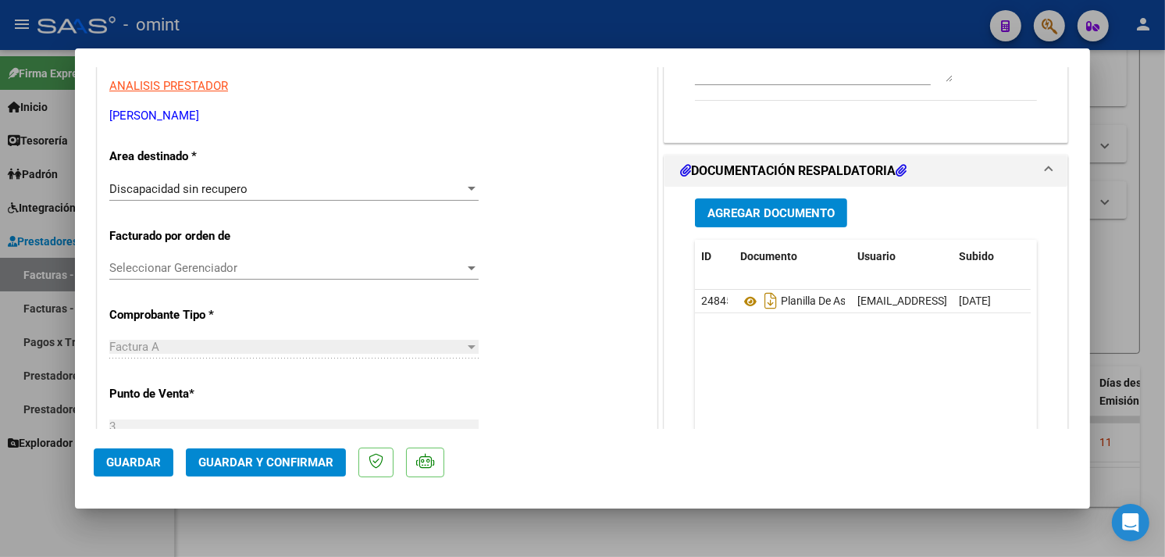
click at [263, 187] on div "Discapacidad sin recupero" at bounding box center [286, 189] width 355 height 14
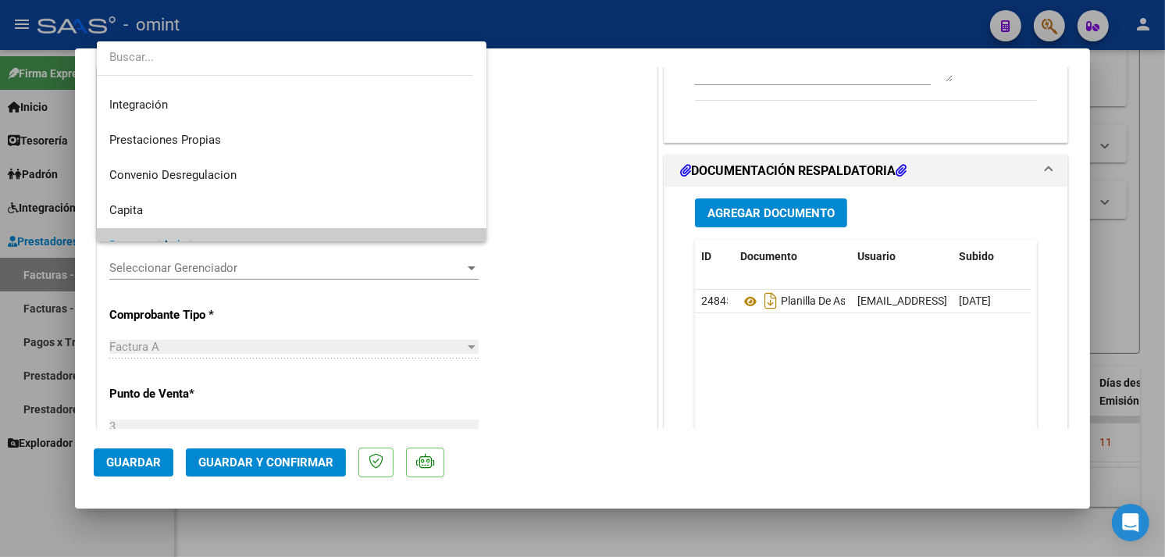
scroll to position [64, 0]
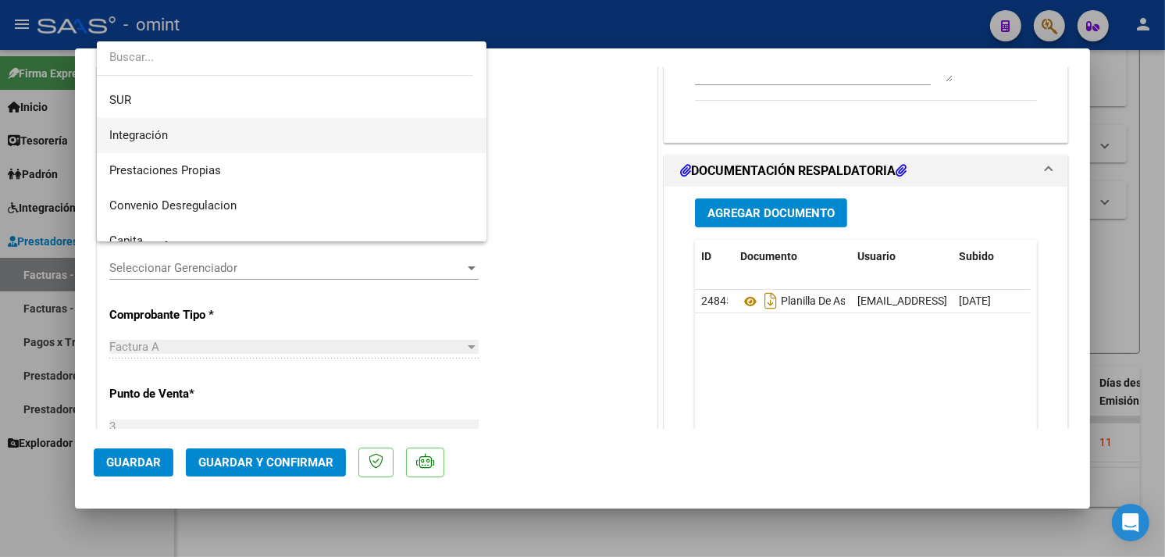
click at [215, 141] on span "Integración" at bounding box center [291, 135] width 365 height 35
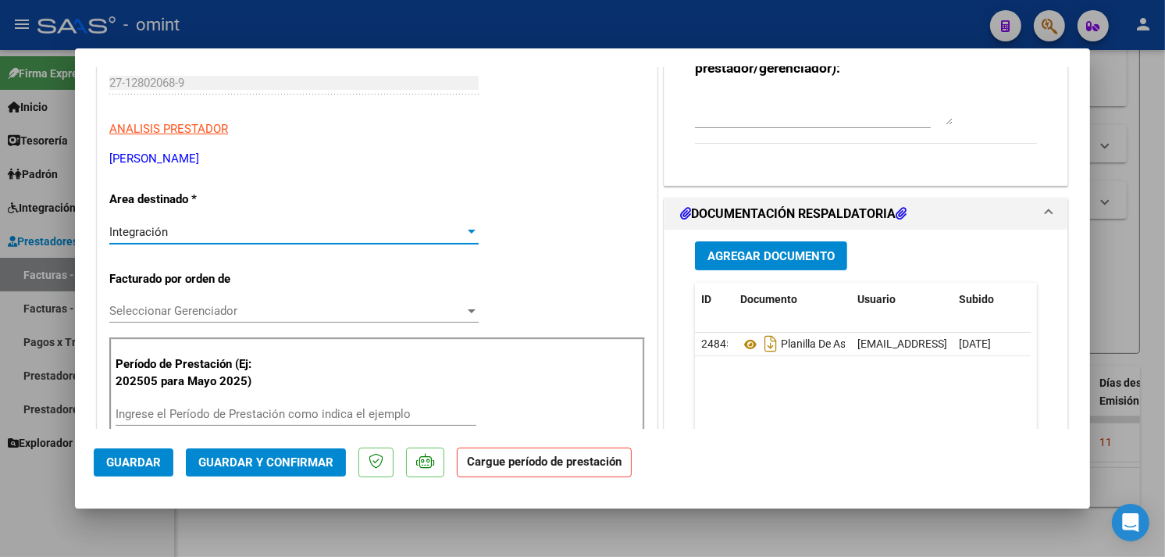
scroll to position [260, 0]
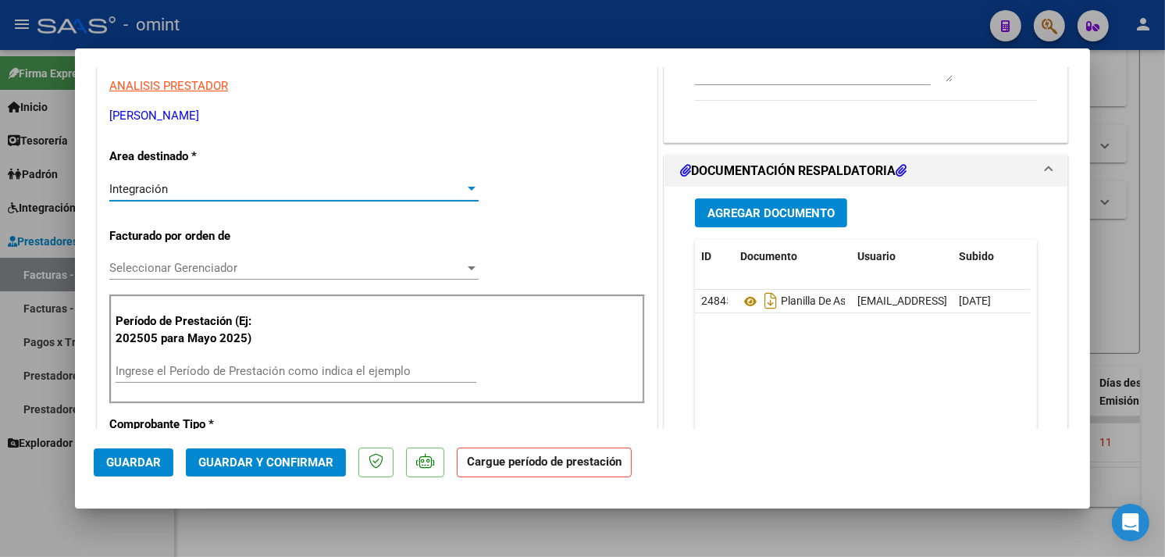
click at [268, 372] on input "Ingrese el Período de Prestación como indica el ejemplo" at bounding box center [296, 371] width 361 height 14
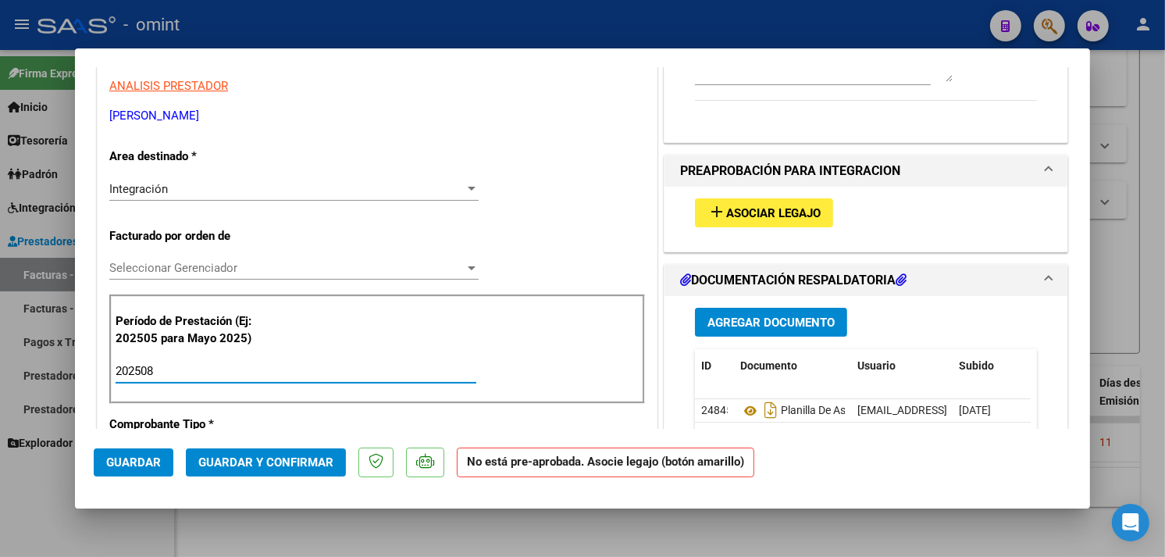
type input "202508"
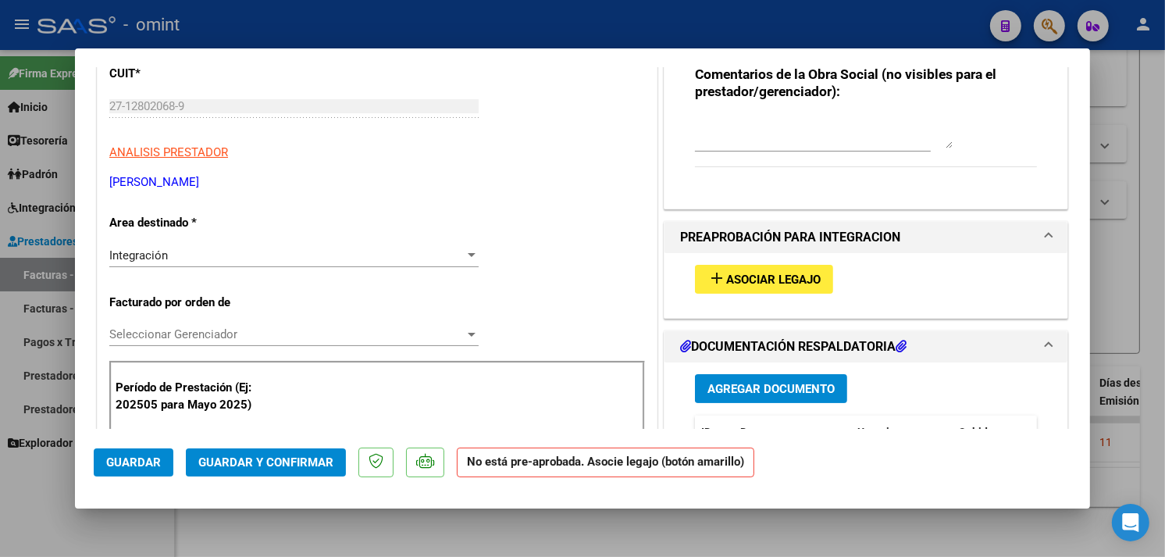
scroll to position [193, 0]
click at [708, 290] on button "add Asociar Legajo" at bounding box center [764, 279] width 138 height 29
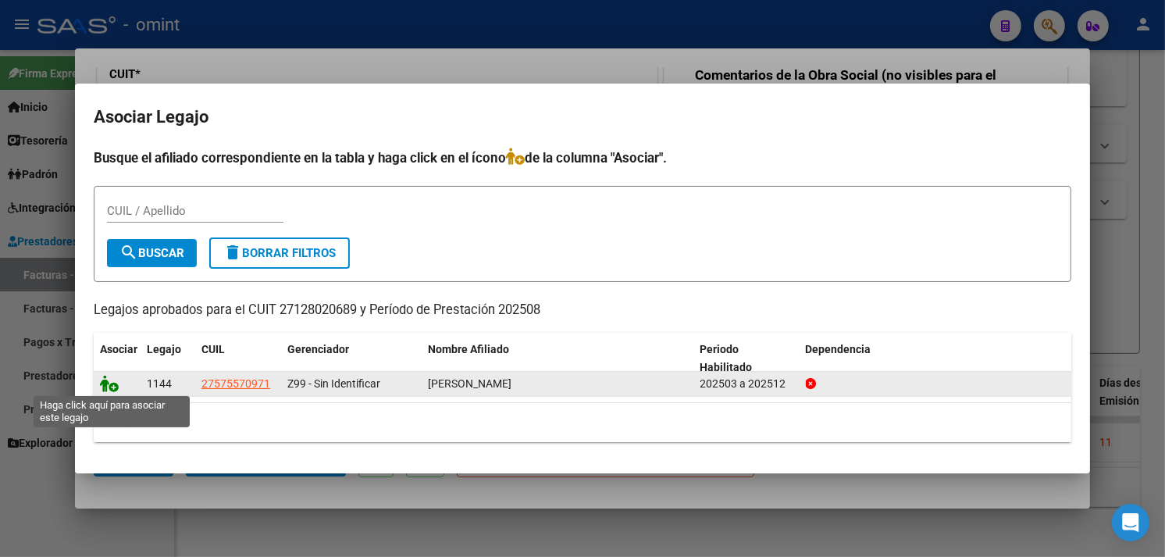
click at [102, 387] on icon at bounding box center [109, 383] width 19 height 17
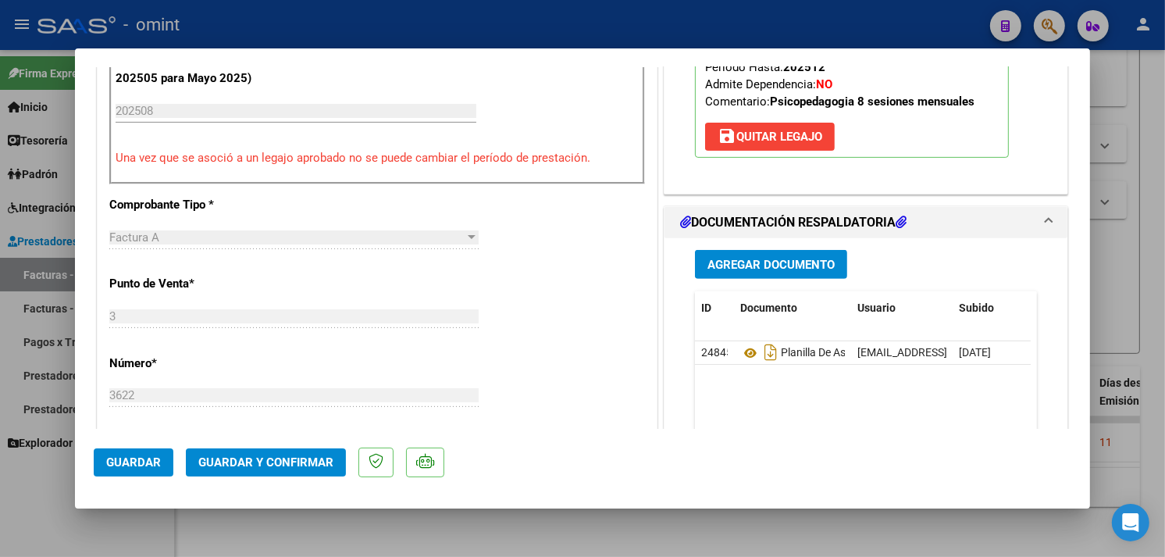
scroll to position [781, 0]
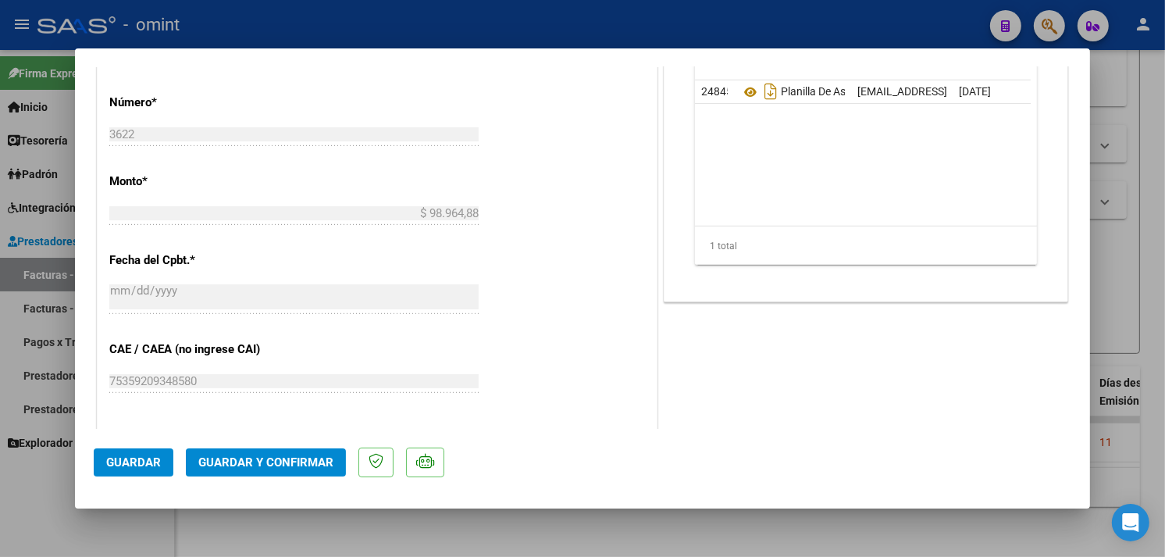
click at [136, 459] on span "Guardar" at bounding box center [133, 462] width 55 height 14
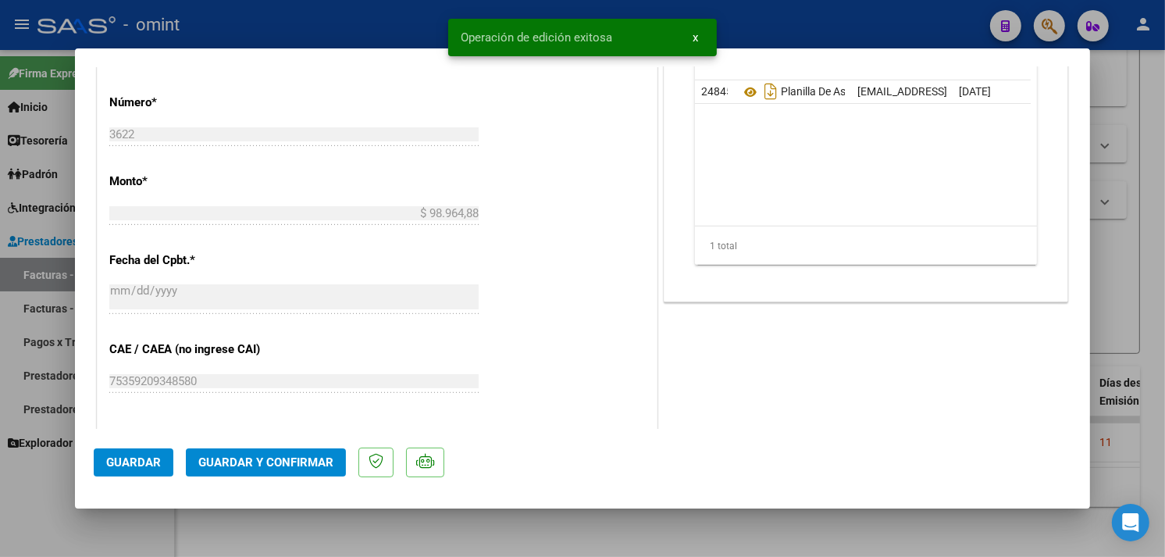
type input "$ 0,00"
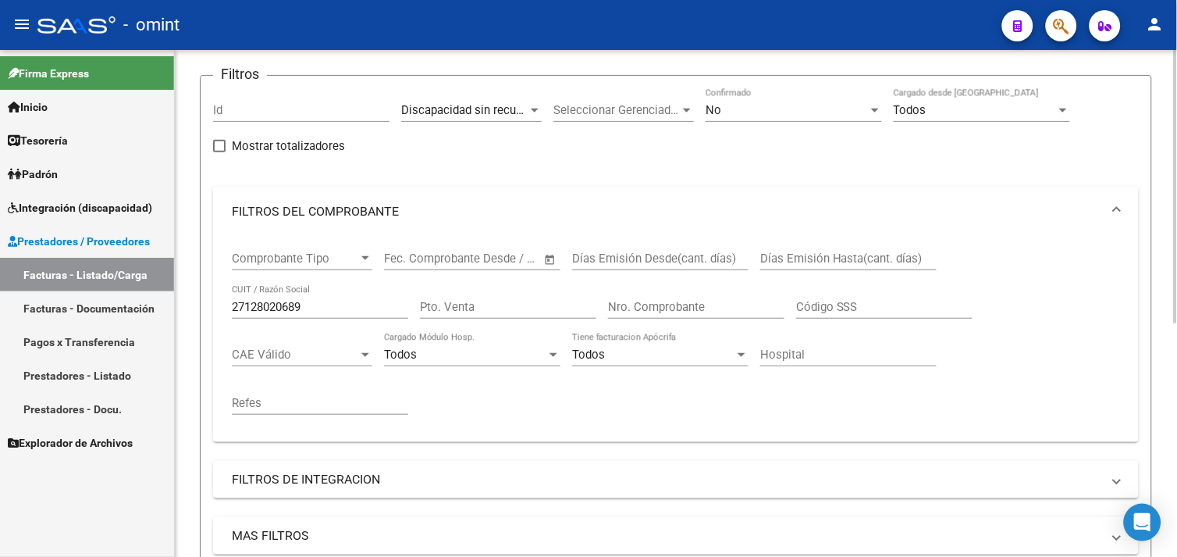
scroll to position [86, 0]
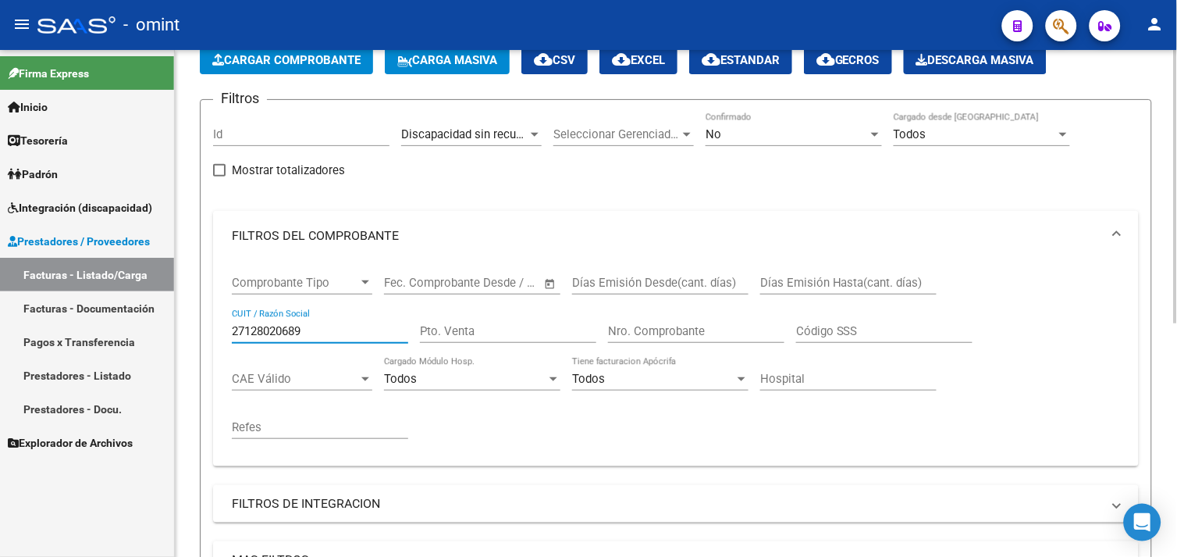
drag, startPoint x: 323, startPoint y: 333, endPoint x: 201, endPoint y: 321, distance: 122.3
click at [201, 321] on form "Filtros Id Discapacidad sin recupero Area Seleccionar Gerenciador Seleccionar G…" at bounding box center [676, 406] width 952 height 614
paste input "390643441"
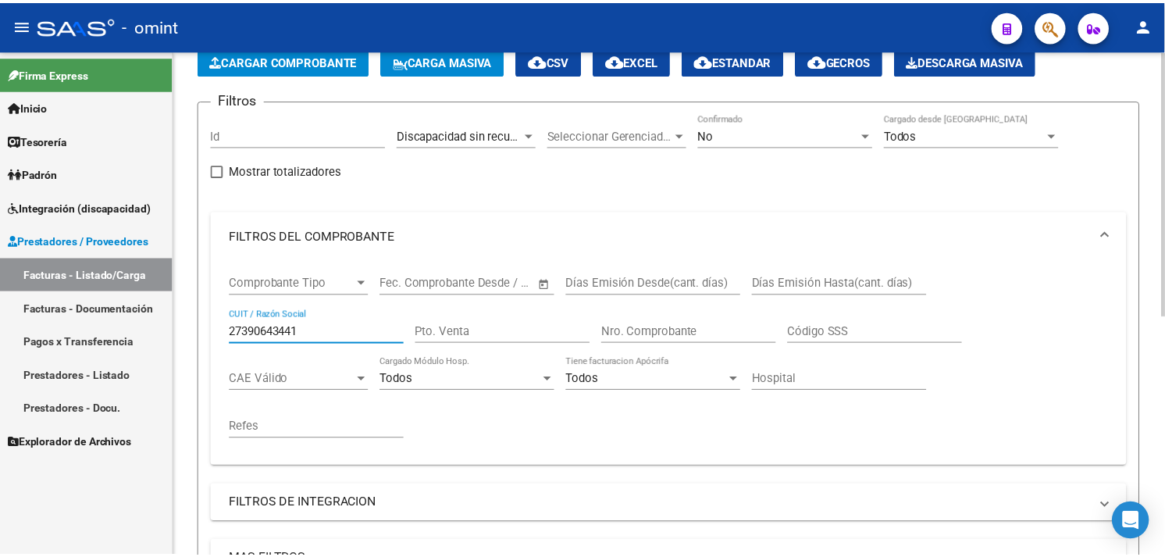
scroll to position [457, 0]
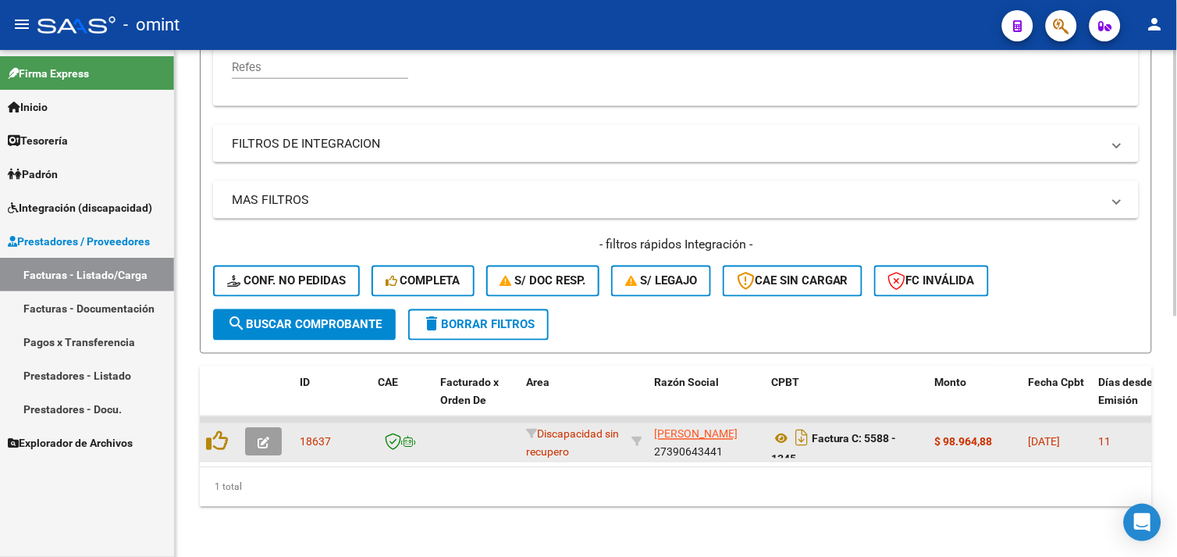
type input "27390643441"
click at [261, 437] on icon "button" at bounding box center [264, 443] width 12 height 12
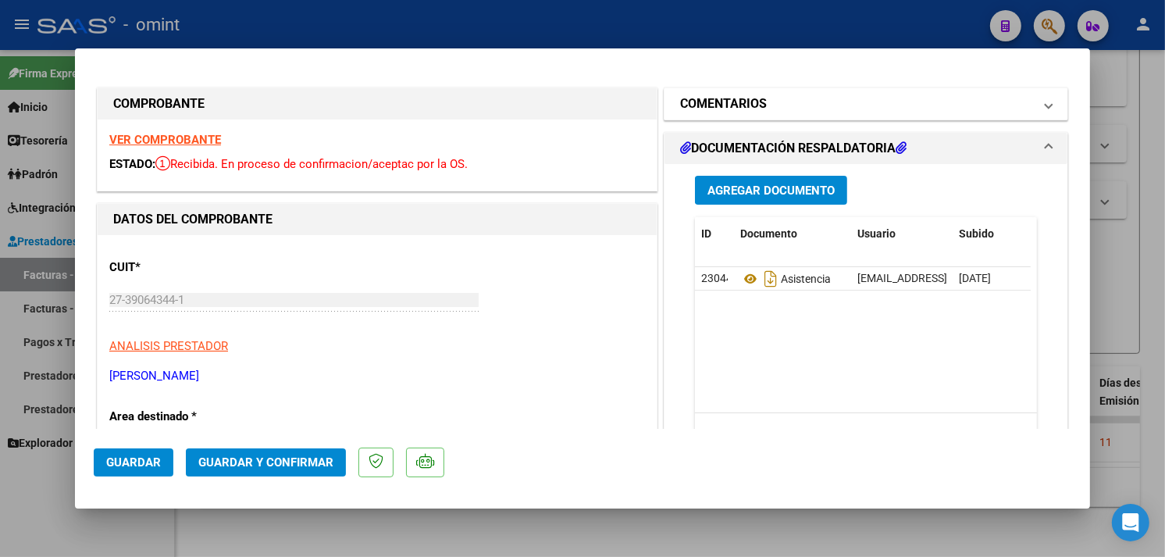
click at [716, 109] on h1 "COMENTARIOS" at bounding box center [723, 103] width 87 height 19
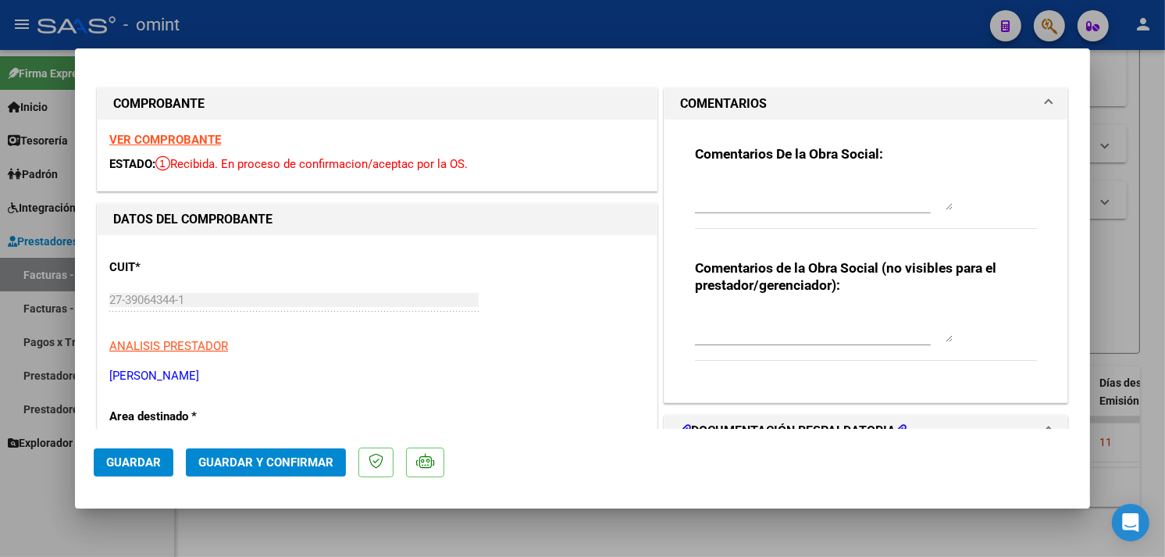
click at [190, 143] on strong "VER COMPROBANTE" at bounding box center [165, 140] width 112 height 14
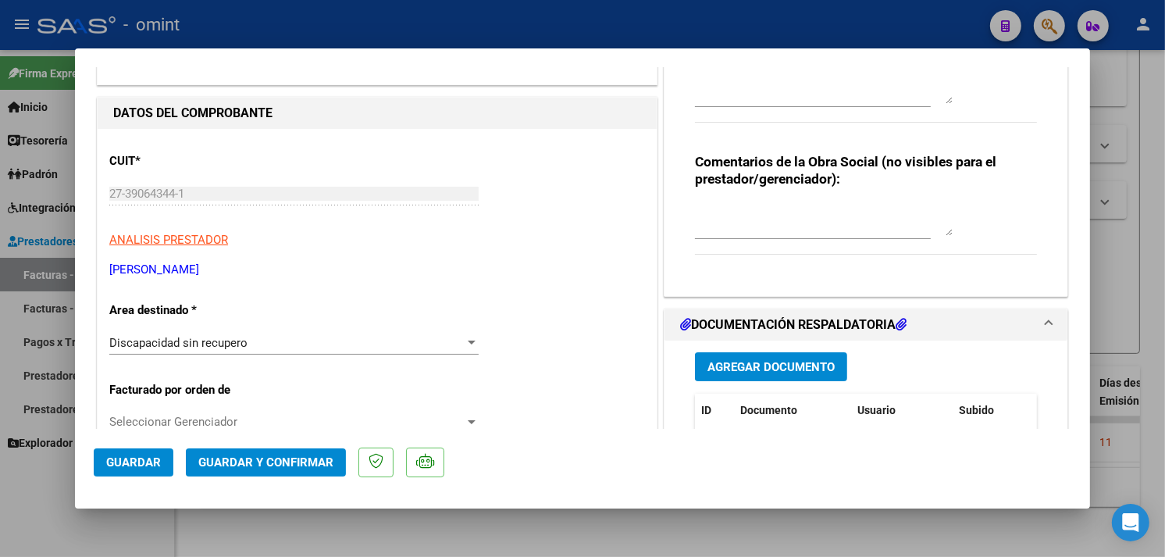
scroll to position [173, 0]
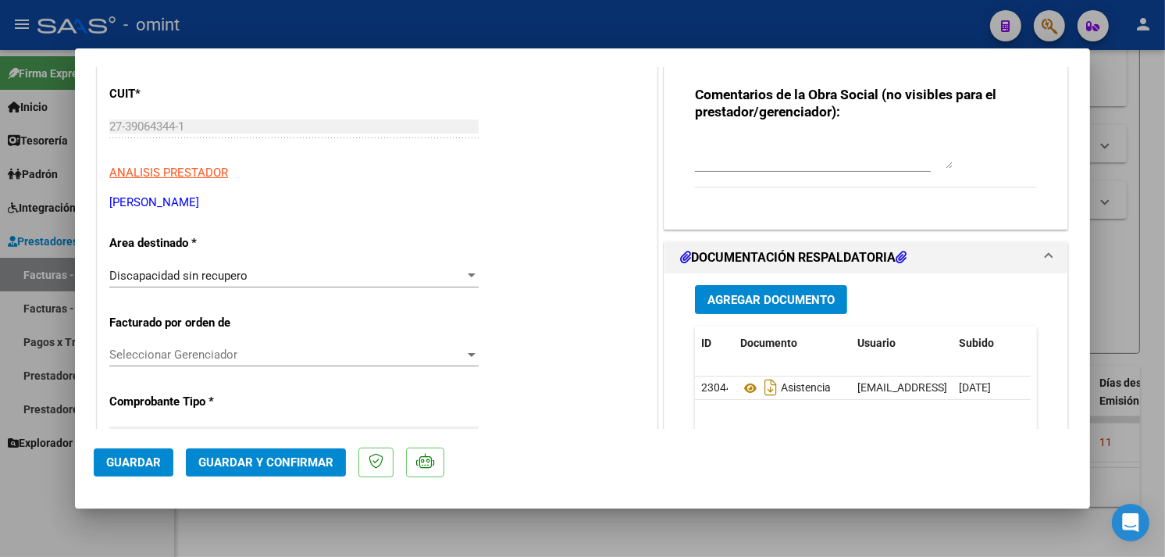
click at [251, 271] on div "Discapacidad sin recupero" at bounding box center [286, 276] width 355 height 14
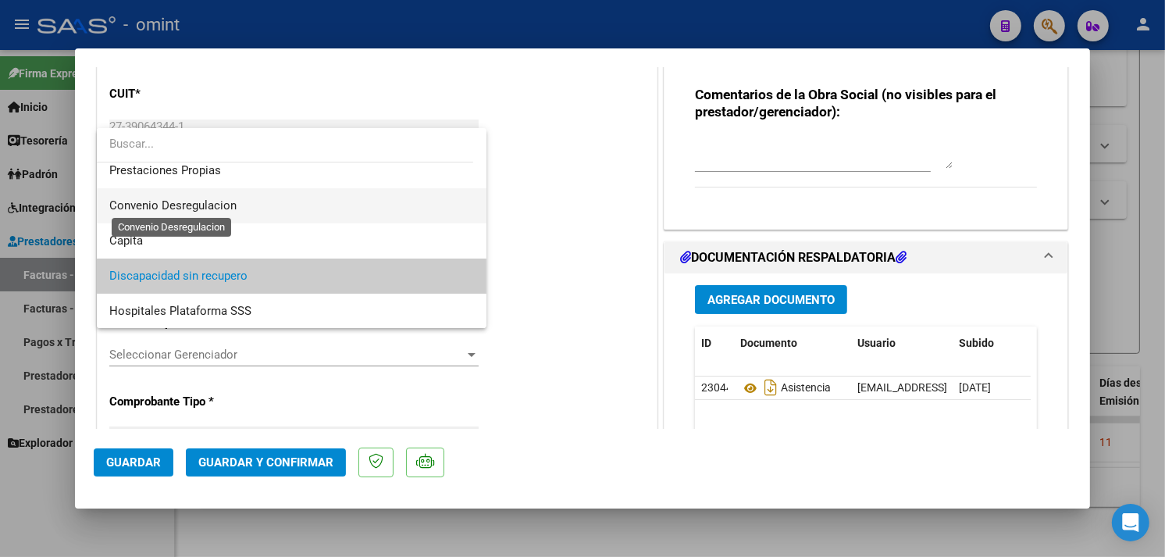
scroll to position [64, 0]
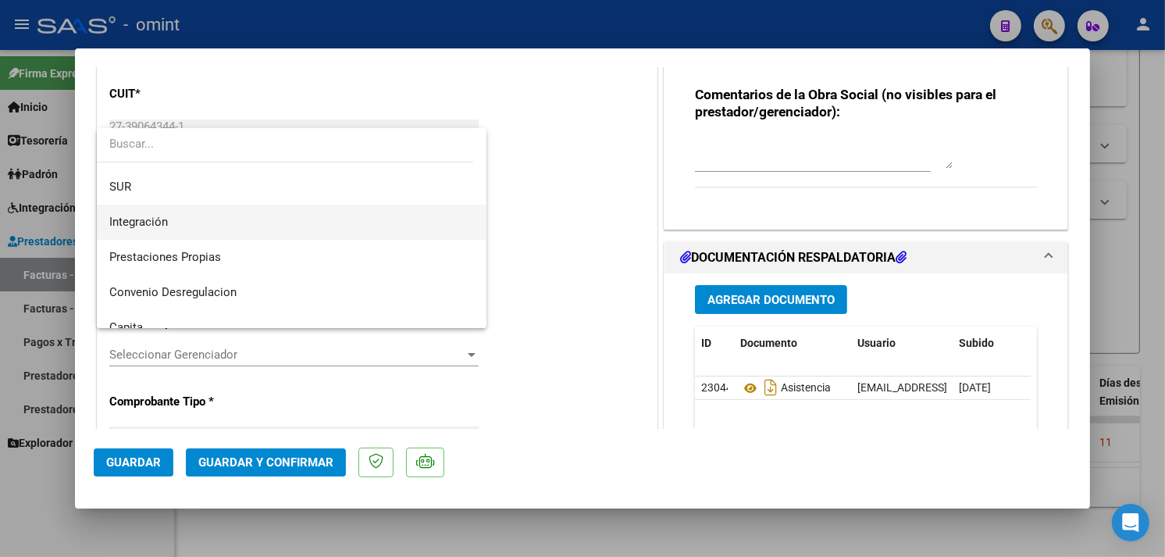
click at [221, 219] on span "Integración" at bounding box center [291, 222] width 365 height 35
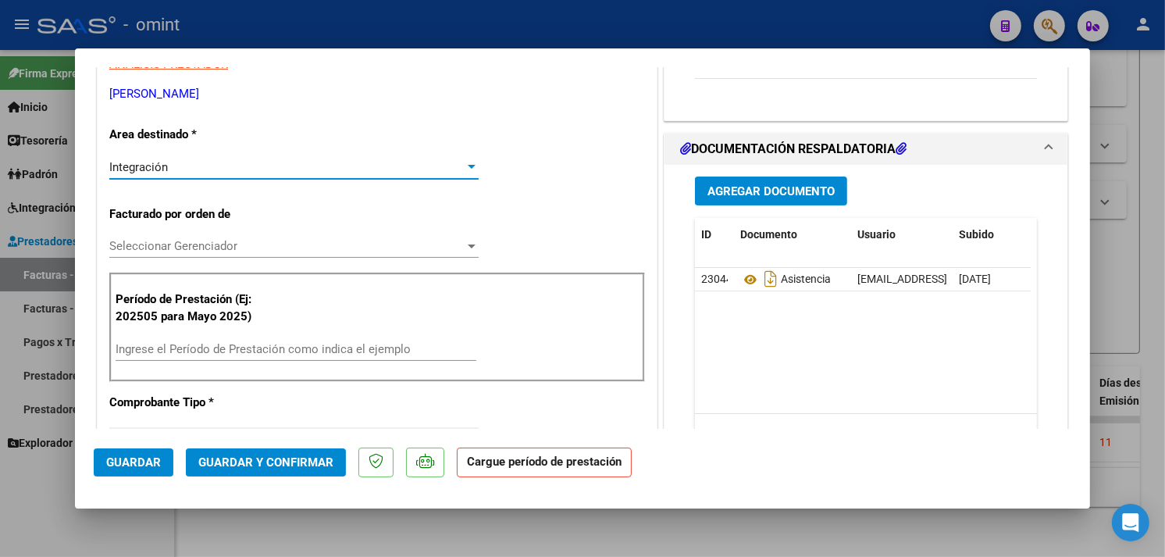
scroll to position [433, 0]
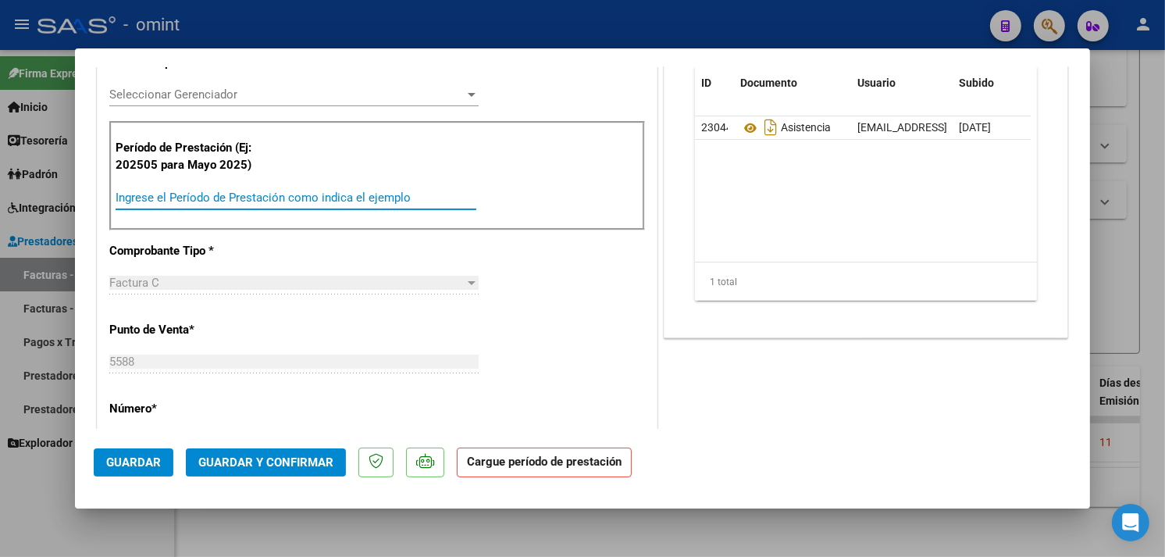
click at [222, 201] on input "Ingrese el Período de Prestación como indica el ejemplo" at bounding box center [296, 197] width 361 height 14
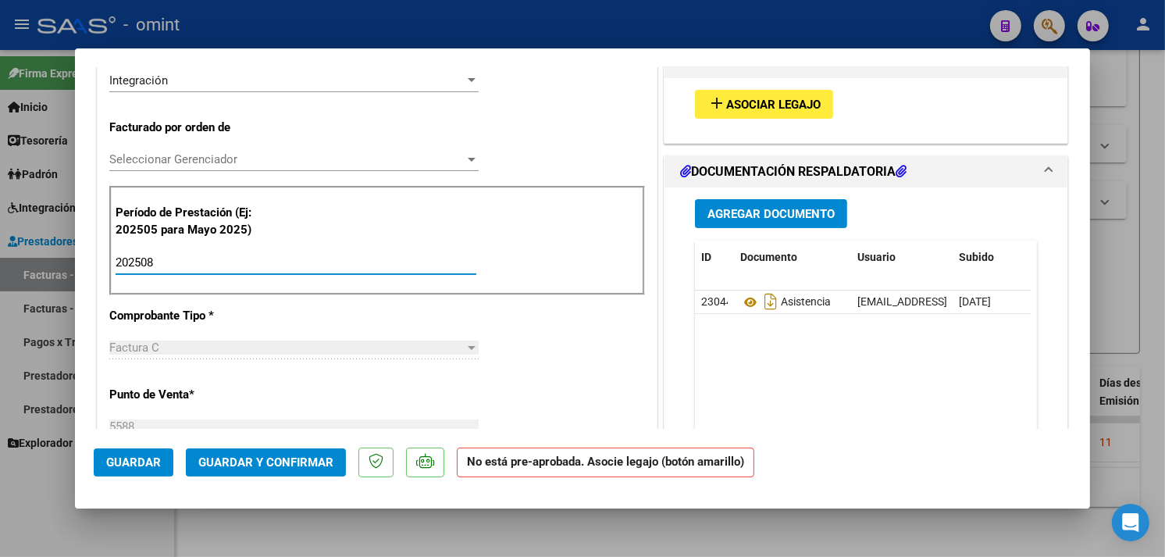
scroll to position [260, 0]
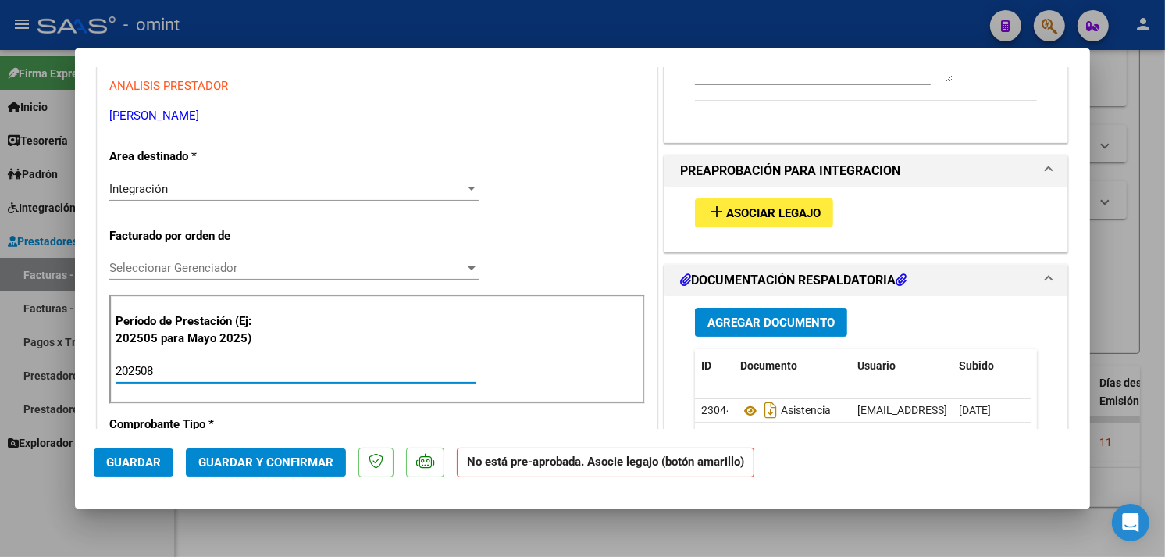
type input "202508"
click at [726, 219] on span "Asociar Legajo" at bounding box center [773, 213] width 94 height 14
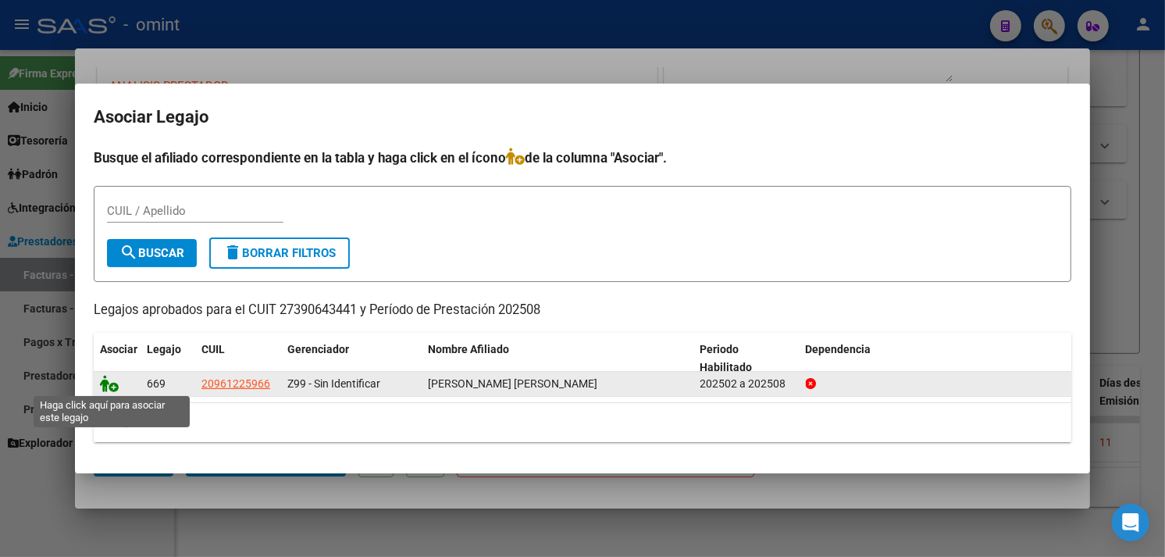
click at [104, 383] on icon at bounding box center [109, 383] width 19 height 17
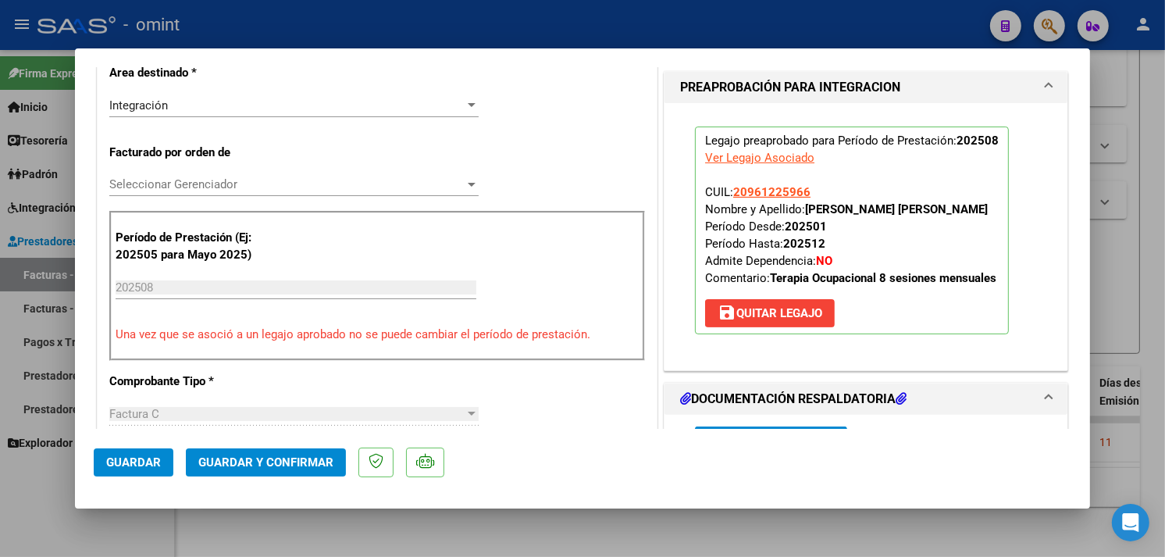
scroll to position [520, 0]
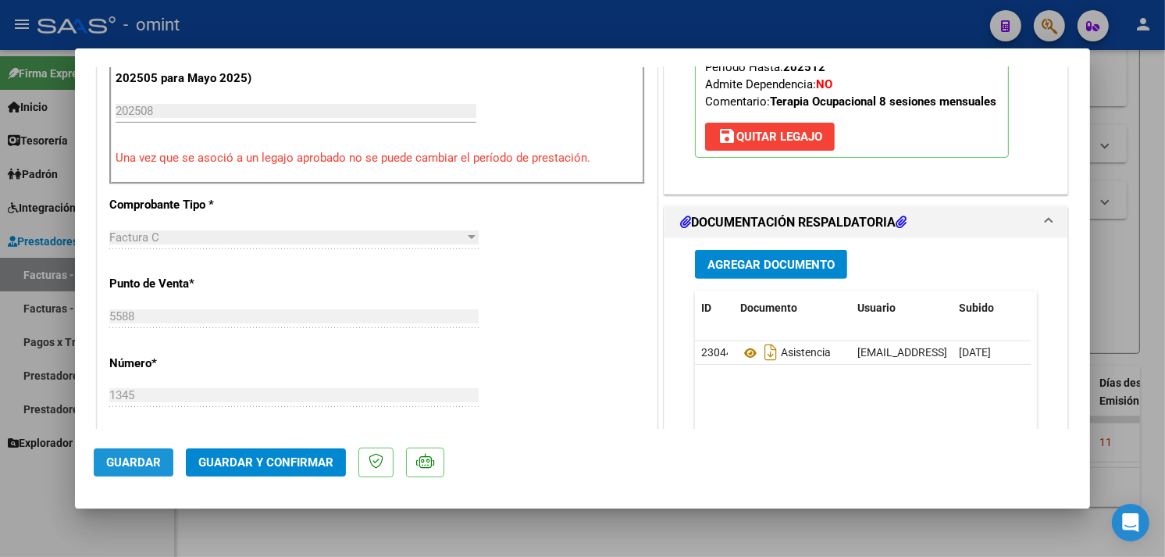
click at [123, 458] on span "Guardar" at bounding box center [133, 462] width 55 height 14
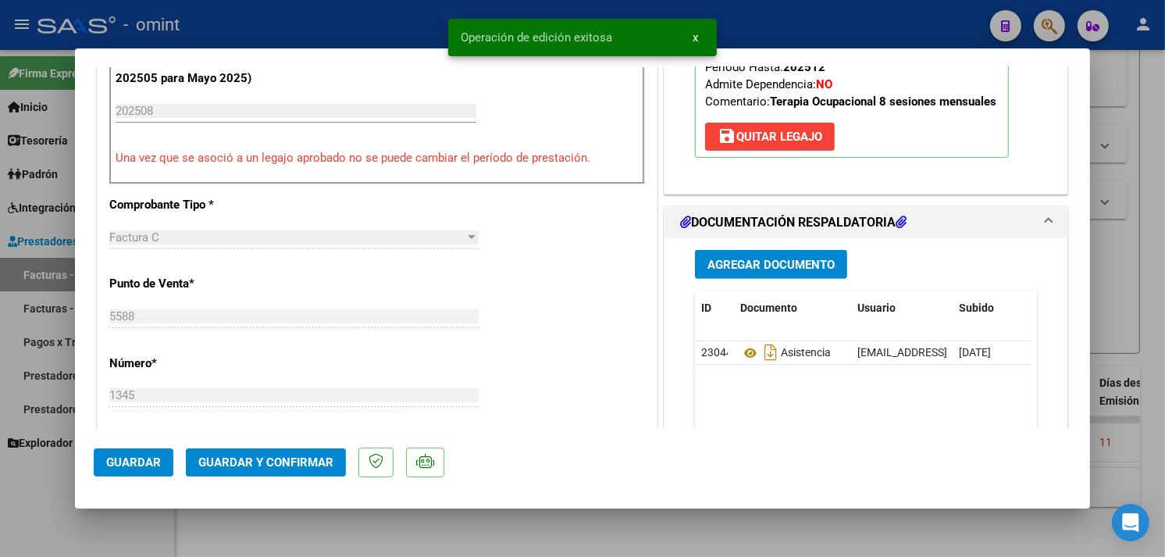
type input "$ 0,00"
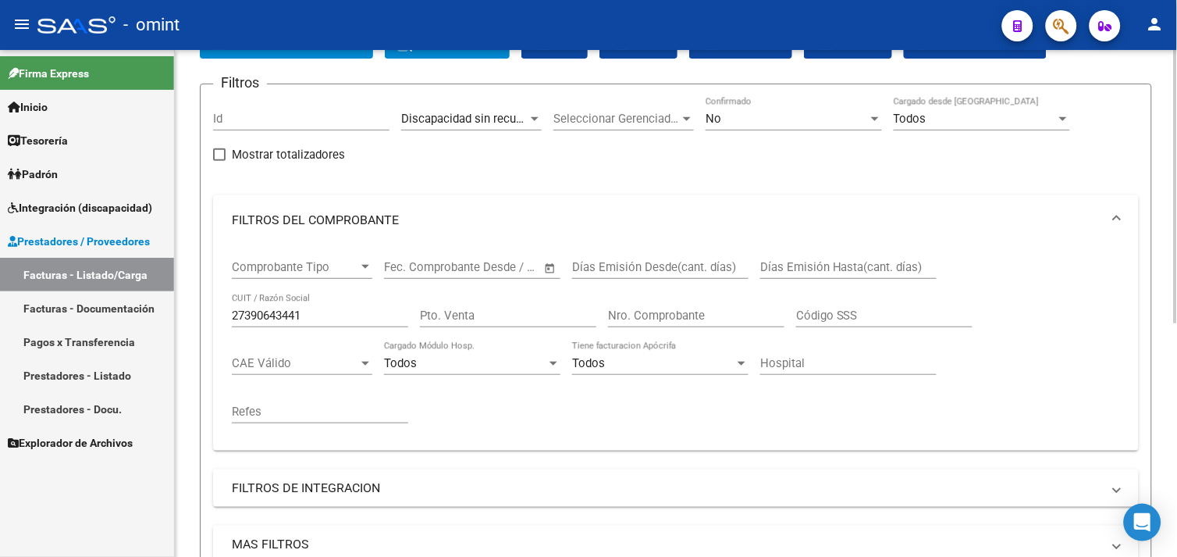
scroll to position [86, 0]
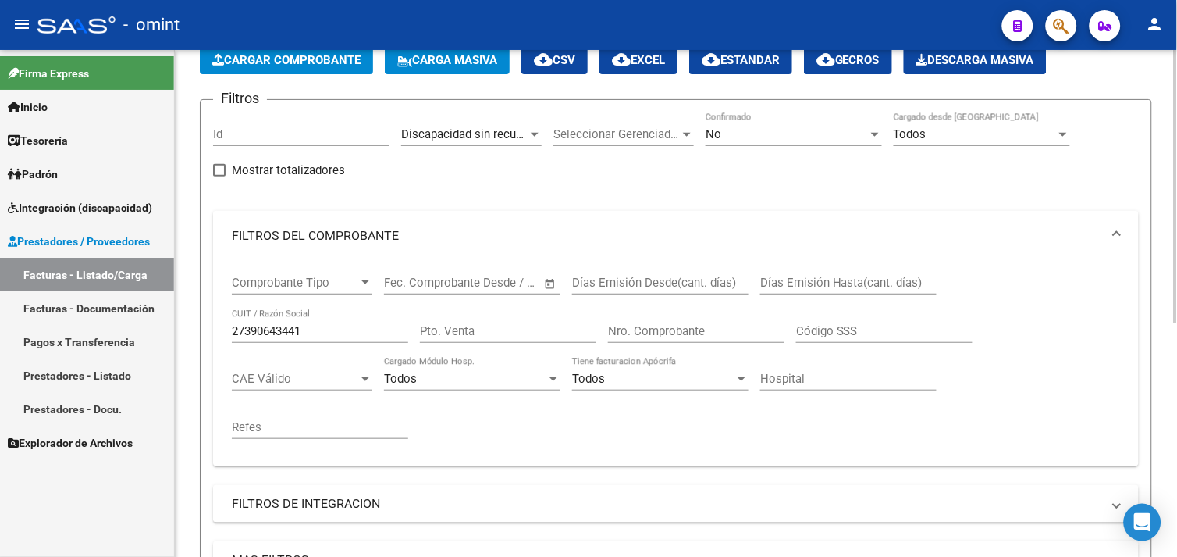
drag, startPoint x: 208, startPoint y: 314, endPoint x: 193, endPoint y: 312, distance: 14.9
click at [193, 312] on div "Video tutorial PRESTADORES -> Listado de CPBTs Emitidos por Prestadores / Prove…" at bounding box center [676, 434] width 1002 height 941
paste input "30550245309"
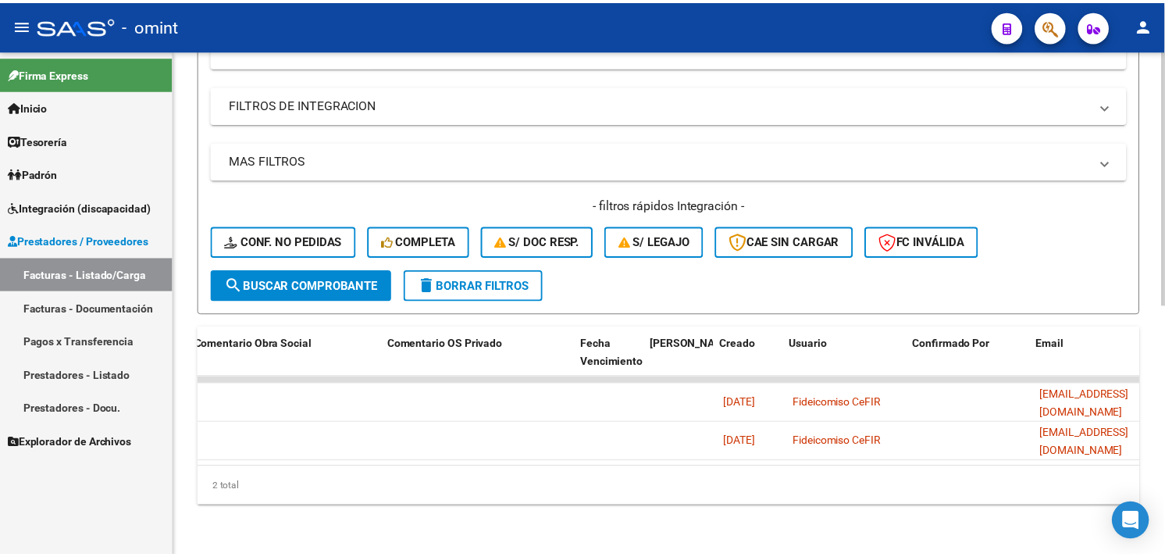
scroll to position [0, 0]
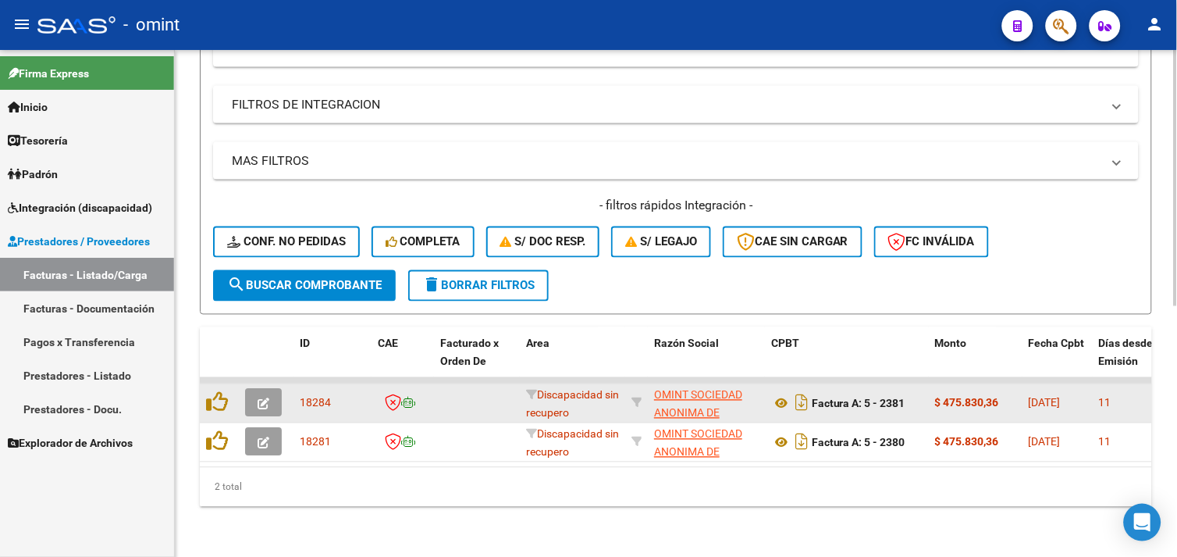
type input "30550245309"
click at [262, 398] on icon "button" at bounding box center [264, 404] width 12 height 12
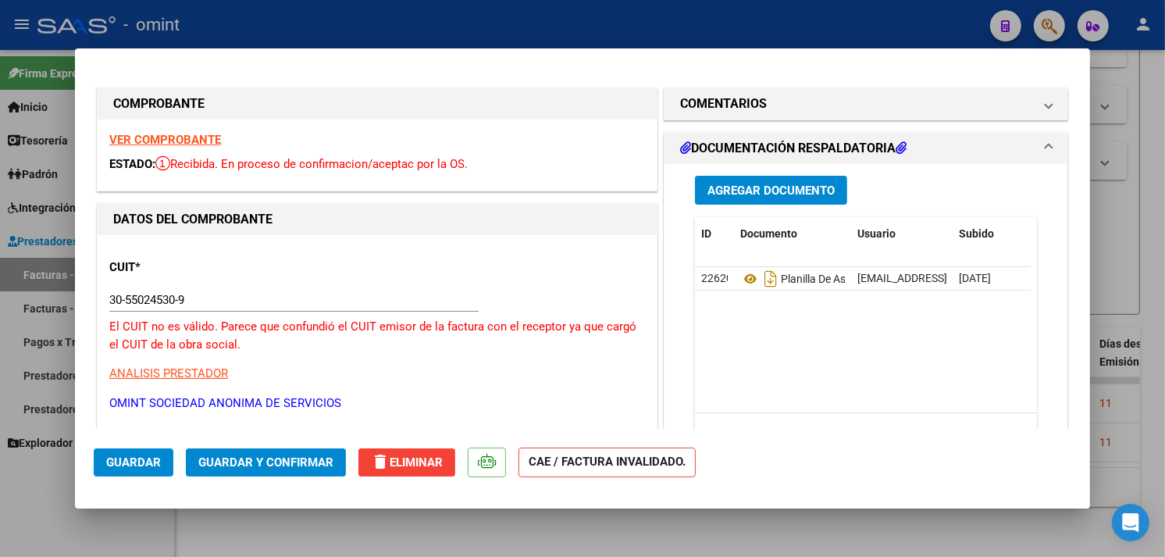
click at [205, 140] on strong "VER COMPROBANTE" at bounding box center [165, 140] width 112 height 14
click at [205, 135] on strong "VER COMPROBANTE" at bounding box center [165, 140] width 112 height 14
drag, startPoint x: 207, startPoint y: 293, endPoint x: 96, endPoint y: 279, distance: 111.6
paste input "71165468"
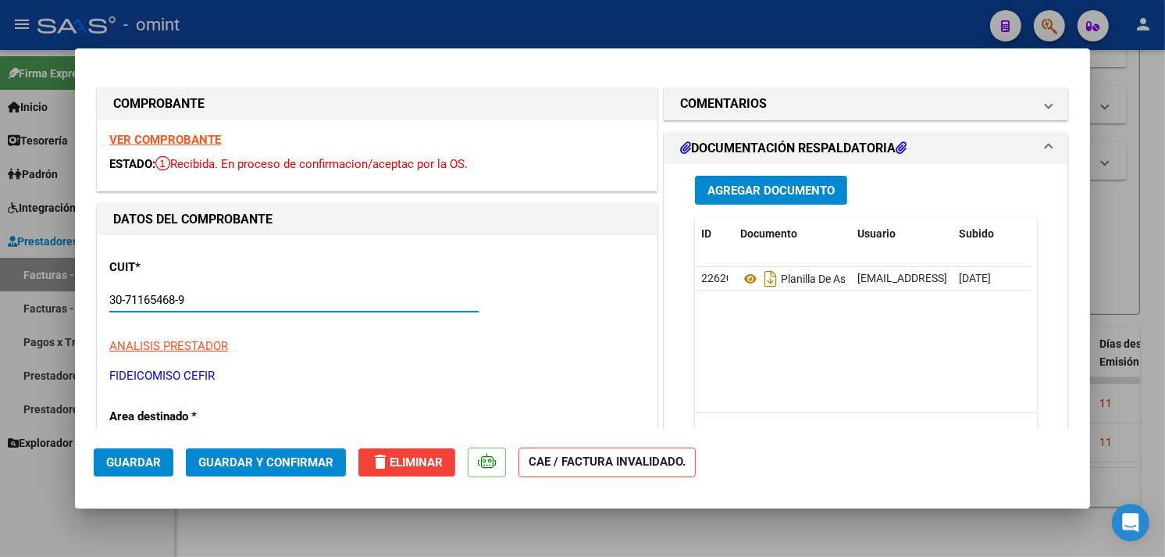
scroll to position [87, 0]
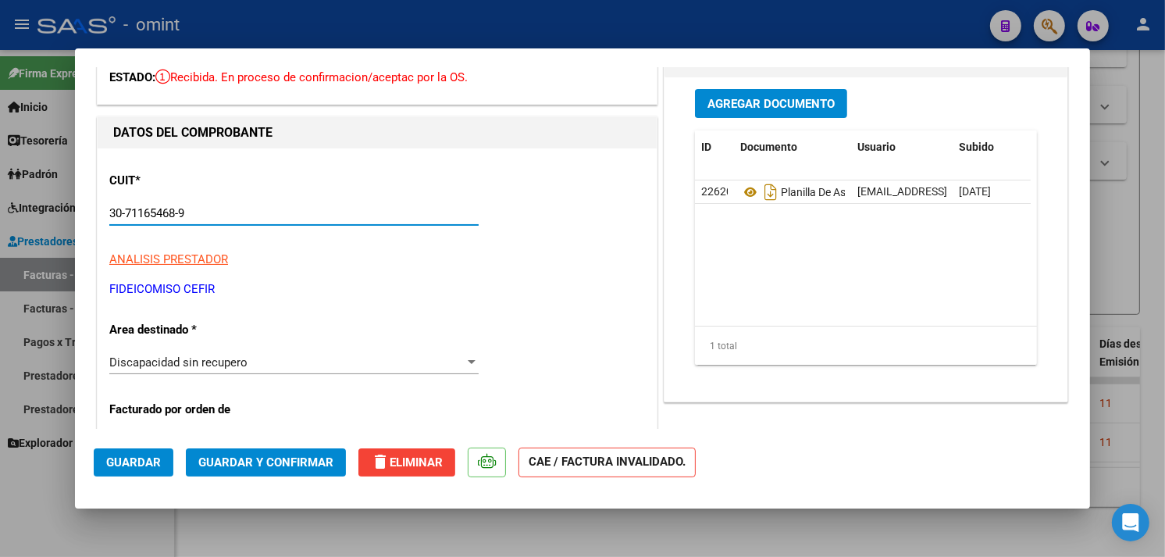
type input "30-71165468-9"
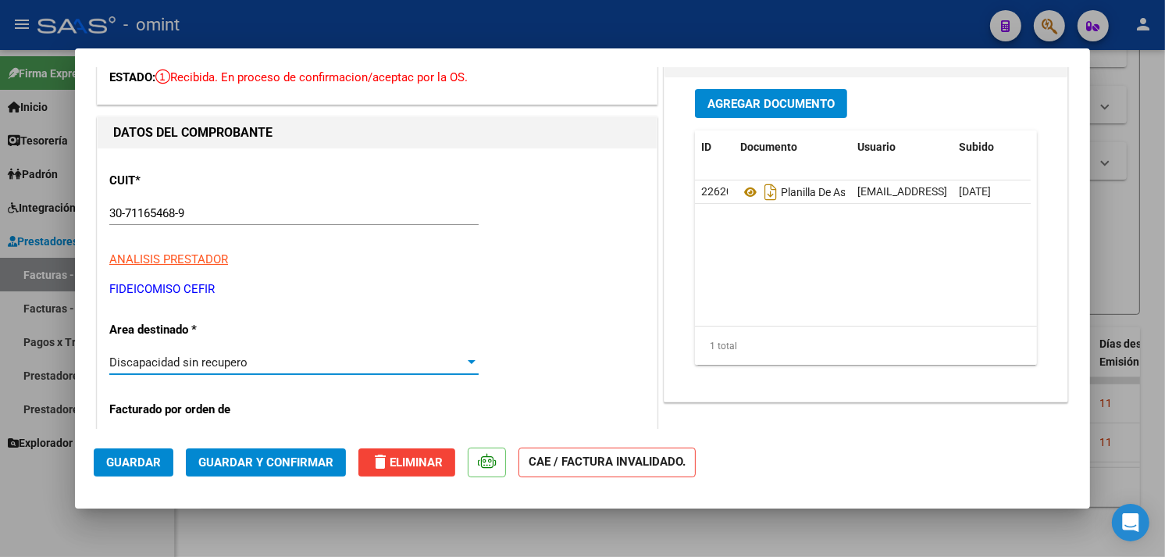
click at [284, 362] on div "Discapacidad sin recupero" at bounding box center [286, 362] width 355 height 14
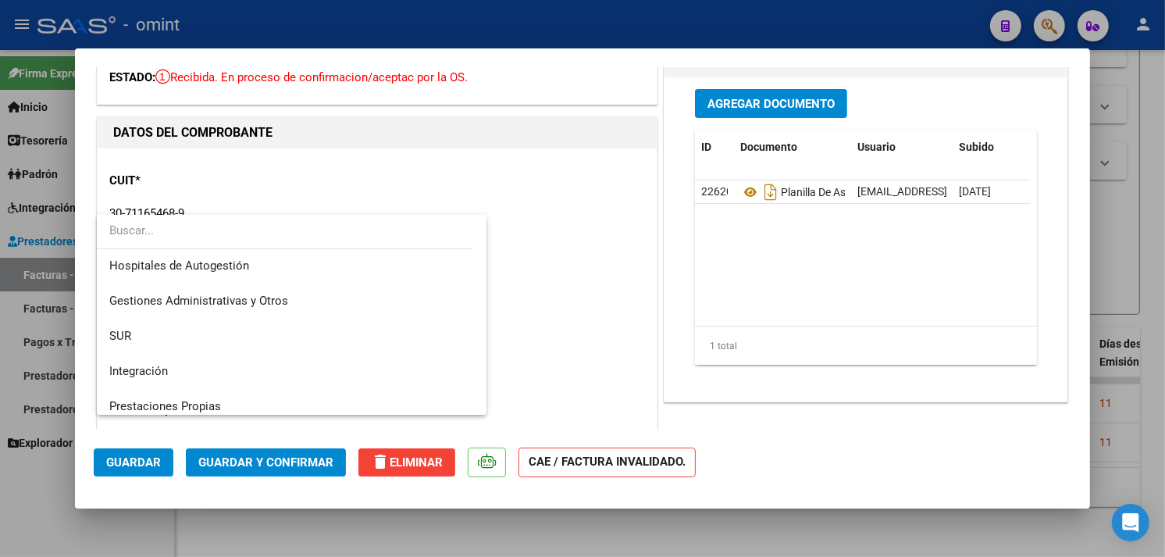
scroll to position [0, 0]
click at [254, 359] on span "Integración" at bounding box center [291, 372] width 365 height 35
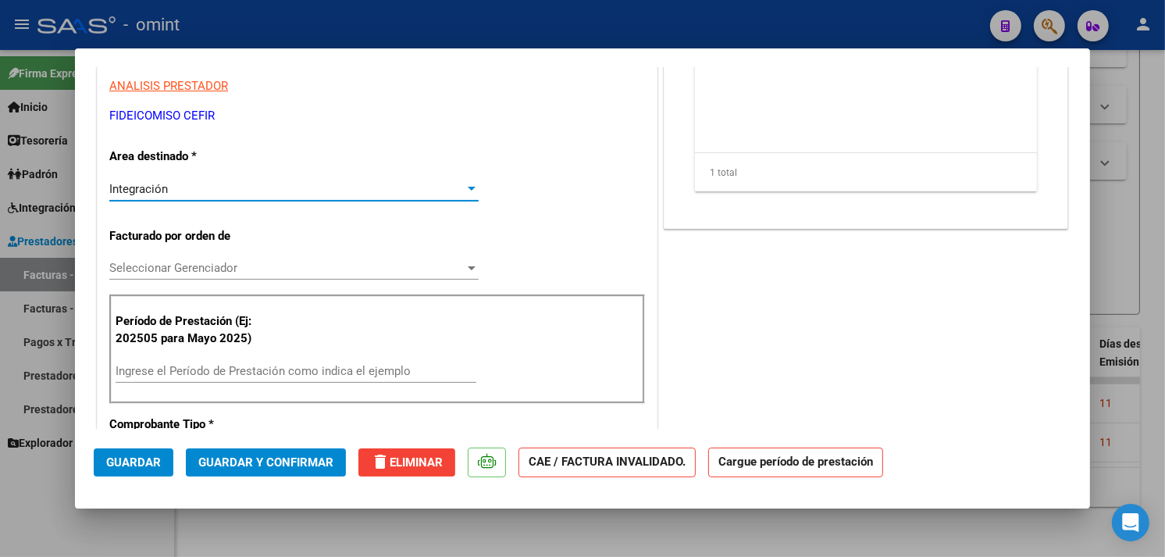
scroll to position [347, 0]
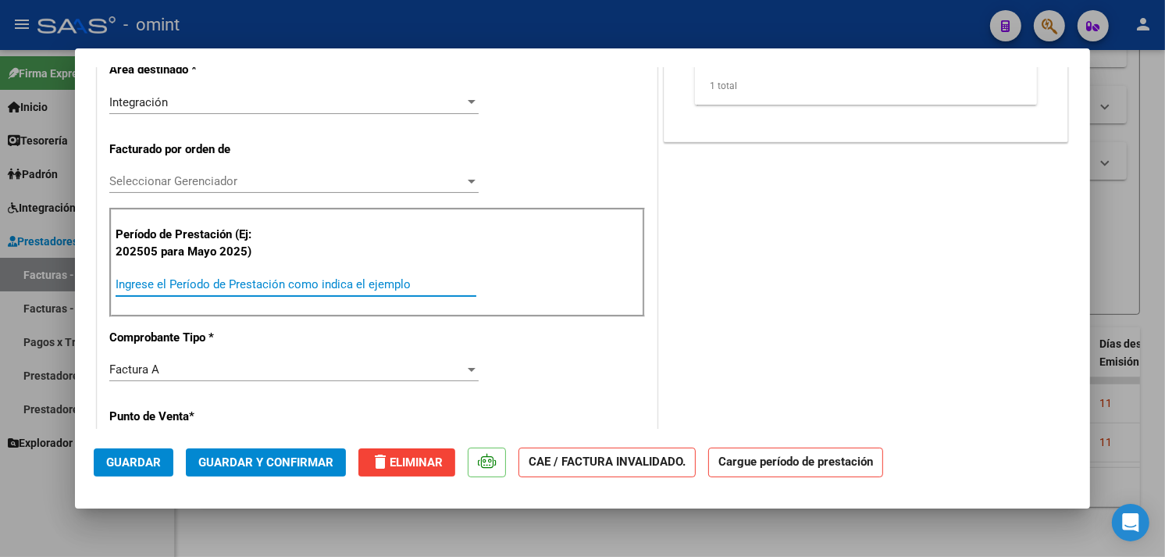
click at [215, 278] on input "Ingrese el Período de Prestación como indica el ejemplo" at bounding box center [296, 284] width 361 height 14
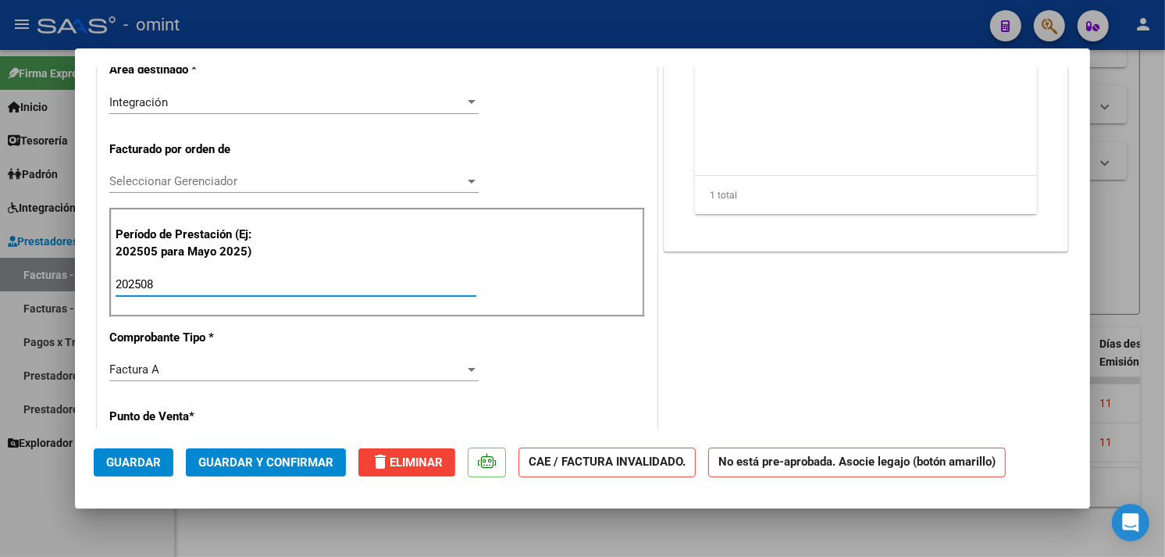
type input "202508"
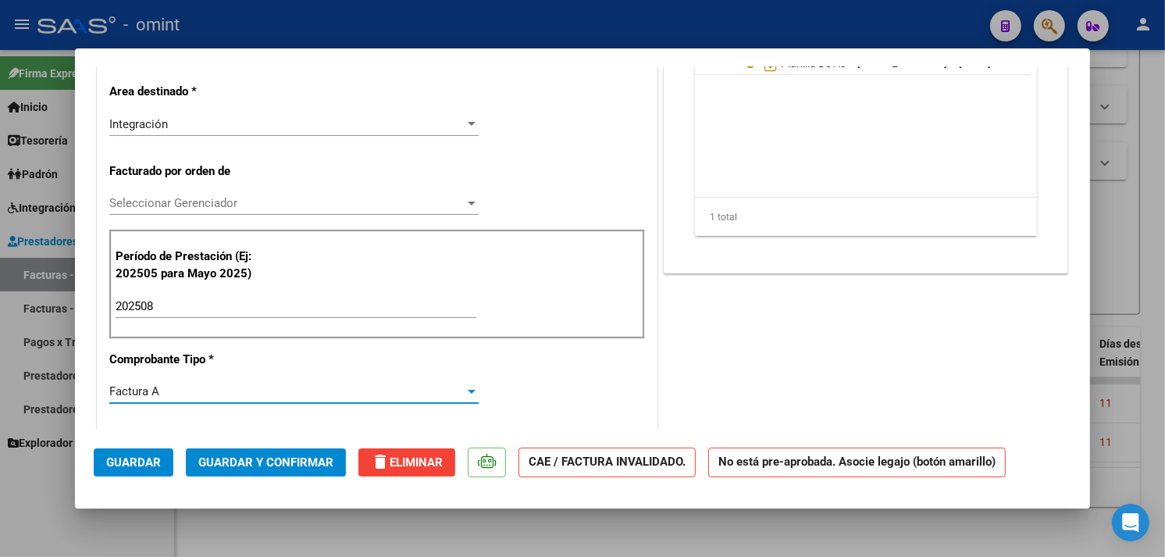
scroll to position [0, 0]
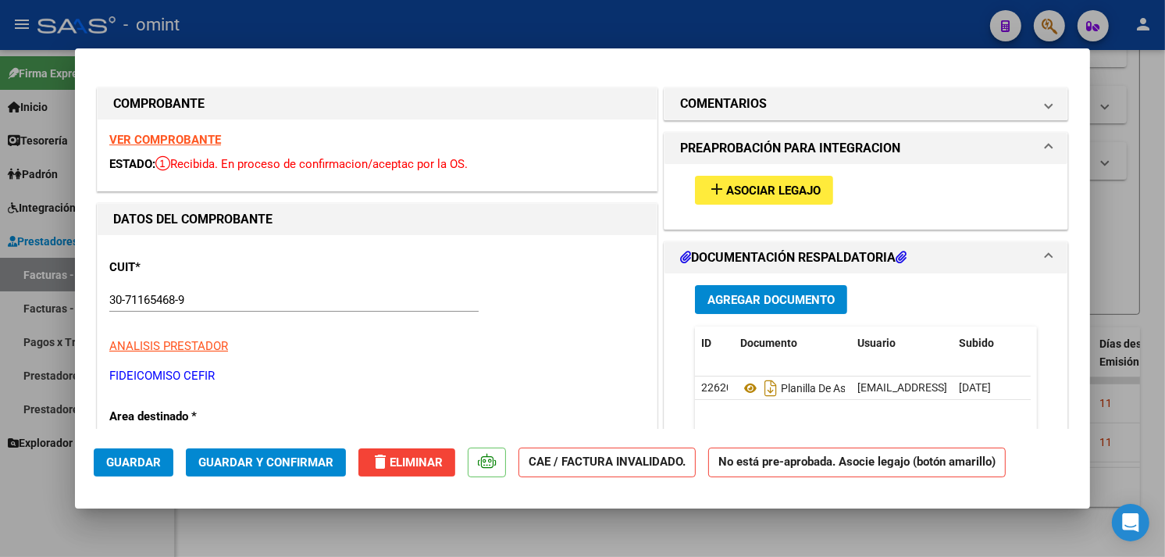
click at [717, 183] on mat-icon "add" at bounding box center [716, 189] width 19 height 19
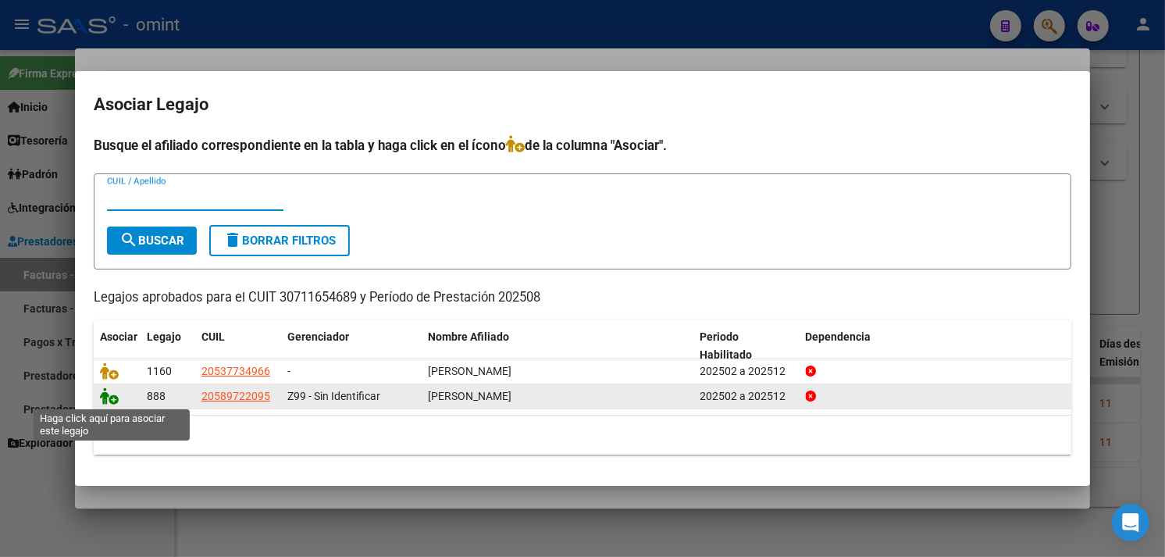
click at [111, 399] on icon at bounding box center [109, 395] width 19 height 17
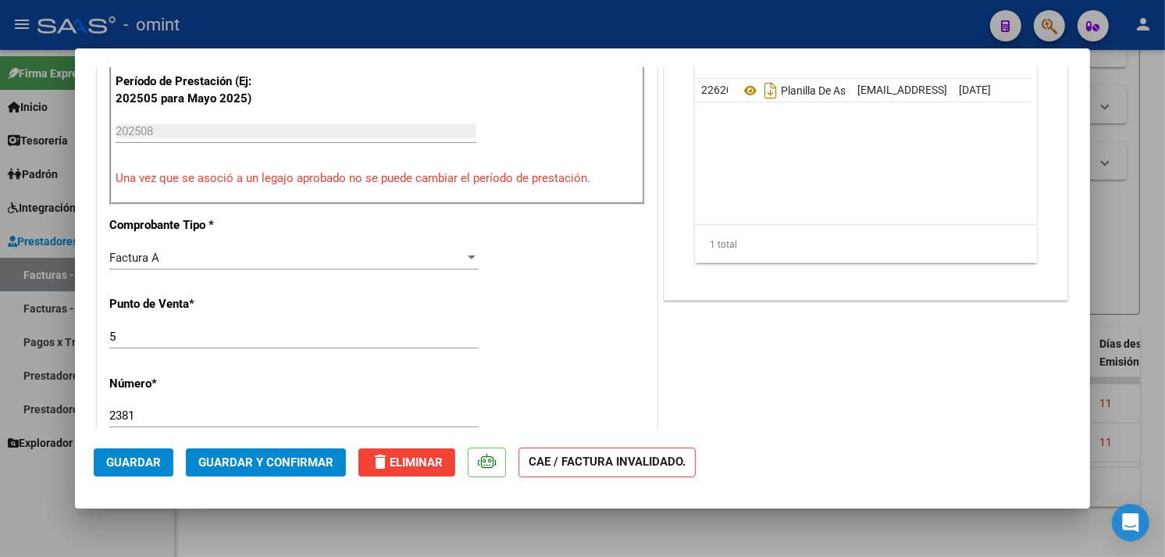
scroll to position [606, 0]
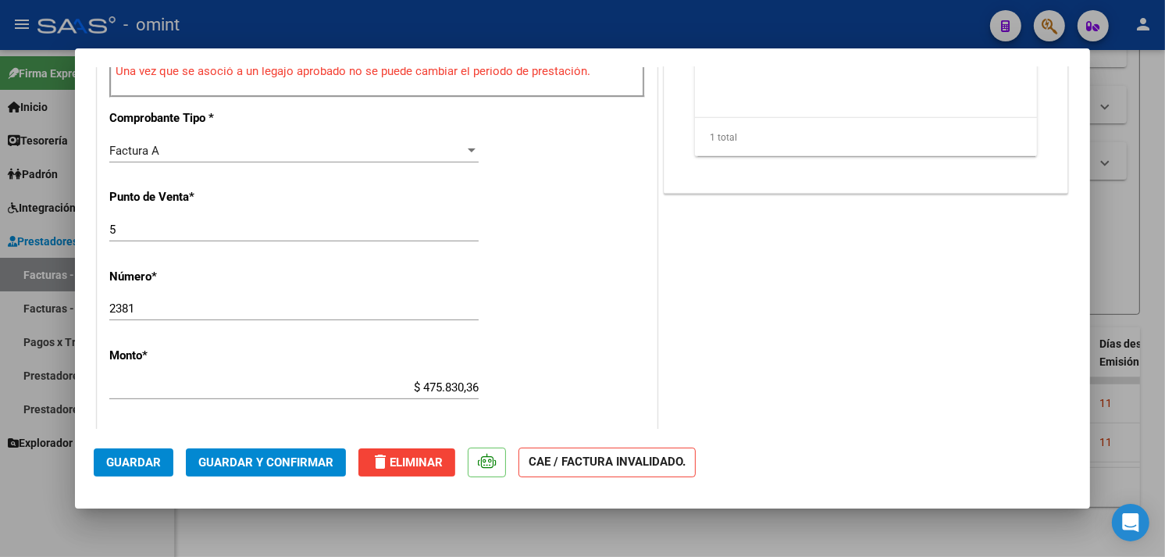
click at [138, 450] on button "Guardar" at bounding box center [134, 462] width 80 height 28
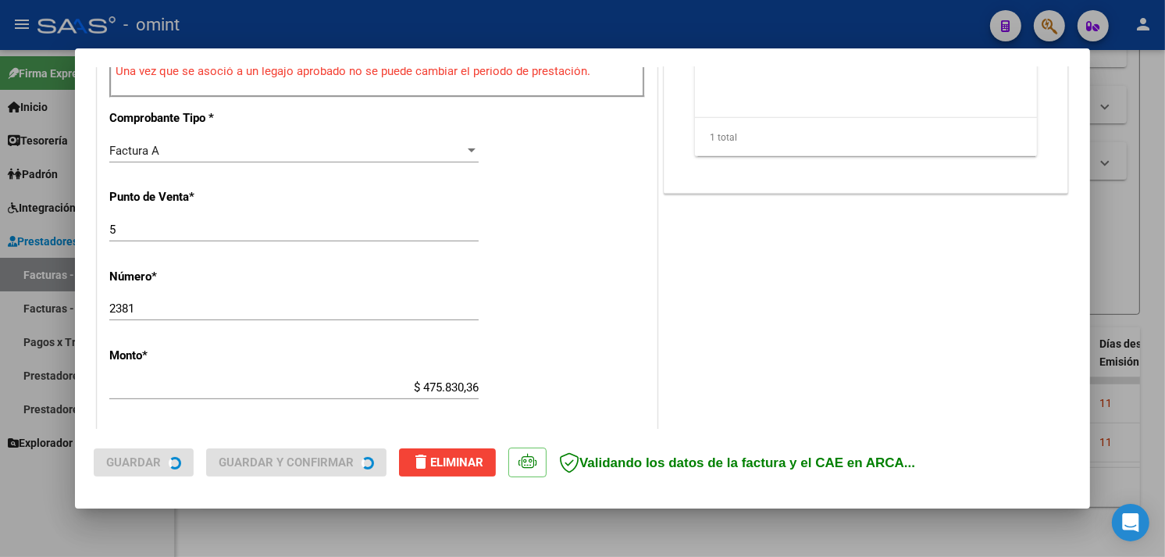
type input "$ 0,00"
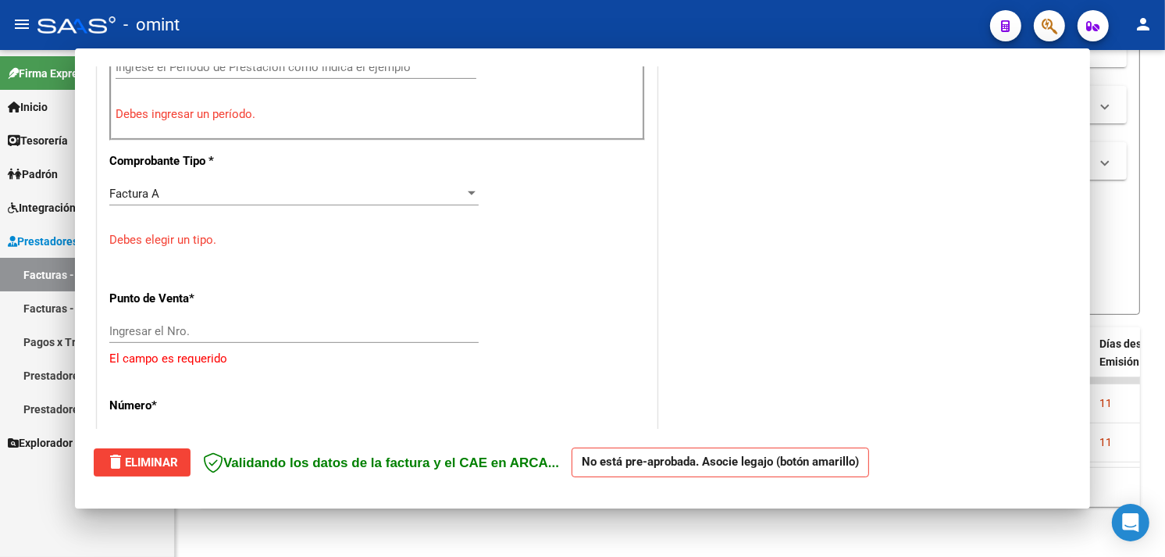
scroll to position [0, 0]
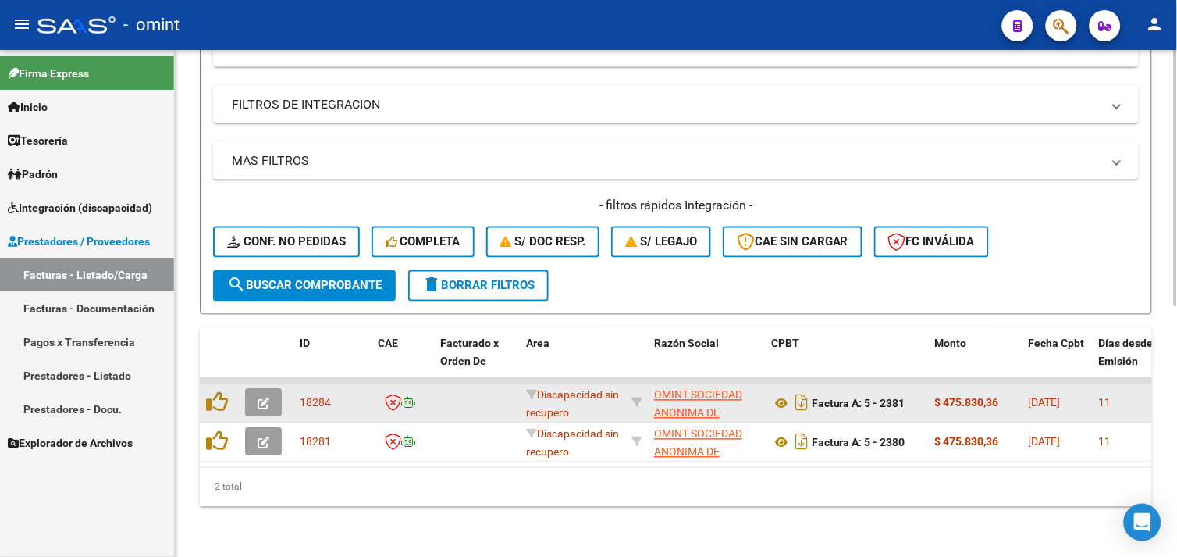
click at [268, 398] on icon "button" at bounding box center [264, 404] width 12 height 12
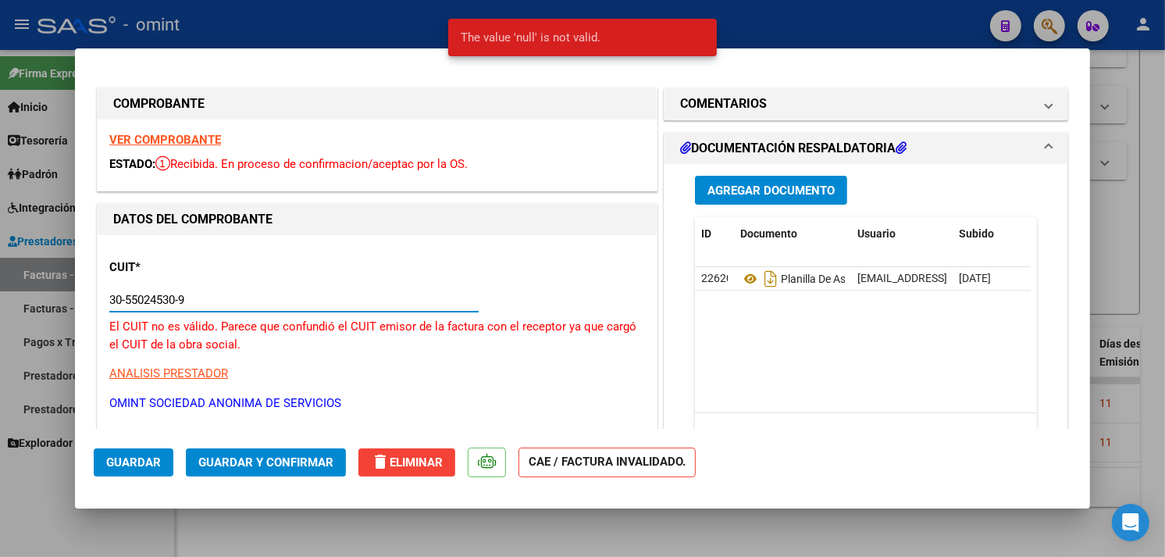
drag, startPoint x: 237, startPoint y: 294, endPoint x: 90, endPoint y: 294, distance: 146.7
click at [90, 294] on mat-dialog-content "COMPROBANTE VER COMPROBANTE ESTADO: Recibida. En proceso de confirmacion/acepta…" at bounding box center [582, 247] width 1015 height 361
paste input "71165468"
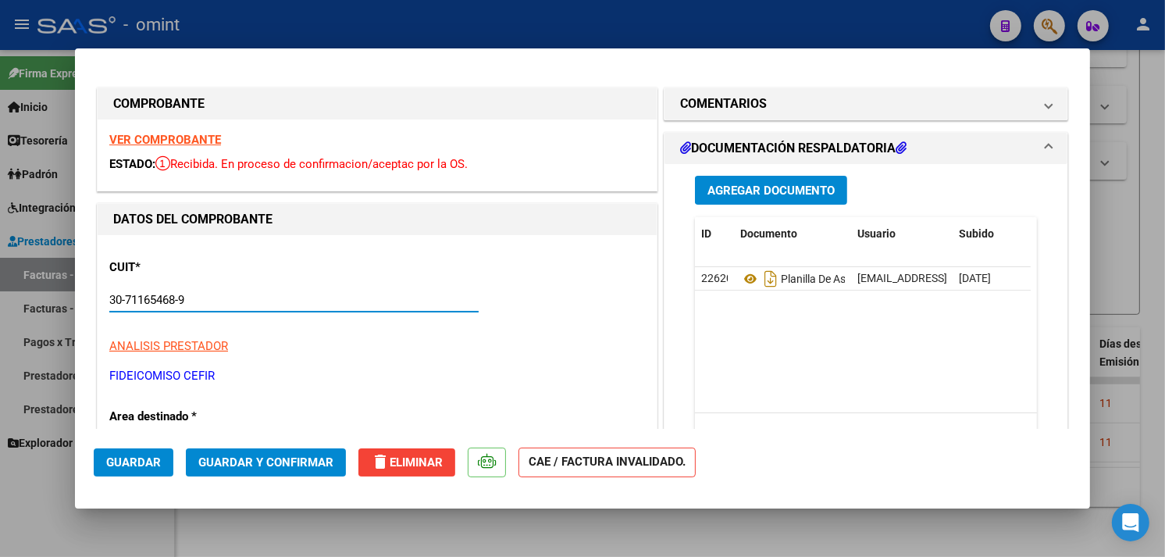
type input "30-71165468-9"
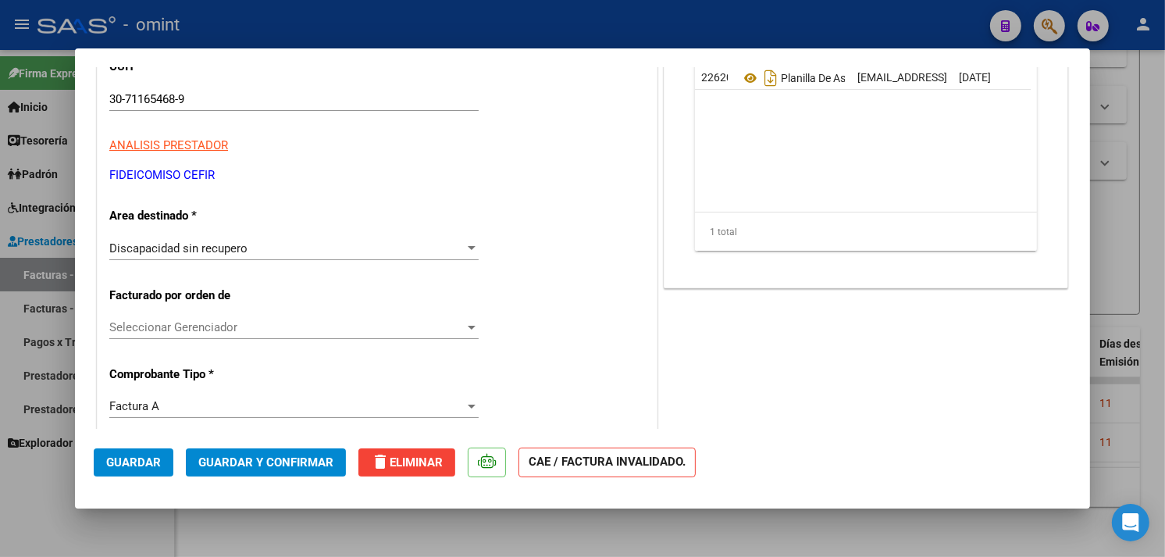
click at [301, 256] on div "Discapacidad sin recupero Seleccionar Area" at bounding box center [293, 248] width 369 height 23
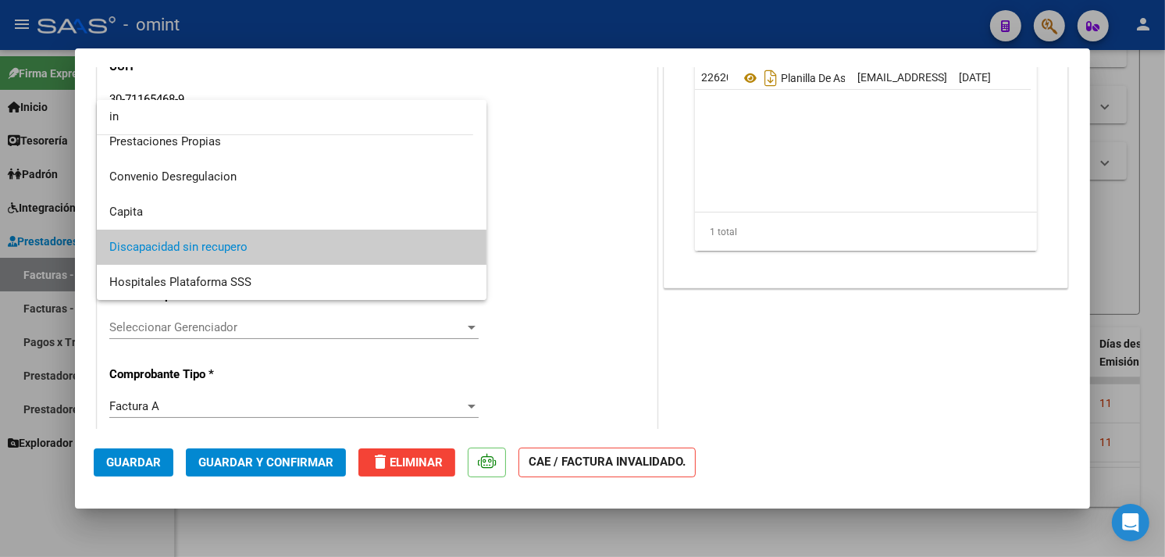
scroll to position [0, 0]
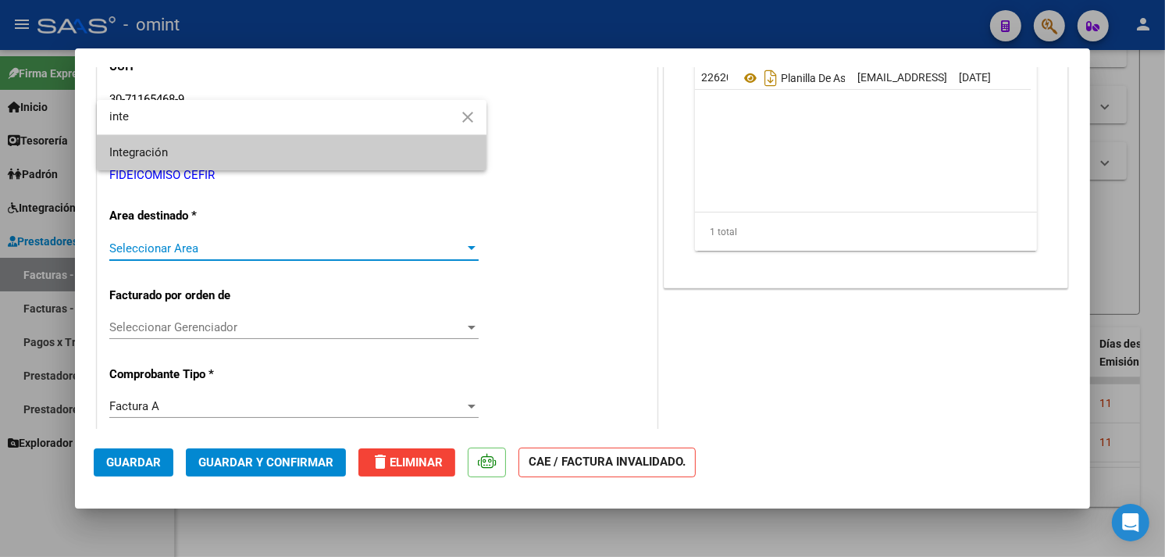
type input "inte"
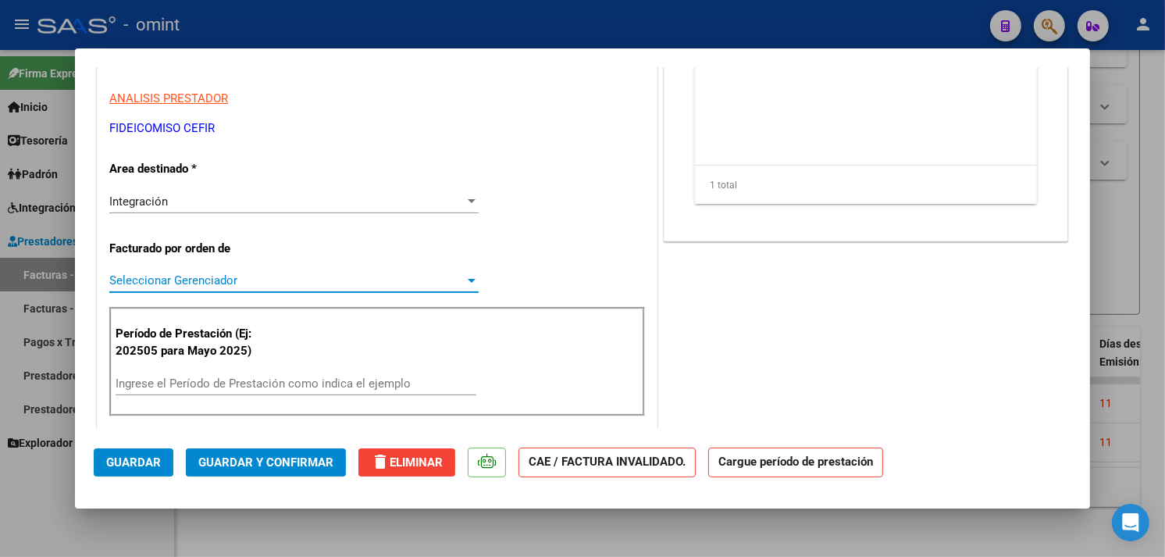
scroll to position [287, 0]
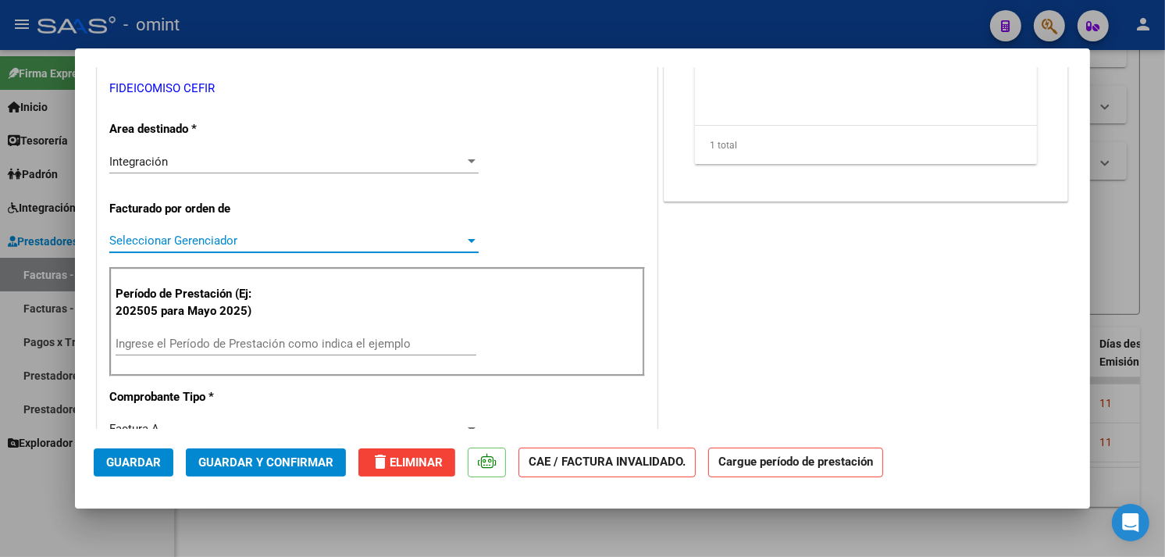
click at [227, 336] on input "Ingrese el Período de Prestación como indica el ejemplo" at bounding box center [296, 343] width 361 height 14
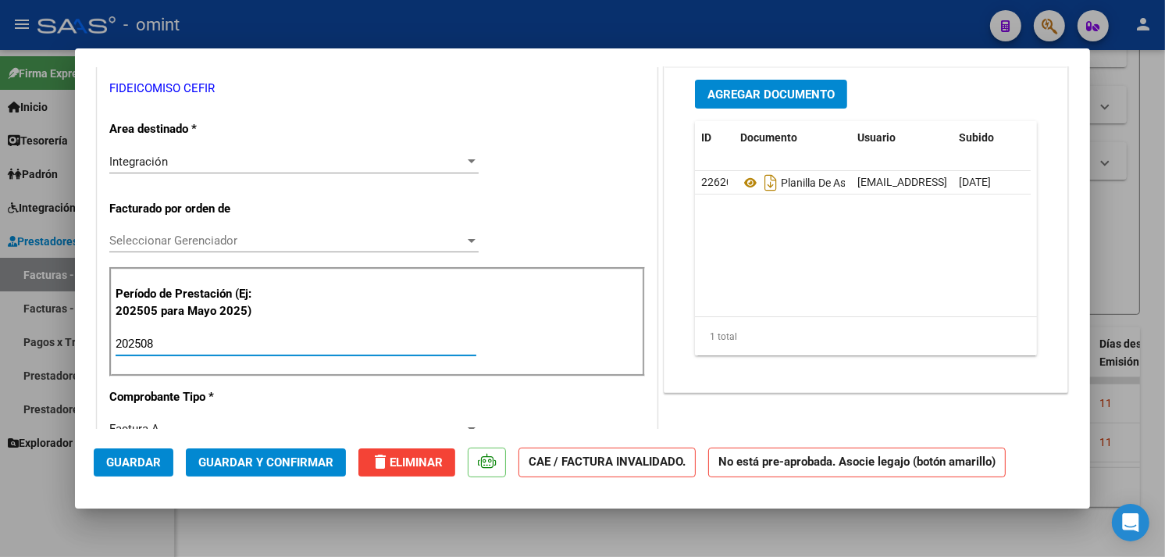
type input "202508"
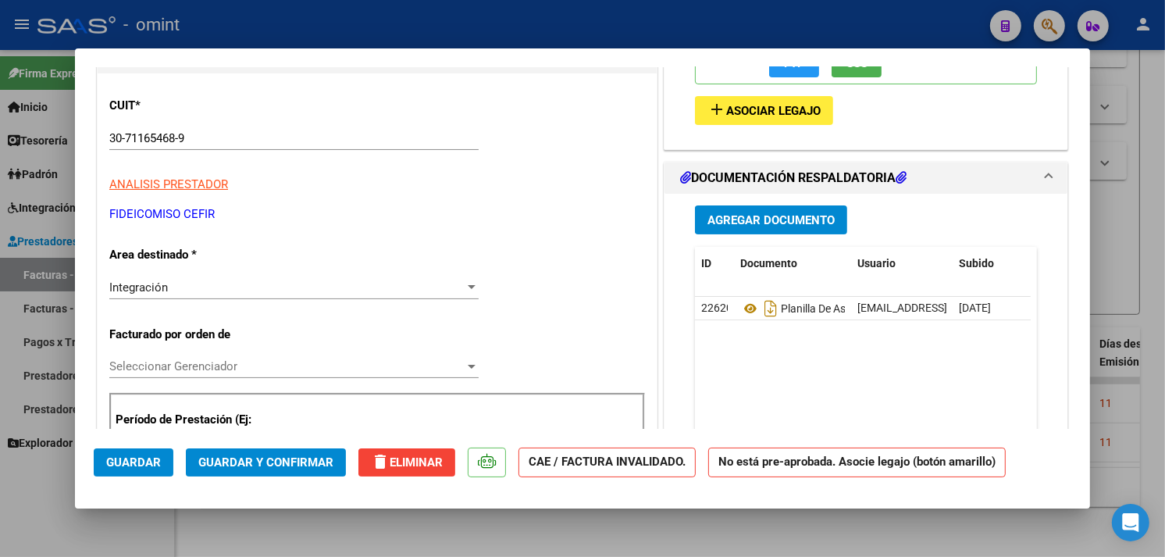
scroll to position [0, 0]
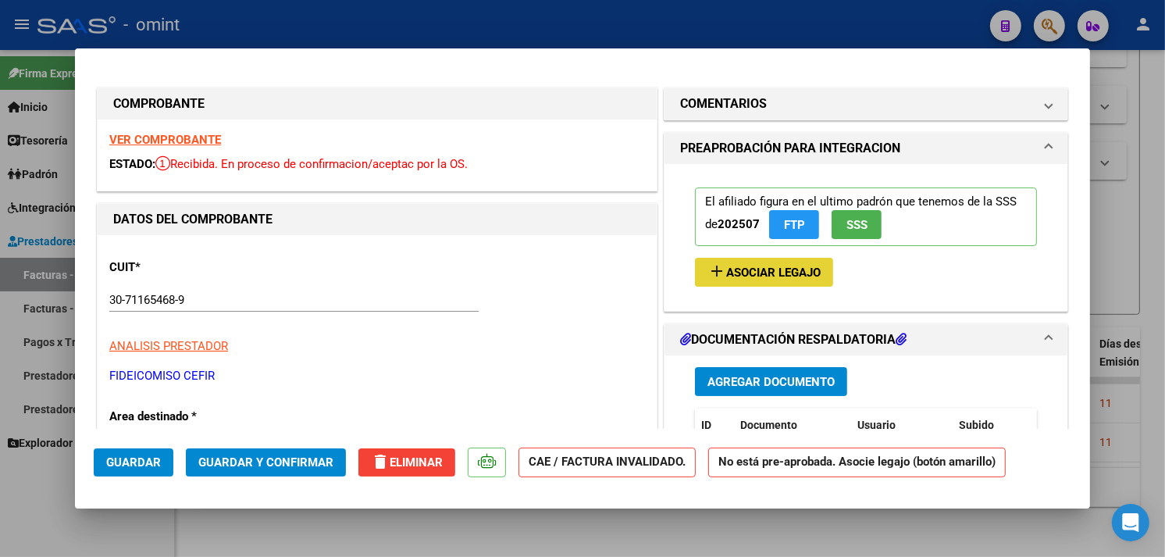
click at [707, 271] on mat-icon "add" at bounding box center [716, 270] width 19 height 19
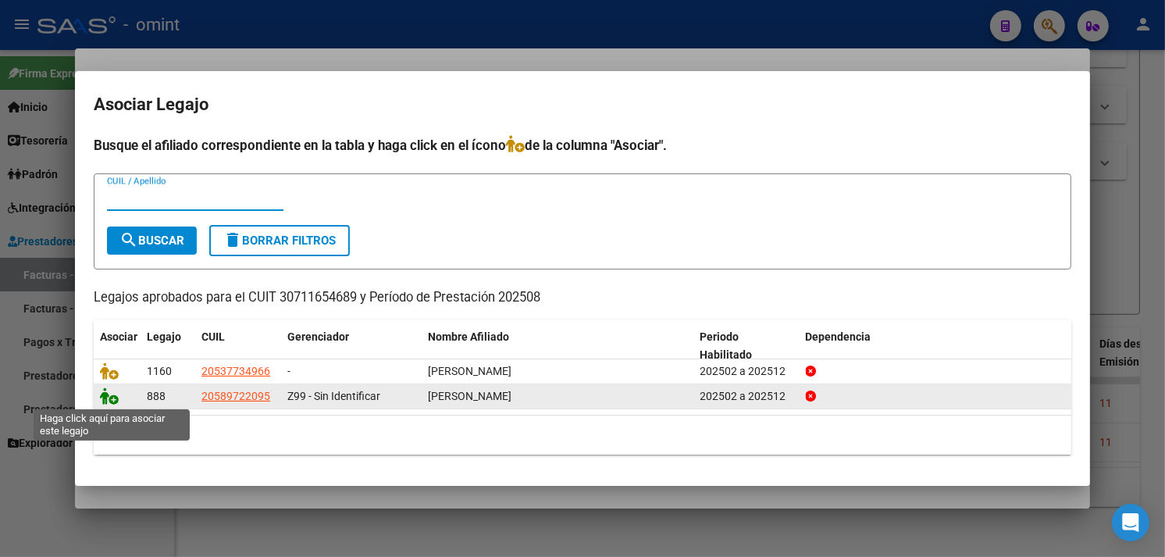
click at [118, 398] on span at bounding box center [111, 396] width 23 height 12
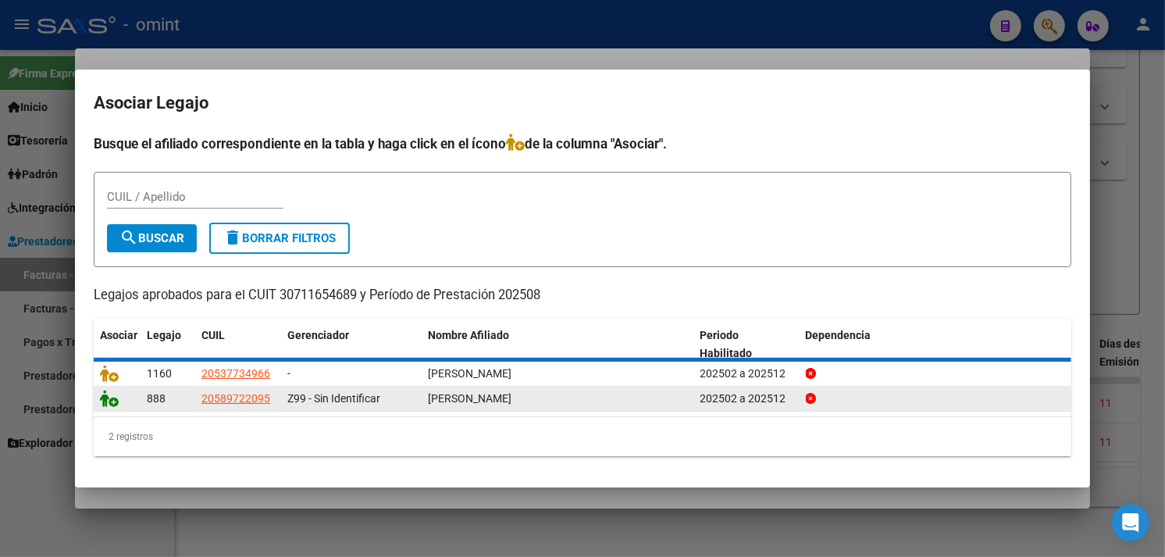
click at [113, 398] on icon at bounding box center [109, 397] width 19 height 17
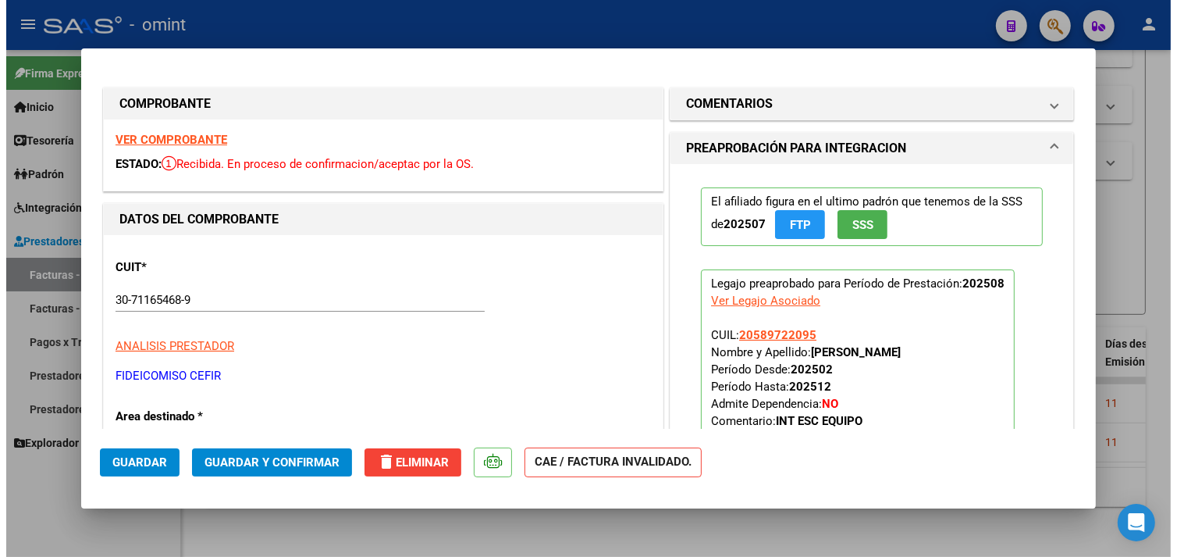
scroll to position [87, 0]
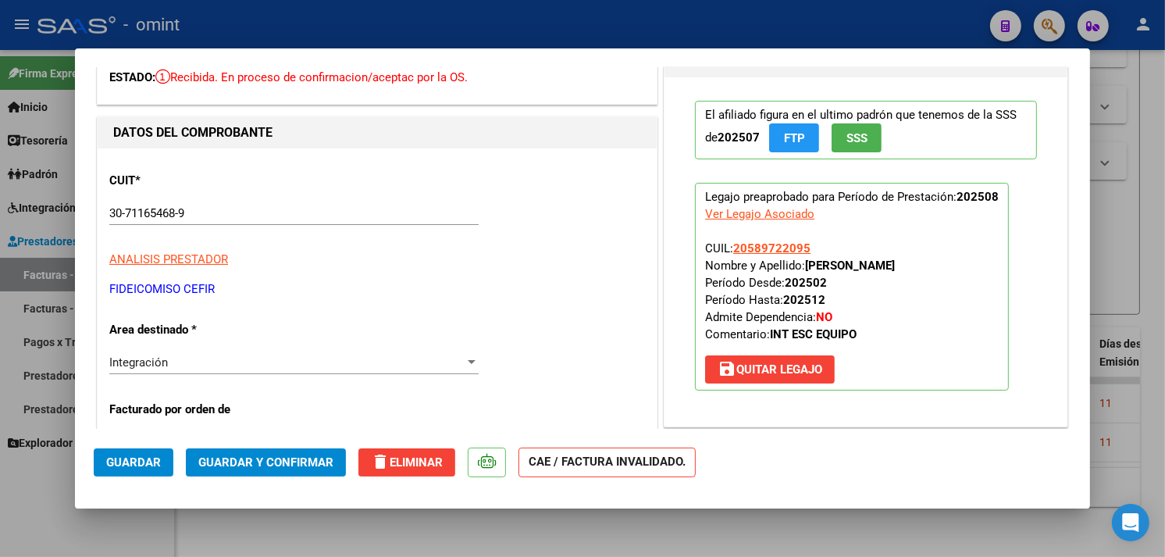
click at [148, 450] on button "Guardar" at bounding box center [134, 462] width 80 height 28
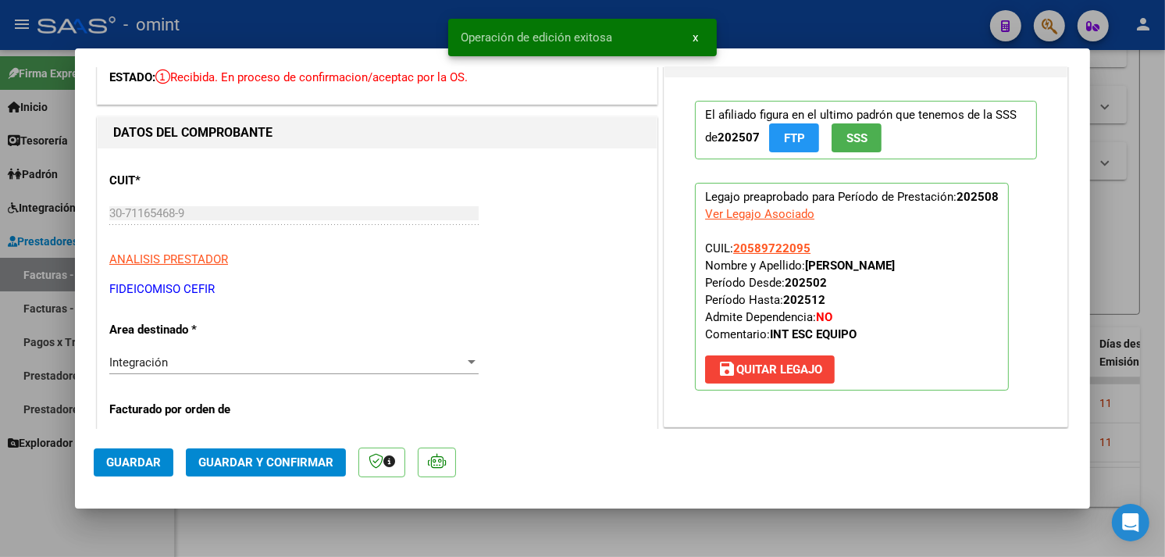
type input "$ 0,00"
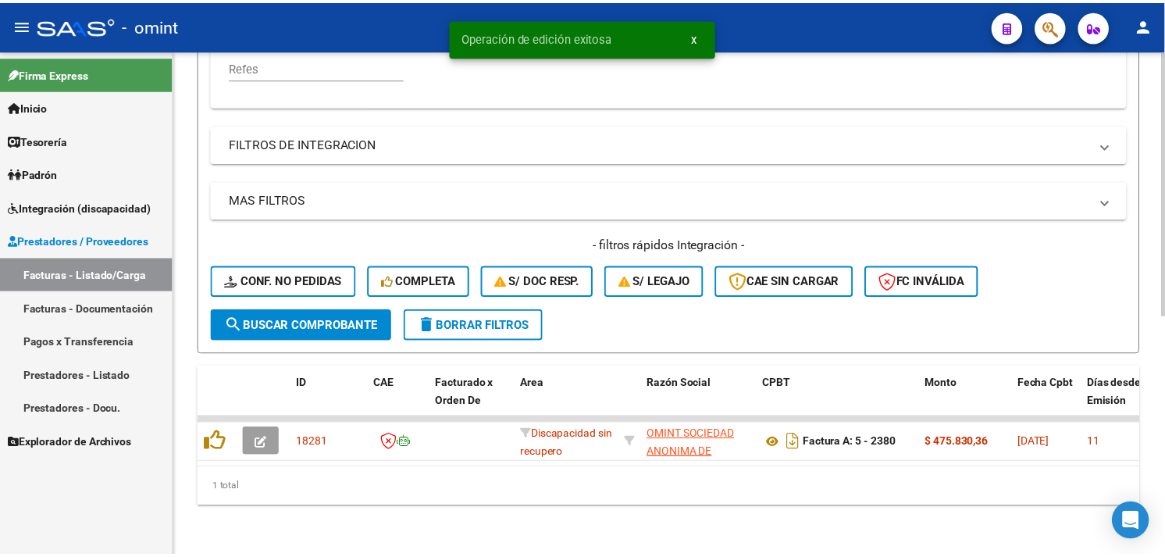
scroll to position [457, 0]
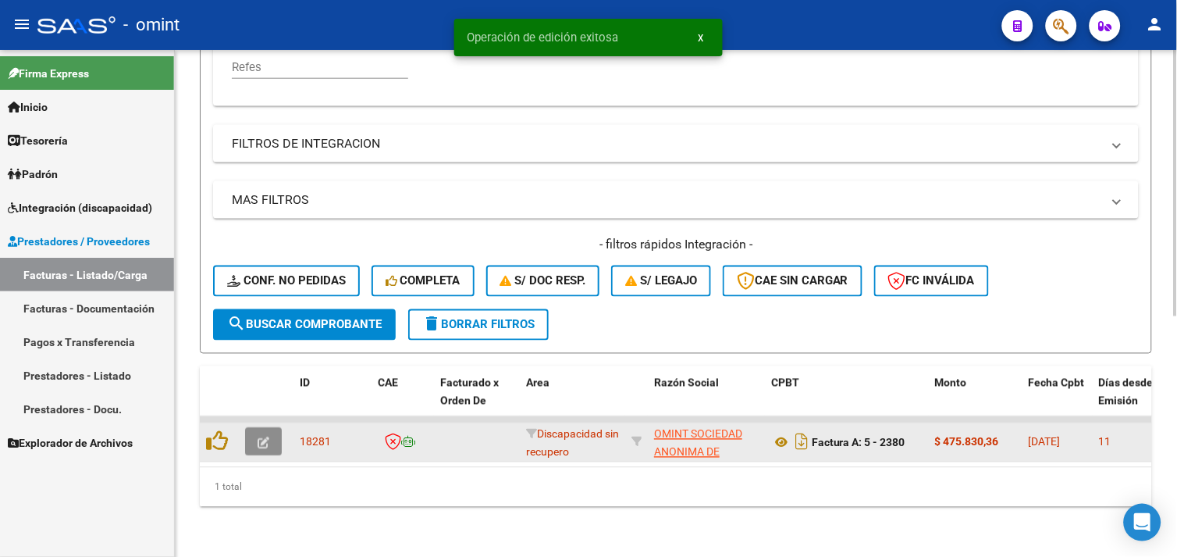
click at [263, 437] on icon "button" at bounding box center [264, 443] width 12 height 12
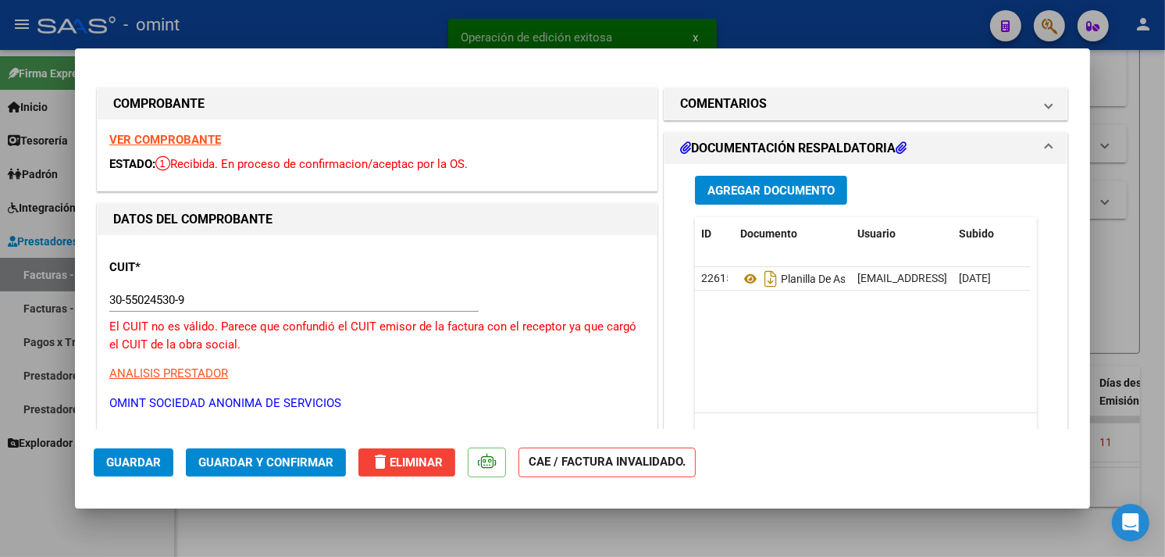
click at [196, 133] on strong "VER COMPROBANTE" at bounding box center [165, 140] width 112 height 14
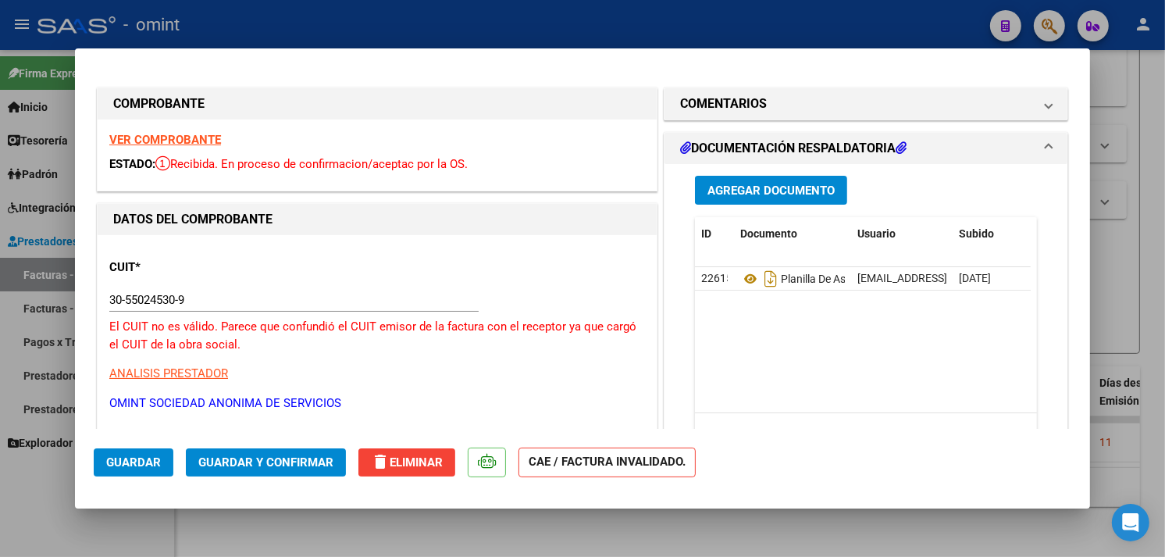
click at [206, 305] on div "30-55024530-9 Ingresar CUIT" at bounding box center [293, 299] width 369 height 23
drag, startPoint x: 206, startPoint y: 302, endPoint x: 82, endPoint y: 284, distance: 125.4
click at [82, 284] on mat-dialog-content "COMPROBANTE VER COMPROBANTE ESTADO: Recibida. En proceso de confirmacion/acepta…" at bounding box center [582, 247] width 1015 height 361
paste input "71165468"
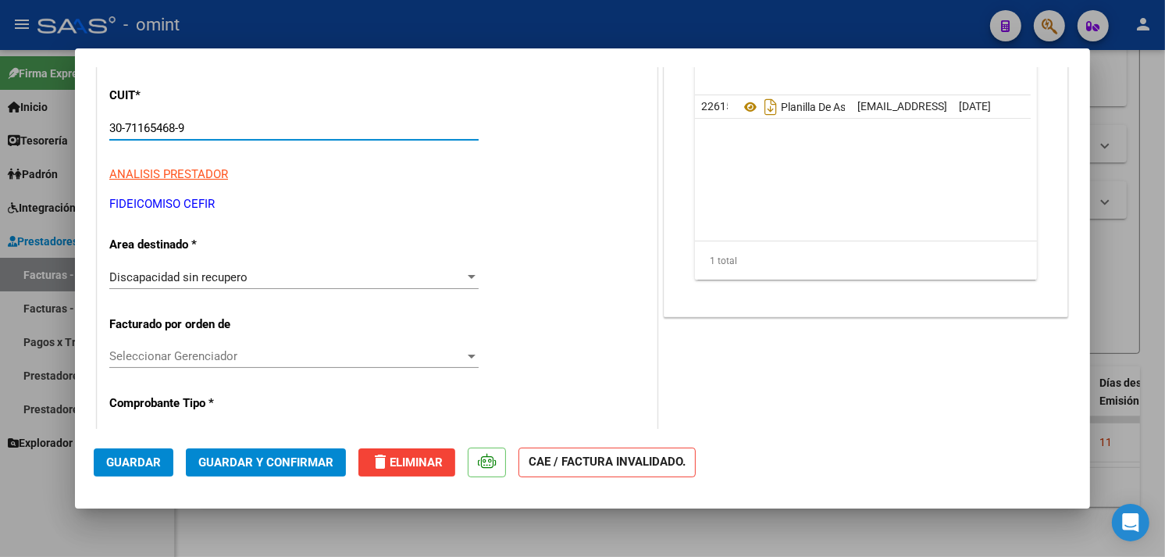
scroll to position [173, 0]
type input "30-71165468-9"
click at [279, 281] on div "Discapacidad sin recupero" at bounding box center [286, 276] width 355 height 14
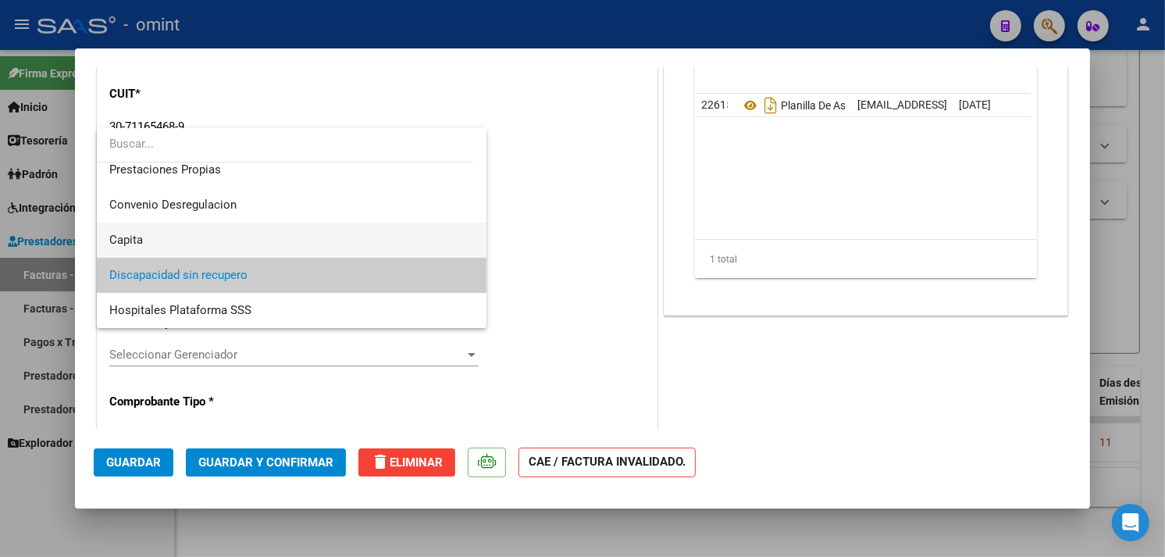
scroll to position [65, 0]
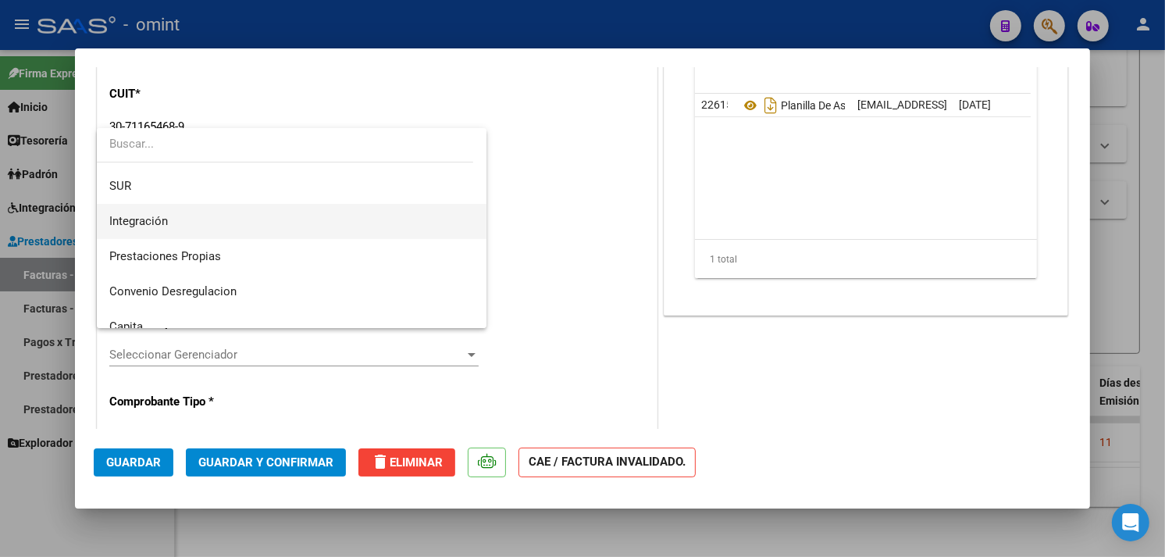
click at [229, 227] on span "Integración" at bounding box center [291, 221] width 365 height 35
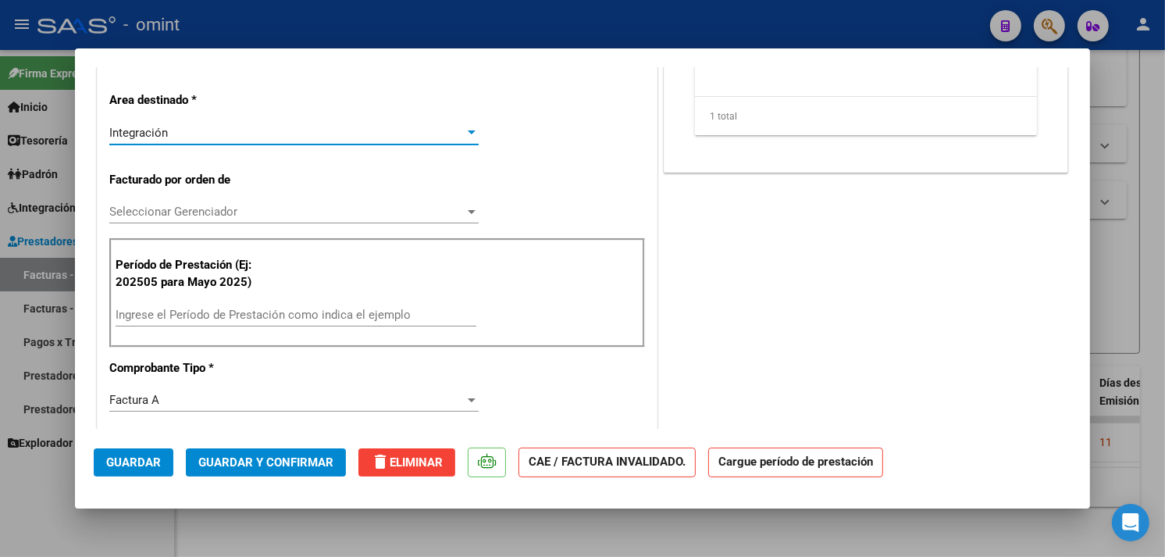
scroll to position [347, 0]
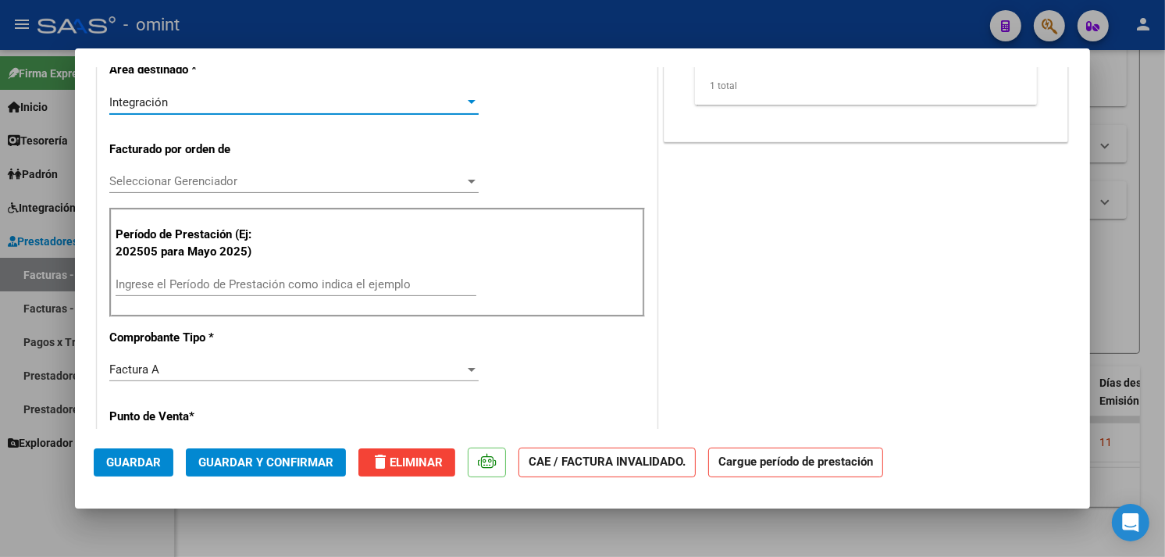
click at [244, 286] on input "Ingrese el Período de Prestación como indica el ejemplo" at bounding box center [296, 284] width 361 height 14
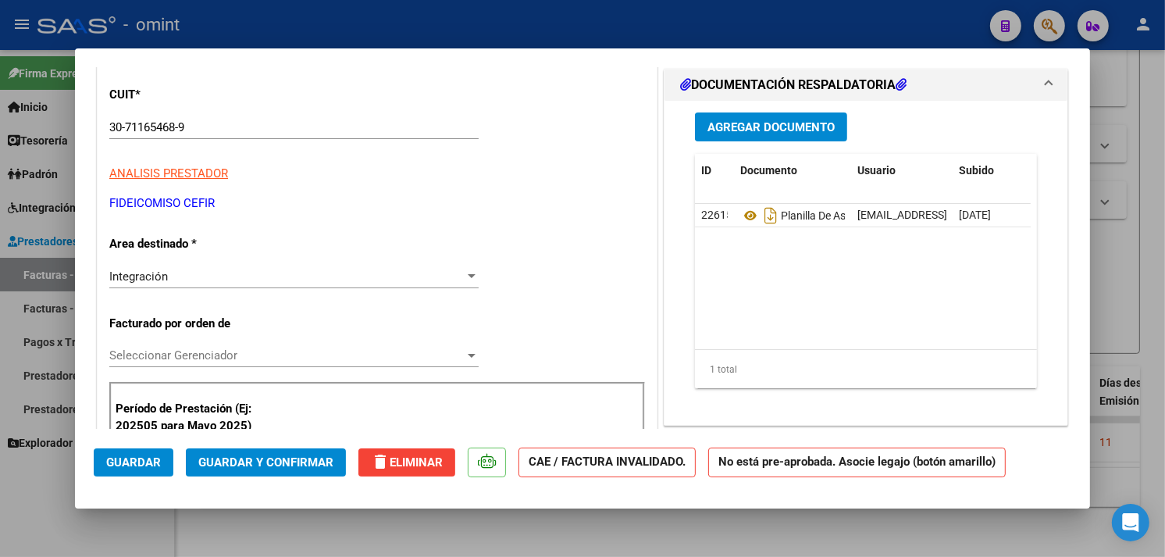
scroll to position [0, 0]
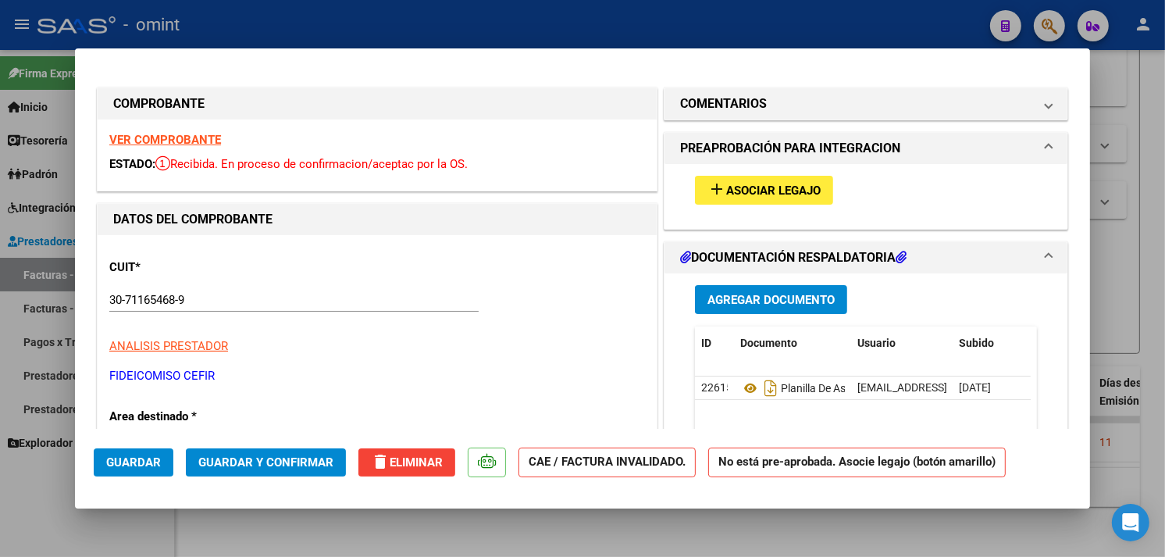
type input "202508"
click at [707, 194] on mat-icon "add" at bounding box center [716, 189] width 19 height 19
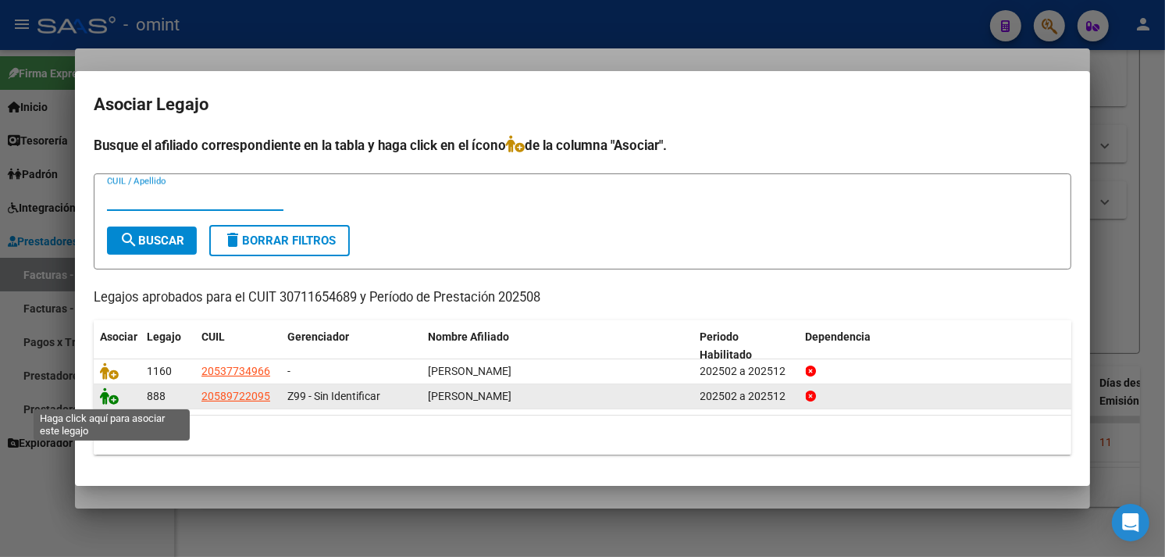
click at [108, 393] on icon at bounding box center [109, 395] width 19 height 17
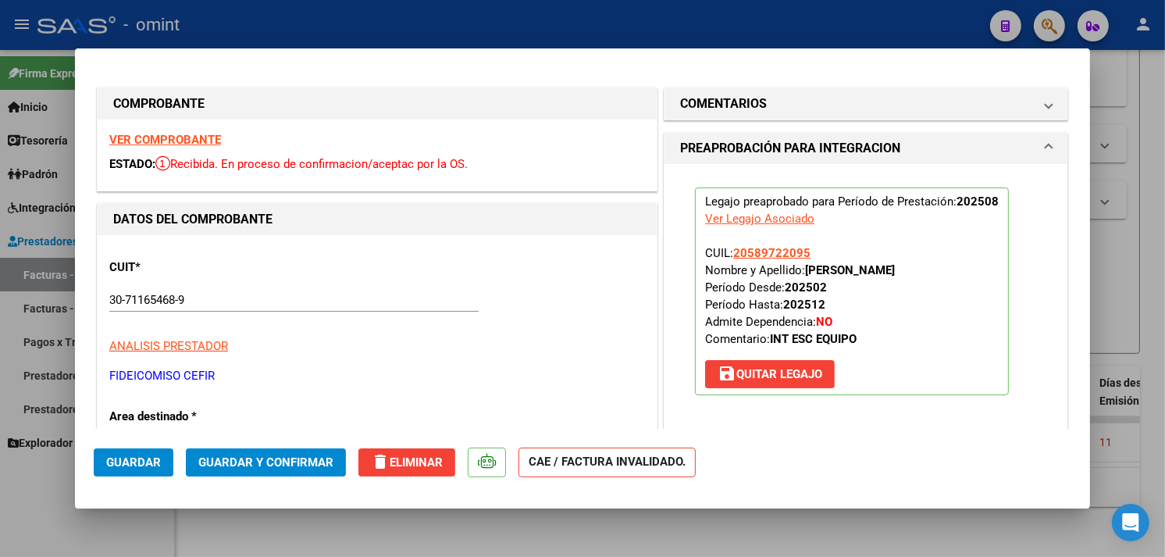
click at [723, 370] on mat-icon "save" at bounding box center [726, 373] width 19 height 19
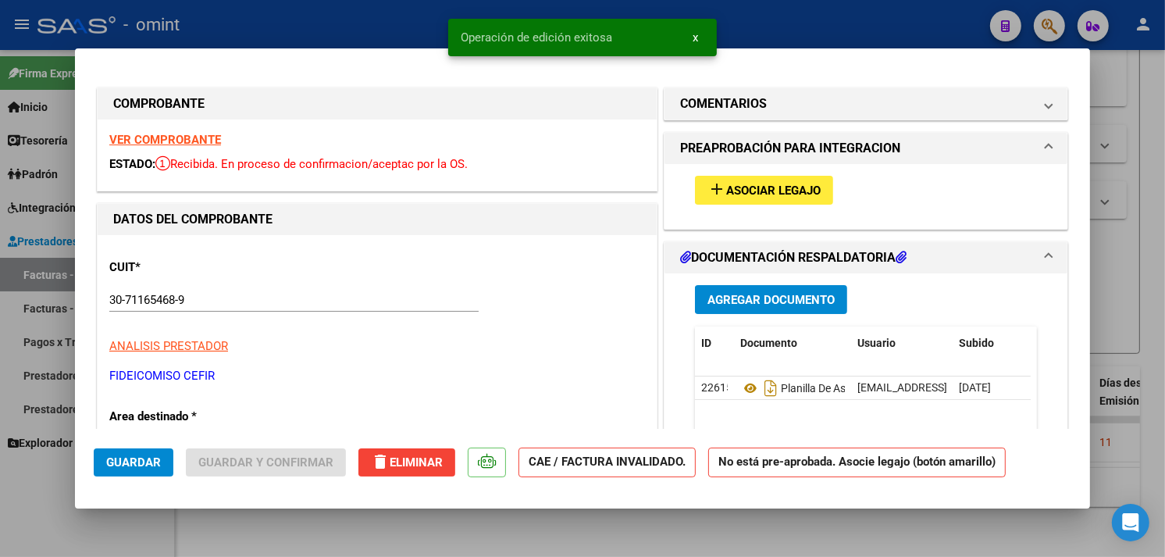
click at [712, 181] on mat-icon "add" at bounding box center [716, 189] width 19 height 19
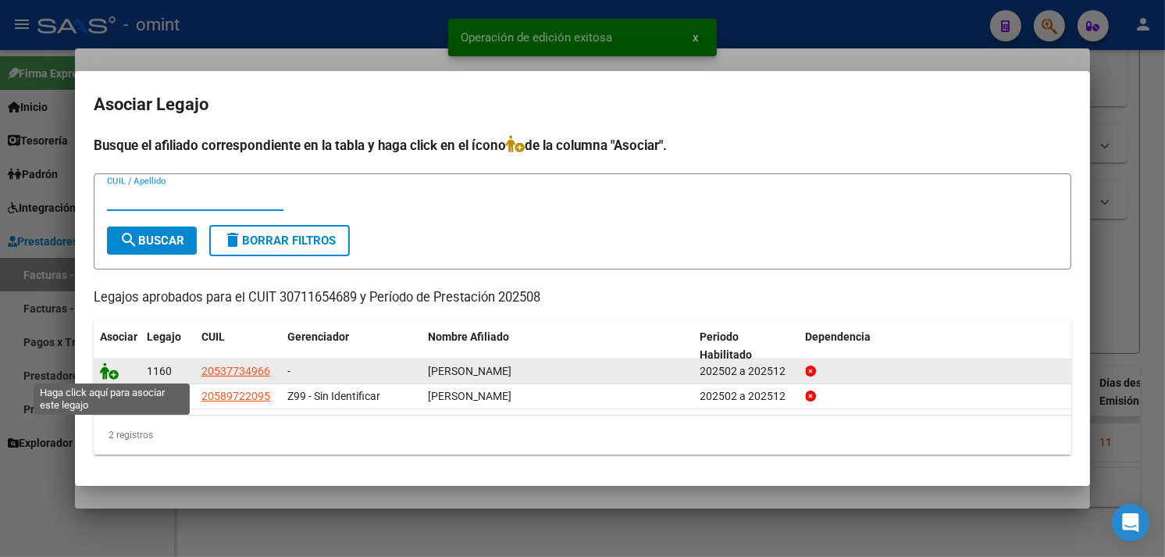
click at [114, 367] on icon at bounding box center [109, 370] width 19 height 17
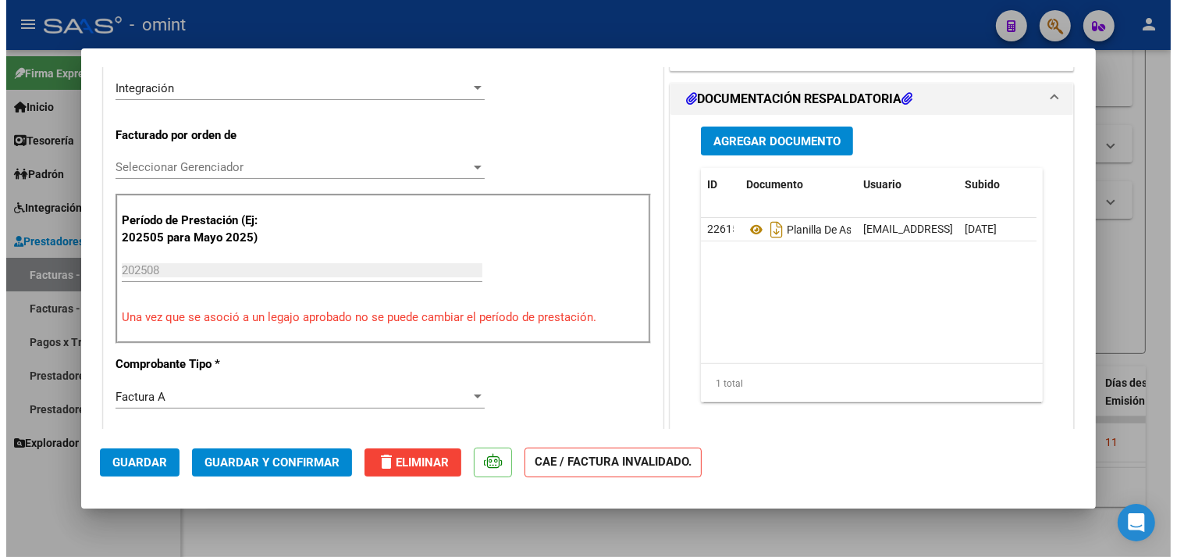
scroll to position [520, 0]
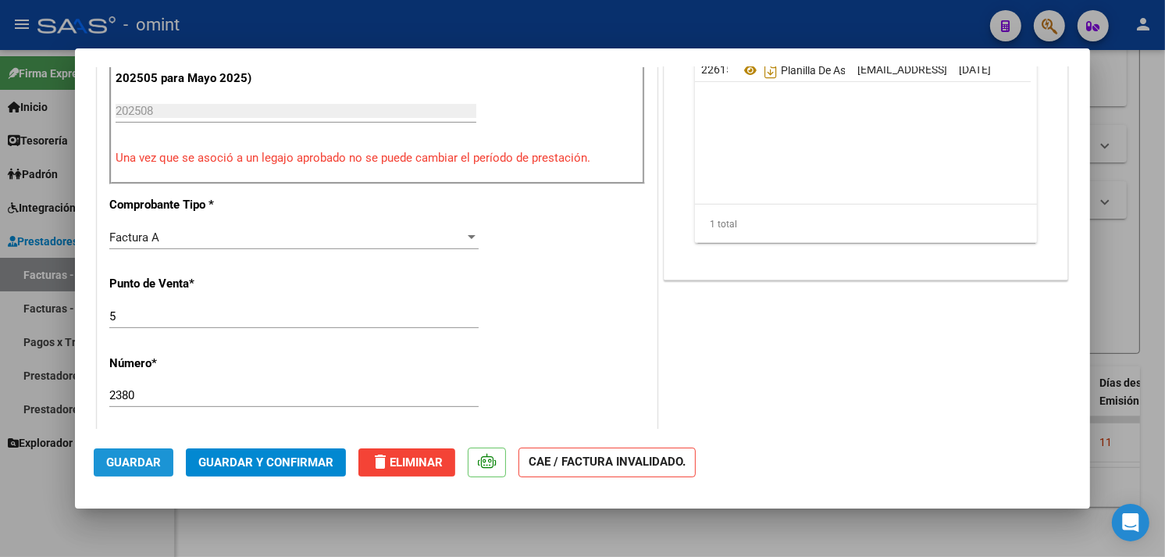
drag, startPoint x: 148, startPoint y: 457, endPoint x: 236, endPoint y: 430, distance: 91.4
click at [149, 457] on span "Guardar" at bounding box center [133, 462] width 55 height 14
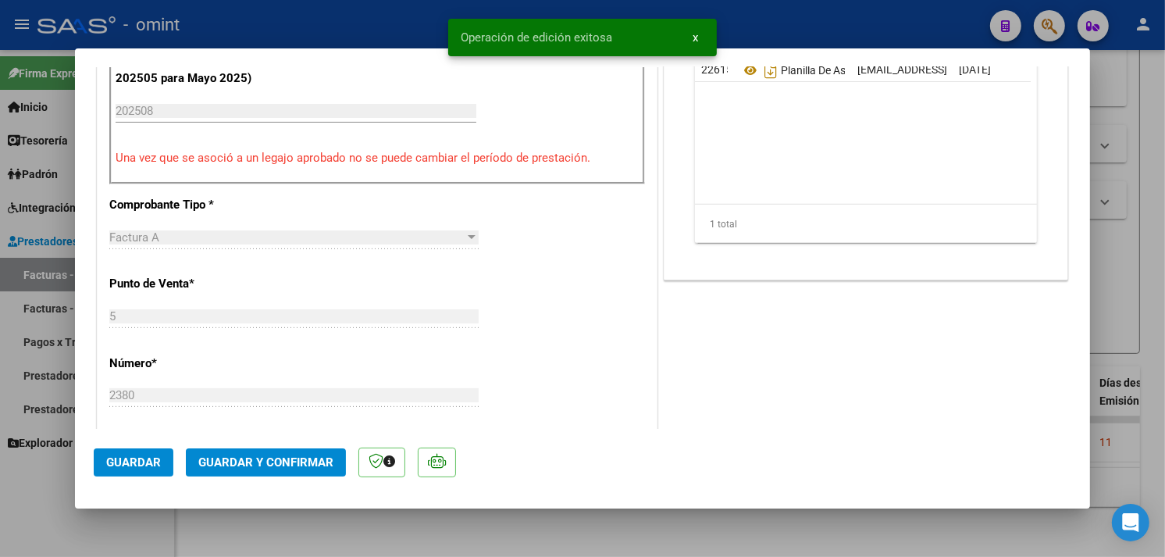
type input "$ 0,00"
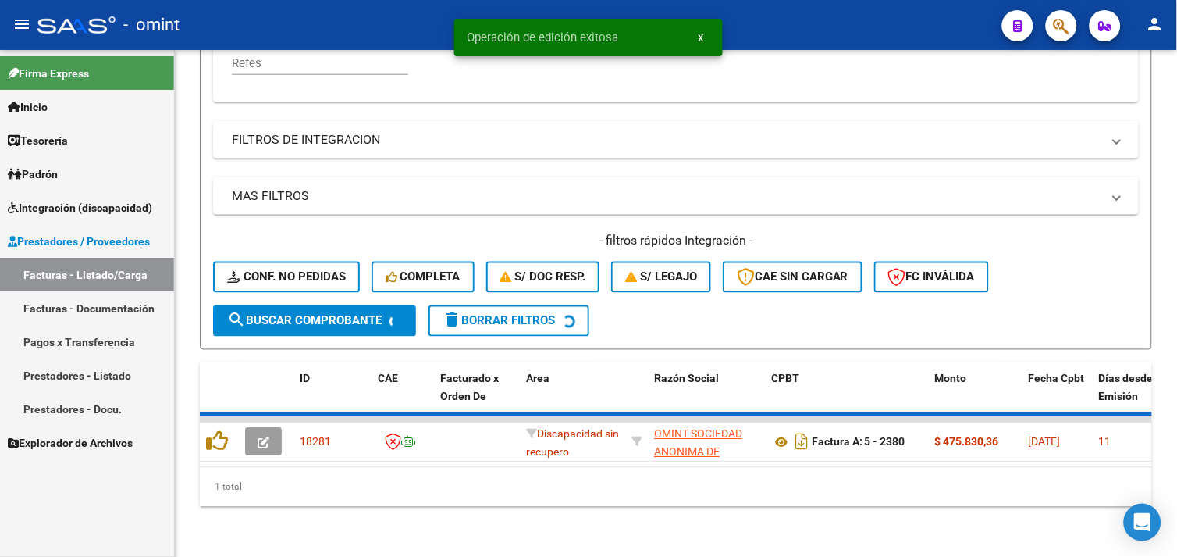
scroll to position [432, 0]
